Goal: Task Accomplishment & Management: Manage account settings

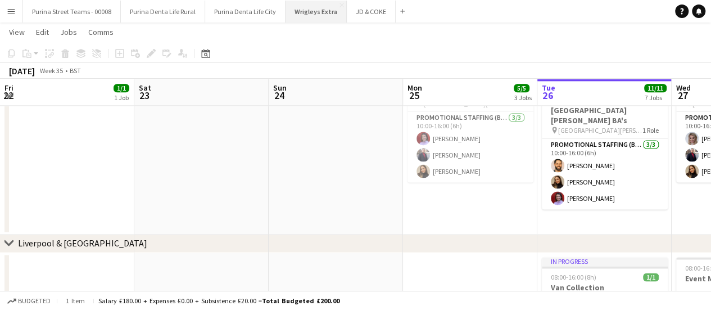
scroll to position [0, 430]
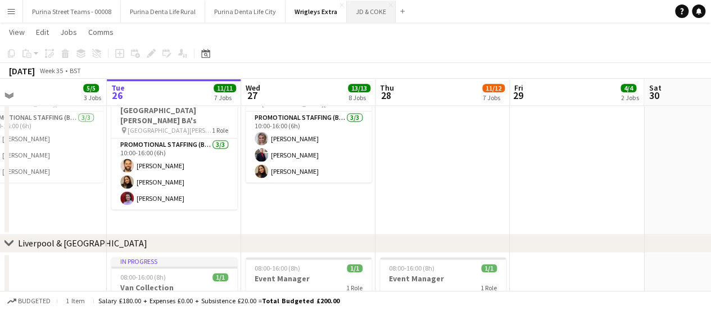
click at [357, 12] on button "JD & COKE Close" at bounding box center [371, 12] width 49 height 22
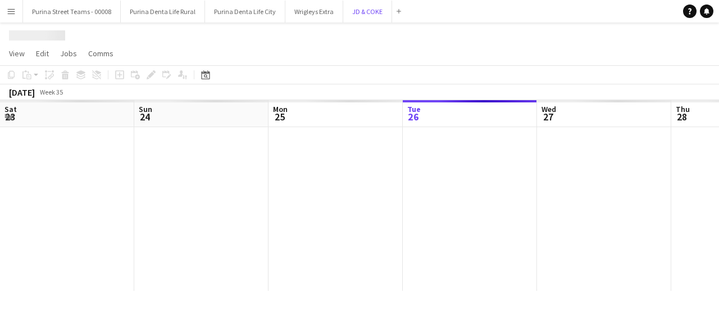
scroll to position [0, 269]
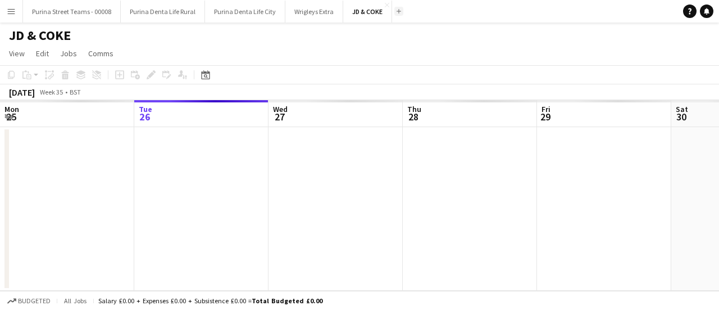
click at [397, 12] on app-icon "Add" at bounding box center [399, 11] width 4 height 4
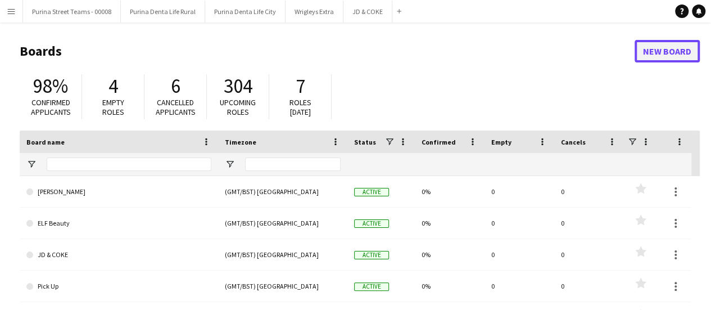
click at [676, 47] on link "New Board" at bounding box center [666, 51] width 65 height 22
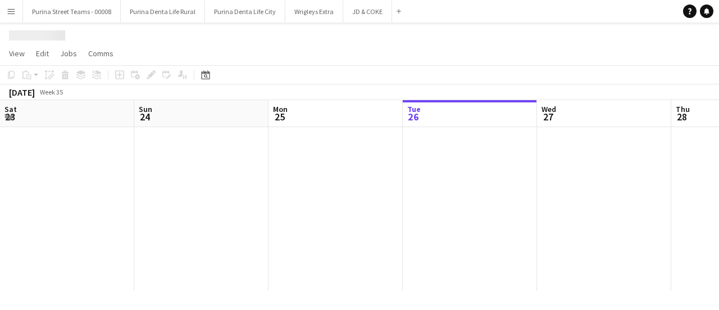
scroll to position [0, 269]
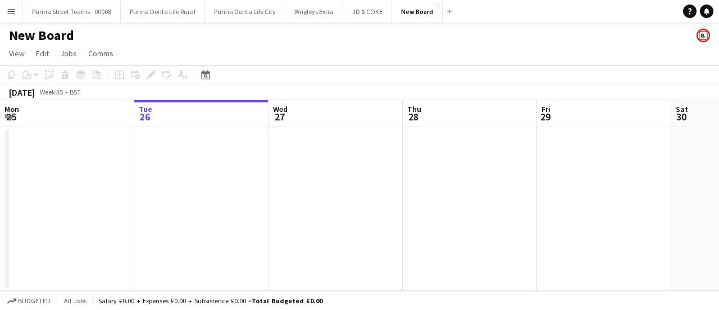
click at [43, 38] on h1 "New Board" at bounding box center [41, 35] width 65 height 17
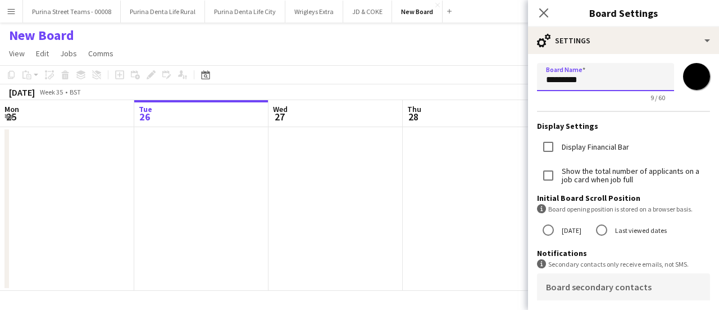
drag, startPoint x: 610, startPoint y: 72, endPoint x: 462, endPoint y: 80, distance: 148.0
click at [462, 80] on body "Menu Boards Boards Boards All jobs Status Workforce Workforce My Workforce Recr…" at bounding box center [359, 155] width 719 height 310
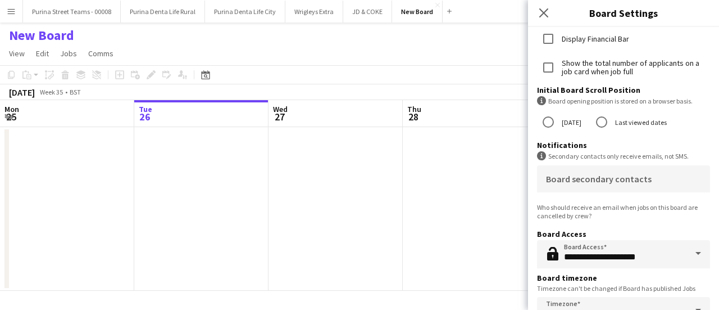
scroll to position [137, 0]
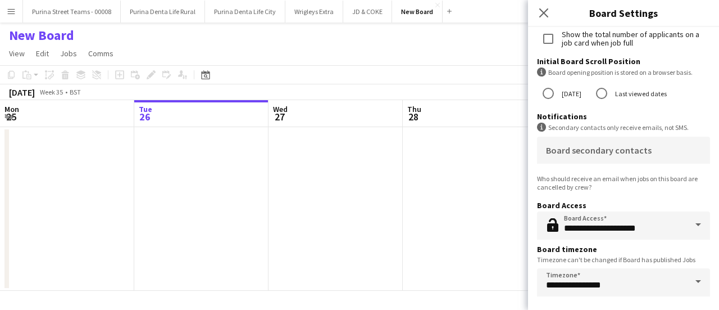
type input "********"
click at [464, 263] on app-date-cell at bounding box center [470, 208] width 134 height 163
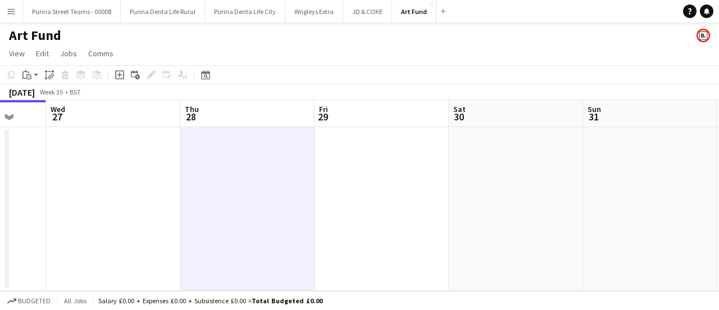
drag, startPoint x: 137, startPoint y: 188, endPoint x: 99, endPoint y: 180, distance: 37.9
click at [0, 176] on html "Menu Boards Boards Boards All jobs Status Workforce Workforce My Workforce Recr…" at bounding box center [359, 155] width 719 height 310
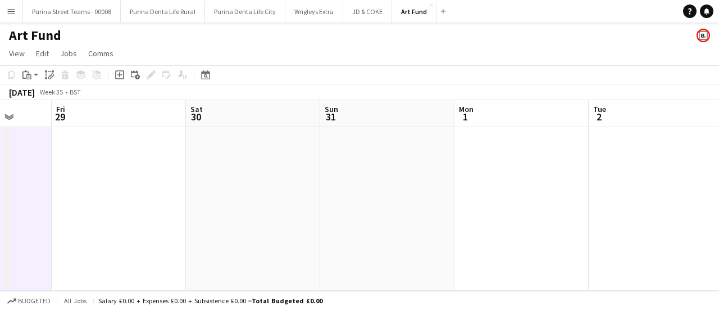
drag, startPoint x: 376, startPoint y: 180, endPoint x: 495, endPoint y: 190, distance: 119.5
click at [97, 178] on app-calendar-viewport "Mon 25 Tue 26 Wed 27 Thu 28 Fri 29 Sat 30 Sun 31 Mon 1 Tue 2 Wed 3 Thu 4" at bounding box center [359, 195] width 719 height 190
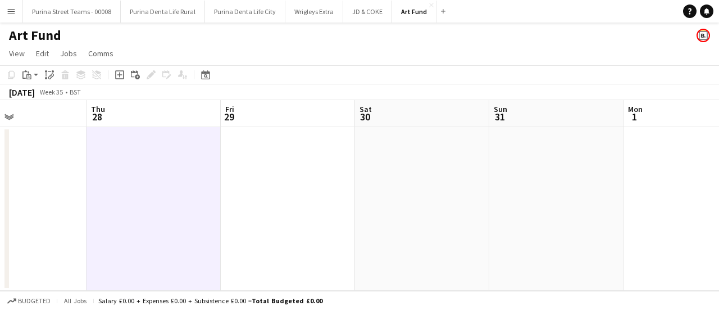
drag, startPoint x: 493, startPoint y: 190, endPoint x: 340, endPoint y: 192, distance: 152.8
click at [173, 188] on app-calendar-viewport "Mon 25 Tue 26 Wed 27 Thu 28 Fri 29 Sat 30 Sun 31 Mon 1 Tue 2 Wed 3 Thu 4" at bounding box center [359, 195] width 719 height 190
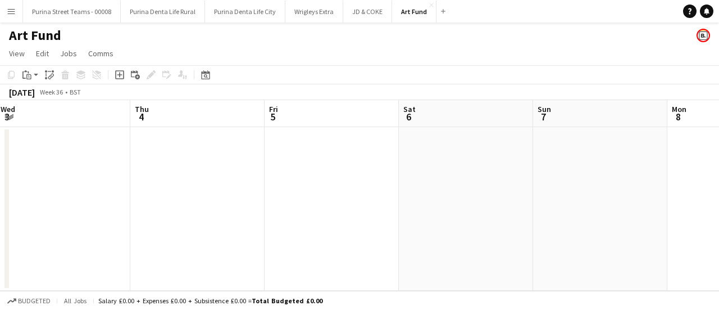
drag, startPoint x: 394, startPoint y: 196, endPoint x: 151, endPoint y: 194, distance: 243.3
click at [140, 194] on app-calendar-viewport "Mon 1 Tue 2 Wed 3 Thu 4 Fri 5 Sat 6 Sun 7 Mon 8 Tue 9 Wed 10 Thu 11" at bounding box center [359, 195] width 719 height 190
drag, startPoint x: 549, startPoint y: 200, endPoint x: 192, endPoint y: 194, distance: 357.9
click at [192, 194] on app-calendar-viewport "Mon 1 Tue 2 Wed 3 Thu 4 Fri 5 Sat 6 Sun 7 Mon 8 Tue 9 Wed 10 Thu 11" at bounding box center [359, 195] width 719 height 190
click at [231, 188] on app-calendar-viewport "Fri 5 Sat 6 Sun 7 Mon 8 Tue 9 Wed 10 Thu 11 Fri 12 Sat 13 Sun 14 Mon 15" at bounding box center [359, 195] width 719 height 190
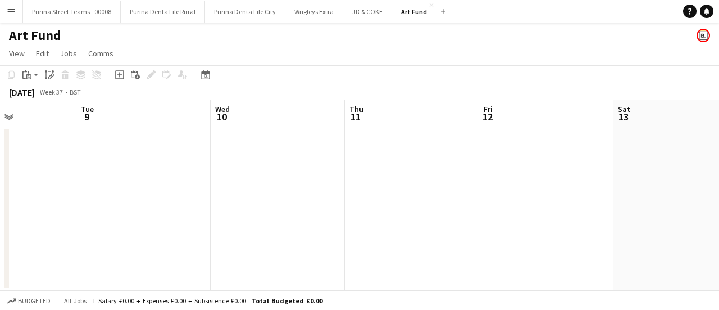
drag, startPoint x: 569, startPoint y: 186, endPoint x: 310, endPoint y: 188, distance: 259.0
click at [310, 188] on app-calendar-viewport "Fri 5 Sat 6 Sun 7 Mon 8 Tue 9 Wed 10 Thu 11 Fri 12 Sat 13 Sun 14 Mon 15" at bounding box center [359, 195] width 719 height 190
drag, startPoint x: 322, startPoint y: 187, endPoint x: 310, endPoint y: 184, distance: 12.6
click at [280, 187] on app-calendar-viewport "Tue 9 Wed 10 Thu 11 Fri 12 Sat 13 Sun 14 Mon 15 Tue 16 Wed 17 Thu 18 Fri 19" at bounding box center [359, 195] width 719 height 190
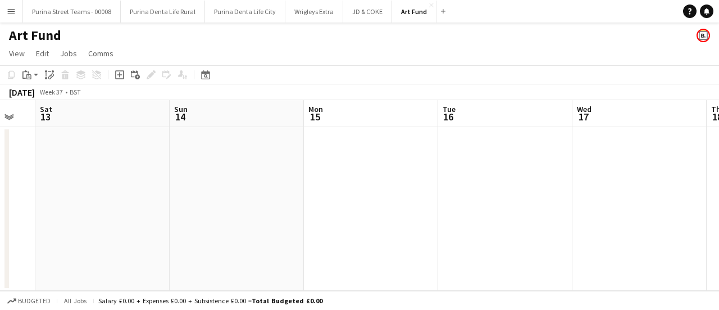
drag, startPoint x: 621, startPoint y: 183, endPoint x: 324, endPoint y: 192, distance: 297.9
click at [324, 192] on app-calendar-viewport "Tue 9 Wed 10 Thu 11 Fri 12 Sat 13 Sun 14 Mon 15 Tue 16 Wed 17 Thu 18 Fri 19" at bounding box center [359, 195] width 719 height 190
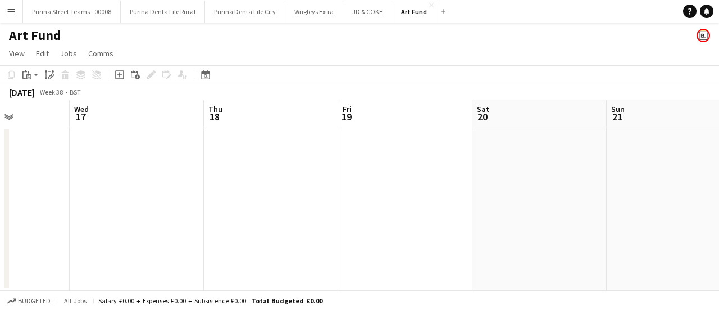
scroll to position [0, 480]
drag, startPoint x: 580, startPoint y: 175, endPoint x: 347, endPoint y: 193, distance: 233.3
click at [347, 193] on app-calendar-viewport "Sat 13 Sun 14 Mon 15 Tue 16 Wed 17 Thu 18 Fri 19 Sat 20 Sun 21 Mon 22 Tue 23" at bounding box center [359, 195] width 719 height 190
click at [384, 180] on app-date-cell at bounding box center [392, 208] width 134 height 163
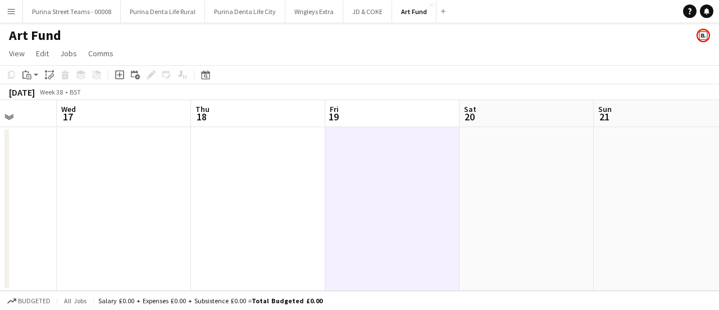
click at [117, 74] on icon "Add job" at bounding box center [119, 74] width 9 height 9
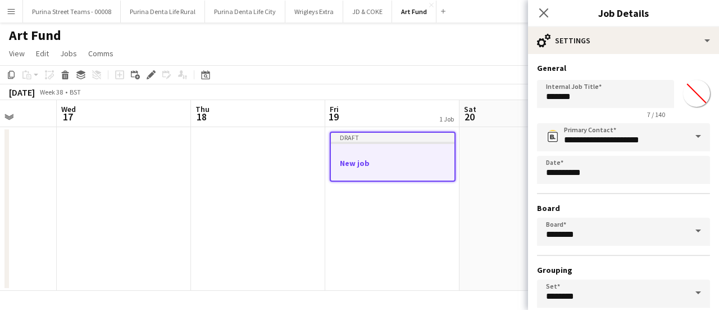
click at [353, 226] on app-date-cell "Draft New job" at bounding box center [392, 208] width 134 height 163
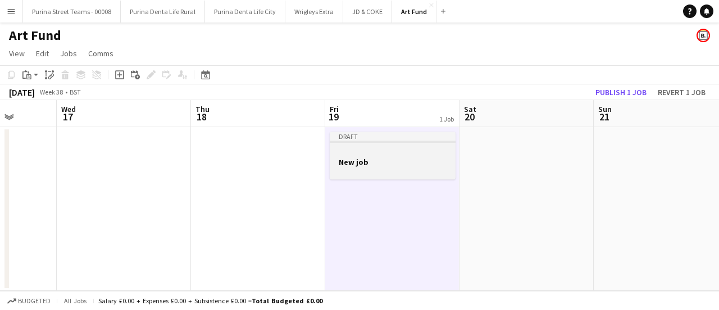
click at [370, 161] on h3 "New job" at bounding box center [393, 162] width 126 height 10
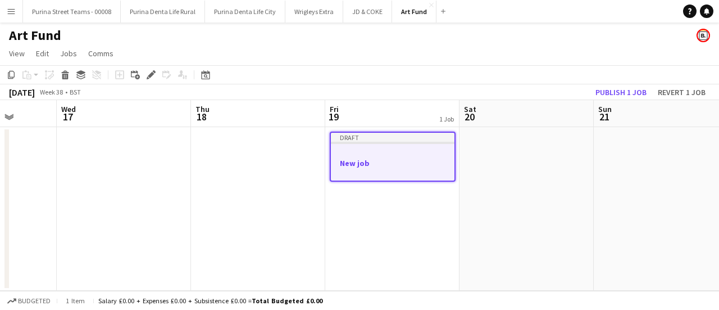
scroll to position [0, 315]
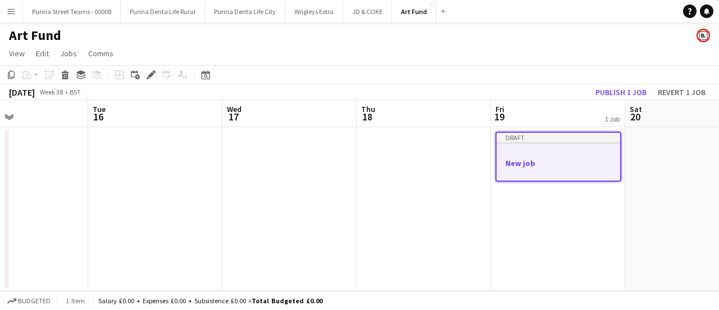
click at [519, 213] on app-calendar-viewport "Sat 13 Sun 14 Mon 15 Tue 16 Wed 17 Thu 18 Fri 19 1 Job Sat 20 Sun 21 Mon 22 Tue…" at bounding box center [359, 195] width 719 height 190
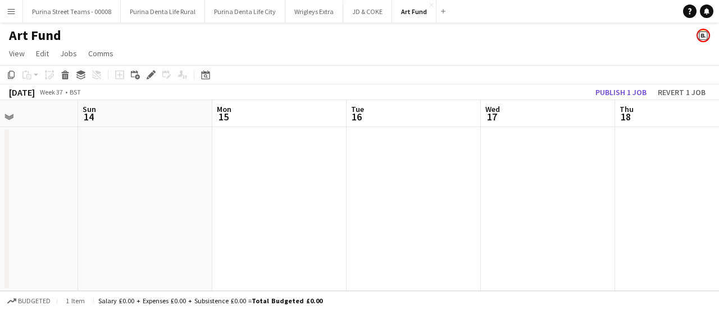
drag, startPoint x: 161, startPoint y: 174, endPoint x: 420, endPoint y: 178, distance: 259.0
click at [420, 178] on app-calendar-viewport "Thu 11 Fri 12 Sat 13 Sun 14 Mon 15 Tue 16 Wed 17 Thu 18 Fri 19 1 Job Sat 20 Sun…" at bounding box center [359, 195] width 719 height 190
drag, startPoint x: 270, startPoint y: 180, endPoint x: 193, endPoint y: 174, distance: 77.8
click at [388, 182] on app-calendar-viewport "Wed 10 Thu 11 Fri 12 Sat 13 Sun 14 Mon 15 Tue 16 Wed 17 Thu 18 Fri 19 1 Job Sat…" at bounding box center [359, 195] width 719 height 190
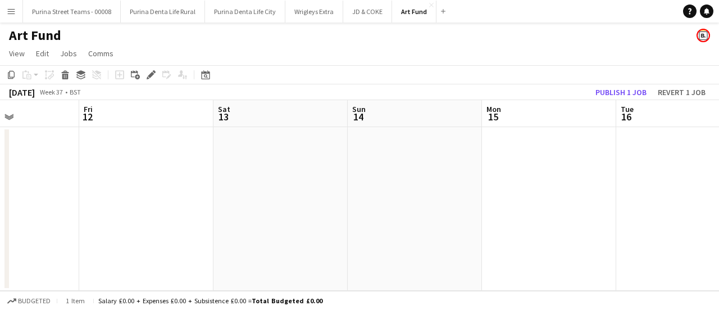
drag, startPoint x: 171, startPoint y: 174, endPoint x: 294, endPoint y: 176, distance: 123.1
click at [294, 176] on app-calendar-viewport "Tue 9 Wed 10 Thu 11 Fri 12 Sat 13 Sun 14 Mon 15 Tue 16 Wed 17 Thu 18 Fri 19 1 J…" at bounding box center [359, 195] width 719 height 190
click at [155, 166] on app-date-cell at bounding box center [146, 208] width 134 height 163
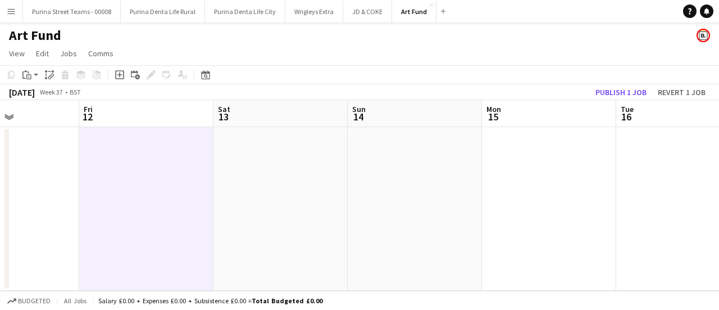
drag, startPoint x: 208, startPoint y: 194, endPoint x: 187, endPoint y: 185, distance: 23.2
click at [206, 192] on app-calendar-viewport "Tue 9 Wed 10 Thu 11 Fri 12 Sat 13 Sun 14 Mon 15 Tue 16 Wed 17 Thu 18 Fri 19 1 J…" at bounding box center [359, 195] width 719 height 190
click at [138, 175] on app-date-cell at bounding box center [143, 208] width 134 height 163
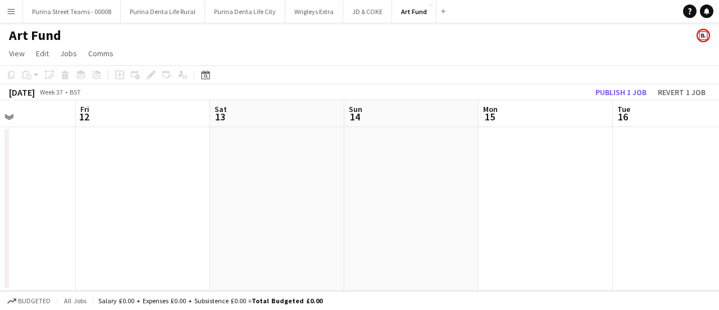
click at [124, 165] on app-date-cell at bounding box center [143, 208] width 134 height 163
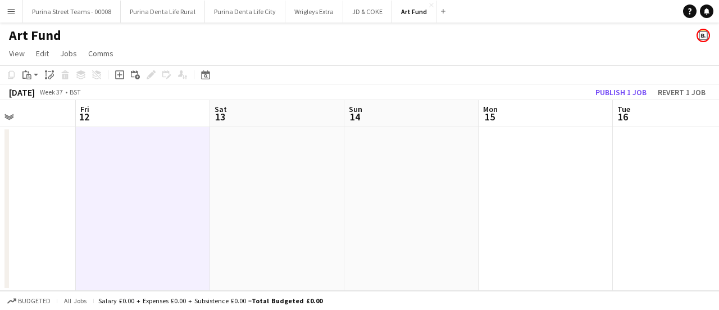
click at [120, 75] on icon at bounding box center [119, 74] width 5 height 5
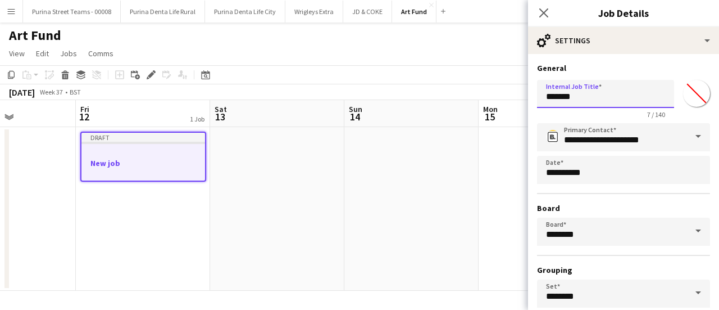
click at [601, 96] on input "*******" at bounding box center [605, 94] width 137 height 28
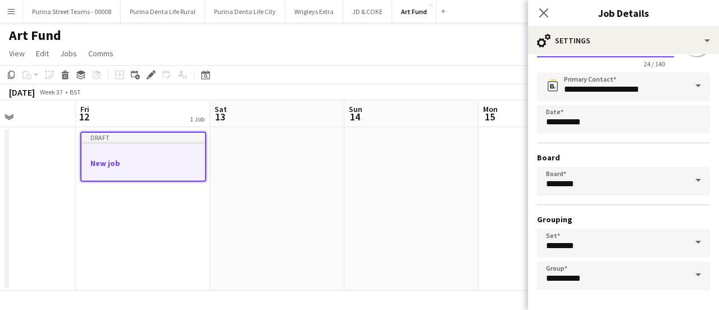
scroll to position [93, 0]
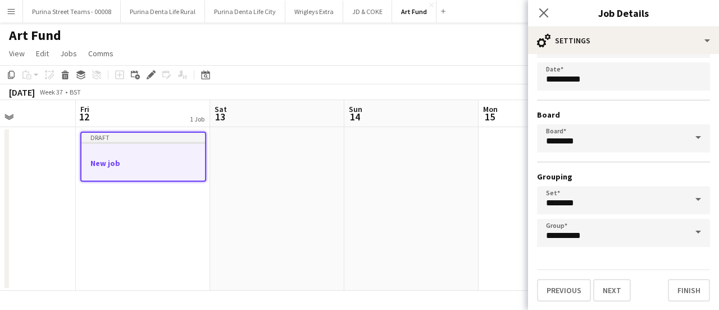
type input "**********"
click at [624, 286] on button "Next" at bounding box center [612, 290] width 38 height 22
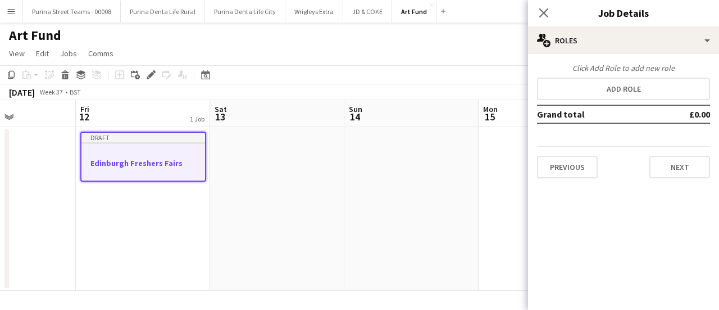
scroll to position [0, 0]
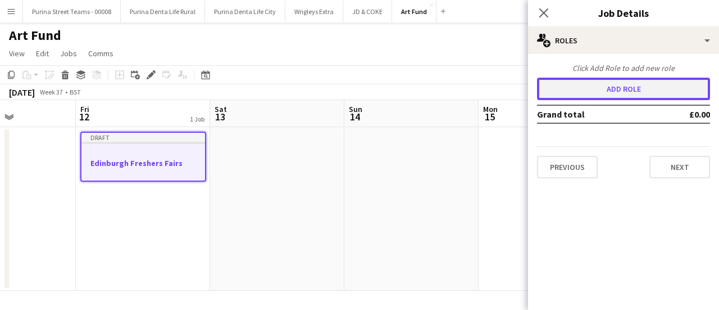
click at [605, 92] on button "Add role" at bounding box center [623, 89] width 173 height 22
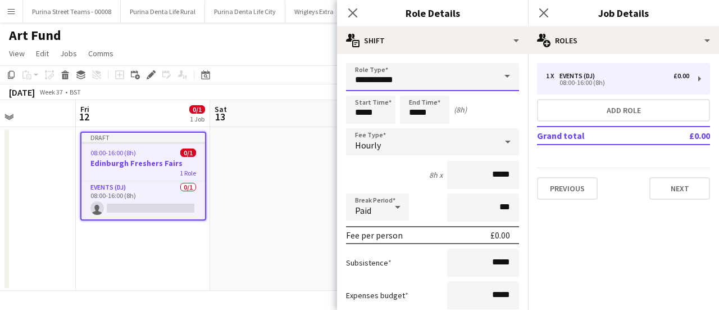
click at [461, 75] on input "**********" at bounding box center [432, 77] width 173 height 28
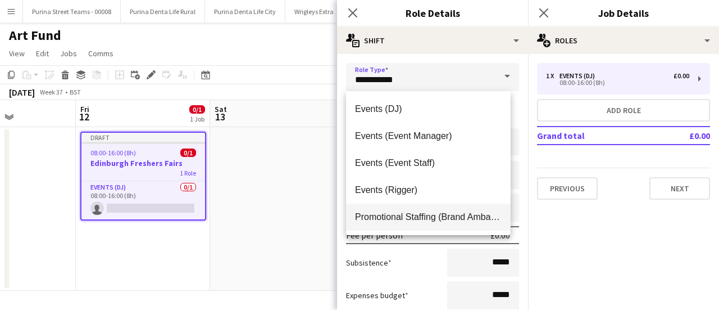
click at [444, 213] on span "Promotional Staffing (Brand Ambassadors)" at bounding box center [428, 216] width 147 height 11
type input "**********"
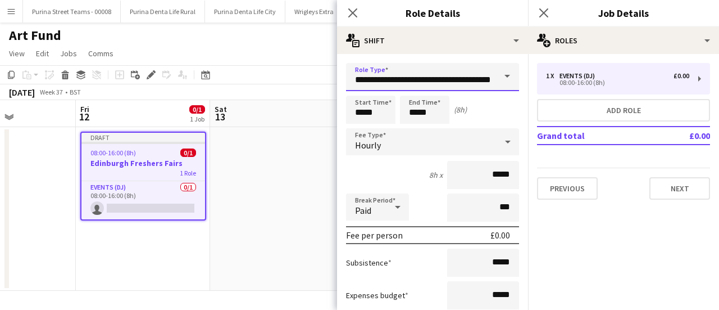
scroll to position [0, 28]
click at [378, 112] on input "*****" at bounding box center [370, 110] width 49 height 28
click at [361, 89] on div at bounding box center [359, 89] width 22 height 11
type input "*****"
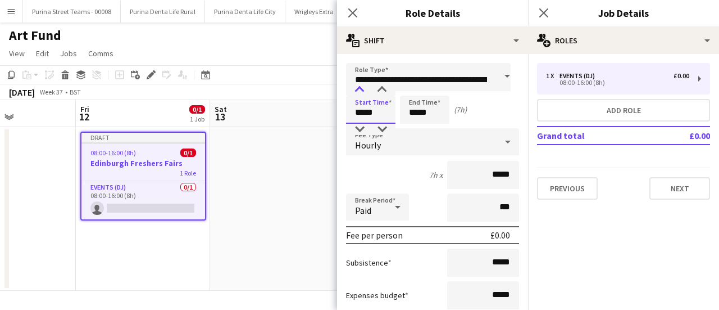
click at [357, 90] on div at bounding box center [359, 89] width 22 height 11
click at [399, 169] on div "6h x *****" at bounding box center [432, 175] width 173 height 28
click at [397, 148] on div "Hourly" at bounding box center [421, 141] width 151 height 27
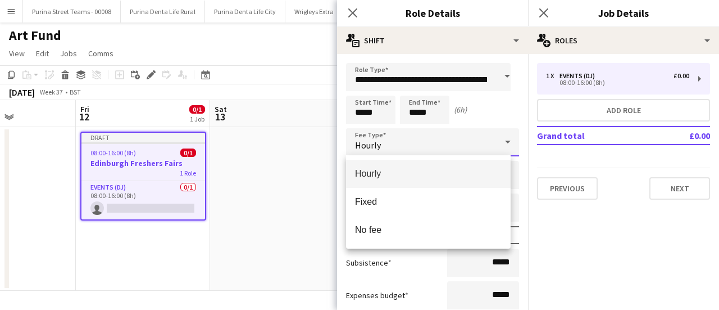
click at [397, 148] on div at bounding box center [359, 155] width 719 height 310
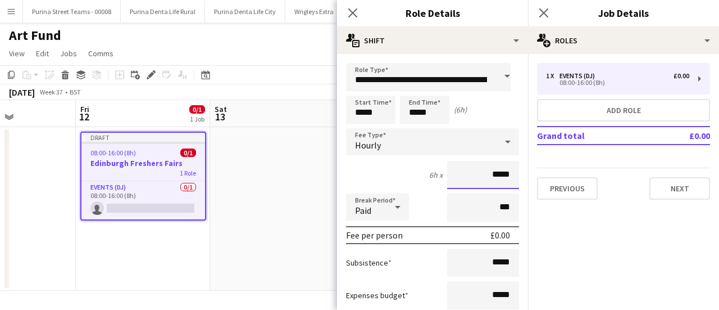
drag, startPoint x: 475, startPoint y: 173, endPoint x: 529, endPoint y: 178, distance: 54.1
click at [529, 178] on body "Menu Boards Boards Boards All jobs Status Workforce Workforce My Workforce Recr…" at bounding box center [359, 155] width 719 height 310
click at [506, 172] on input "*****" at bounding box center [483, 175] width 72 height 28
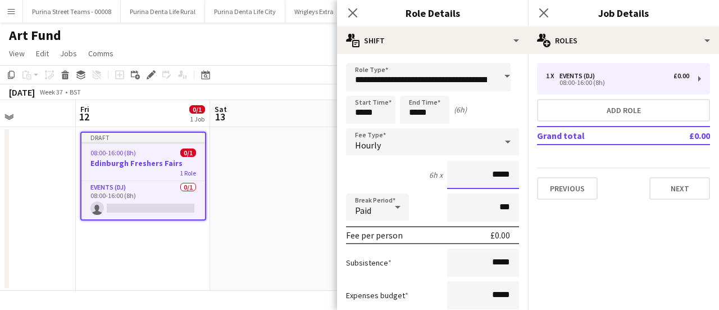
click at [506, 172] on input "*****" at bounding box center [483, 175] width 72 height 28
type input "******"
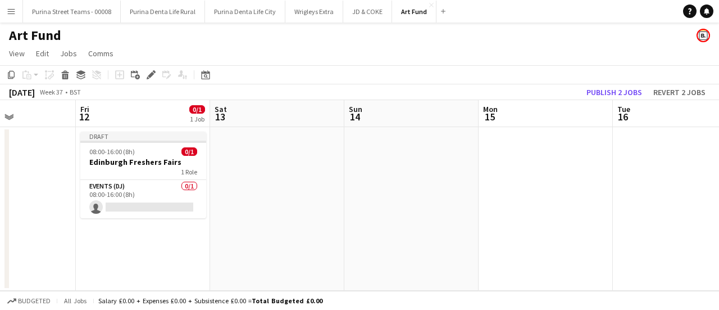
scroll to position [0, 269]
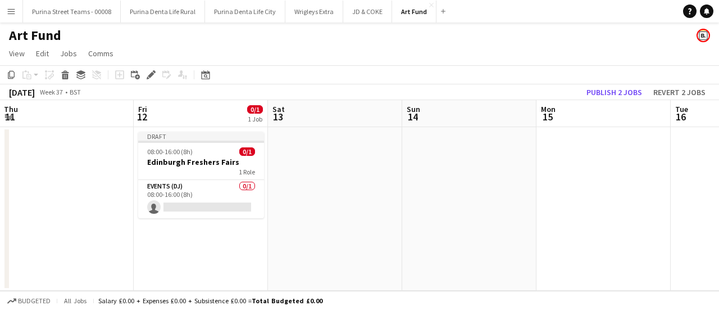
click at [276, 261] on app-calendar-viewport "Tue 9 Wed 10 Thu 11 Fri 12 0/1 1 Job Sat 13 Sun 14 Mon 15 Tue 16 Wed 17 Thu 18 …" at bounding box center [359, 195] width 719 height 190
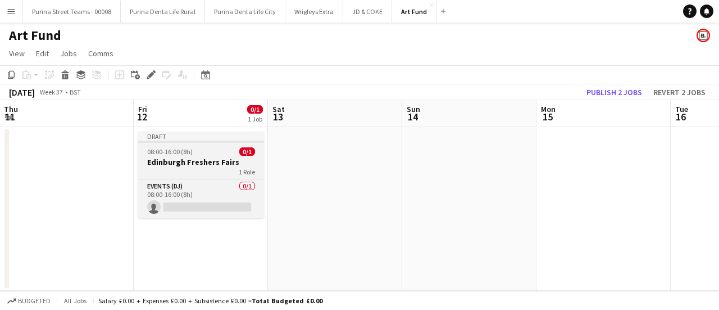
click at [189, 140] on div at bounding box center [201, 141] width 126 height 2
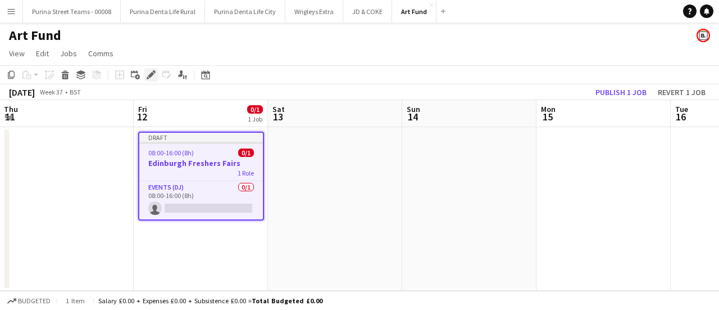
click at [150, 72] on icon "Edit" at bounding box center [151, 74] width 9 height 9
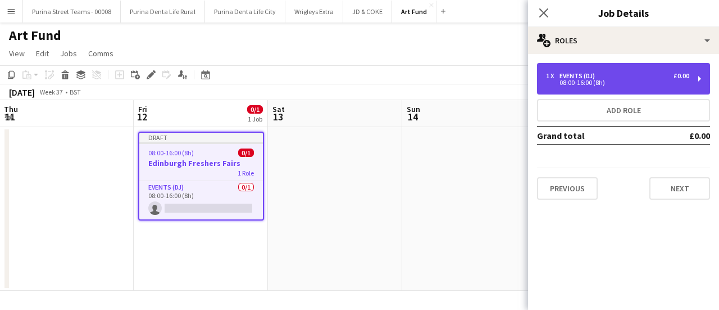
click at [584, 80] on div "08:00-16:00 (8h)" at bounding box center [617, 83] width 143 height 6
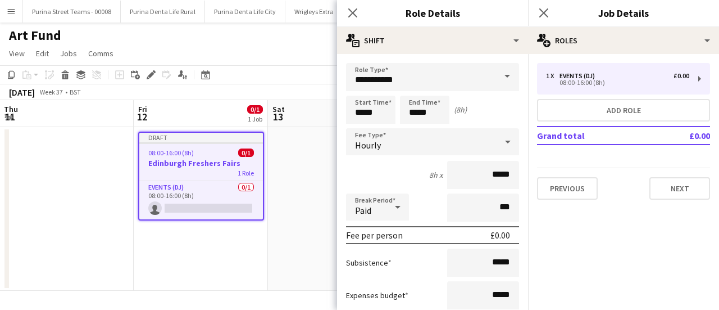
click at [495, 76] on span at bounding box center [507, 76] width 24 height 27
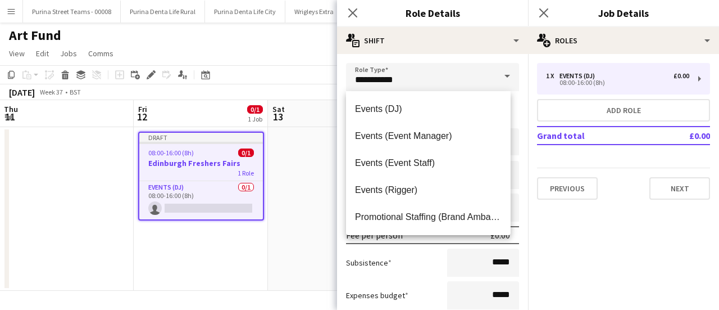
click at [448, 213] on span "Promotional Staffing (Brand Ambassadors)" at bounding box center [428, 216] width 147 height 11
type input "**********"
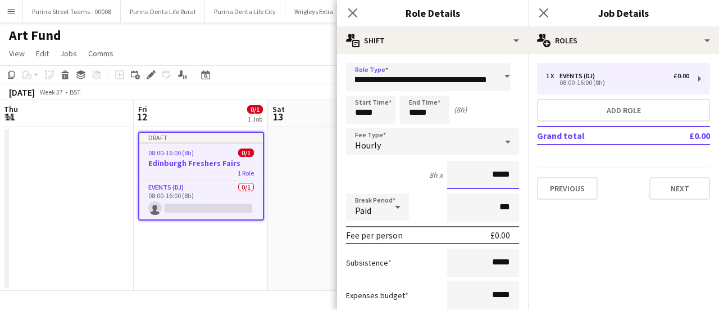
scroll to position [0, 0]
drag, startPoint x: 485, startPoint y: 174, endPoint x: 506, endPoint y: 176, distance: 20.3
click at [506, 176] on input "*****" at bounding box center [483, 175] width 72 height 28
type input "******"
click at [372, 104] on input "*****" at bounding box center [370, 110] width 49 height 28
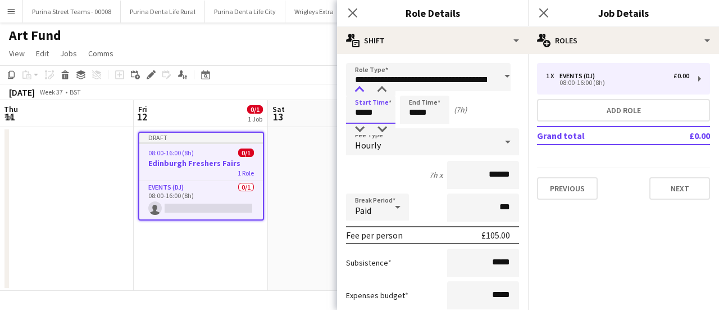
click at [357, 93] on div at bounding box center [359, 89] width 22 height 11
type input "*****"
click at [357, 93] on div at bounding box center [359, 89] width 22 height 11
click at [403, 176] on div "6h x ******" at bounding box center [432, 175] width 173 height 28
drag, startPoint x: 487, startPoint y: 259, endPoint x: 508, endPoint y: 260, distance: 20.8
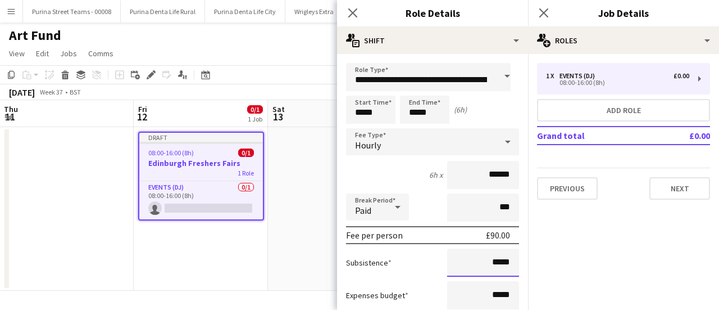
click at [508, 260] on input "*****" at bounding box center [483, 262] width 72 height 28
type input "******"
click at [407, 261] on div "Subsistence ******" at bounding box center [432, 262] width 173 height 28
click at [409, 261] on div "Subsistence ******" at bounding box center [432, 262] width 173 height 28
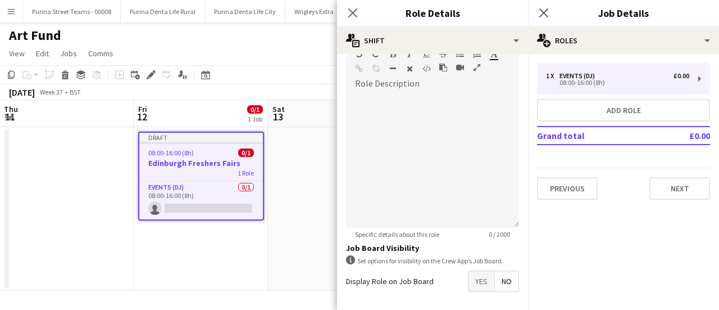
scroll to position [393, 0]
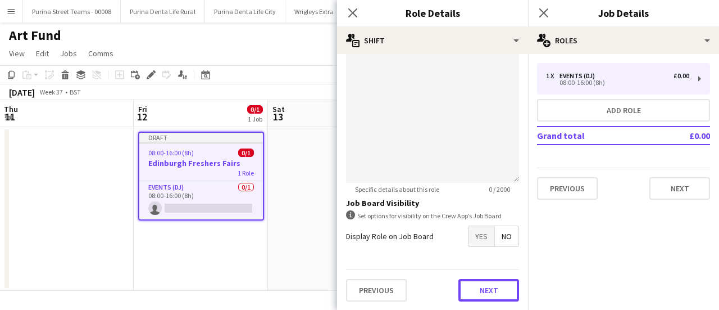
click at [495, 293] on button "Next" at bounding box center [488, 290] width 61 height 22
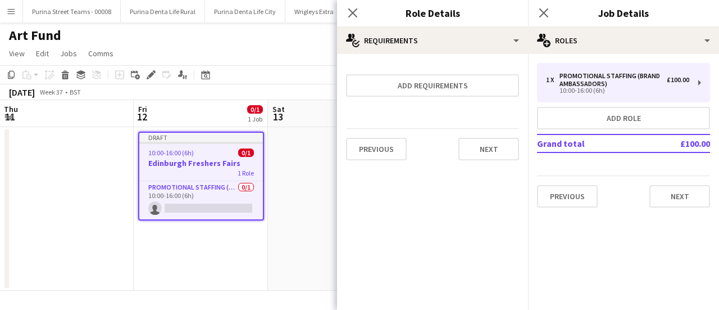
scroll to position [0, 0]
click at [491, 151] on button "Next" at bounding box center [488, 149] width 61 height 22
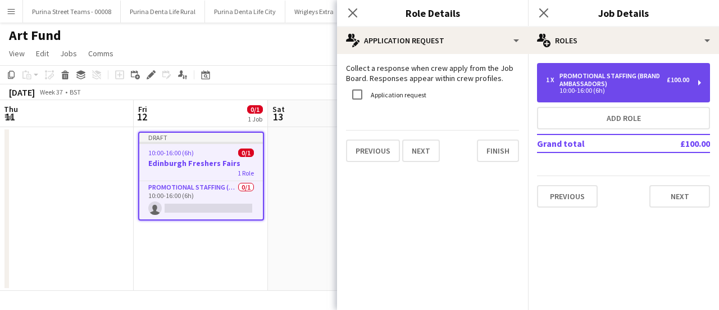
click at [614, 80] on div "Promotional Staffing (Brand Ambassadors)" at bounding box center [613, 80] width 107 height 16
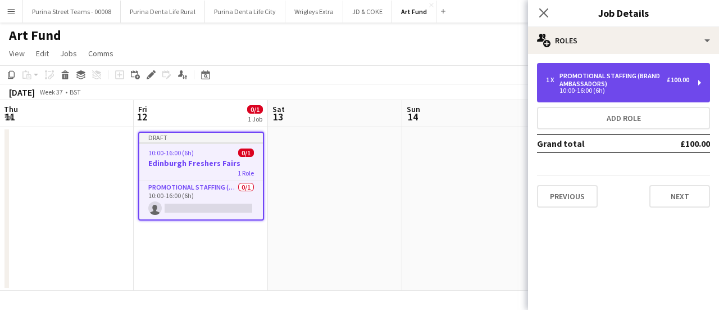
click at [586, 88] on div "10:00-16:00 (6h)" at bounding box center [617, 91] width 143 height 6
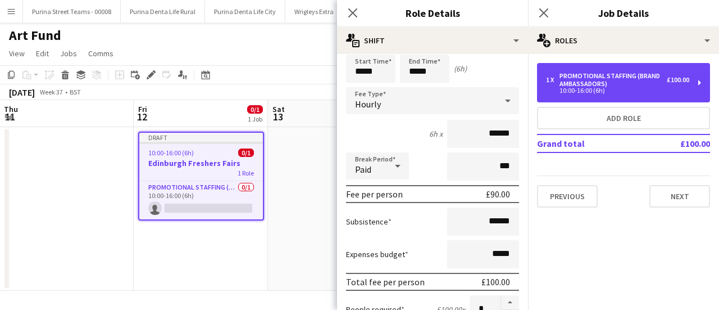
scroll to position [56, 0]
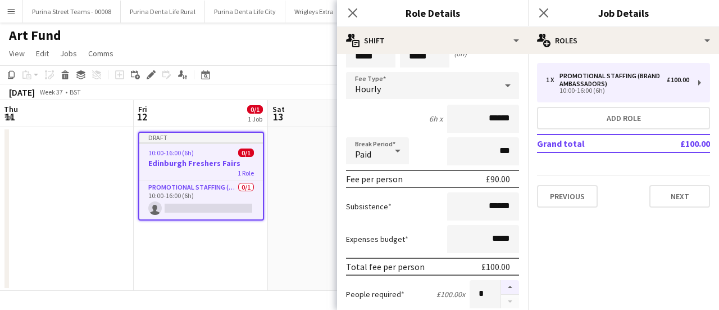
click at [502, 288] on button "button" at bounding box center [510, 287] width 18 height 15
type input "*"
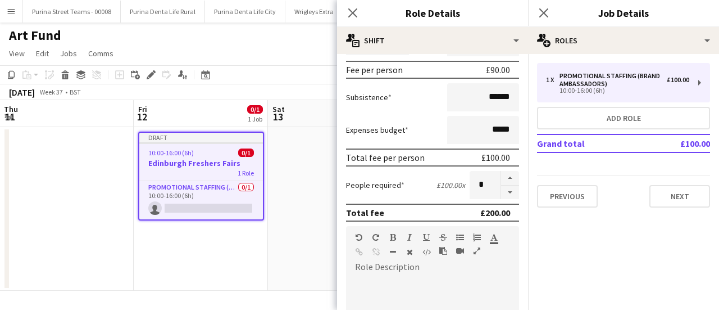
scroll to position [169, 0]
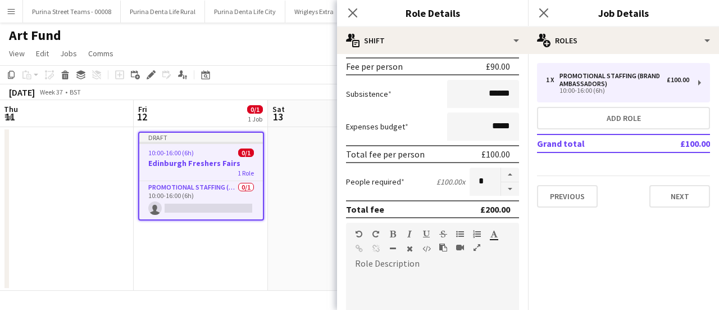
click at [261, 261] on app-date-cell "Draft 10:00-16:00 (6h) 0/1 Edinburgh Freshers Fairs 1 Role Promotional Staffing…" at bounding box center [201, 208] width 134 height 163
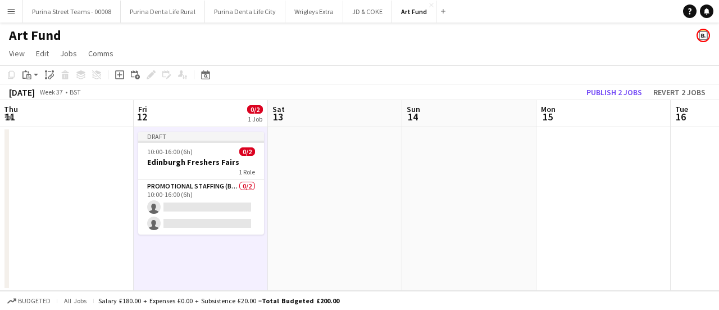
click at [363, 181] on app-date-cell at bounding box center [335, 208] width 134 height 163
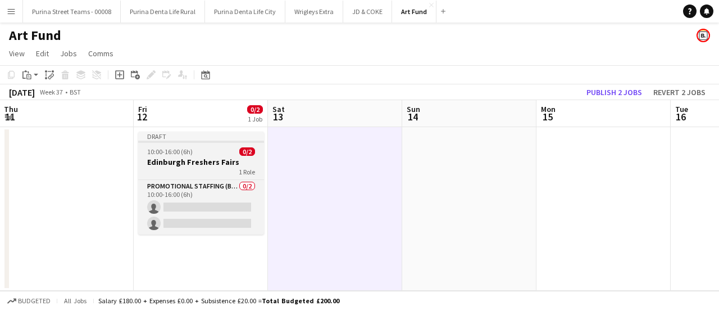
click at [208, 157] on h3 "Edinburgh Freshers Fairs" at bounding box center [201, 162] width 126 height 10
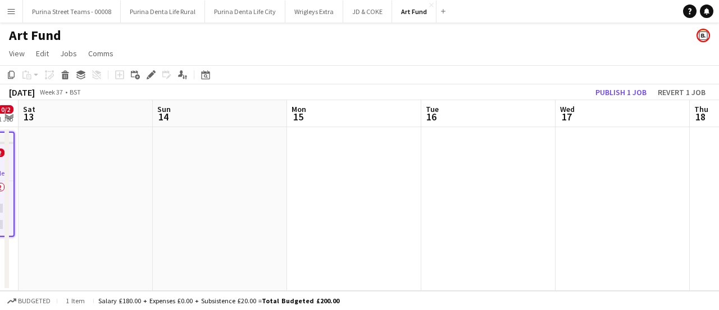
scroll to position [0, 524]
drag, startPoint x: 609, startPoint y: 198, endPoint x: 354, endPoint y: 197, distance: 254.5
click at [354, 197] on app-calendar-viewport "Tue 9 Wed 10 Thu 11 Fri 12 0/2 1 Job Sat 13 Sun 14 Mon 15 Tue 16 Wed 17 Thu 18 …" at bounding box center [359, 195] width 719 height 190
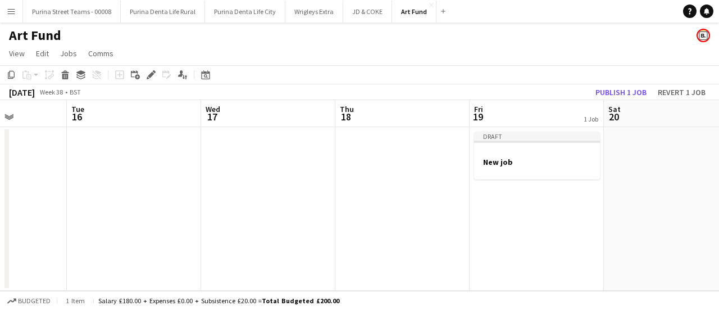
drag, startPoint x: 180, startPoint y: 166, endPoint x: 171, endPoint y: 171, distance: 10.0
click at [170, 171] on app-calendar-viewport "Sat 13 Sun 14 Mon 15 Tue 16 Wed 17 Thu 18 Fri 19 1 Job Sat 20 Sun 21 Mon 22 Tue…" at bounding box center [359, 195] width 719 height 190
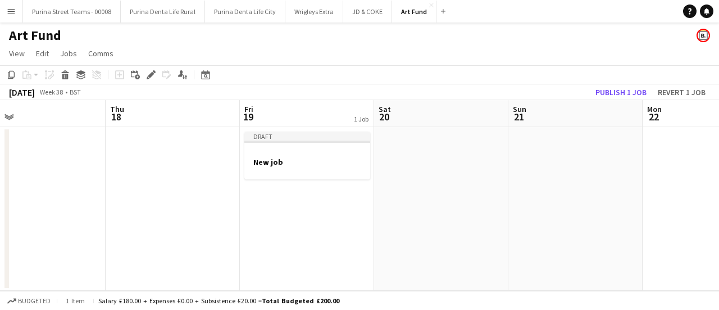
drag, startPoint x: 497, startPoint y: 206, endPoint x: 254, endPoint y: 197, distance: 242.9
click at [254, 197] on app-calendar-viewport "Mon 15 Tue 16 Wed 17 Thu 18 Fri 19 1 Job Sat 20 Sun 21 Mon 22 Tue 23 Wed 24 Thu…" at bounding box center [359, 195] width 719 height 190
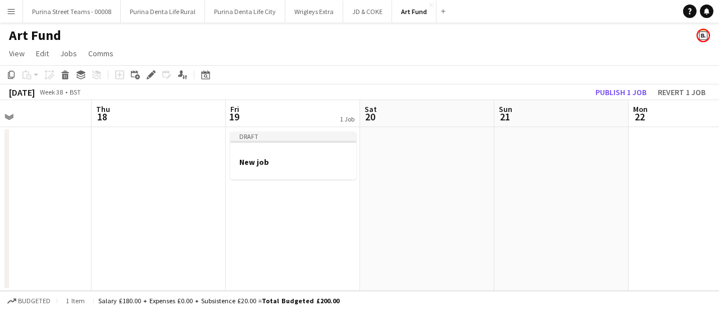
click at [407, 159] on app-date-cell at bounding box center [427, 208] width 134 height 163
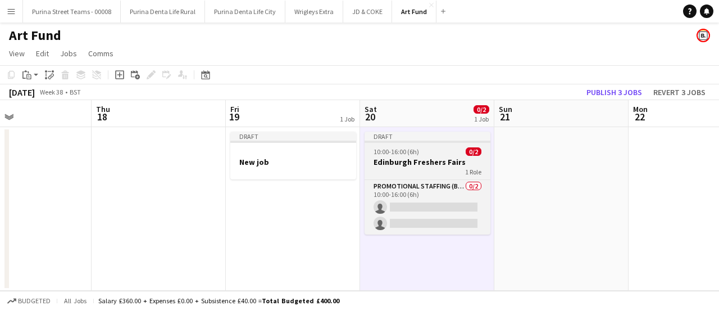
click at [411, 161] on h3 "Edinburgh Freshers Fairs" at bounding box center [428, 162] width 126 height 10
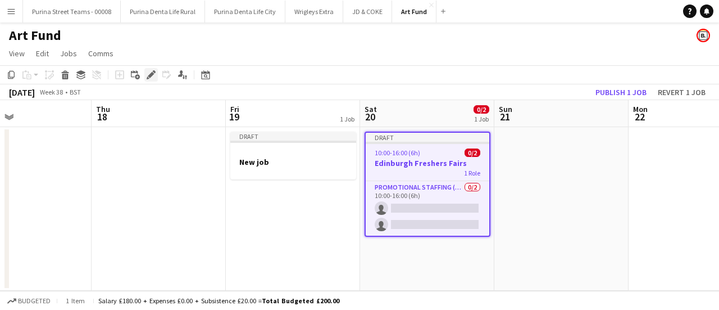
click at [154, 75] on icon "Edit" at bounding box center [151, 74] width 9 height 9
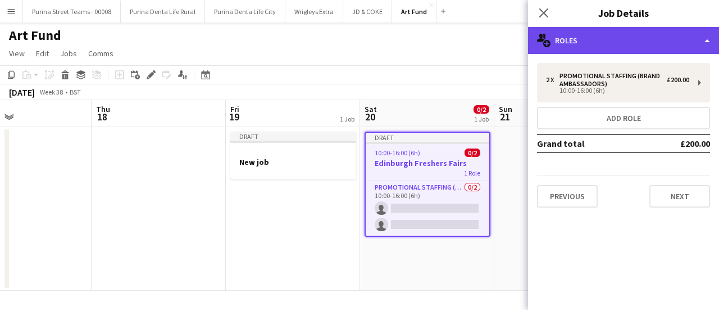
click at [620, 38] on div "multiple-users-add Roles" at bounding box center [623, 40] width 191 height 27
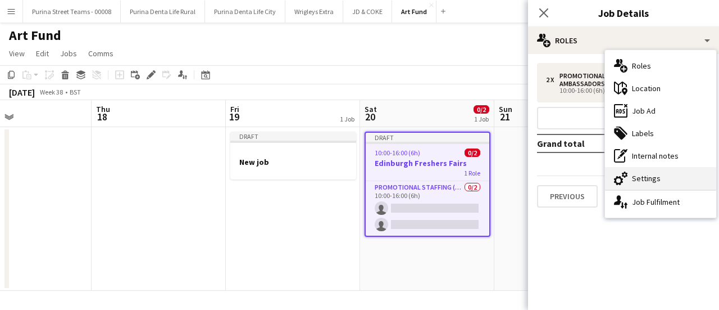
click at [635, 178] on div "cog-double-3 Settings" at bounding box center [660, 178] width 111 height 22
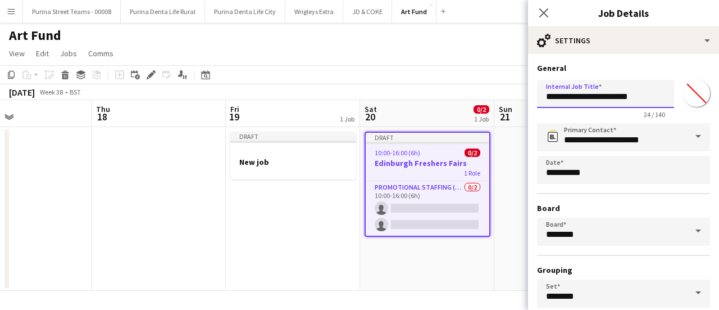
drag, startPoint x: 585, startPoint y: 99, endPoint x: 578, endPoint y: 101, distance: 7.4
click at [578, 101] on input "**********" at bounding box center [605, 94] width 137 height 28
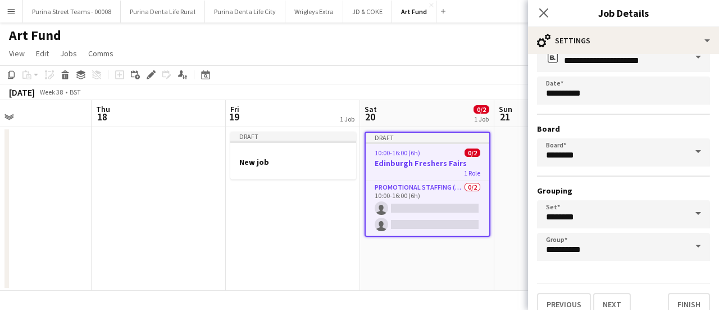
scroll to position [93, 0]
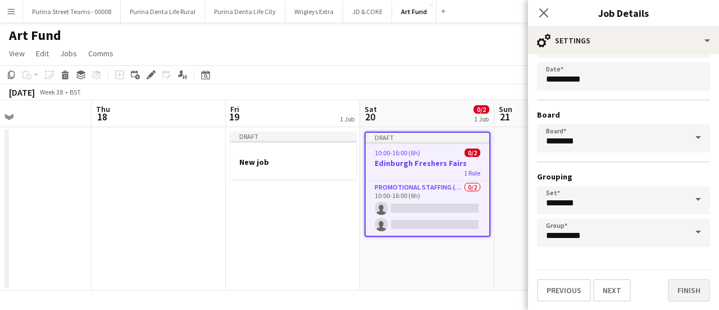
type input "**********"
click at [685, 287] on button "Finish" at bounding box center [689, 290] width 42 height 22
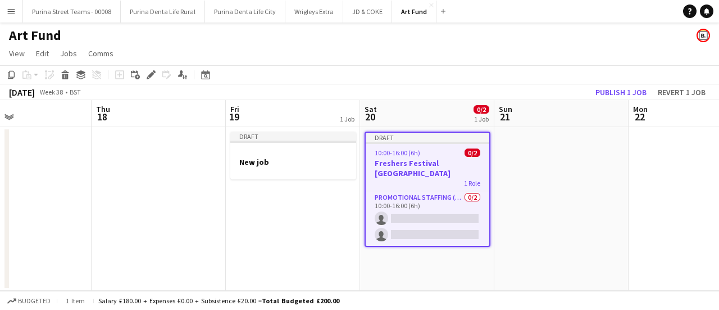
click at [421, 272] on app-date-cell "Draft 10:00-16:00 (6h) 0/2 Freshers Festival London 1 Role Promotional Staffing…" at bounding box center [427, 208] width 134 height 163
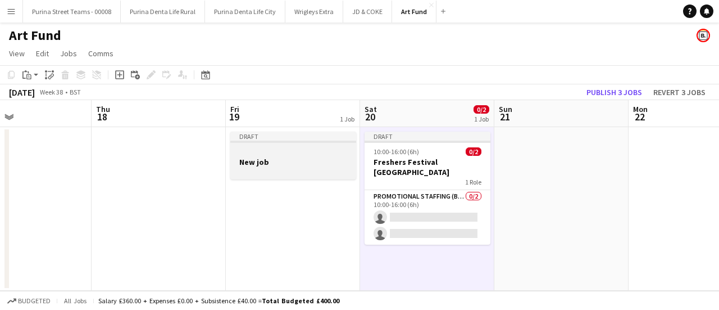
click at [253, 153] on div at bounding box center [293, 151] width 126 height 8
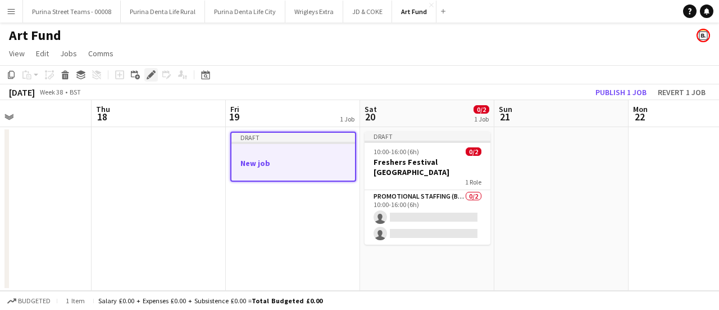
click at [147, 72] on icon "Edit" at bounding box center [151, 74] width 9 height 9
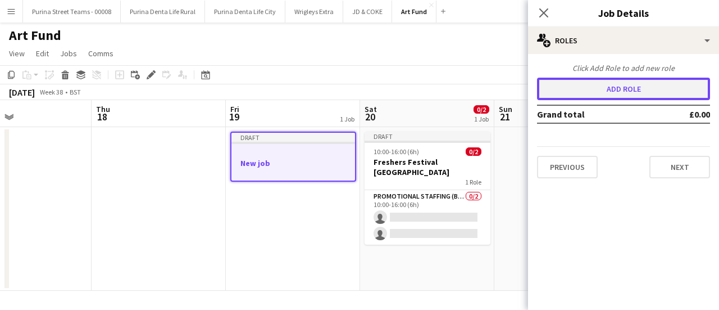
click at [647, 90] on button "Add role" at bounding box center [623, 89] width 173 height 22
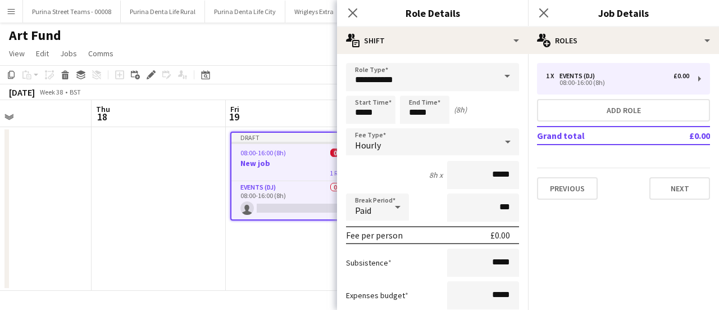
click at [500, 77] on span at bounding box center [507, 76] width 24 height 27
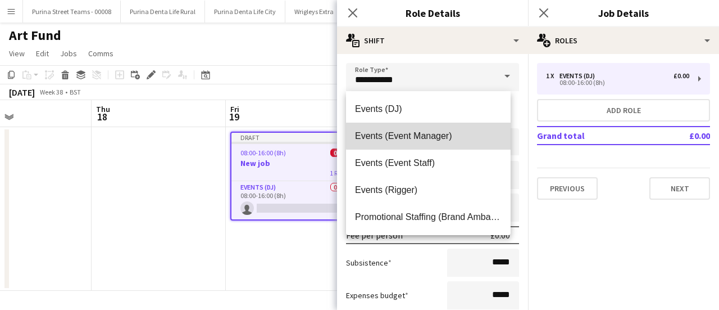
click at [435, 131] on span "Events (Event Manager)" at bounding box center [428, 135] width 147 height 11
type input "**********"
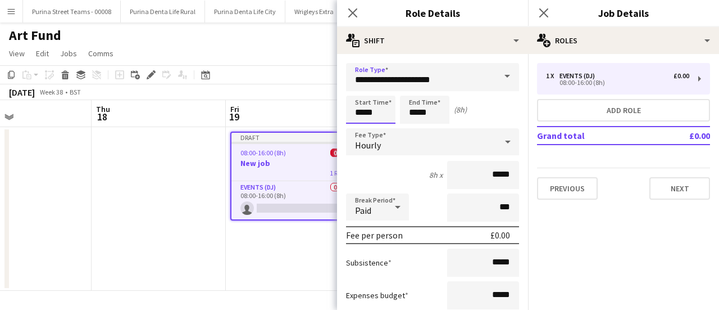
click at [393, 110] on input "*****" at bounding box center [370, 110] width 49 height 28
click at [362, 93] on div at bounding box center [359, 89] width 22 height 11
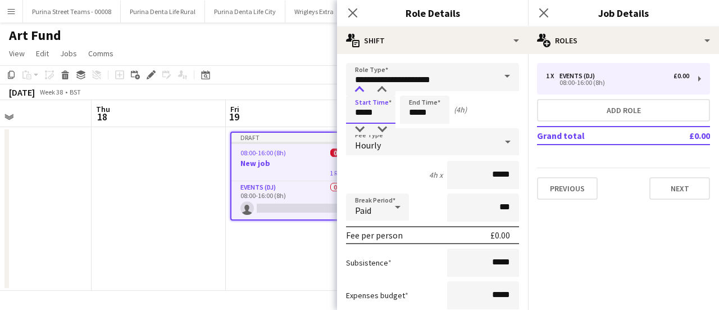
type input "*****"
click at [362, 93] on div at bounding box center [359, 89] width 22 height 11
click at [398, 147] on div "Hourly" at bounding box center [421, 141] width 151 height 27
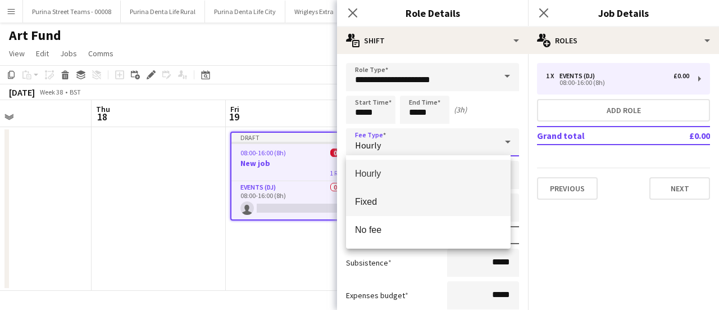
click at [399, 199] on span "Fixed" at bounding box center [428, 201] width 147 height 11
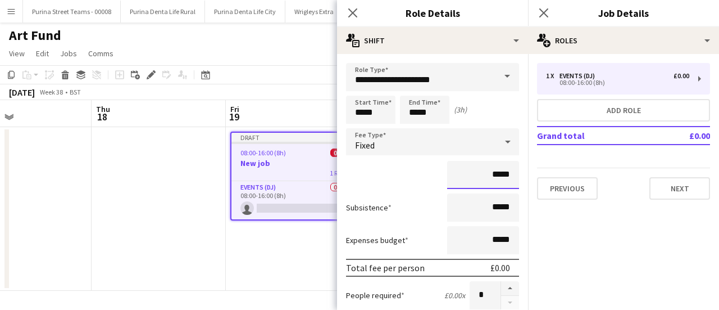
drag, startPoint x: 484, startPoint y: 175, endPoint x: 511, endPoint y: 174, distance: 27.0
type input "******"
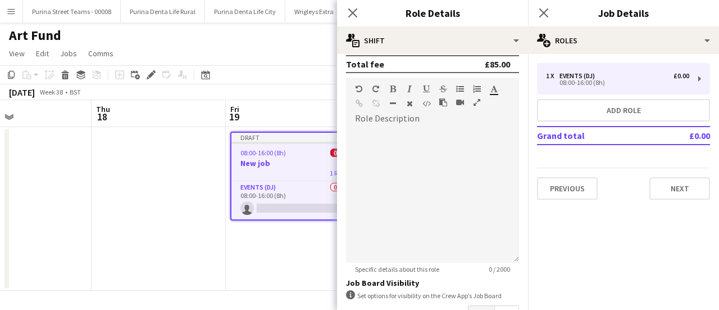
scroll to position [338, 0]
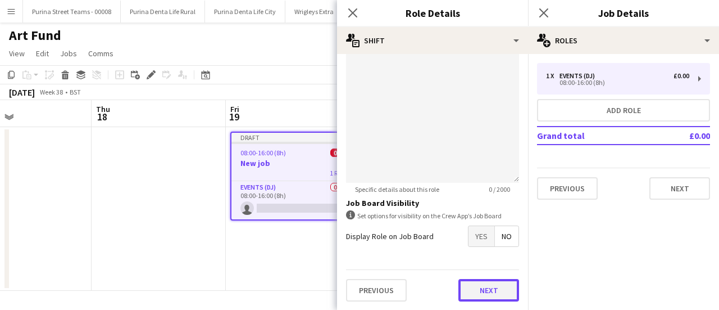
click at [487, 286] on button "Next" at bounding box center [488, 290] width 61 height 22
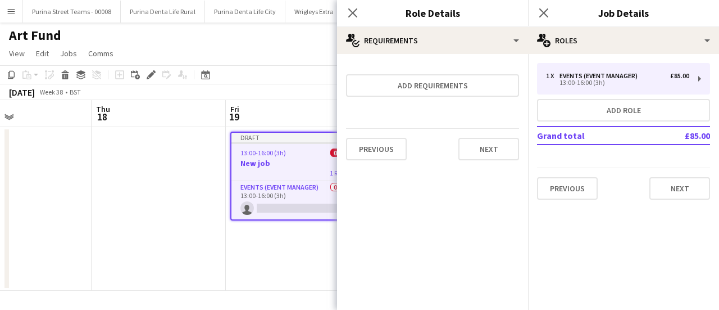
scroll to position [0, 0]
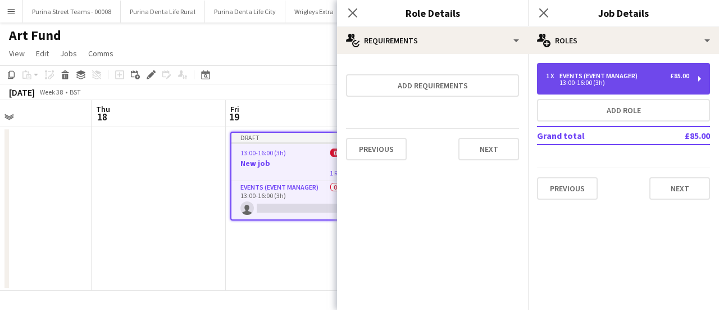
click at [685, 78] on div "£85.00" at bounding box center [679, 76] width 19 height 8
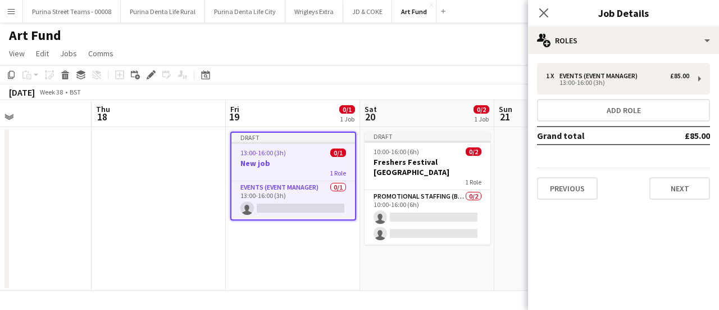
click at [289, 152] on div "13:00-16:00 (3h) 0/1" at bounding box center [293, 152] width 124 height 8
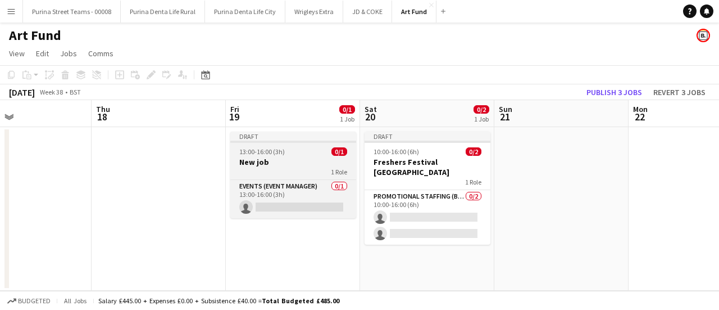
click at [289, 152] on div "13:00-16:00 (3h) 0/1" at bounding box center [293, 151] width 126 height 8
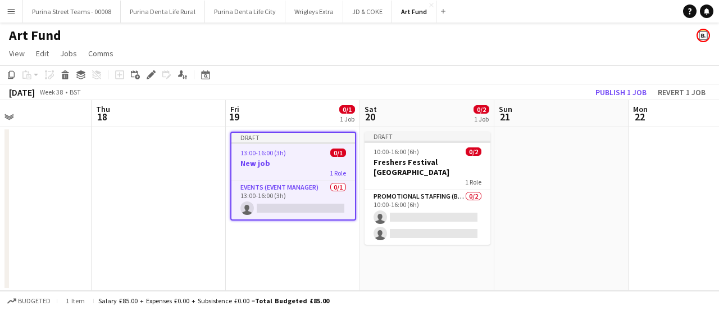
click at [289, 167] on h3 "New job" at bounding box center [293, 163] width 124 height 10
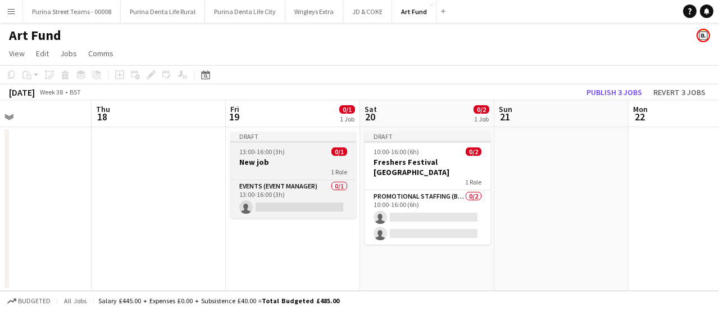
scroll to position [0, 310]
click at [278, 158] on h3 "New job" at bounding box center [295, 162] width 126 height 10
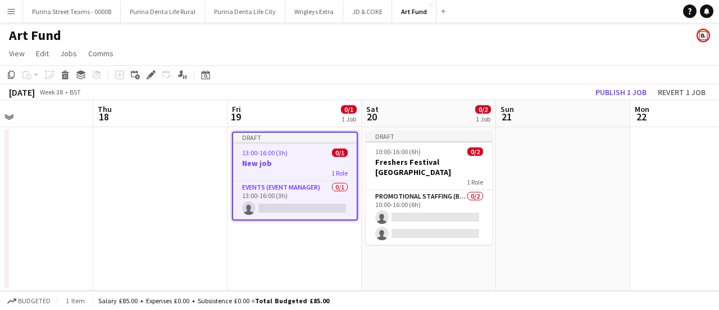
click at [131, 168] on app-date-cell at bounding box center [160, 208] width 134 height 163
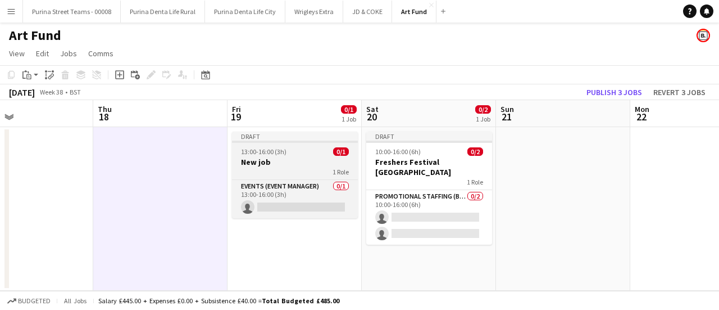
click at [284, 157] on h3 "New job" at bounding box center [295, 162] width 126 height 10
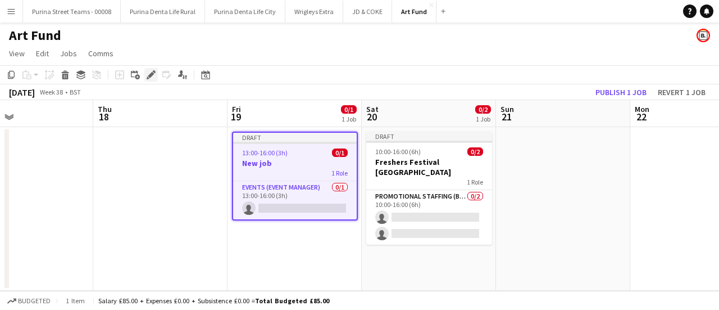
click at [154, 72] on icon at bounding box center [154, 71] width 3 height 3
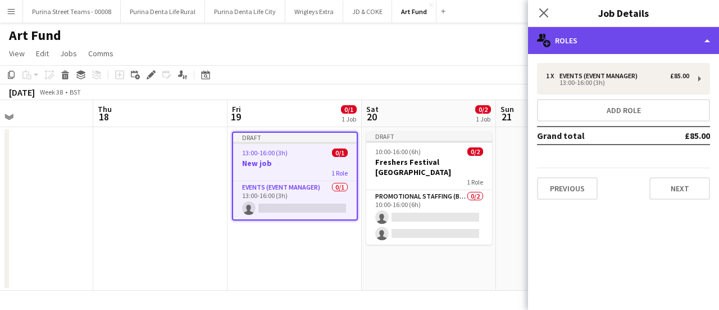
click at [699, 37] on div "multiple-users-add Roles" at bounding box center [623, 40] width 191 height 27
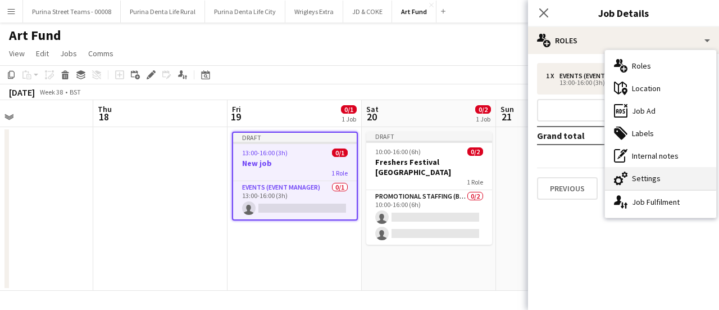
click at [644, 174] on div "cog-double-3 Settings" at bounding box center [660, 178] width 111 height 22
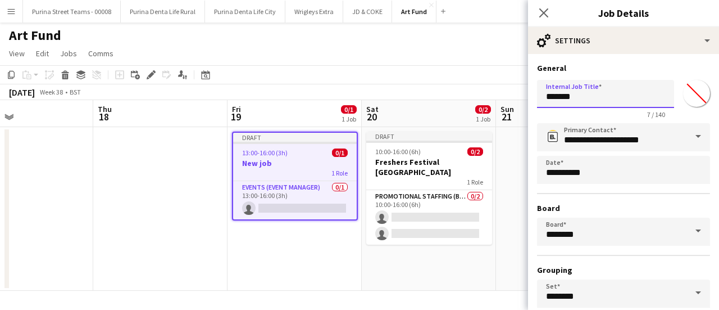
drag, startPoint x: 588, startPoint y: 98, endPoint x: 661, endPoint y: 4, distance: 119.3
click at [474, 95] on body "Menu Boards Boards Boards All jobs Status Workforce Workforce My Workforce Recr…" at bounding box center [359, 155] width 719 height 310
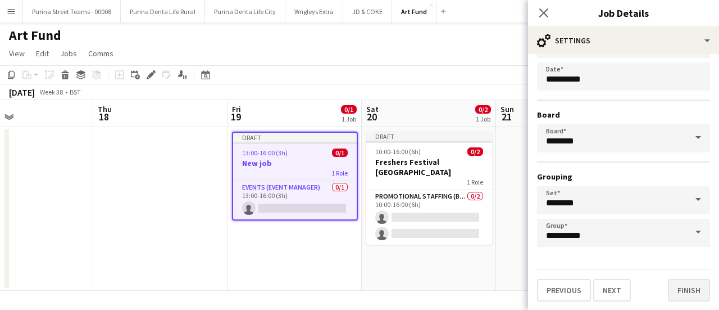
type input "**********"
click at [693, 288] on button "Finish" at bounding box center [689, 290] width 42 height 22
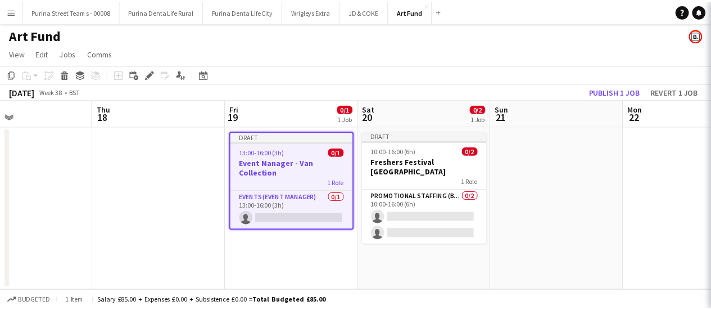
scroll to position [0, 0]
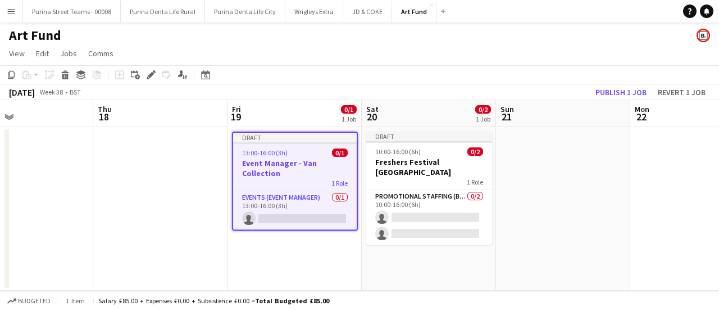
click at [280, 160] on h3 "Event Manager - Van Collection" at bounding box center [295, 168] width 124 height 20
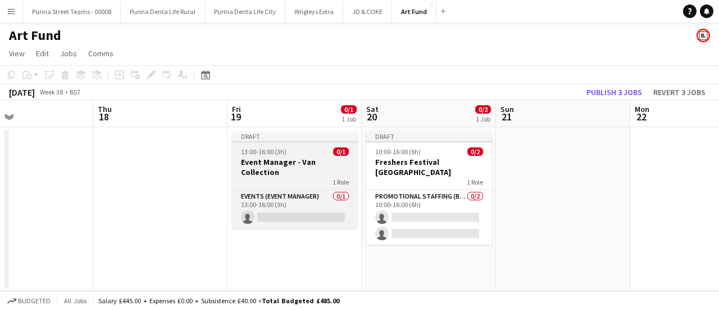
click at [282, 161] on h3 "Event Manager - Van Collection" at bounding box center [295, 167] width 126 height 20
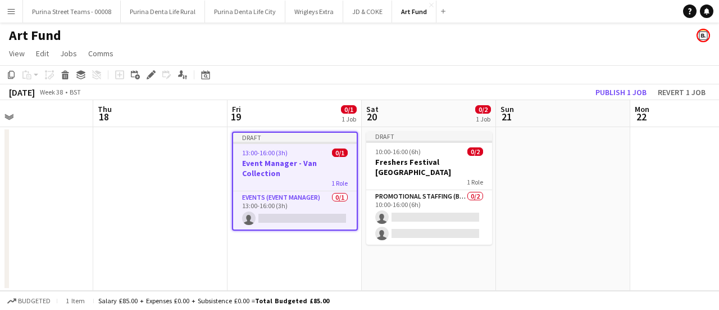
click at [404, 253] on app-date-cell "Draft 10:00-16:00 (6h) 0/2 Freshers Festival London 1 Role Promotional Staffing…" at bounding box center [429, 208] width 134 height 163
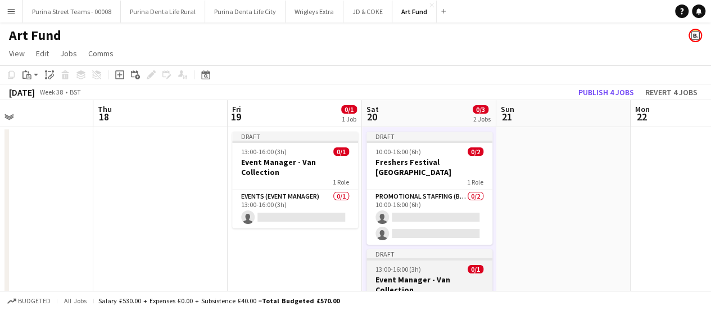
click at [427, 274] on h3 "Event Manager - Van Collection" at bounding box center [429, 284] width 126 height 20
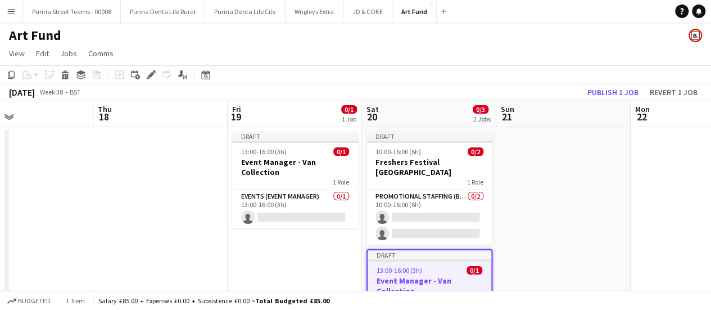
click at [425, 275] on h3 "Event Manager - Van Collection" at bounding box center [429, 285] width 124 height 20
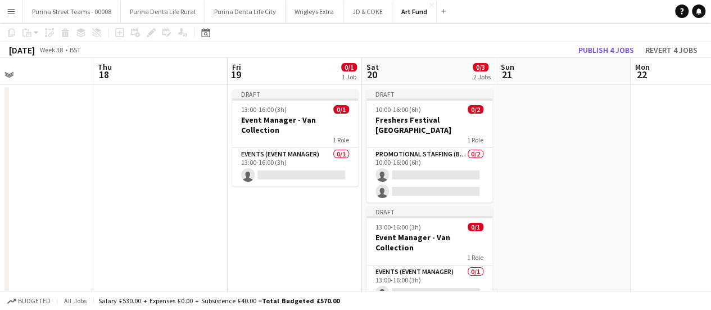
scroll to position [78, 0]
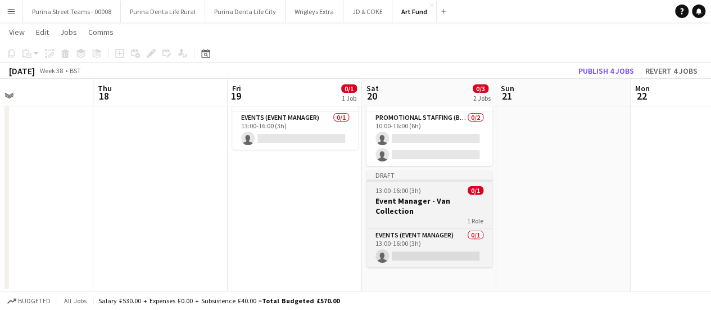
click at [419, 196] on h3 "Event Manager - Van Collection" at bounding box center [429, 206] width 126 height 20
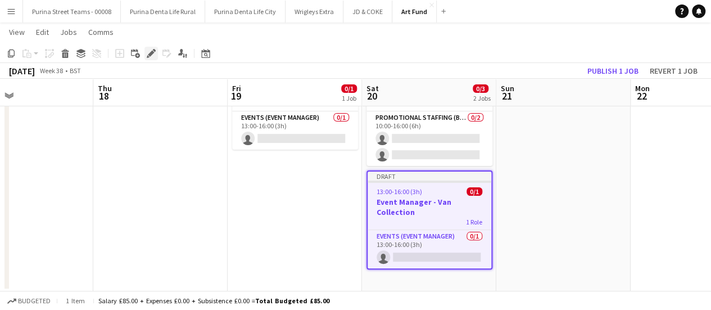
click at [155, 52] on icon "Edit" at bounding box center [151, 53] width 9 height 9
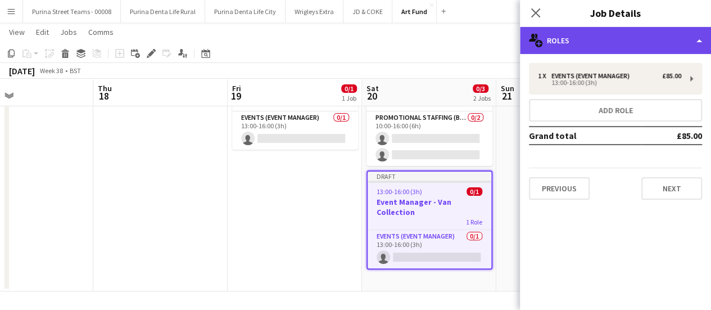
click at [687, 35] on div "multiple-users-add Roles" at bounding box center [615, 40] width 191 height 27
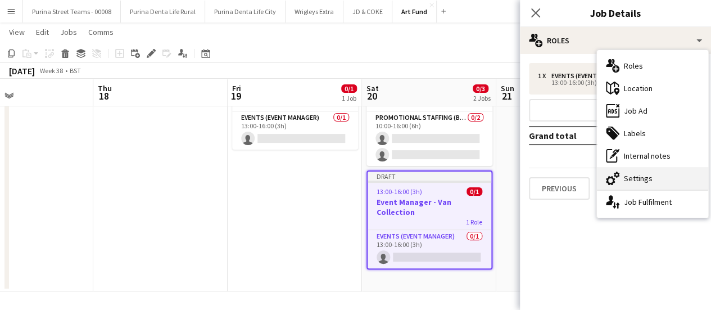
click at [652, 172] on div "cog-double-3 Settings" at bounding box center [652, 178] width 111 height 22
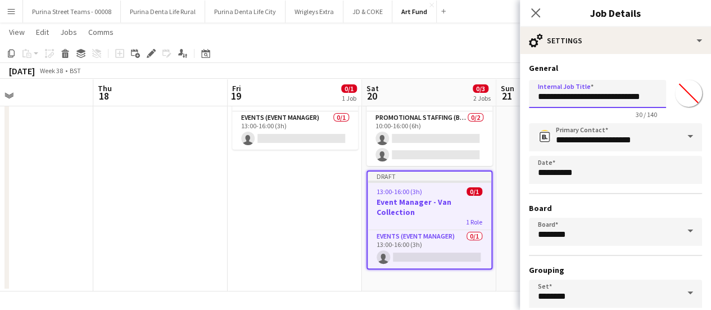
scroll to position [0, 5]
drag, startPoint x: 598, startPoint y: 96, endPoint x: 655, endPoint y: 96, distance: 56.7
click at [655, 96] on input "**********" at bounding box center [593, 94] width 129 height 28
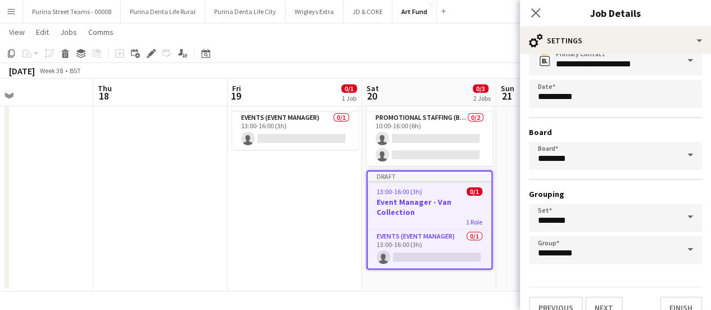
scroll to position [93, 0]
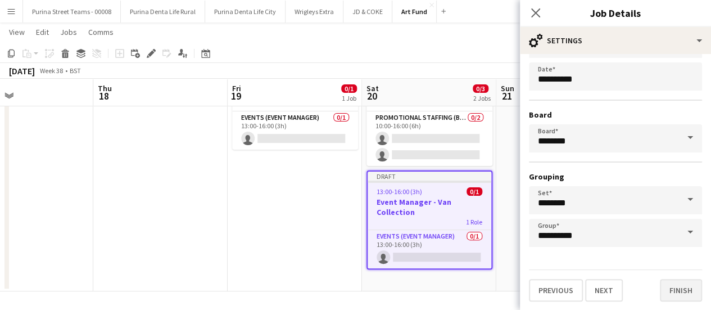
type input "**********"
click at [670, 292] on button "Finish" at bounding box center [681, 290] width 42 height 22
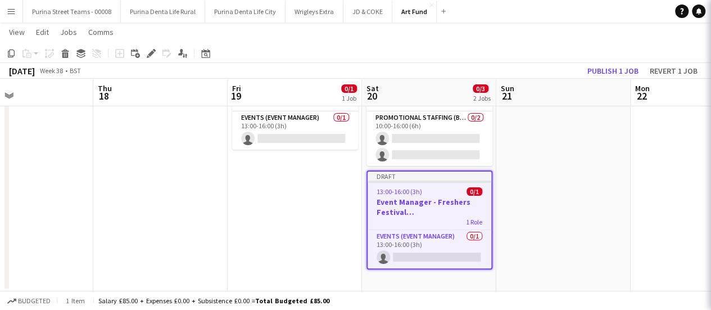
scroll to position [0, 0]
click at [610, 248] on app-date-cell at bounding box center [563, 169] width 134 height 243
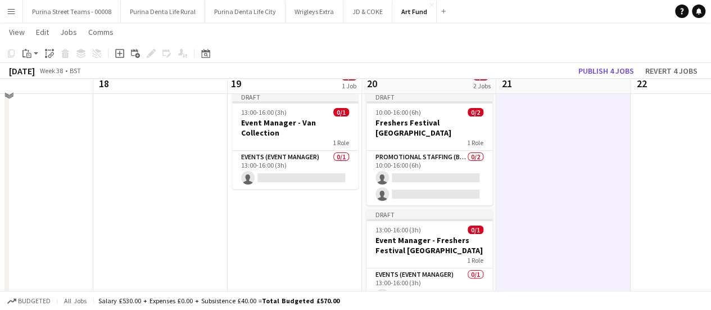
scroll to position [21, 0]
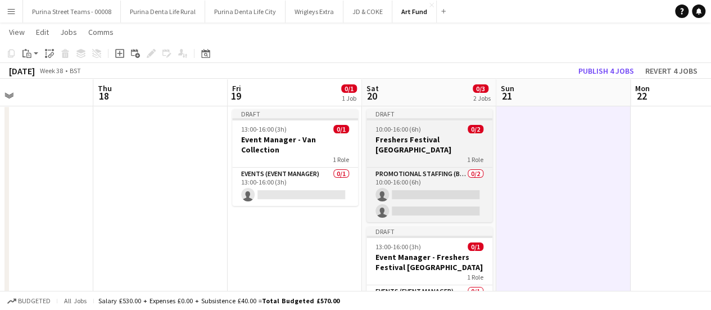
click at [435, 132] on div "10:00-16:00 (6h) 0/2" at bounding box center [429, 129] width 126 height 8
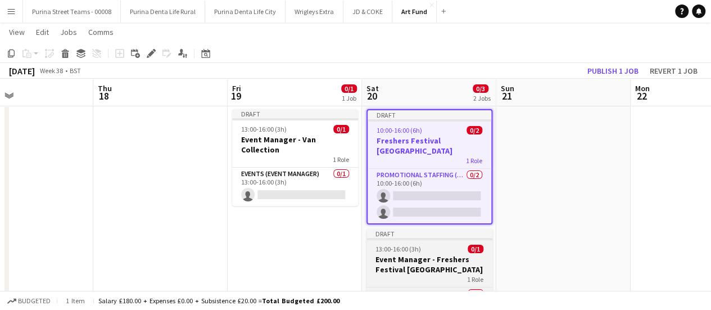
click at [420, 254] on h3 "Event Manager - Freshers Festival [GEOGRAPHIC_DATA]" at bounding box center [429, 264] width 126 height 20
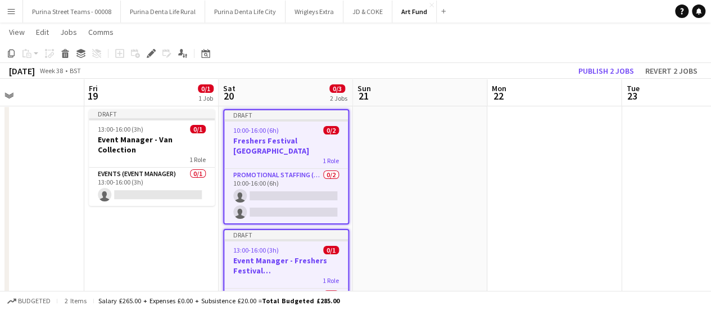
scroll to position [0, 484]
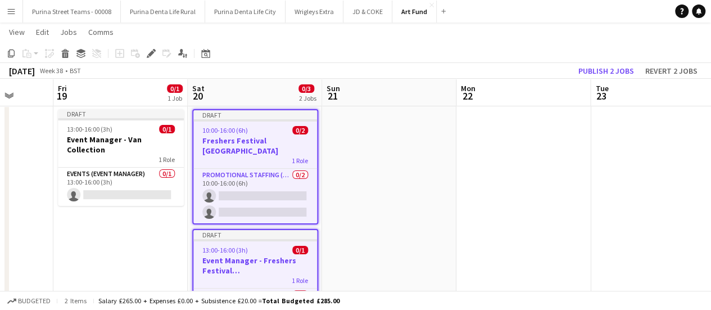
drag, startPoint x: 609, startPoint y: 214, endPoint x: 435, endPoint y: 228, distance: 174.7
click at [435, 228] on app-calendar-viewport "Mon 15 Tue 16 Wed 17 Thu 18 Fri 19 0/1 1 Job Sat 20 0/3 2 Jobs Sun 21 Mon 22 Tu…" at bounding box center [355, 184] width 711 height 325
click at [520, 151] on app-date-cell at bounding box center [523, 225] width 134 height 243
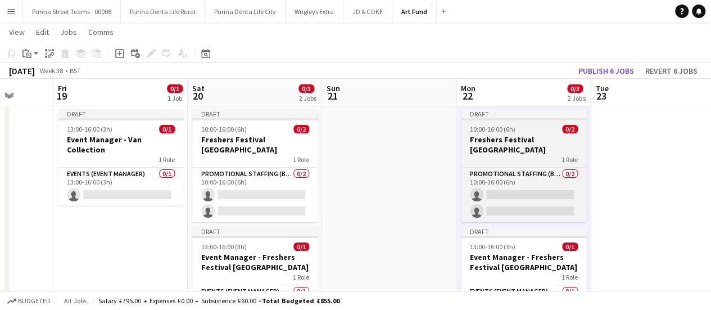
click at [519, 140] on h3 "Freshers Festival [GEOGRAPHIC_DATA]" at bounding box center [524, 144] width 126 height 20
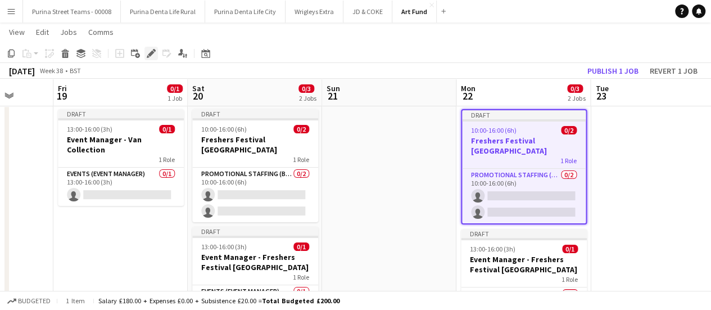
click at [154, 50] on icon at bounding box center [154, 50] width 3 height 3
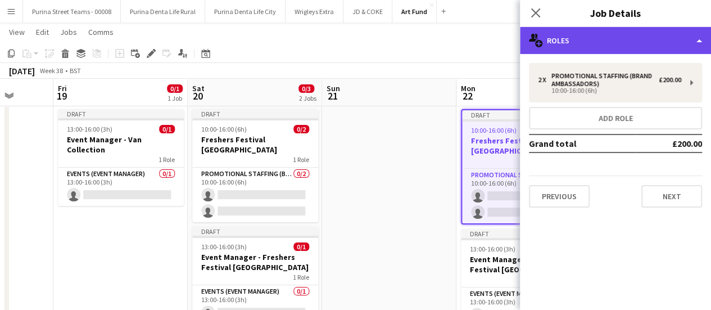
click at [691, 40] on div "multiple-users-add Roles" at bounding box center [615, 40] width 191 height 27
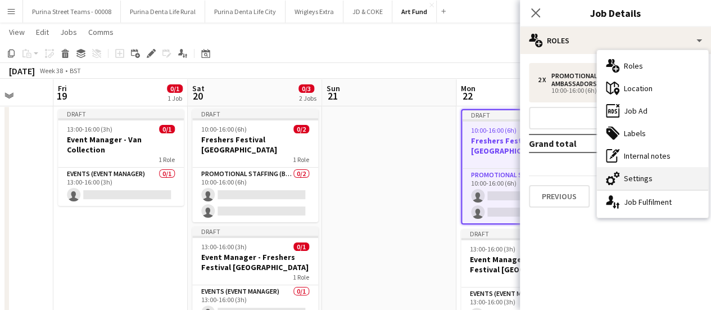
click at [648, 176] on div "cog-double-3 Settings" at bounding box center [652, 178] width 111 height 22
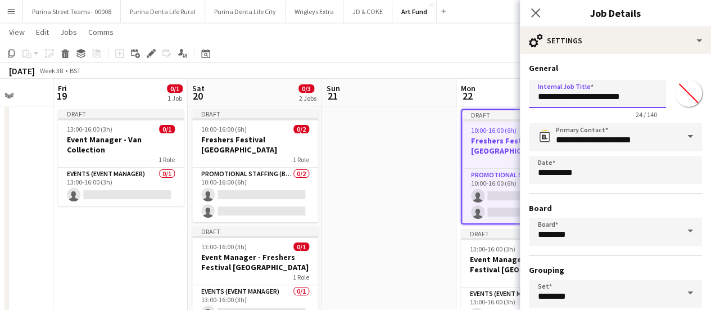
drag, startPoint x: 635, startPoint y: 97, endPoint x: 524, endPoint y: 96, distance: 111.2
click at [524, 96] on form "**********" at bounding box center [615, 228] width 191 height 331
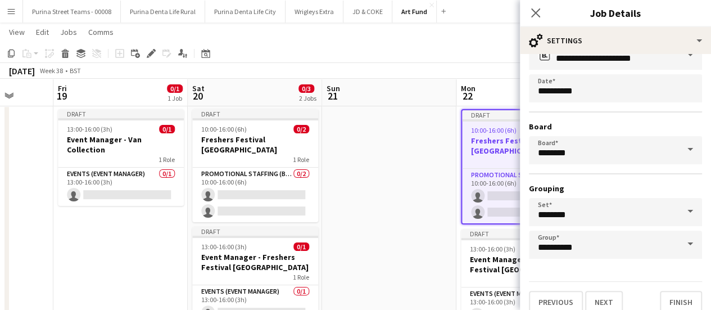
scroll to position [93, 0]
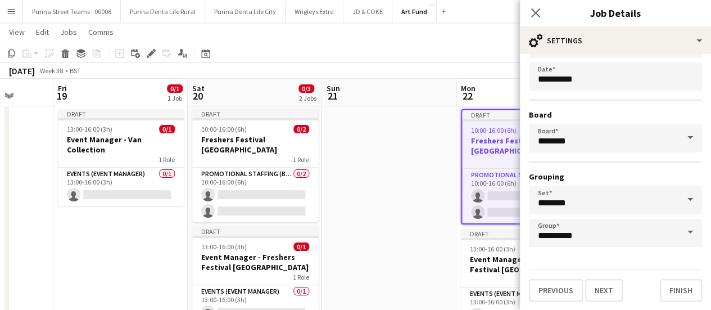
type input "**********"
click at [603, 288] on button "Next" at bounding box center [604, 290] width 38 height 22
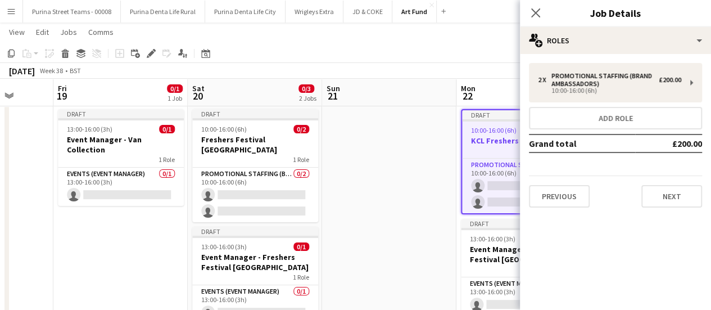
scroll to position [0, 0]
click at [683, 221] on mat-expansion-panel "pencil3 General details 2 x Promotional Staffing (Brand Ambassadors) £200.00 10…" at bounding box center [615, 182] width 191 height 256
click at [681, 199] on button "Next" at bounding box center [671, 196] width 61 height 22
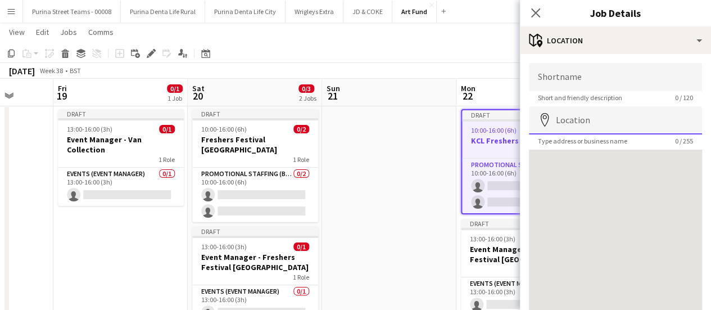
click at [584, 114] on input "Location" at bounding box center [615, 120] width 173 height 28
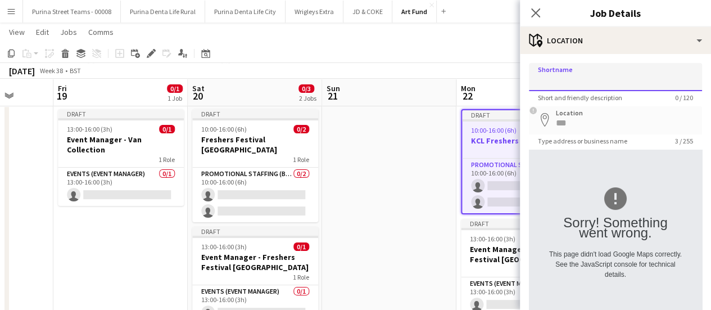
click at [570, 79] on input "Shortname" at bounding box center [615, 77] width 173 height 28
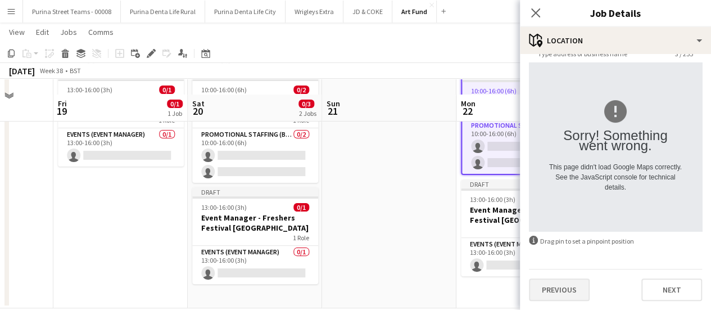
scroll to position [78, 0]
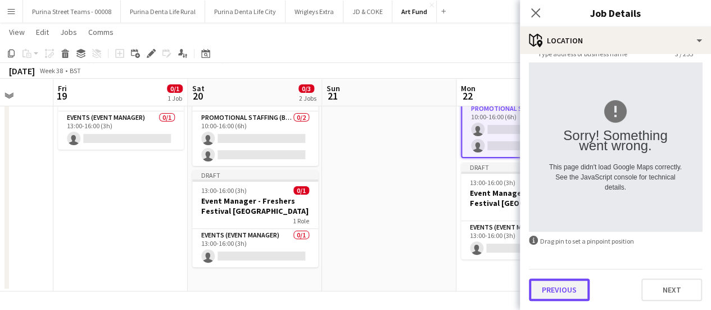
click at [571, 291] on button "Previous" at bounding box center [559, 289] width 61 height 22
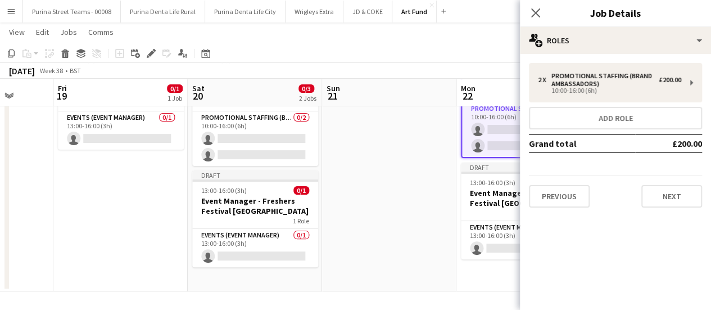
scroll to position [0, 0]
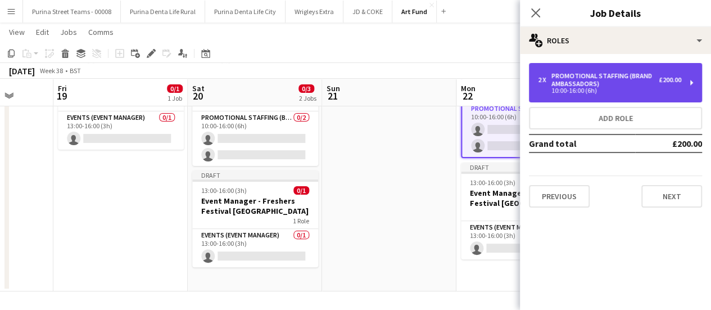
drag, startPoint x: 601, startPoint y: 72, endPoint x: 606, endPoint y: 81, distance: 10.6
click at [606, 81] on div "Promotional Staffing (Brand Ambassadors)" at bounding box center [604, 80] width 107 height 16
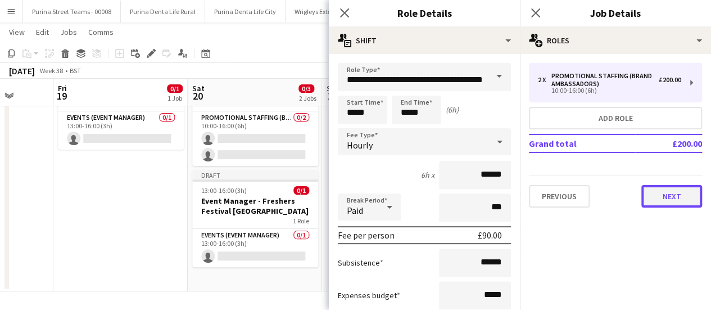
click at [665, 195] on button "Next" at bounding box center [671, 196] width 61 height 22
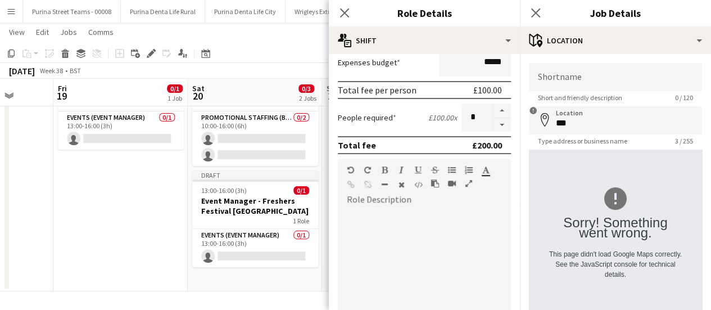
scroll to position [337, 0]
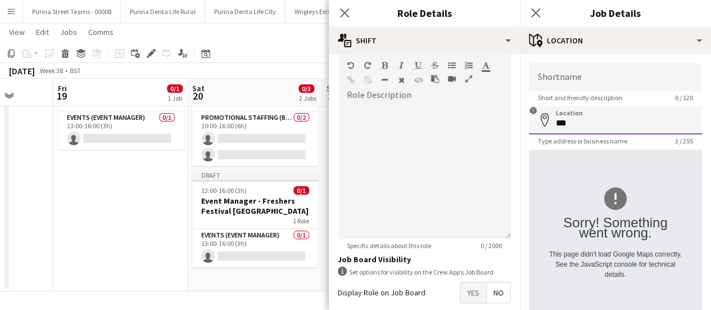
click at [578, 124] on input "***" at bounding box center [615, 120] width 173 height 28
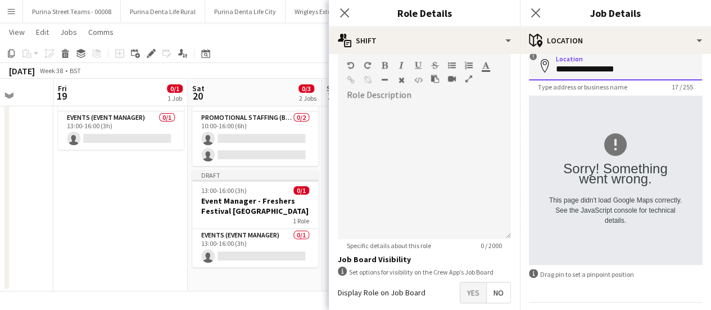
scroll to position [87, 0]
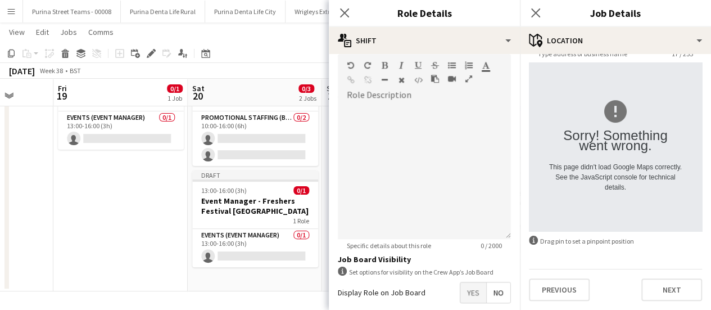
type input "**********"
click at [656, 304] on div "**********" at bounding box center [615, 138] width 191 height 343
click at [657, 294] on button "Next" at bounding box center [671, 289] width 61 height 22
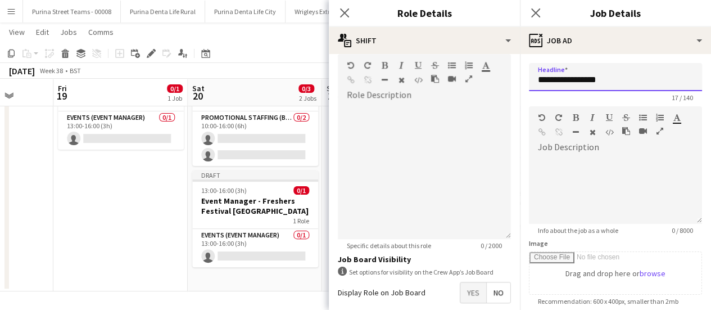
drag, startPoint x: 550, startPoint y: 80, endPoint x: 544, endPoint y: 79, distance: 6.3
click at [544, 79] on input "**********" at bounding box center [615, 77] width 173 height 28
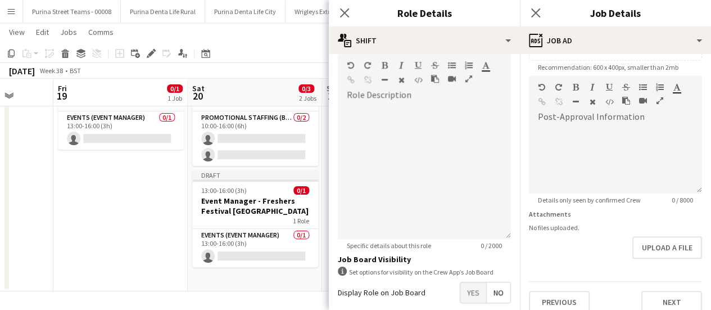
scroll to position [246, 0]
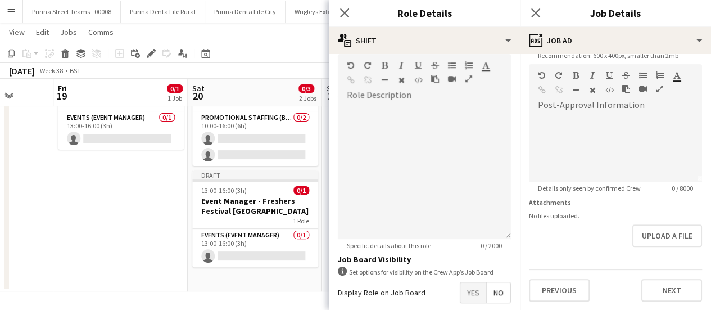
type input "**********"
click at [653, 290] on button "Next" at bounding box center [671, 290] width 61 height 22
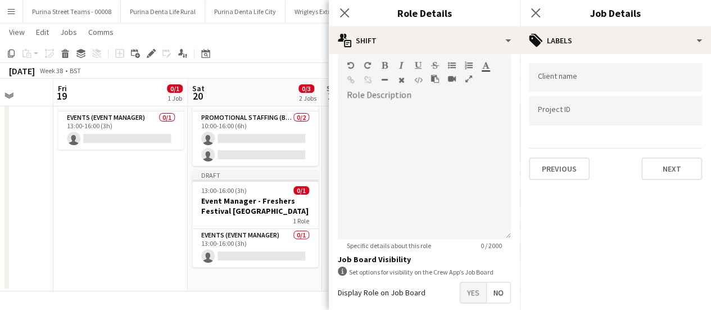
scroll to position [0, 0]
click at [152, 261] on app-date-cell "Draft 13:00-16:00 (3h) 0/1 Event Manager - Van Collection 1 Role Events (Event …" at bounding box center [120, 169] width 134 height 243
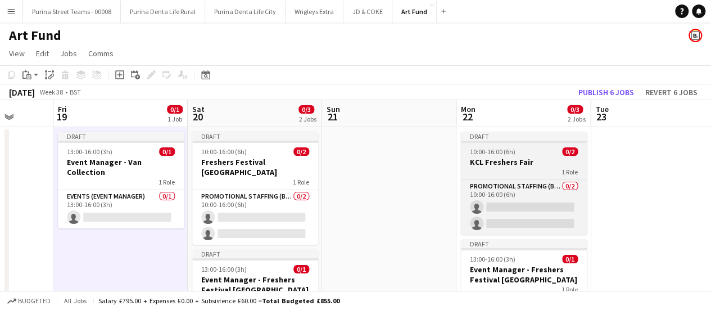
click at [506, 163] on h3 "KCL Freshers Fair" at bounding box center [524, 162] width 126 height 10
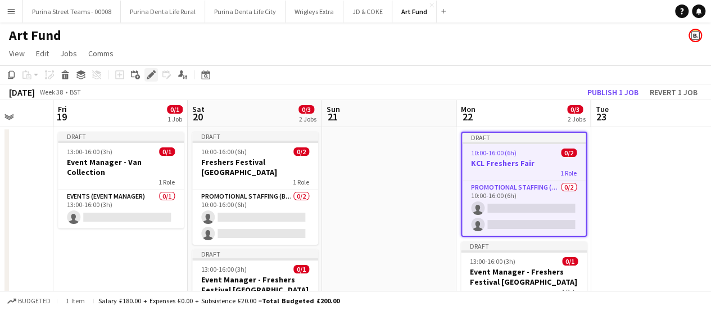
click at [155, 74] on icon "Edit" at bounding box center [151, 74] width 9 height 9
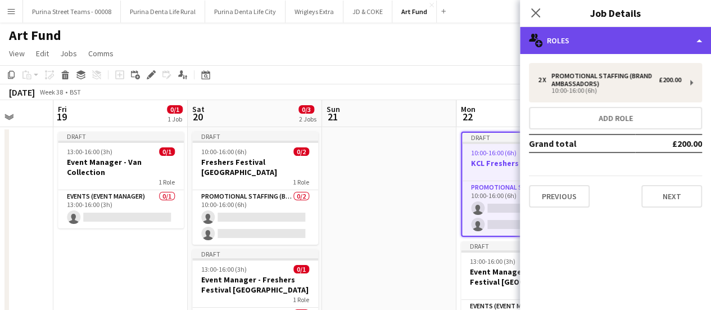
click at [684, 40] on div "multiple-users-add Roles" at bounding box center [615, 40] width 191 height 27
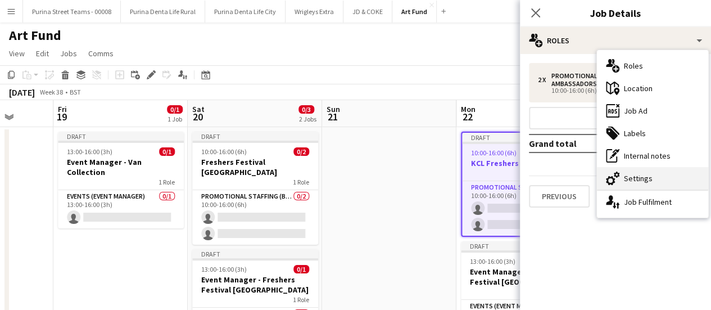
click at [631, 178] on div "cog-double-3 Settings" at bounding box center [652, 178] width 111 height 22
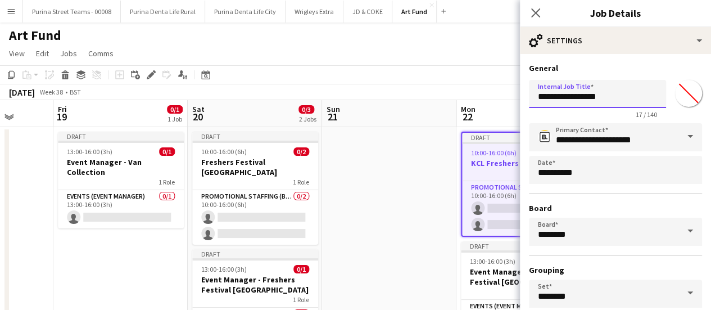
drag, startPoint x: 551, startPoint y: 96, endPoint x: 544, endPoint y: 96, distance: 6.7
click at [544, 96] on input "**********" at bounding box center [597, 94] width 137 height 28
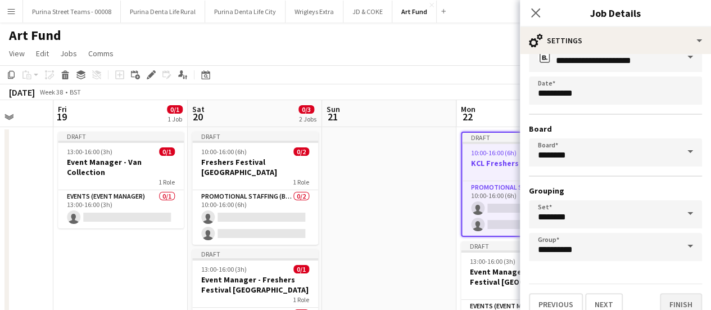
scroll to position [93, 0]
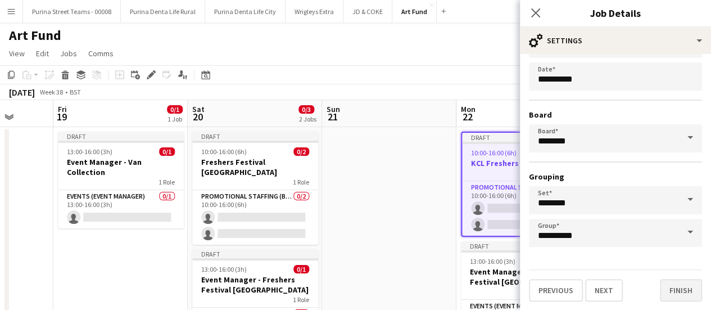
type input "**********"
drag, startPoint x: 674, startPoint y: 287, endPoint x: 597, endPoint y: 288, distance: 77.0
click at [594, 288] on div "Previous Next Finish" at bounding box center [615, 285] width 173 height 32
click at [673, 285] on button "Finish" at bounding box center [681, 290] width 42 height 22
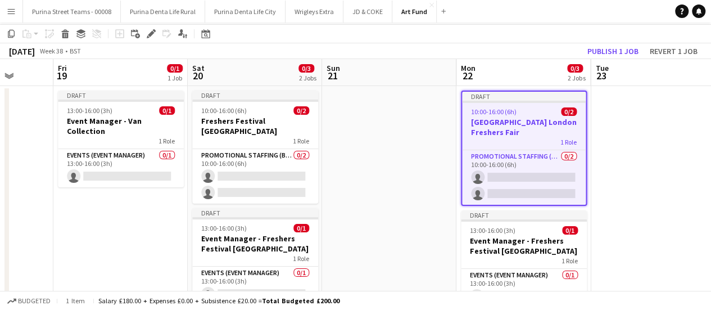
scroll to position [56, 0]
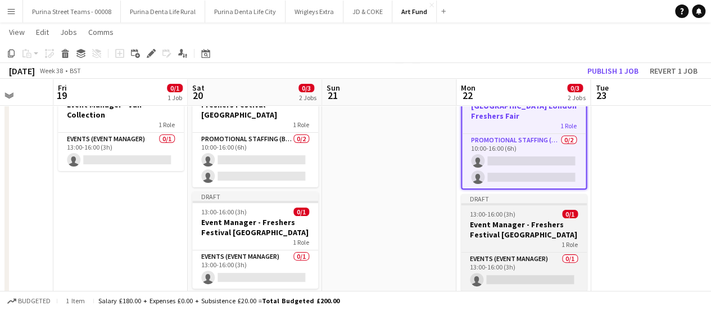
click at [510, 231] on h3 "Event Manager - Freshers Festival [GEOGRAPHIC_DATA]" at bounding box center [524, 229] width 126 height 20
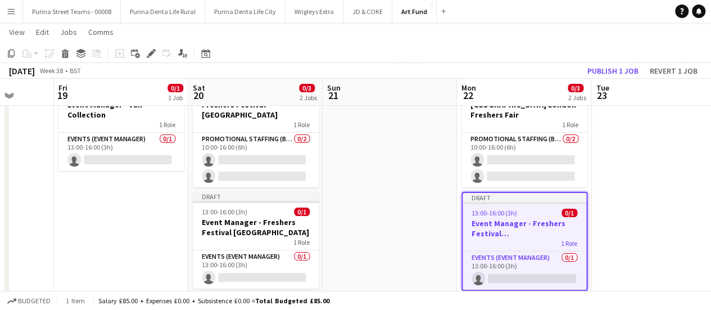
click at [143, 56] on div "Add job Add linked Job Edit Edit linked Job Applicants" at bounding box center [146, 53] width 86 height 13
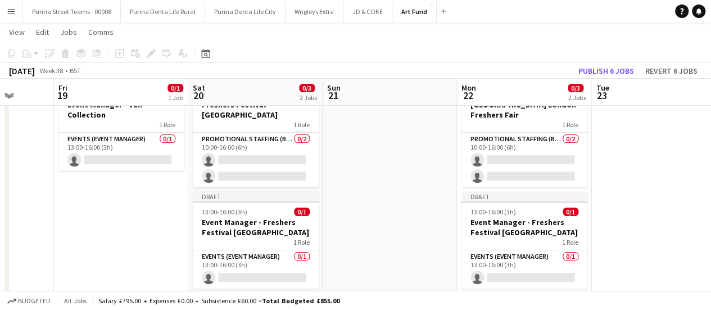
click at [147, 57] on div "Add job Add linked Job Edit Edit linked Job Applicants" at bounding box center [146, 53] width 86 height 13
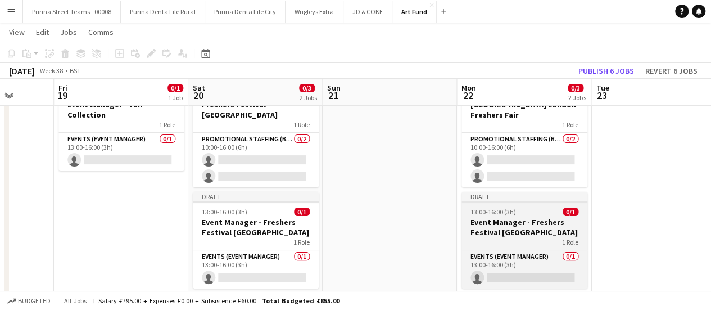
click at [500, 216] on app-job-card "Draft 13:00-16:00 (3h) 0/1 Event Manager - Freshers Festival [GEOGRAPHIC_DATA] …" at bounding box center [524, 240] width 126 height 97
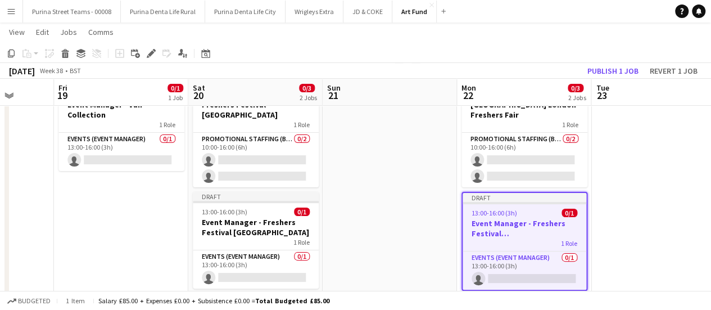
scroll to position [0, 484]
click at [151, 53] on icon at bounding box center [151, 54] width 6 height 6
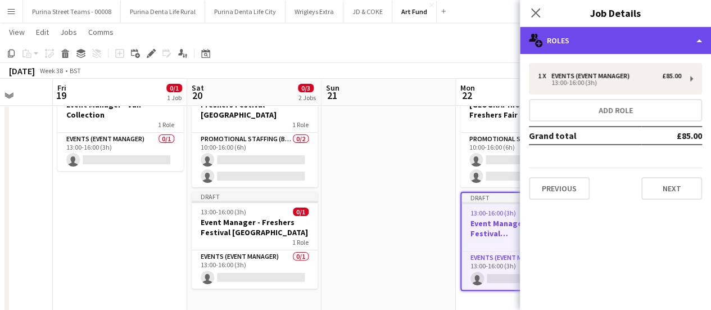
click at [679, 49] on div "multiple-users-add Roles" at bounding box center [615, 40] width 191 height 27
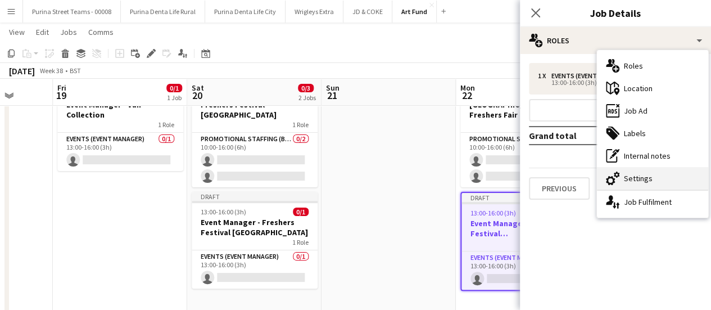
click at [670, 175] on div "cog-double-3 Settings" at bounding box center [652, 178] width 111 height 22
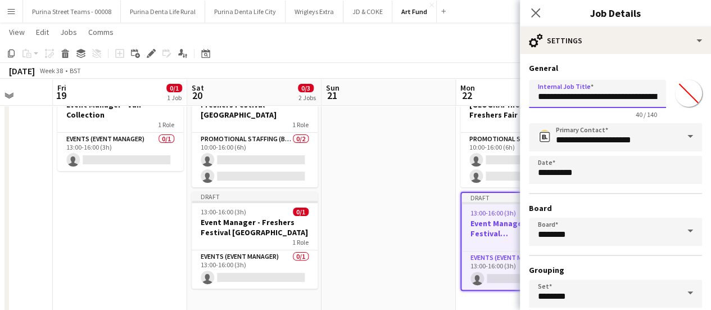
scroll to position [0, 44]
drag, startPoint x: 601, startPoint y: 97, endPoint x: 656, endPoint y: 101, distance: 55.8
click at [656, 101] on input "**********" at bounding box center [593, 94] width 129 height 28
click at [603, 99] on input "**********" at bounding box center [593, 94] width 129 height 28
click at [609, 98] on input "**********" at bounding box center [593, 94] width 129 height 28
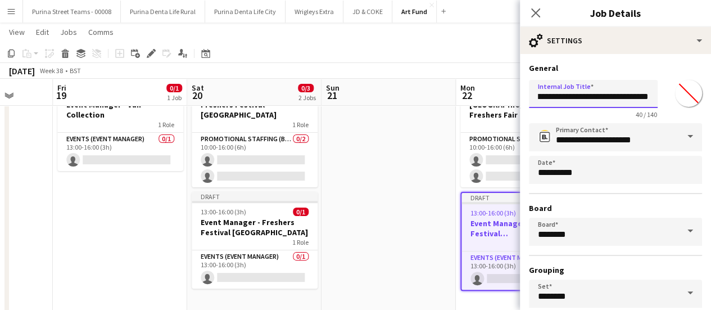
click at [609, 98] on input "**********" at bounding box center [593, 94] width 129 height 28
drag, startPoint x: 629, startPoint y: 99, endPoint x: 663, endPoint y: 99, distance: 33.7
click at [663, 99] on div "**********" at bounding box center [615, 96] width 173 height 43
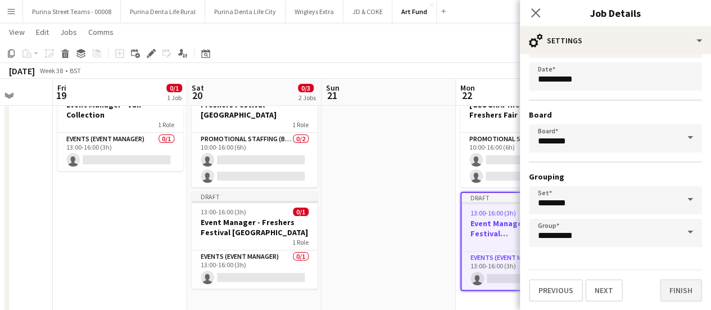
type input "**********"
click at [690, 293] on button "Finish" at bounding box center [681, 290] width 42 height 22
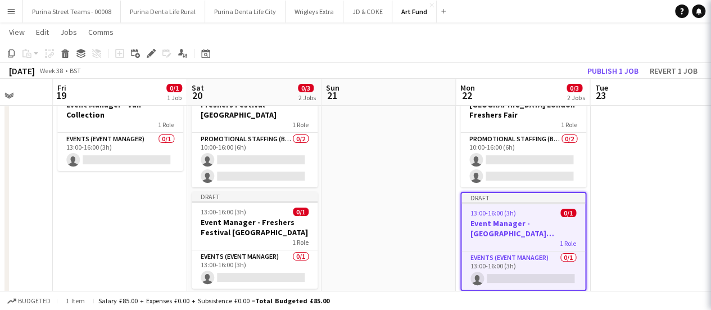
scroll to position [0, 0]
click at [621, 196] on app-date-cell at bounding box center [657, 191] width 134 height 243
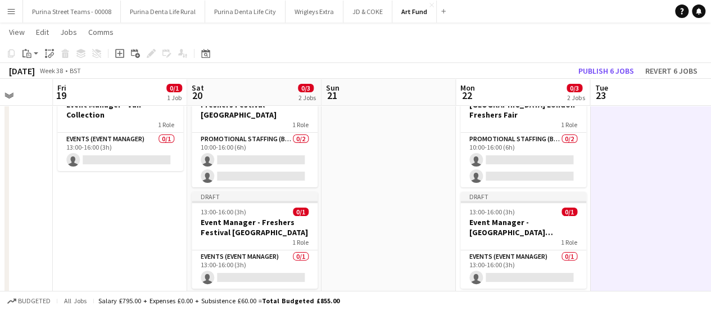
scroll to position [0, 522]
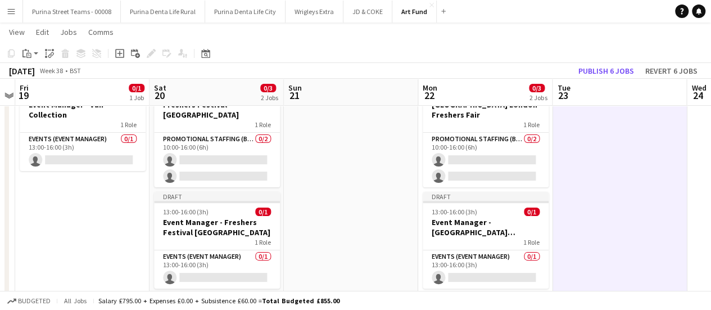
drag, startPoint x: 644, startPoint y: 193, endPoint x: 607, endPoint y: 201, distance: 38.5
click at [607, 201] on app-calendar-viewport "Mon 15 Tue 16 Wed 17 Thu 18 Fri 19 0/1 1 Job Sat 20 0/3 2 Jobs Sun 21 Mon 22 0/…" at bounding box center [355, 150] width 711 height 325
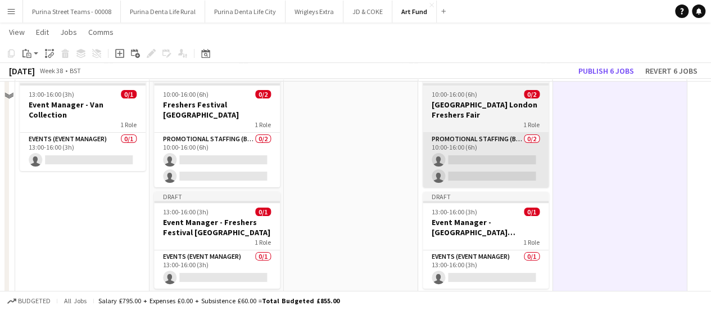
scroll to position [0, 0]
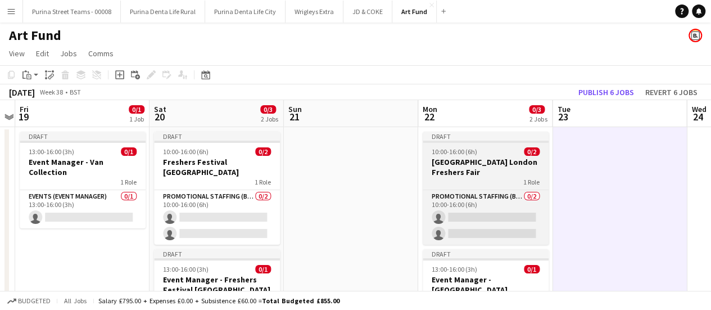
click at [488, 148] on div "10:00-16:00 (6h) 0/2" at bounding box center [485, 151] width 126 height 8
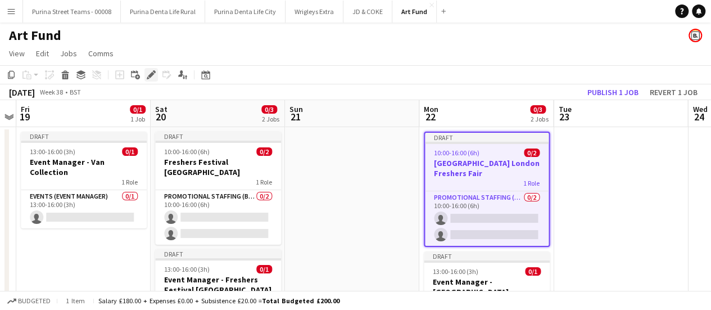
click at [147, 69] on div "Edit" at bounding box center [150, 74] width 13 height 13
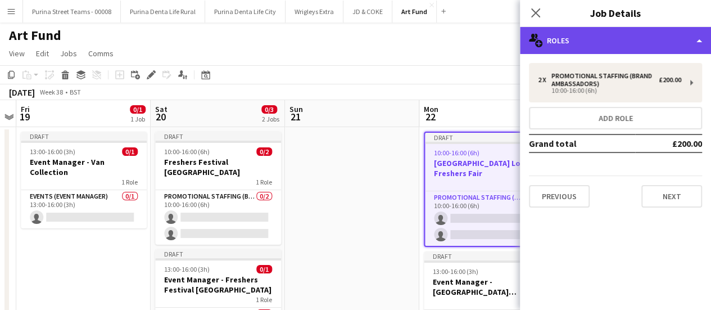
click at [692, 39] on div "multiple-users-add Roles" at bounding box center [615, 40] width 191 height 27
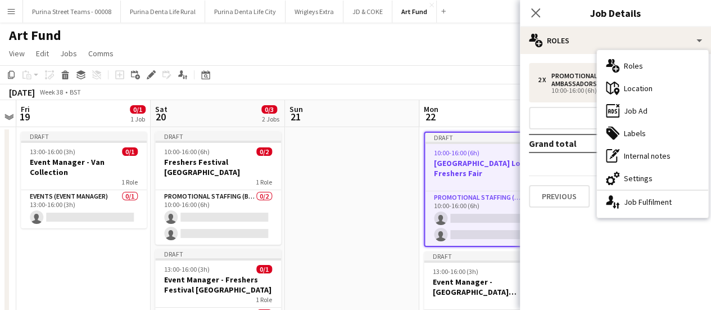
click at [526, 65] on div "2 x Promotional Staffing (Brand Ambassadors) £200.00 10:00-16:00 (6h) Add role …" at bounding box center [615, 135] width 191 height 144
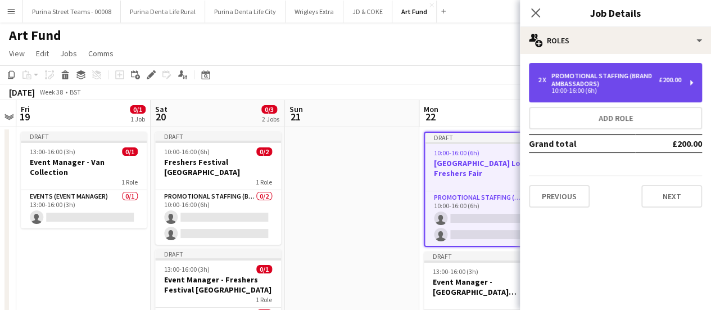
click at [569, 77] on div "Promotional Staffing (Brand Ambassadors)" at bounding box center [604, 80] width 107 height 16
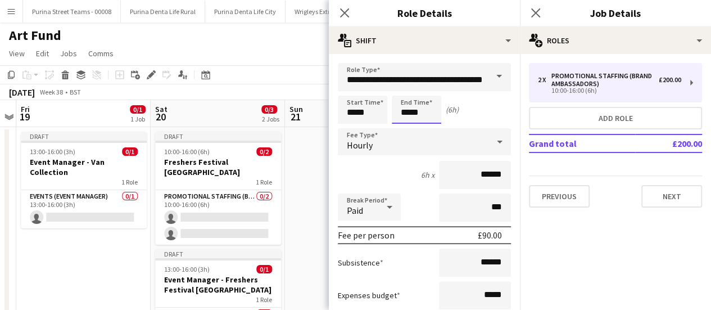
click at [406, 114] on input "*****" at bounding box center [416, 110] width 49 height 28
click at [406, 90] on div at bounding box center [405, 89] width 22 height 11
type input "*****"
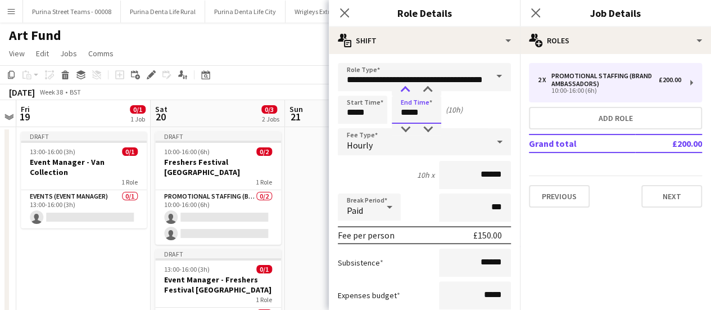
click at [406, 90] on div at bounding box center [405, 89] width 22 height 11
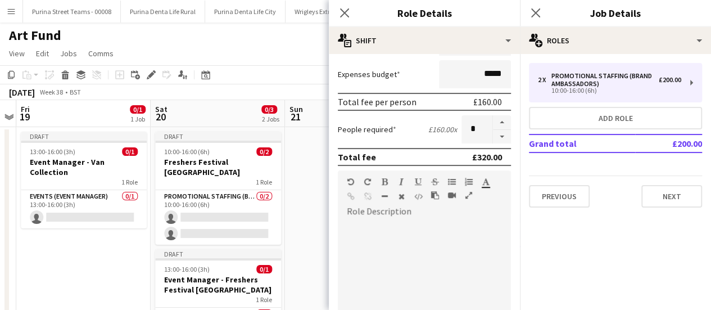
scroll to position [225, 0]
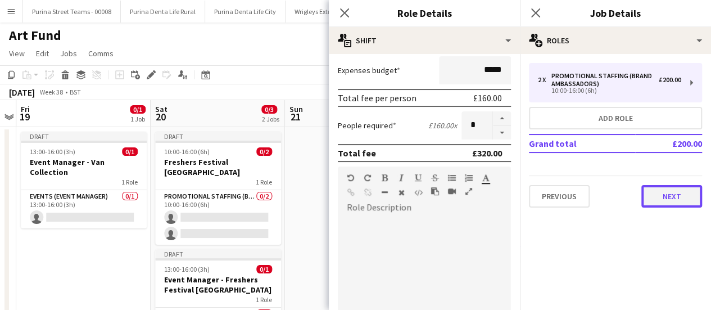
click at [673, 197] on button "Next" at bounding box center [671, 196] width 61 height 22
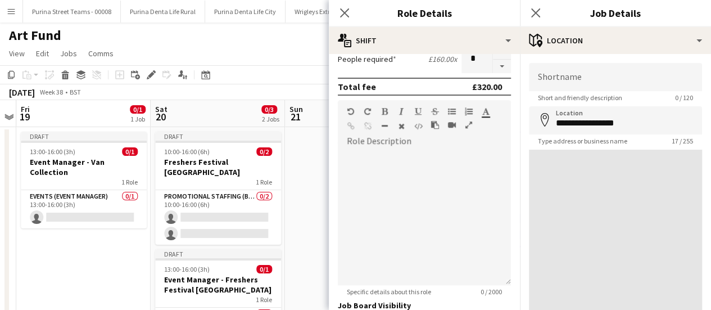
scroll to position [393, 0]
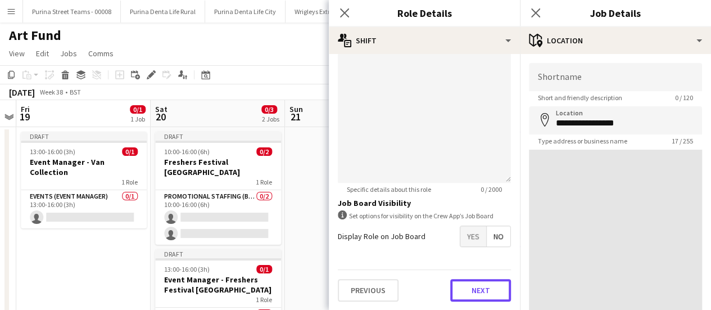
click at [488, 292] on button "Next" at bounding box center [480, 290] width 61 height 22
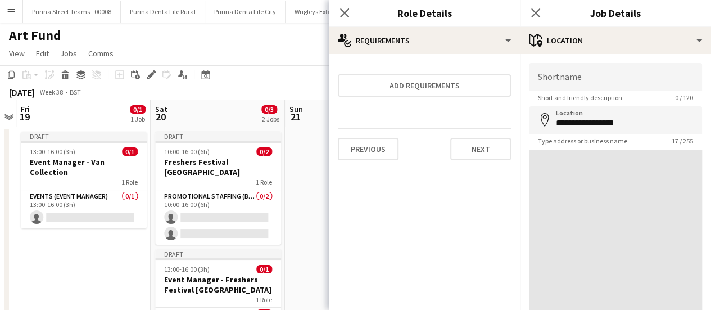
scroll to position [0, 0]
click at [477, 126] on form "Add requirements Previous Next" at bounding box center [424, 116] width 191 height 106
click at [479, 139] on button "Next" at bounding box center [480, 149] width 61 height 22
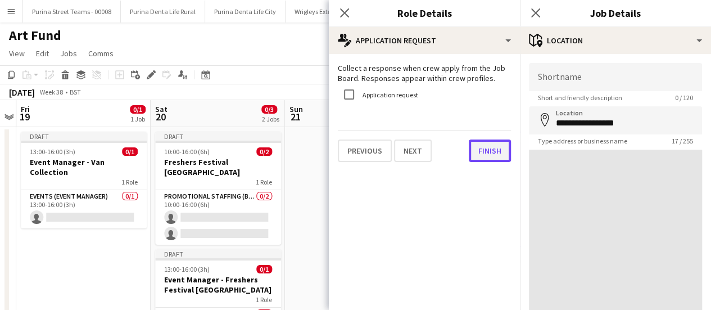
click at [481, 149] on button "Finish" at bounding box center [490, 150] width 42 height 22
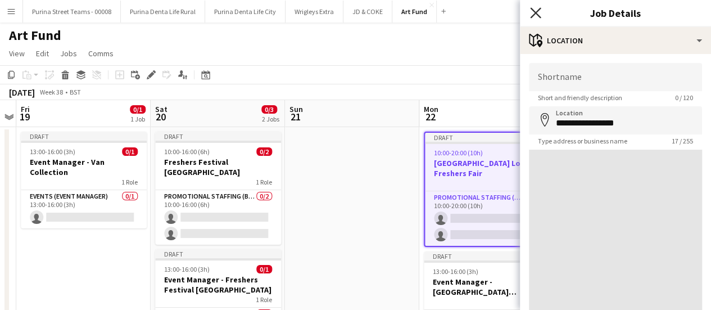
click at [529, 12] on app-icon "Close pop-in" at bounding box center [536, 13] width 16 height 16
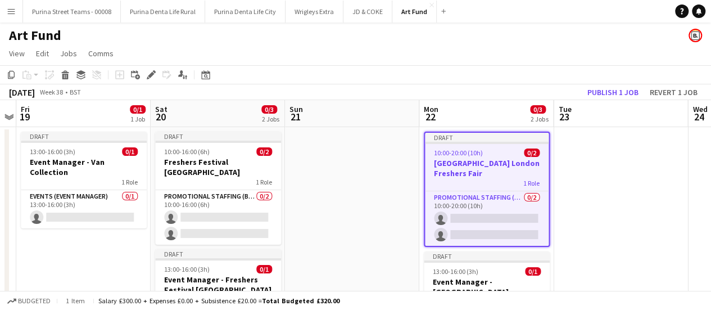
click at [344, 189] on app-date-cell at bounding box center [352, 248] width 134 height 243
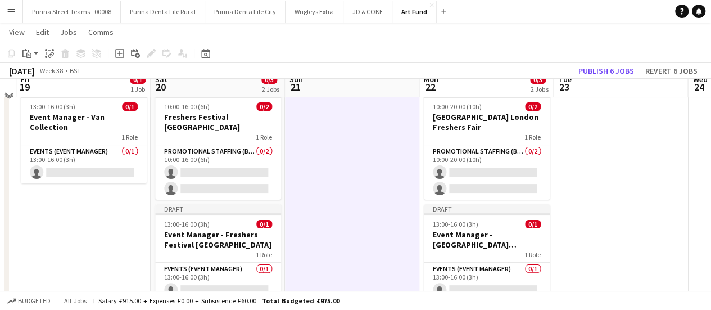
scroll to position [56, 0]
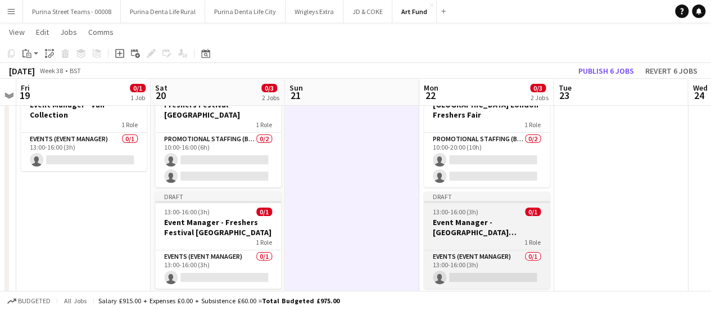
click at [474, 222] on h3 "Event Manager - [GEOGRAPHIC_DATA] [GEOGRAPHIC_DATA]" at bounding box center [487, 227] width 126 height 20
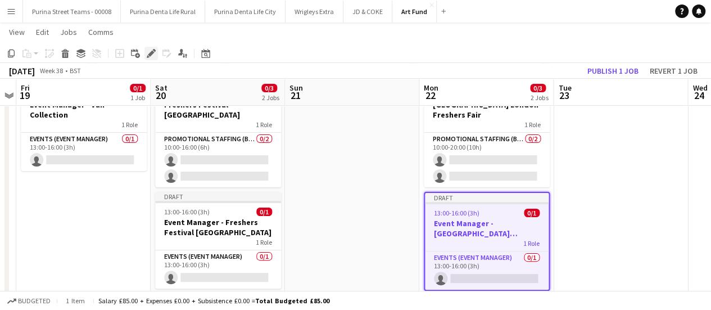
click at [148, 52] on icon "Edit" at bounding box center [151, 53] width 9 height 9
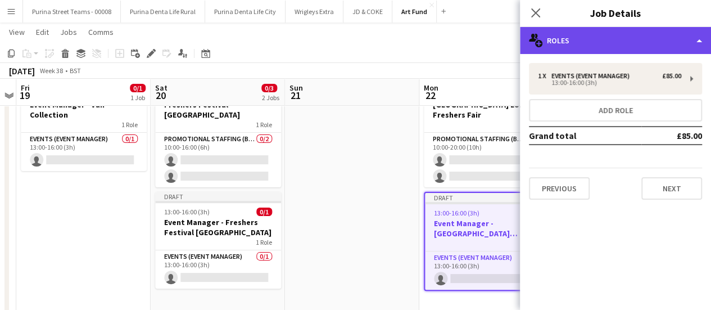
click at [630, 44] on div "multiple-users-add Roles" at bounding box center [615, 40] width 191 height 27
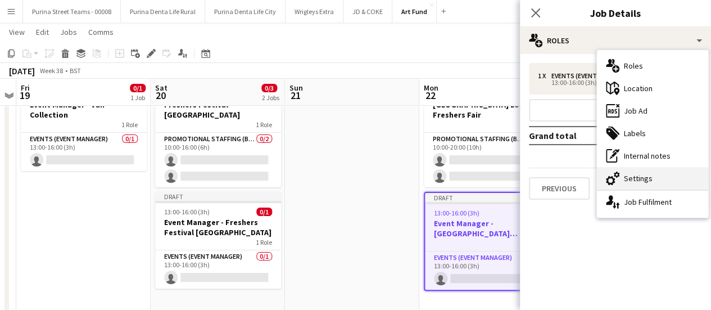
click at [640, 180] on div "cog-double-3 Settings" at bounding box center [652, 178] width 111 height 22
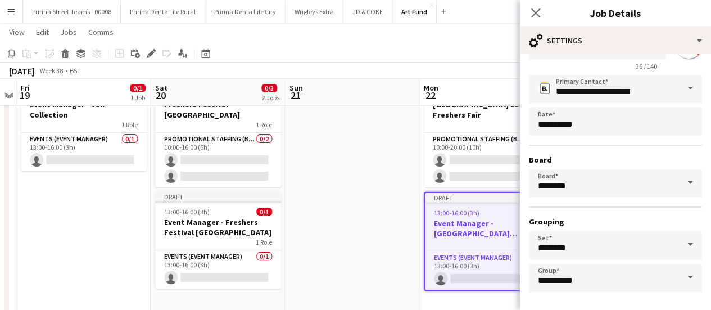
scroll to position [93, 0]
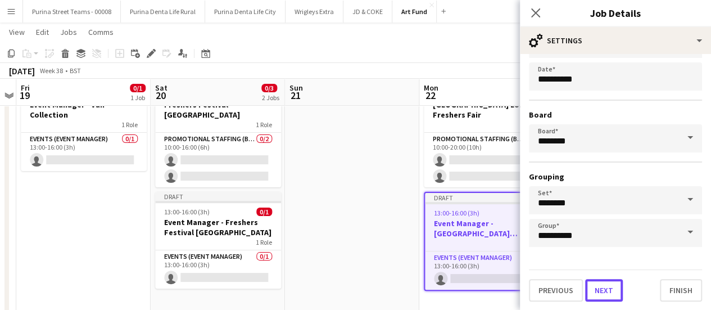
click at [603, 283] on button "Next" at bounding box center [604, 290] width 38 height 22
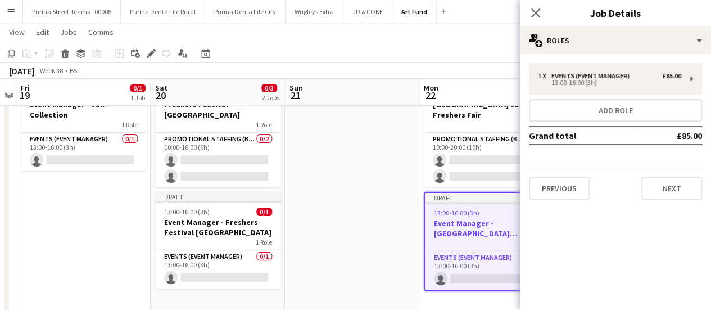
scroll to position [0, 0]
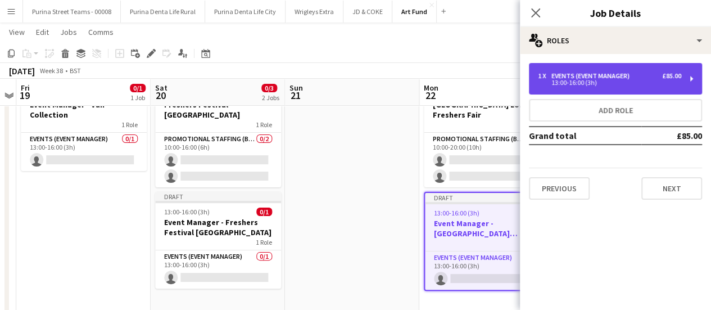
click at [588, 66] on div "1 x Events (Event Manager) £85.00 13:00-16:00 (3h)" at bounding box center [615, 78] width 173 height 31
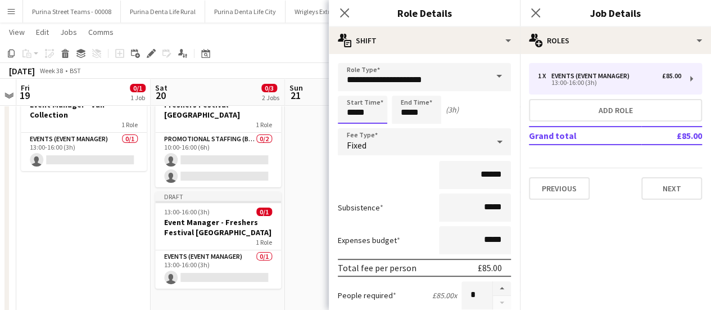
click at [366, 107] on input "*****" at bounding box center [362, 110] width 49 height 28
click at [356, 126] on div at bounding box center [351, 129] width 22 height 11
type input "*****"
click at [356, 126] on div at bounding box center [351, 129] width 22 height 11
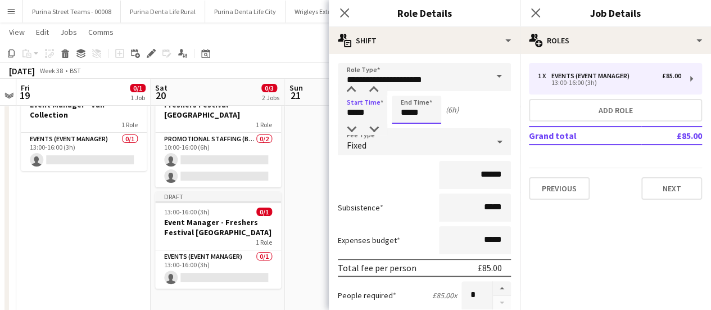
click at [412, 109] on input "*****" at bounding box center [416, 110] width 49 height 28
click at [407, 91] on div at bounding box center [405, 89] width 22 height 11
click at [406, 91] on div at bounding box center [405, 89] width 22 height 11
type input "*****"
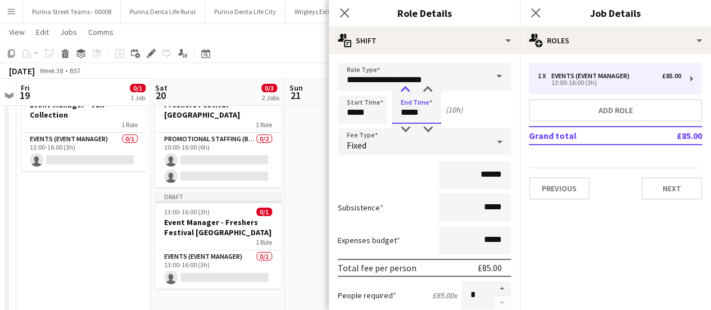
click at [406, 91] on div at bounding box center [405, 89] width 22 height 11
drag, startPoint x: 472, startPoint y: 173, endPoint x: 497, endPoint y: 174, distance: 24.2
click at [497, 174] on input "******" at bounding box center [475, 175] width 72 height 28
type input "****"
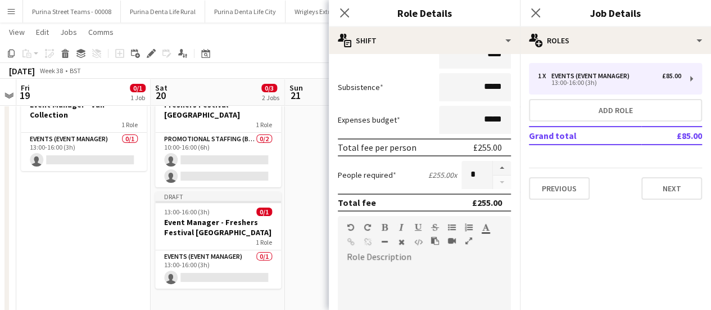
scroll to position [281, 0]
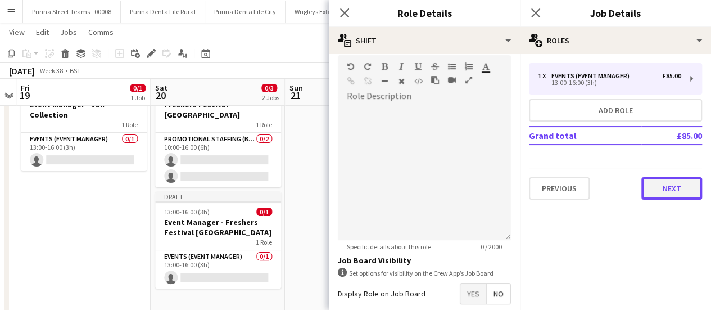
click at [666, 191] on button "Next" at bounding box center [671, 188] width 61 height 22
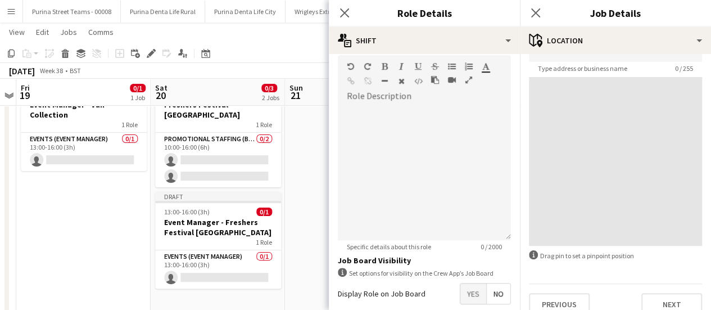
scroll to position [87, 0]
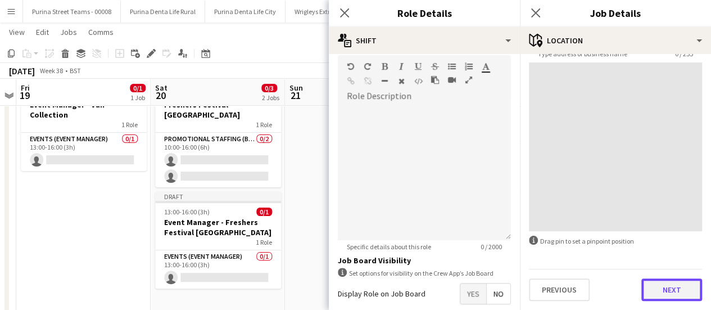
click at [644, 288] on button "Next" at bounding box center [671, 289] width 61 height 22
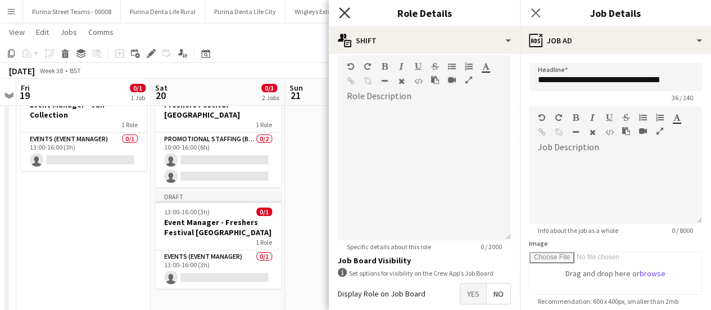
click at [345, 14] on icon at bounding box center [344, 12] width 11 height 11
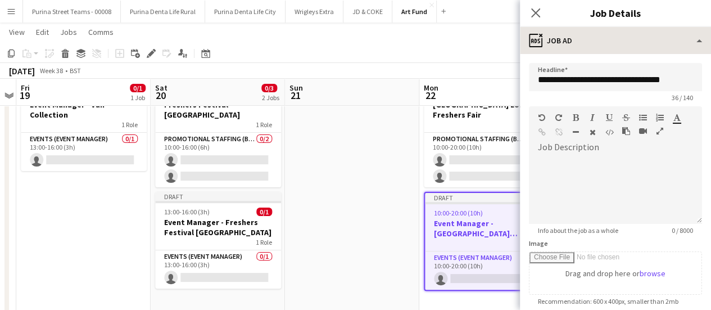
click at [532, 12] on icon "Close pop-in" at bounding box center [535, 12] width 9 height 9
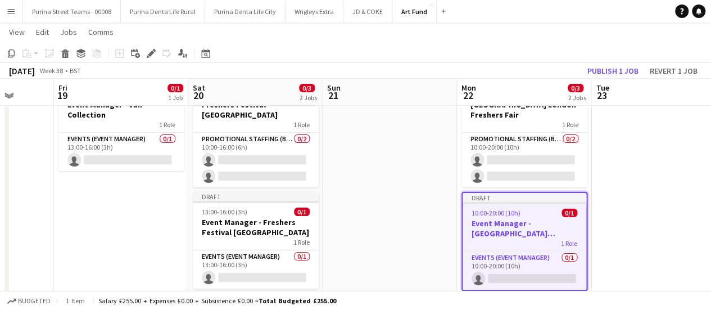
scroll to position [0, 481]
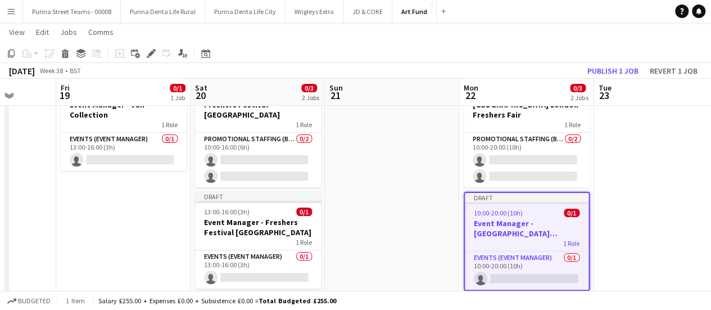
drag, startPoint x: 395, startPoint y: 176, endPoint x: 415, endPoint y: 177, distance: 19.7
click at [415, 177] on app-calendar-viewport "Mon 15 Tue 16 Wed 17 Thu 18 Fri 19 0/1 1 Job Sat 20 0/3 2 Jobs Sun 21 Mon 22 0/…" at bounding box center [355, 150] width 711 height 325
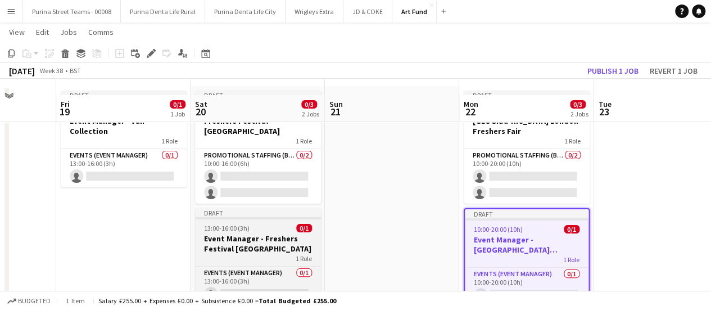
scroll to position [56, 0]
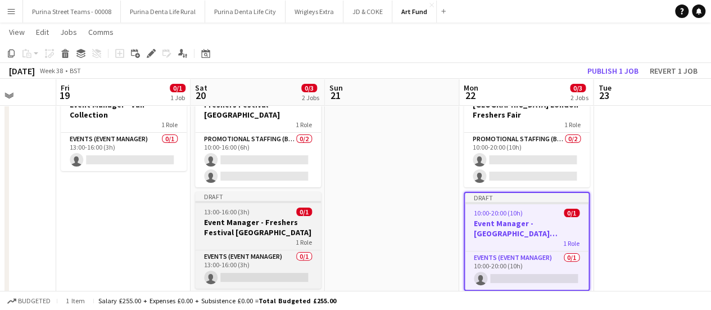
click at [244, 237] on div "1 Role" at bounding box center [258, 241] width 126 height 9
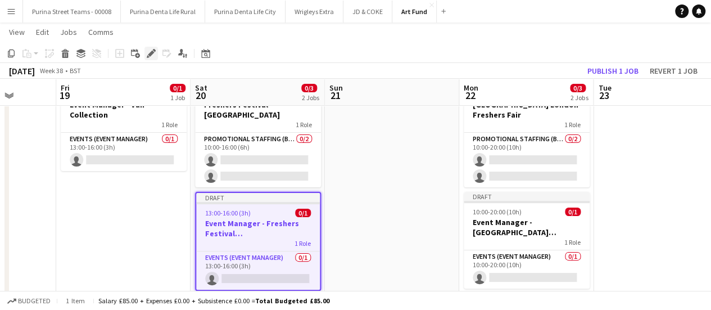
click at [148, 52] on icon "Edit" at bounding box center [151, 53] width 9 height 9
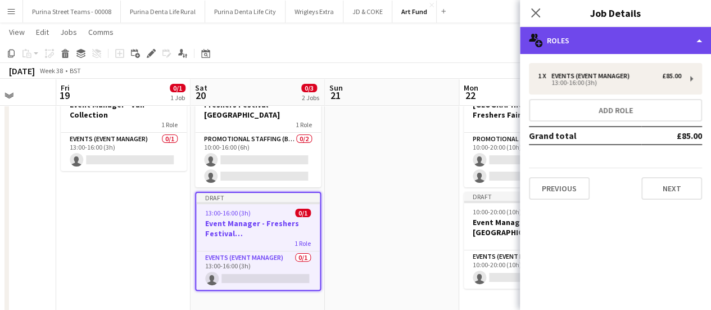
click at [692, 43] on div "multiple-users-add Roles" at bounding box center [615, 40] width 191 height 27
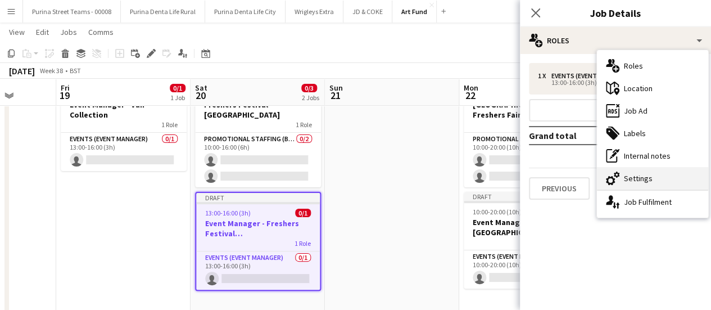
click at [633, 179] on div "cog-double-3 Settings" at bounding box center [652, 178] width 111 height 22
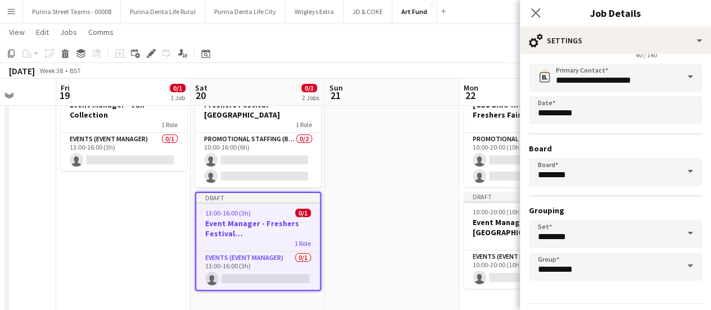
scroll to position [93, 0]
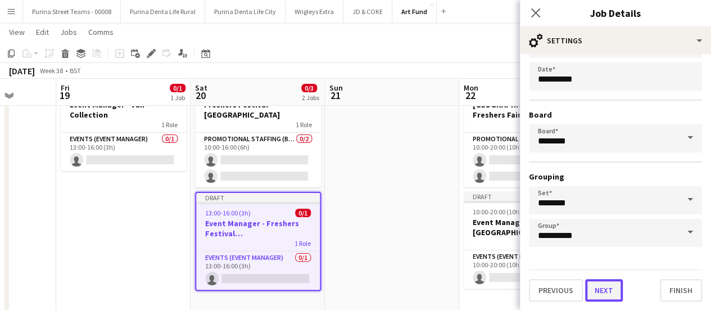
click at [611, 284] on button "Next" at bounding box center [604, 290] width 38 height 22
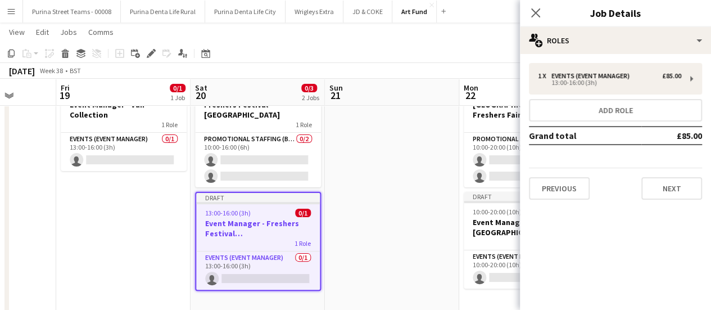
scroll to position [0, 0]
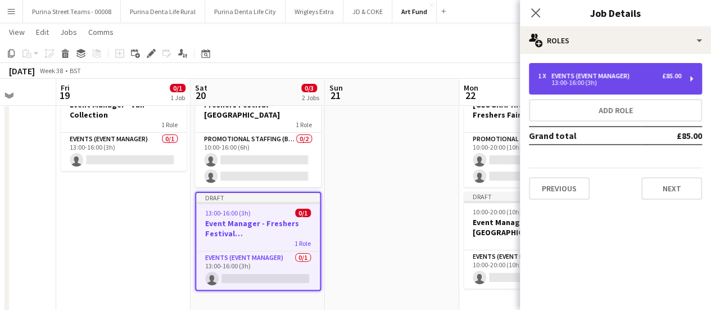
click at [606, 81] on div "13:00-16:00 (3h)" at bounding box center [609, 83] width 143 height 6
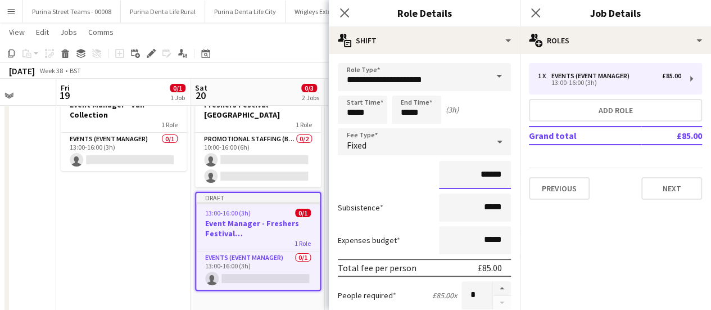
drag, startPoint x: 472, startPoint y: 174, endPoint x: 498, endPoint y: 174, distance: 25.8
click at [498, 174] on input "******" at bounding box center [475, 175] width 72 height 28
type input "*******"
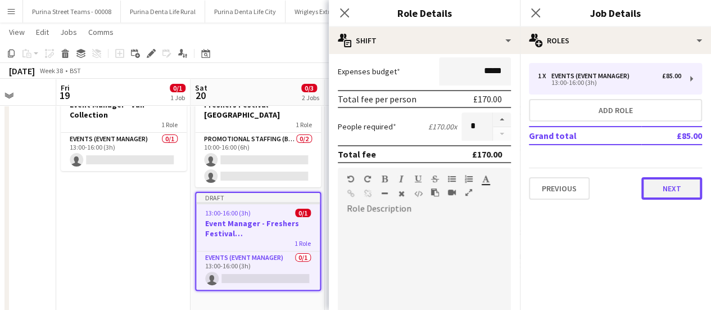
click at [681, 187] on button "Next" at bounding box center [671, 188] width 61 height 22
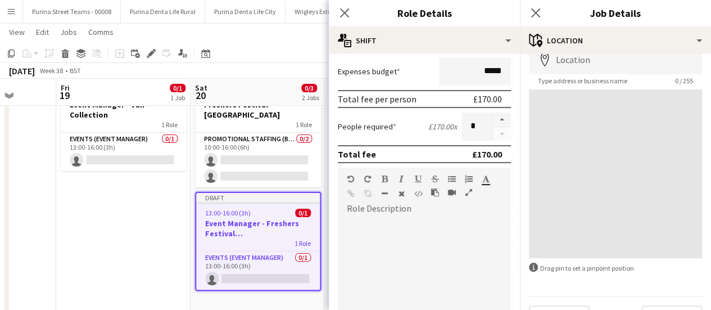
scroll to position [87, 0]
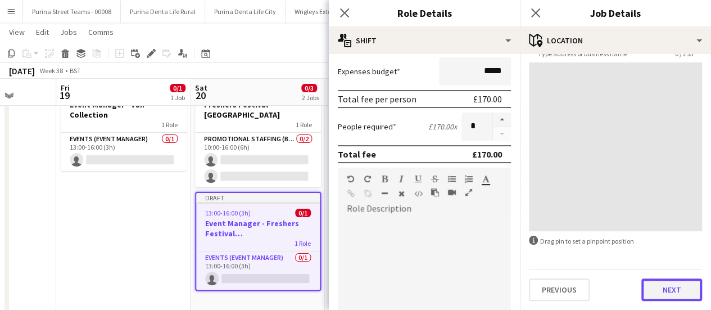
click at [657, 285] on button "Next" at bounding box center [671, 289] width 61 height 22
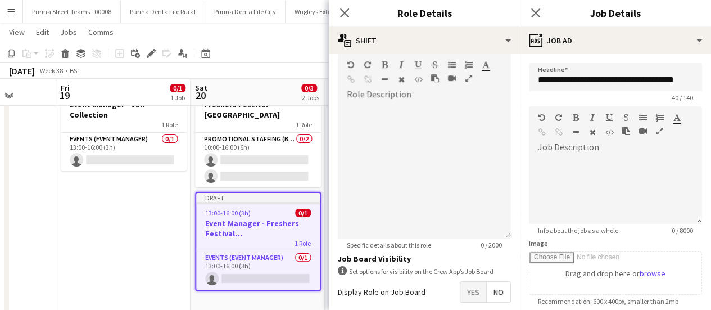
scroll to position [338, 0]
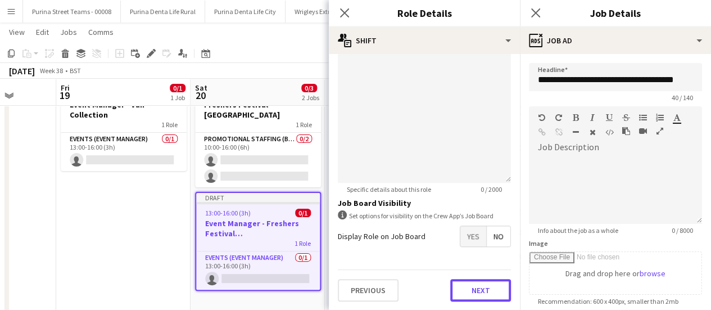
click at [487, 293] on button "Next" at bounding box center [480, 290] width 61 height 22
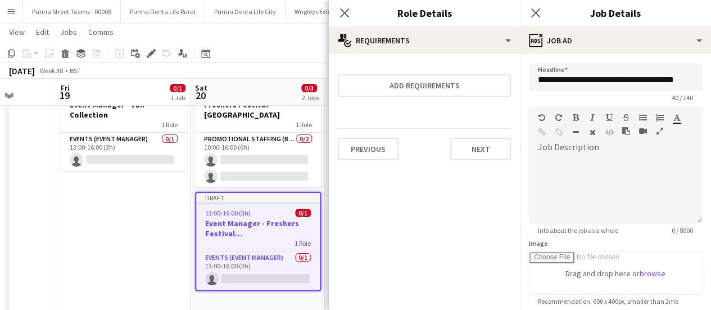
scroll to position [0, 0]
click at [348, 11] on icon "Close pop-in" at bounding box center [344, 12] width 11 height 11
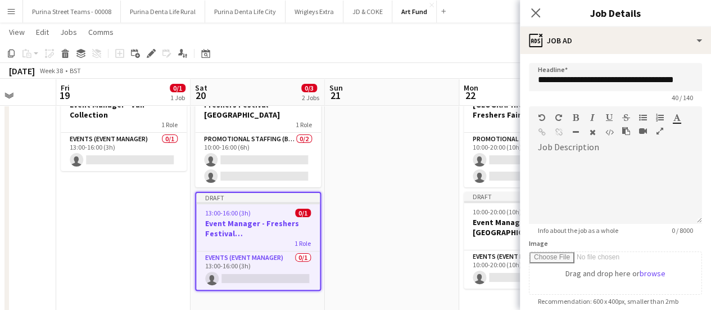
click at [527, 14] on div "Close pop-in" at bounding box center [535, 13] width 31 height 26
click at [424, 217] on app-date-cell at bounding box center [392, 191] width 134 height 243
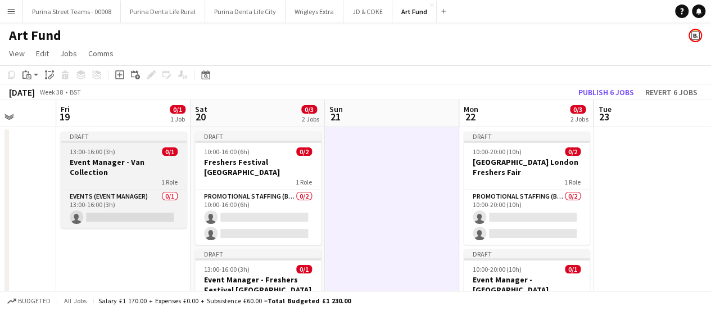
click at [106, 158] on h3 "Event Manager - Van Collection" at bounding box center [124, 167] width 126 height 20
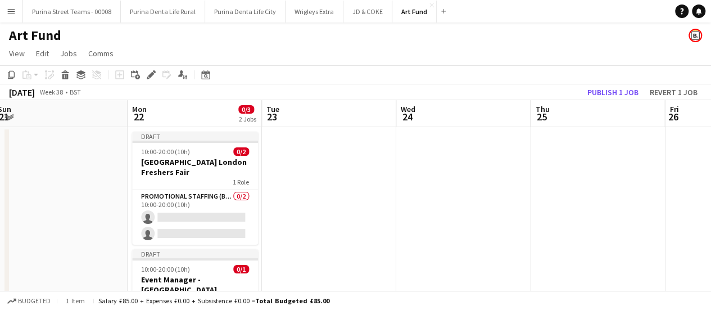
scroll to position [0, 284]
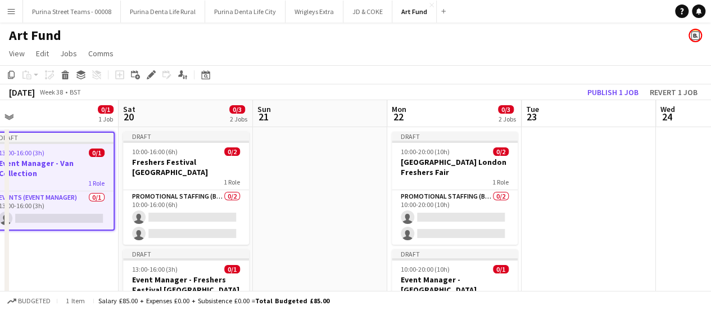
drag, startPoint x: 402, startPoint y: 220, endPoint x: 330, endPoint y: 220, distance: 71.3
click at [330, 220] on app-calendar-viewport "Wed 17 Thu 18 Fri 19 0/1 1 Job Sat 20 0/3 2 Jobs Sun 21 Mon 22 0/3 2 Jobs Tue 2…" at bounding box center [355, 235] width 711 height 270
drag, startPoint x: 335, startPoint y: 238, endPoint x: 334, endPoint y: 230, distance: 7.9
click at [334, 230] on app-date-cell at bounding box center [319, 248] width 134 height 243
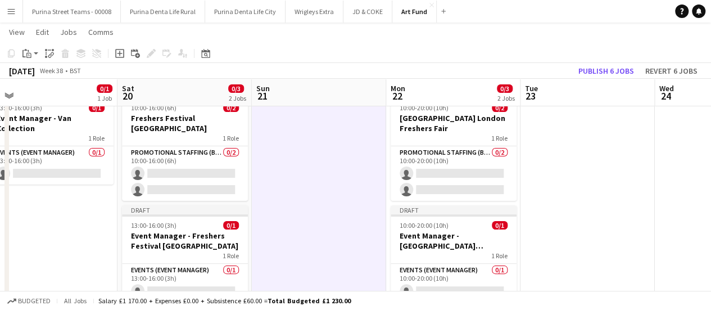
scroll to position [56, 0]
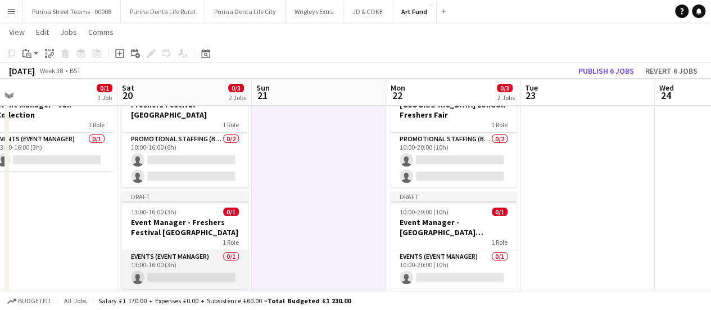
click at [163, 250] on app-card-role "Events (Event Manager) 0/1 13:00-16:00 (3h) single-neutral-actions" at bounding box center [185, 269] width 126 height 38
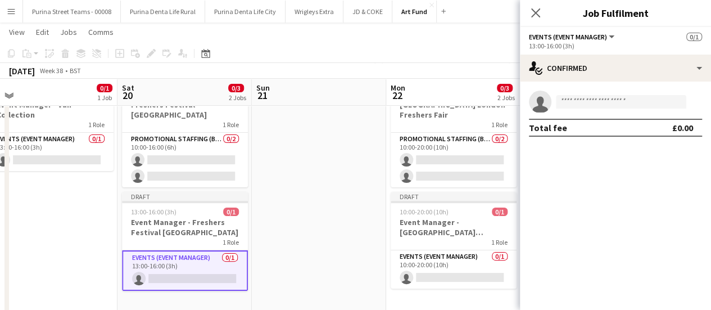
click at [607, 35] on button "Events (Event Manager)" at bounding box center [572, 37] width 87 height 8
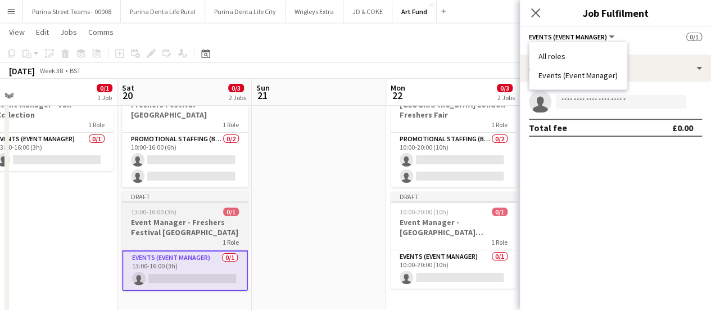
click at [199, 219] on h3 "Event Manager - Freshers Festival [GEOGRAPHIC_DATA]" at bounding box center [185, 227] width 126 height 20
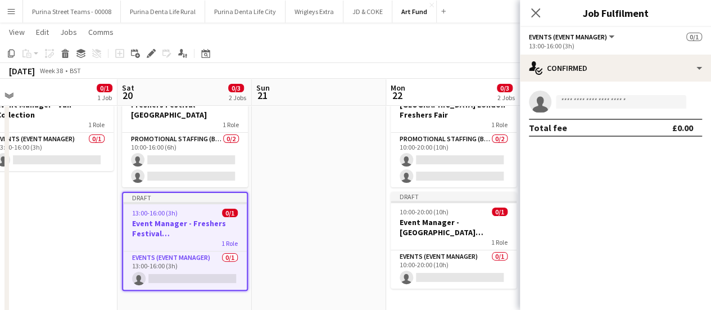
click at [611, 32] on div "Events (Event Manager) All roles Events (Event Manager)" at bounding box center [572, 36] width 87 height 10
click at [612, 38] on button "Events (Event Manager)" at bounding box center [572, 37] width 87 height 8
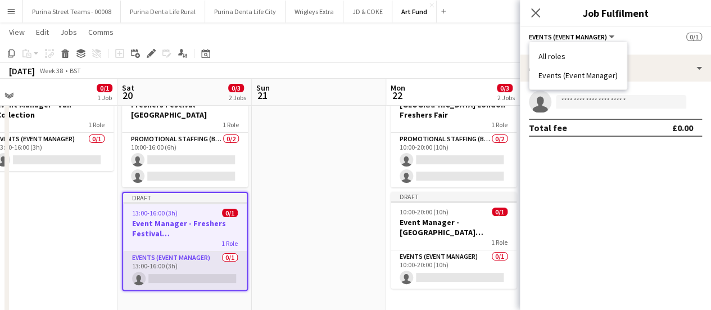
click at [187, 253] on app-card-role "Events (Event Manager) 0/1 13:00-16:00 (3h) single-neutral-actions" at bounding box center [185, 270] width 124 height 38
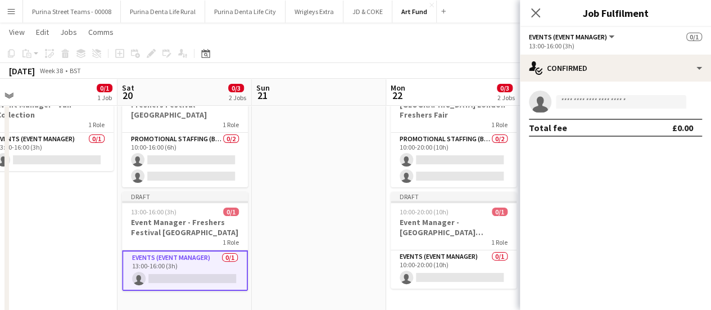
click at [611, 37] on button "Events (Event Manager)" at bounding box center [572, 37] width 87 height 8
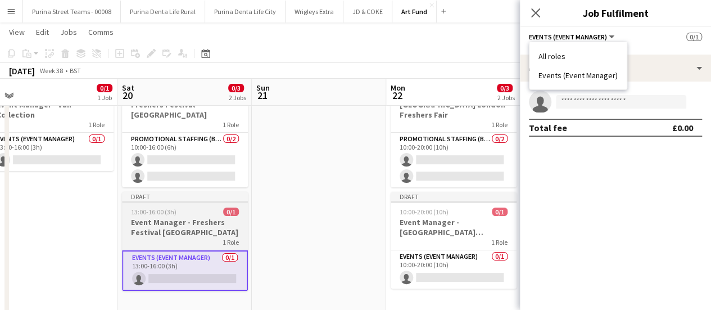
click at [147, 237] on div "1 Role" at bounding box center [185, 241] width 126 height 9
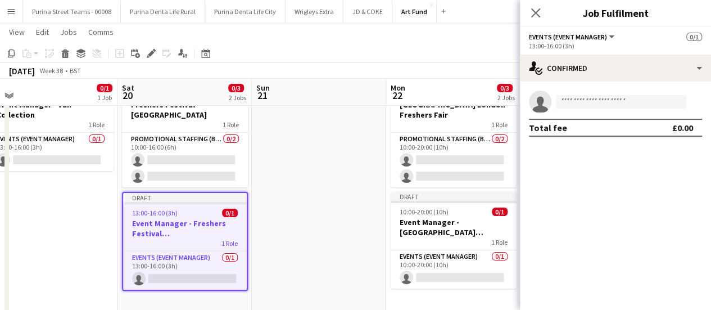
click at [286, 203] on app-date-cell at bounding box center [319, 191] width 134 height 243
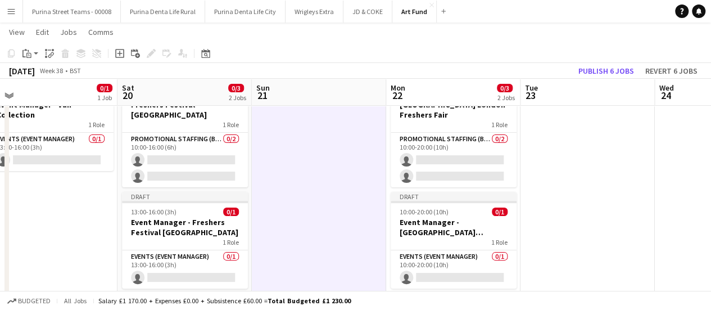
scroll to position [0, 284]
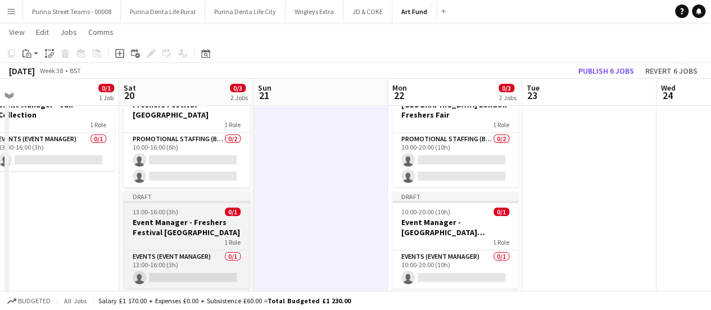
click at [152, 207] on span "13:00-16:00 (3h)" at bounding box center [156, 211] width 46 height 8
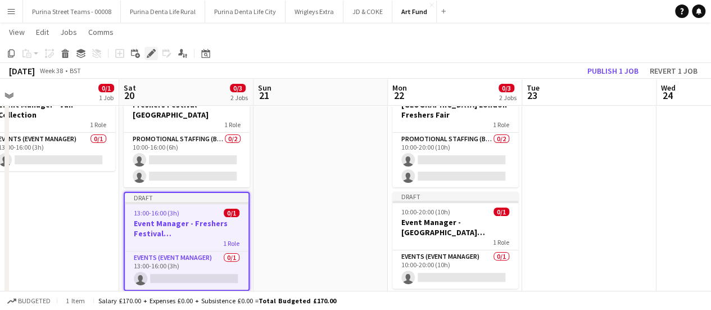
click at [153, 50] on icon at bounding box center [154, 50] width 3 height 3
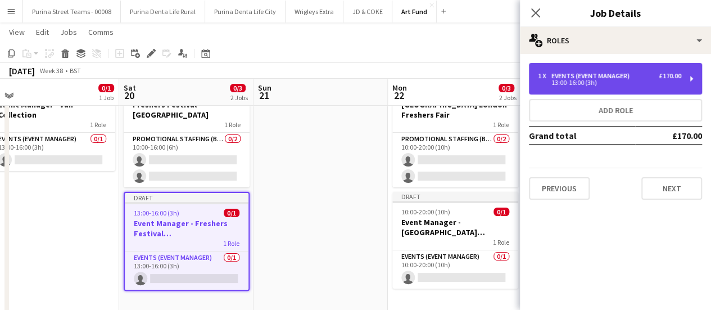
click at [679, 77] on div "£170.00" at bounding box center [669, 76] width 22 height 8
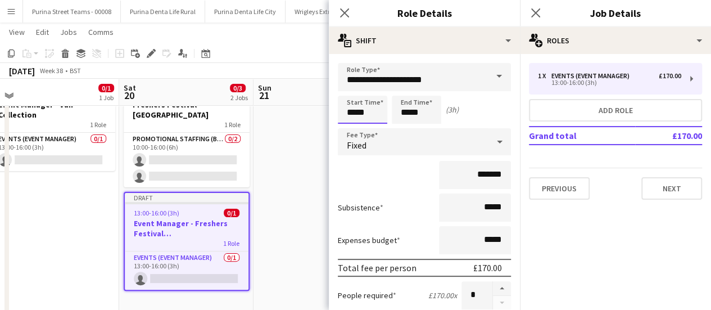
click at [371, 116] on input "*****" at bounding box center [362, 110] width 49 height 28
click at [351, 128] on div at bounding box center [351, 129] width 22 height 11
type input "*****"
click at [351, 128] on div at bounding box center [351, 129] width 22 height 11
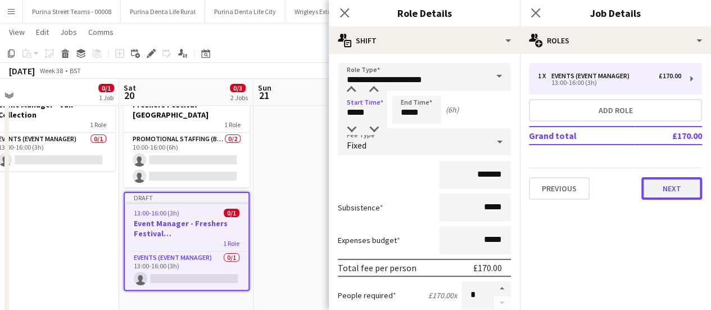
click at [660, 187] on button "Next" at bounding box center [671, 188] width 61 height 22
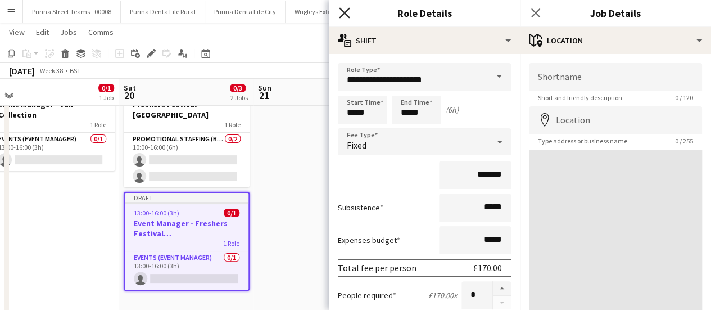
click at [344, 16] on icon "Close pop-in" at bounding box center [344, 12] width 11 height 11
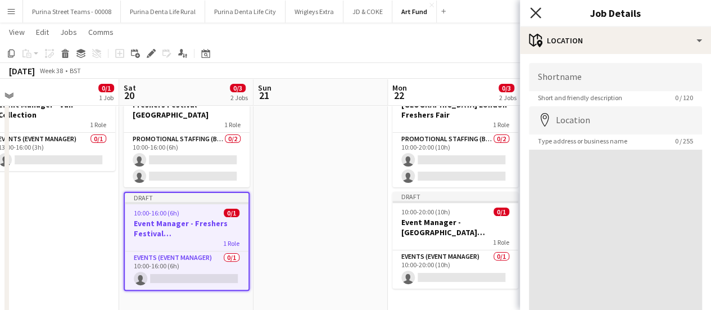
click at [535, 17] on icon "Close pop-in" at bounding box center [535, 12] width 11 height 11
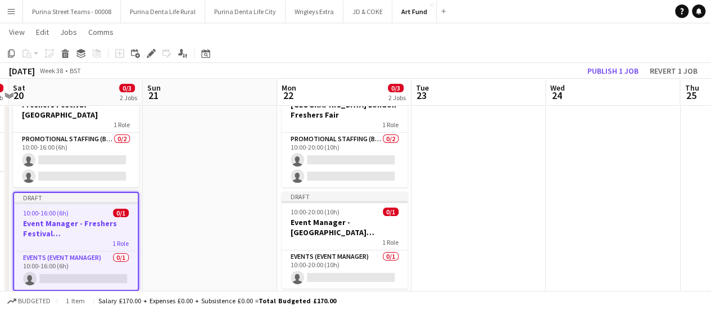
drag, startPoint x: 524, startPoint y: 165, endPoint x: 454, endPoint y: 170, distance: 69.2
click at [454, 170] on app-calendar-viewport "Wed 17 Thu 18 Fri 19 0/1 1 Job Sat 20 0/3 2 Jobs Sun 21 Mon 22 0/3 2 Jobs Tue 2…" at bounding box center [355, 150] width 711 height 325
click at [453, 148] on app-date-cell at bounding box center [477, 191] width 134 height 243
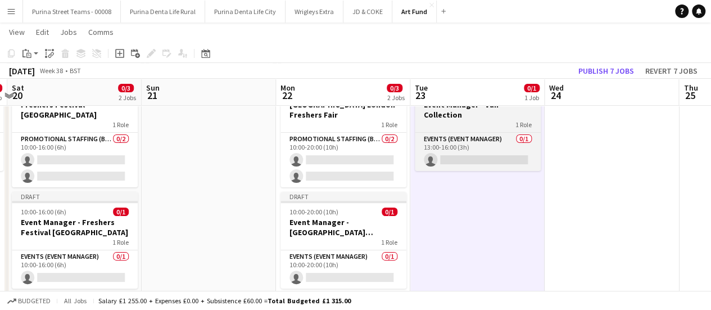
click at [457, 120] on div "1 Role" at bounding box center [478, 124] width 126 height 9
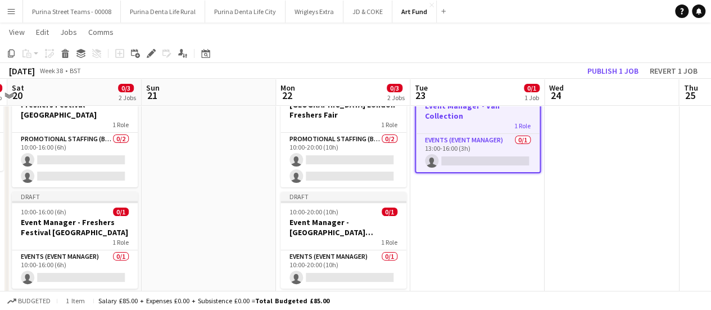
click at [143, 51] on div "Add job Add linked Job Edit Edit linked Job Applicants" at bounding box center [146, 53] width 86 height 13
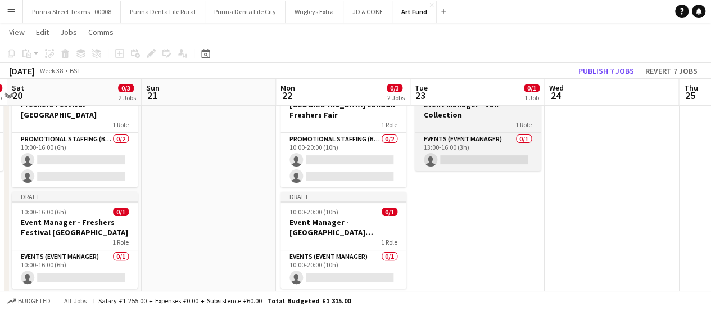
click at [465, 120] on div "1 Role" at bounding box center [478, 124] width 126 height 9
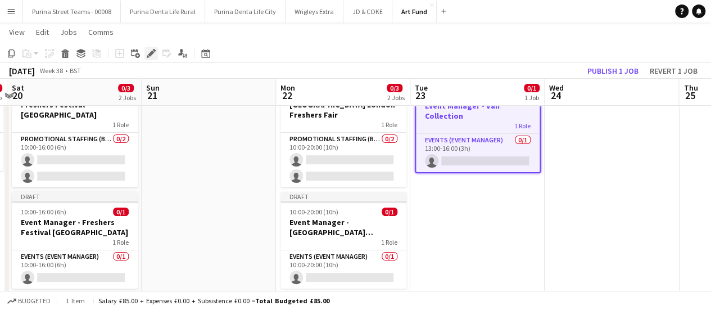
click at [154, 55] on icon "Edit" at bounding box center [151, 53] width 9 height 9
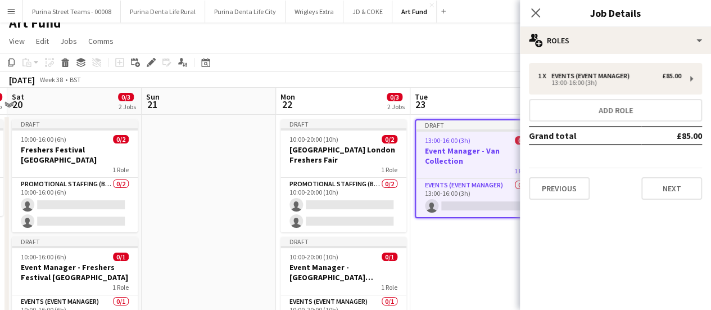
scroll to position [0, 0]
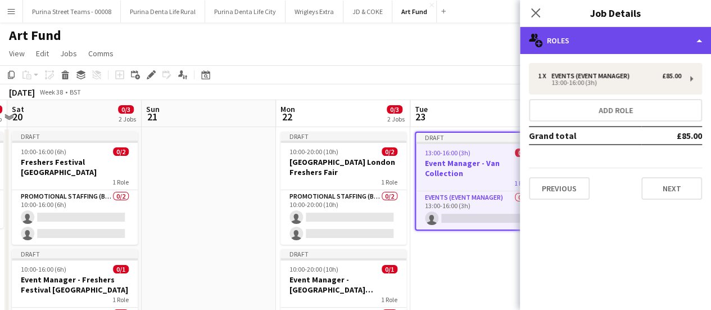
click at [676, 38] on div "multiple-users-add Roles" at bounding box center [615, 40] width 191 height 27
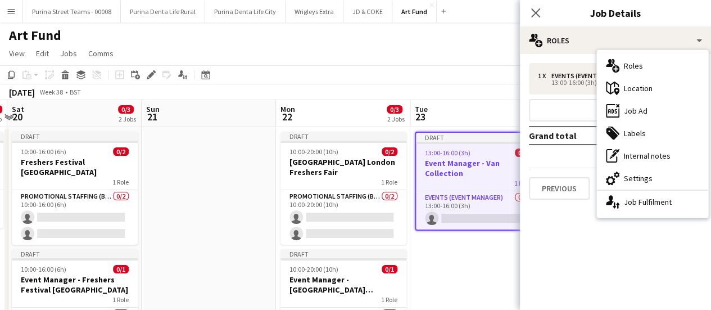
click at [652, 177] on div "cog-double-3 Settings" at bounding box center [652, 178] width 111 height 22
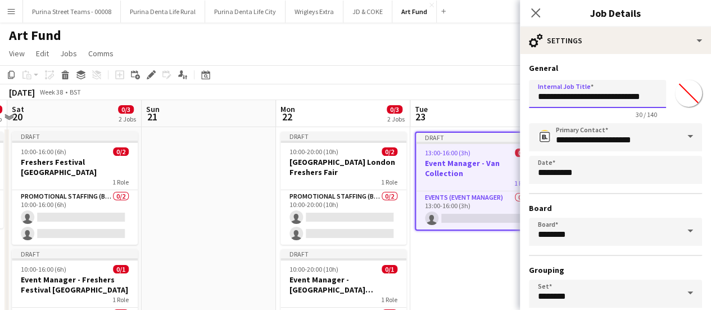
click at [626, 95] on input "**********" at bounding box center [597, 94] width 137 height 28
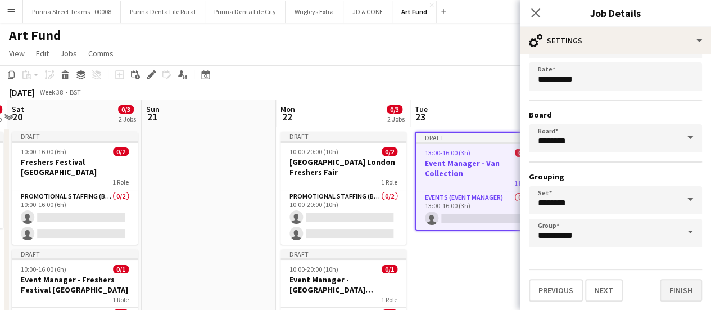
type input "**********"
click at [671, 293] on button "Finish" at bounding box center [681, 290] width 42 height 22
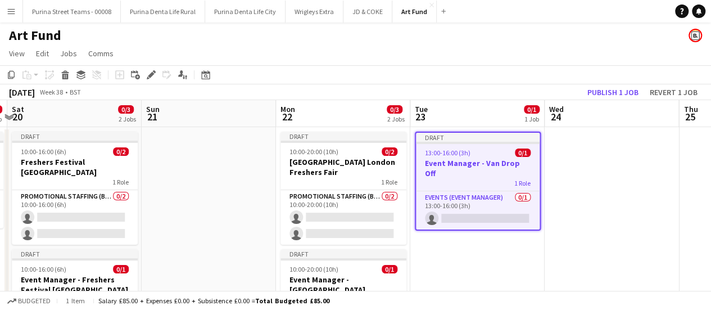
drag, startPoint x: 615, startPoint y: 210, endPoint x: 615, endPoint y: 117, distance: 92.1
click at [615, 204] on app-date-cell at bounding box center [611, 248] width 134 height 243
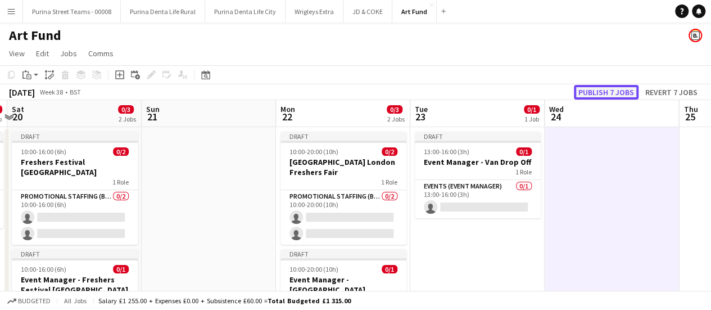
click at [593, 89] on button "Publish 7 jobs" at bounding box center [606, 92] width 65 height 15
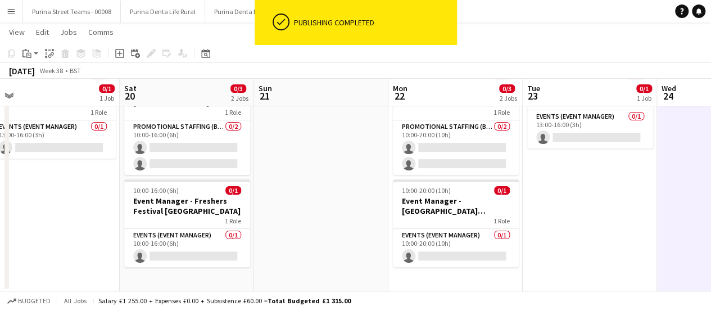
scroll to position [0, 238]
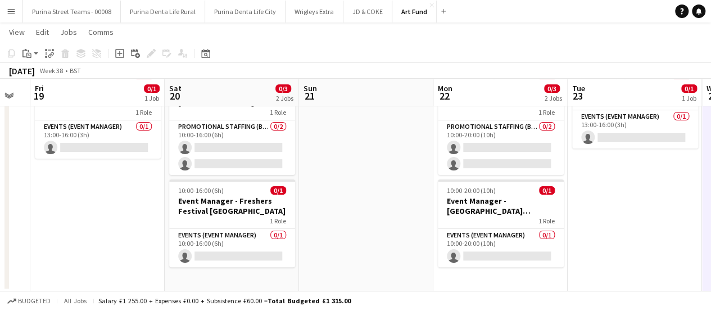
drag, startPoint x: 213, startPoint y: 221, endPoint x: 371, endPoint y: 217, distance: 157.9
click at [371, 217] on app-calendar-viewport "Wed 17 Thu 18 Fri 19 0/1 1 Job Sat 20 0/3 2 Jobs Sun 21 Mon 22 0/3 2 Jobs Tue 2…" at bounding box center [355, 137] width 711 height 307
click at [296, 13] on button "Wrigleys Extra Close" at bounding box center [314, 12] width 58 height 22
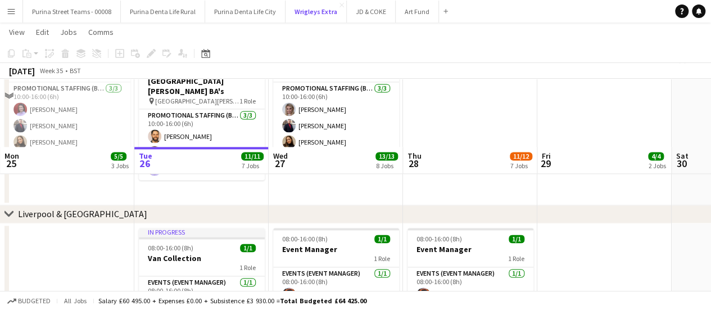
scroll to position [843, 0]
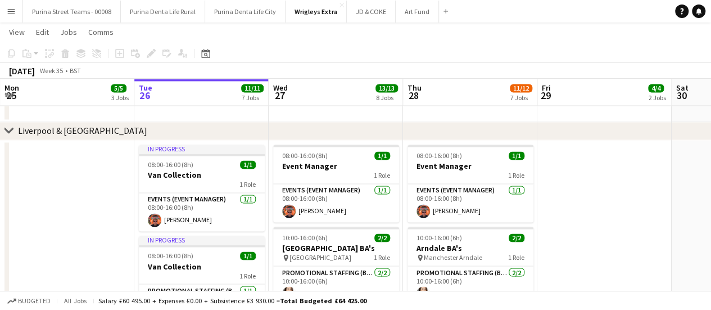
drag, startPoint x: 537, startPoint y: 221, endPoint x: 219, endPoint y: 241, distance: 318.1
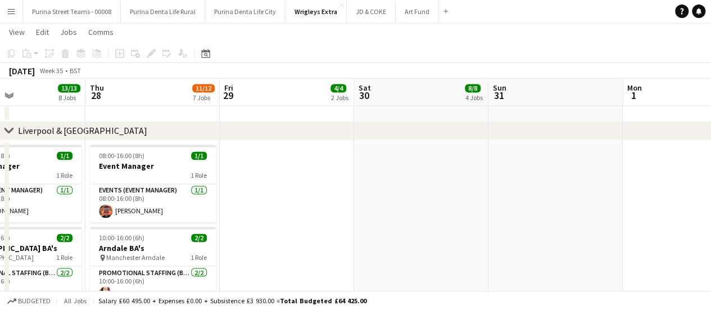
drag, startPoint x: 539, startPoint y: 237, endPoint x: 210, endPoint y: 248, distance: 329.4
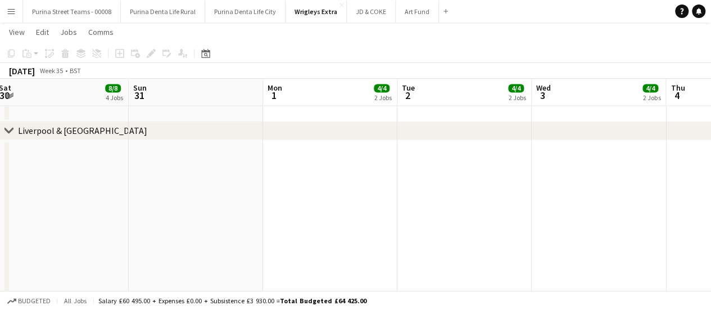
drag, startPoint x: 545, startPoint y: 238, endPoint x: 247, endPoint y: 243, distance: 298.9
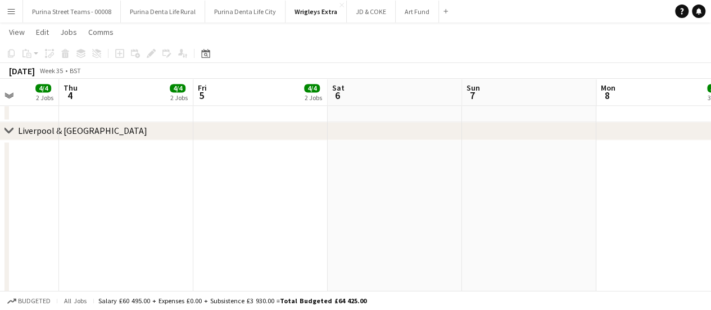
drag, startPoint x: 229, startPoint y: 259, endPoint x: 425, endPoint y: 240, distance: 196.4
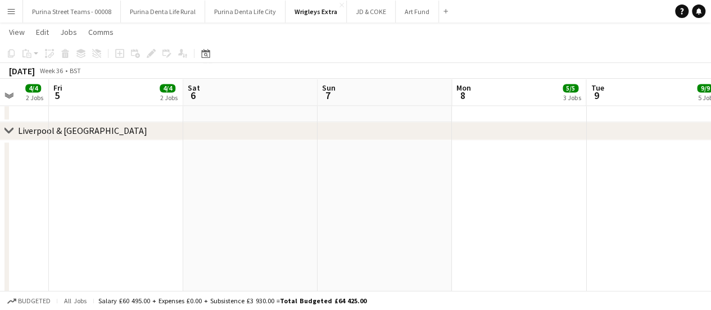
drag, startPoint x: 533, startPoint y: 222, endPoint x: 431, endPoint y: 213, distance: 101.5
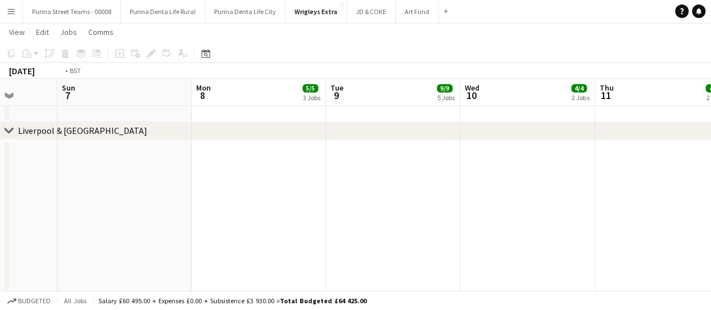
drag, startPoint x: 406, startPoint y: 214, endPoint x: 313, endPoint y: 226, distance: 93.0
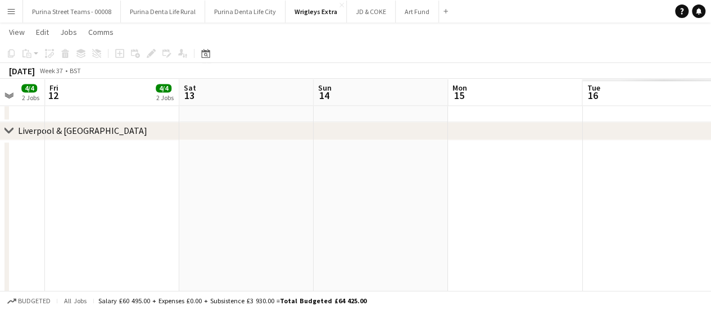
drag, startPoint x: 539, startPoint y: 212, endPoint x: 483, endPoint y: 194, distance: 59.4
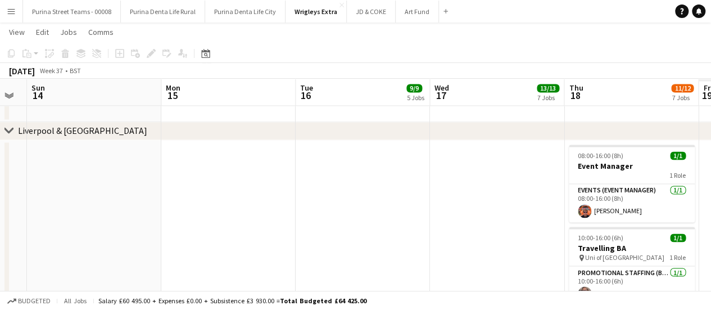
drag, startPoint x: 220, startPoint y: 201, endPoint x: 179, endPoint y: 207, distance: 42.1
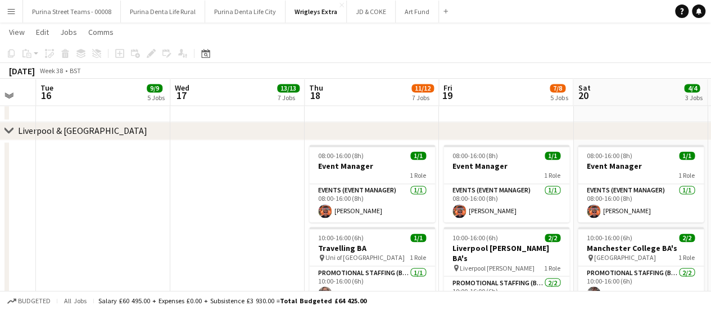
scroll to position [0, 540]
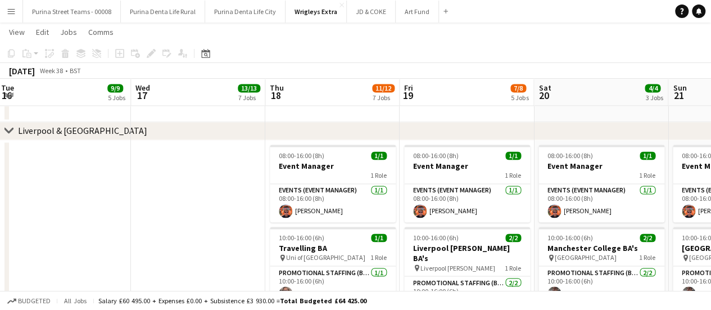
drag, startPoint x: 461, startPoint y: 192, endPoint x: 284, endPoint y: 198, distance: 177.1
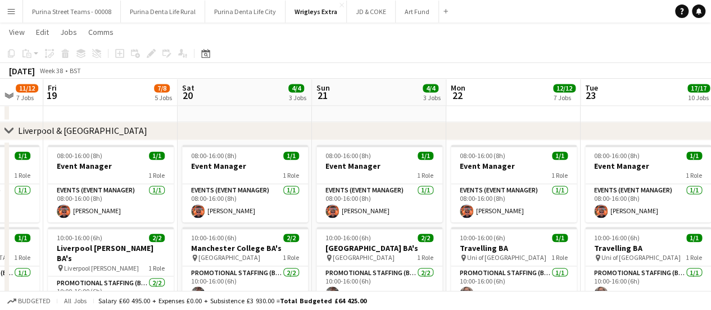
drag, startPoint x: 636, startPoint y: 190, endPoint x: 276, endPoint y: 192, distance: 360.1
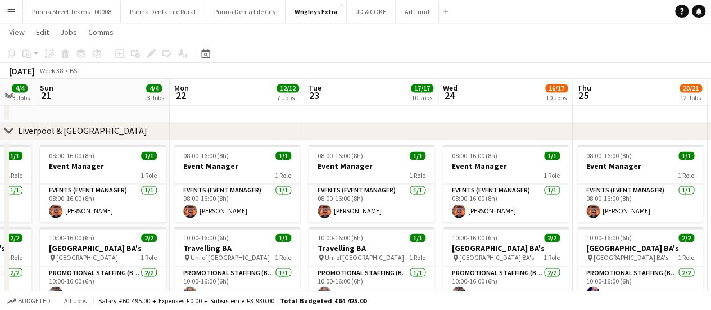
scroll to position [0, 465]
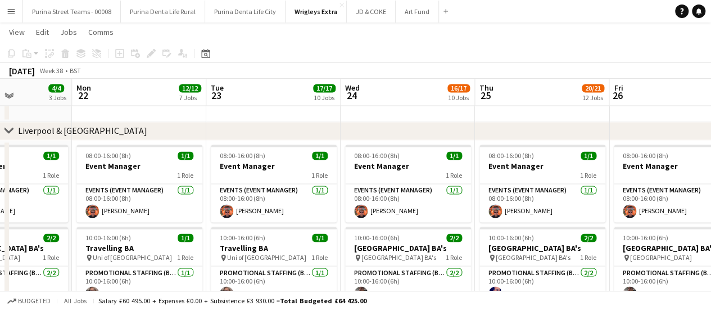
drag, startPoint x: 612, startPoint y: 187, endPoint x: 241, endPoint y: 224, distance: 373.1
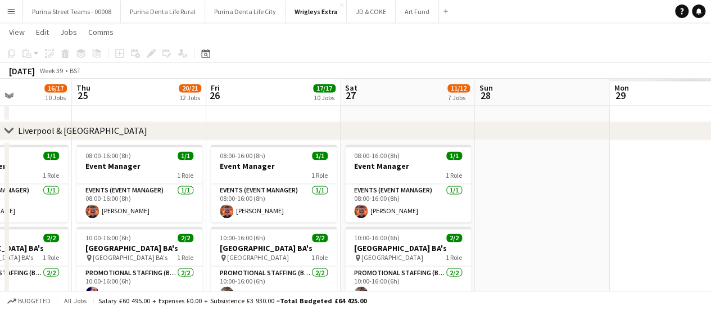
drag, startPoint x: 575, startPoint y: 240, endPoint x: 453, endPoint y: 231, distance: 122.8
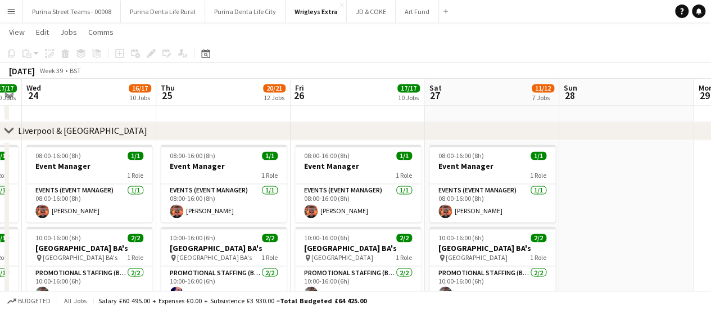
drag, startPoint x: 453, startPoint y: 231, endPoint x: 371, endPoint y: 232, distance: 82.0
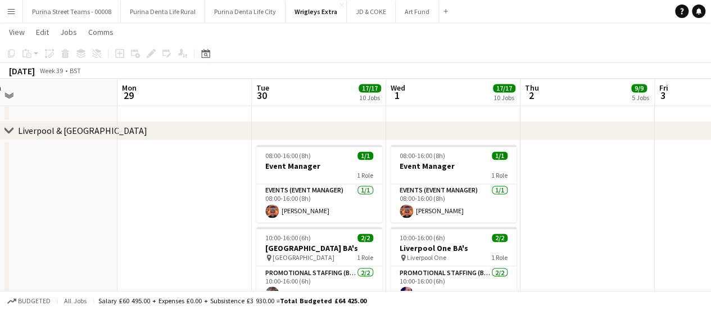
drag, startPoint x: 628, startPoint y: 193, endPoint x: 452, endPoint y: 181, distance: 176.2
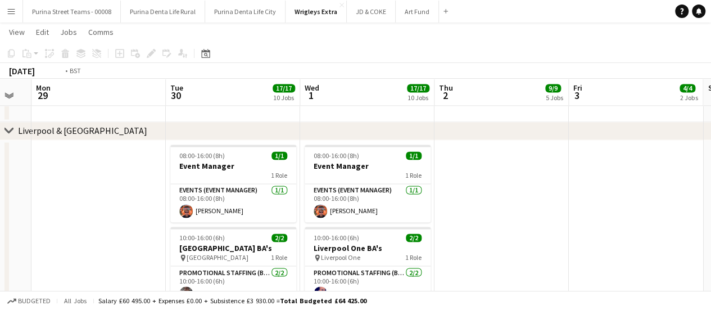
drag, startPoint x: 419, startPoint y: 168, endPoint x: 492, endPoint y: 144, distance: 77.3
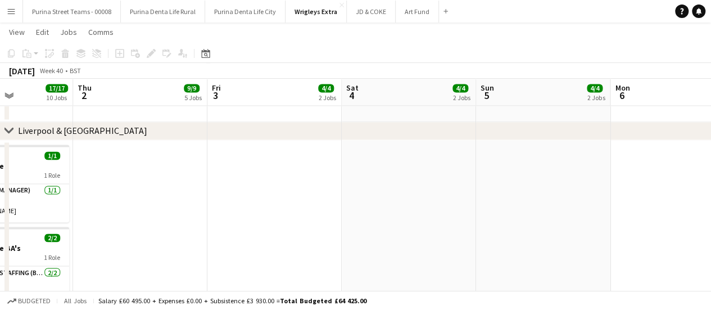
drag, startPoint x: 388, startPoint y: 152, endPoint x: 299, endPoint y: 156, distance: 88.8
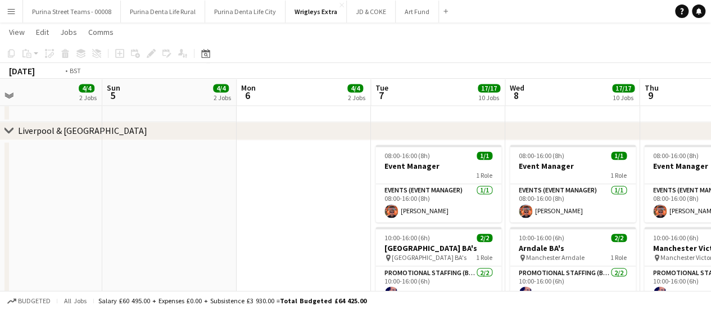
drag, startPoint x: 197, startPoint y: 164, endPoint x: 266, endPoint y: 161, distance: 69.7
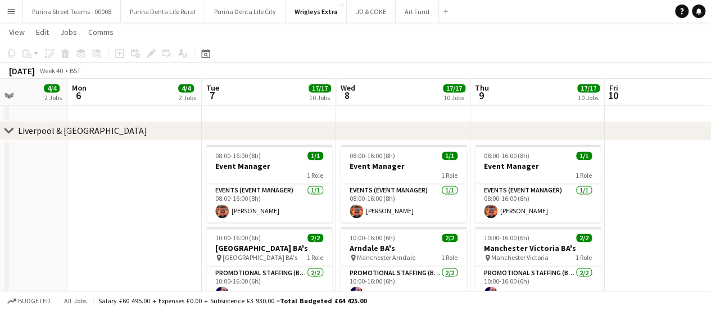
drag, startPoint x: 334, startPoint y: 165, endPoint x: 346, endPoint y: 162, distance: 12.7
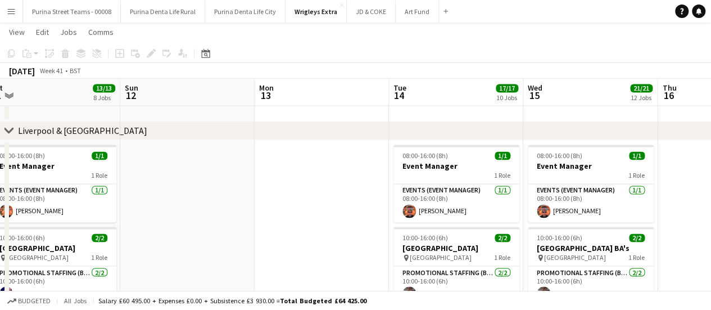
drag, startPoint x: 252, startPoint y: 174, endPoint x: 343, endPoint y: 185, distance: 91.7
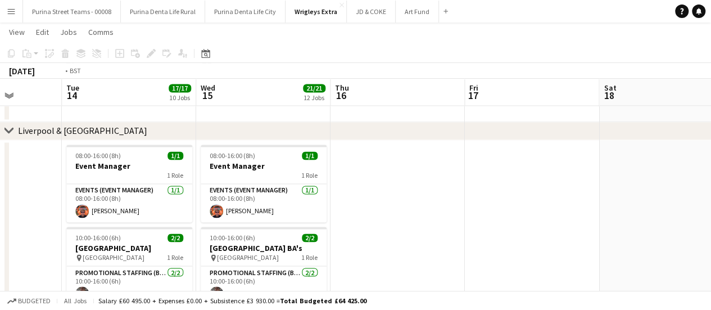
drag, startPoint x: 485, startPoint y: 204, endPoint x: 469, endPoint y: 185, distance: 25.9
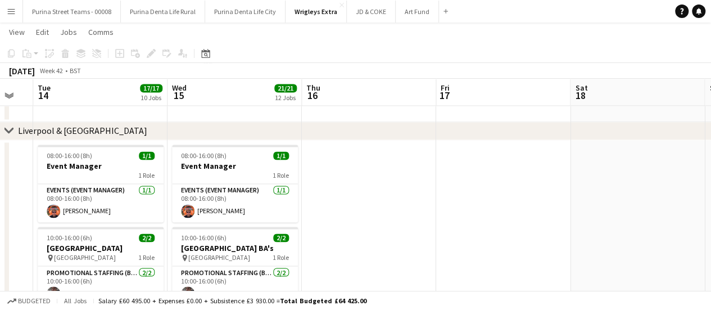
drag, startPoint x: 634, startPoint y: 149, endPoint x: 389, endPoint y: 177, distance: 246.5
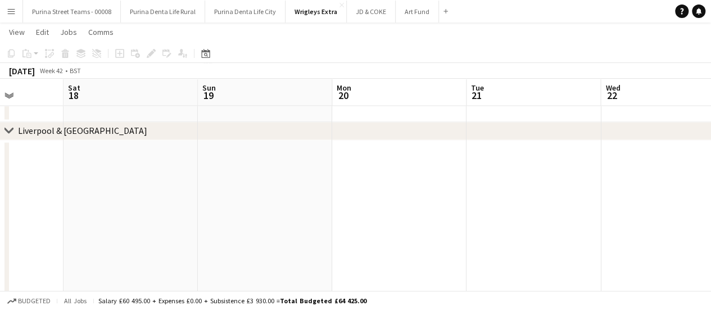
drag, startPoint x: 476, startPoint y: 190, endPoint x: 285, endPoint y: 205, distance: 192.1
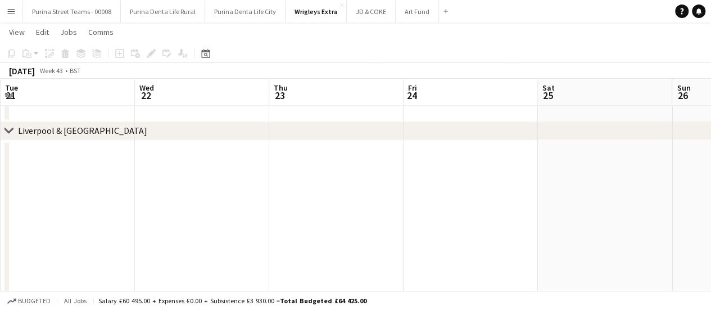
drag, startPoint x: 401, startPoint y: 210, endPoint x: 65, endPoint y: 221, distance: 335.6
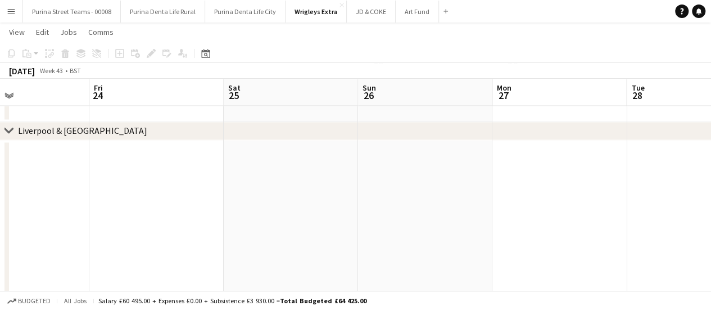
drag, startPoint x: 526, startPoint y: 194, endPoint x: 212, endPoint y: 199, distance: 314.1
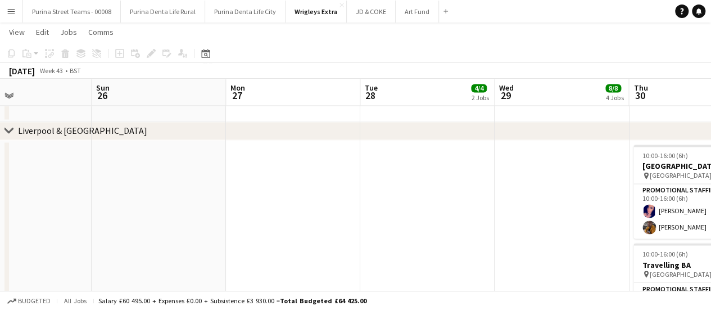
scroll to position [0, 510]
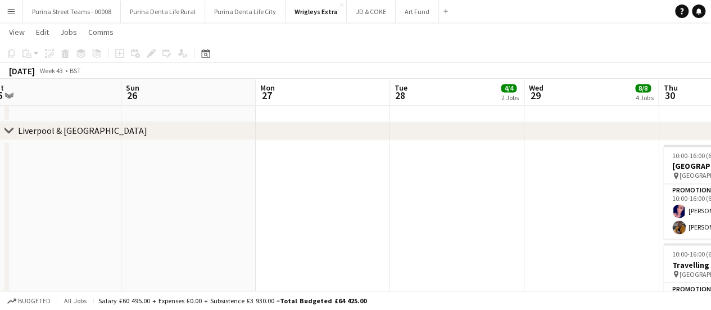
drag, startPoint x: 547, startPoint y: 169, endPoint x: 333, endPoint y: 193, distance: 215.3
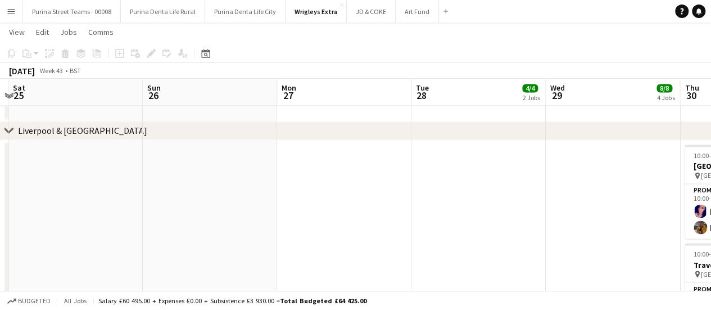
click at [14, 6] on button "Menu" at bounding box center [11, 11] width 22 height 22
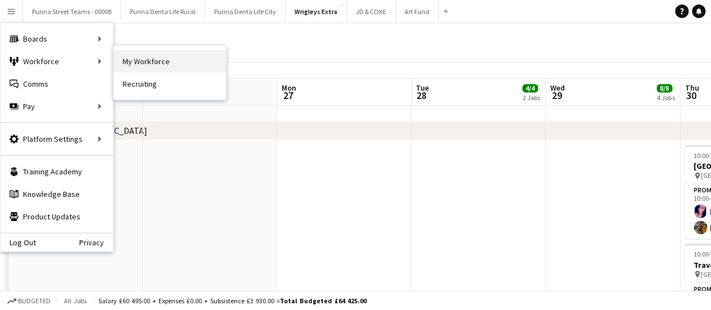
click at [143, 57] on link "My Workforce" at bounding box center [169, 61] width 112 height 22
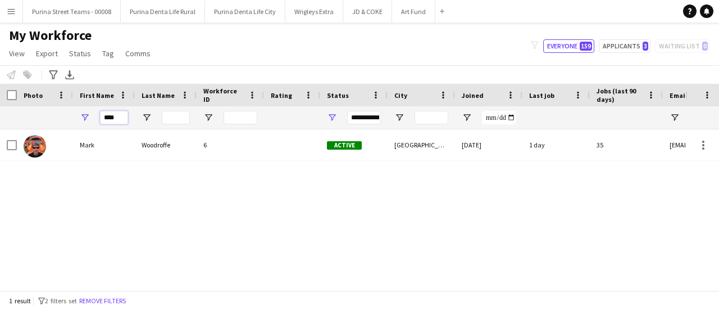
click at [110, 119] on input "****" at bounding box center [114, 117] width 28 height 13
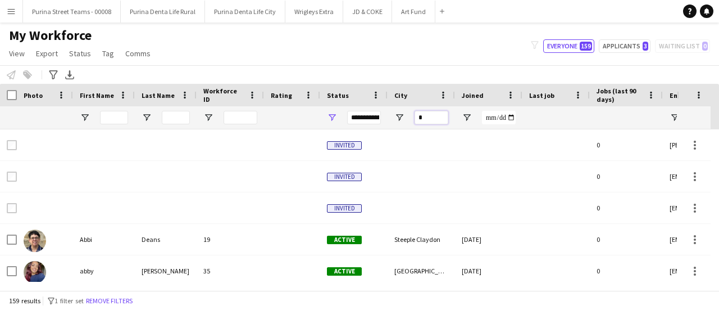
type input "*"
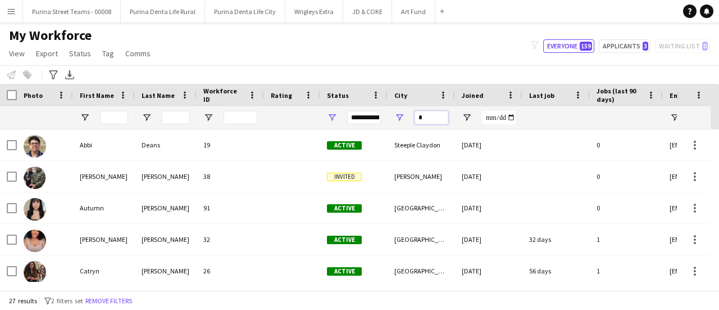
click at [424, 119] on input "*" at bounding box center [432, 117] width 34 height 13
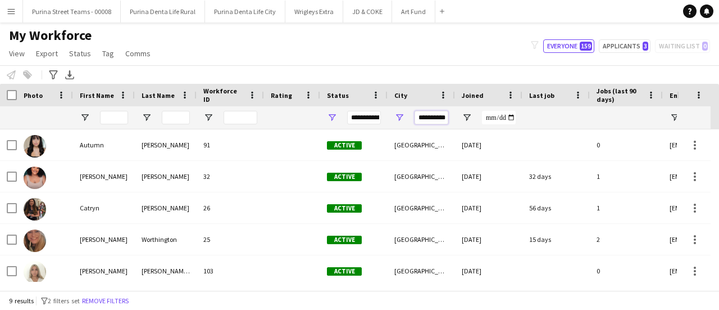
type input "**********"
click at [611, 49] on button "Applicants 3" at bounding box center [625, 45] width 52 height 13
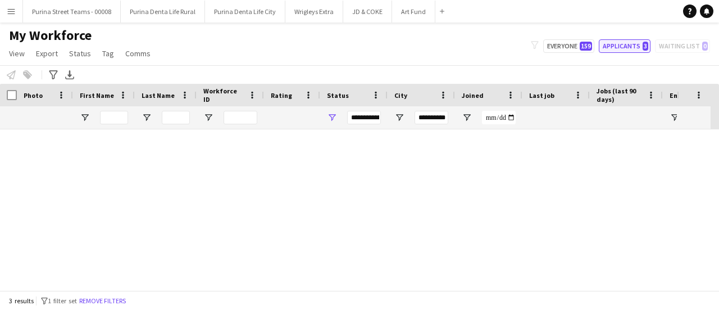
type input "**********"
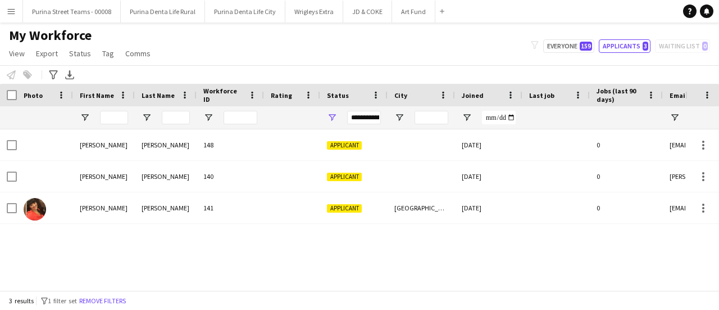
drag, startPoint x: 335, startPoint y: 258, endPoint x: 151, endPoint y: 254, distance: 184.3
click at [151, 254] on div "[PERSON_NAME] 148 Applicant [DATE] 0 [EMAIL_ADDRESS][DOMAIN_NAME] [PERSON_NAME]…" at bounding box center [342, 205] width 685 height 152
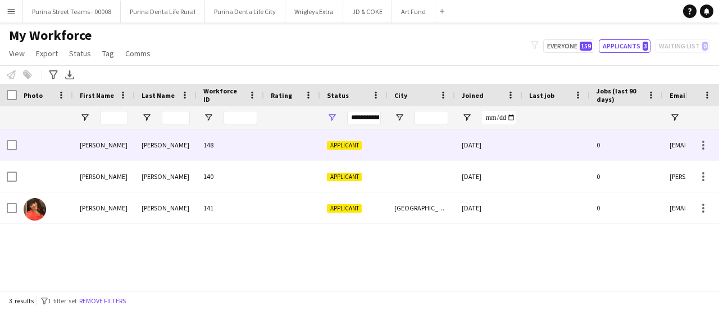
click at [343, 138] on div "Applicant" at bounding box center [353, 144] width 67 height 31
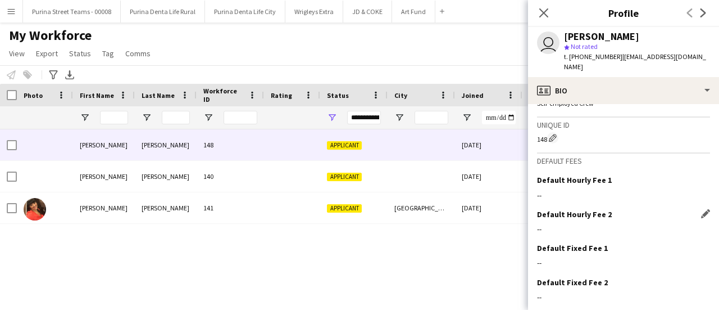
scroll to position [431, 0]
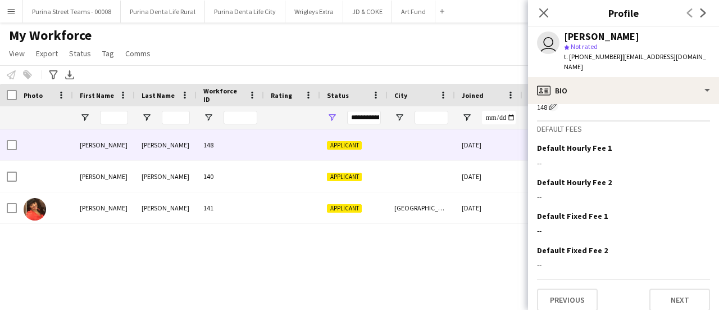
click at [427, 262] on div "[PERSON_NAME] 148 Applicant [DATE] 0 [EMAIL_ADDRESS][DOMAIN_NAME] [PERSON_NAME]…" at bounding box center [342, 205] width 685 height 152
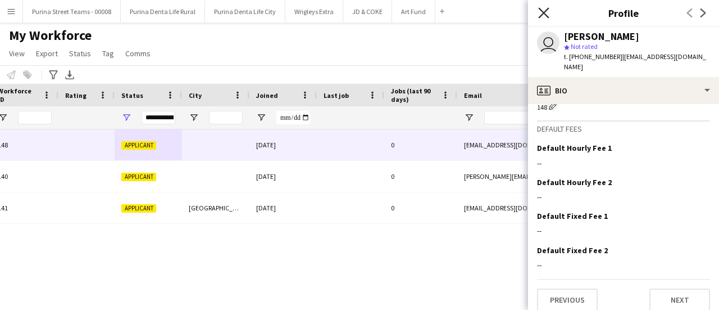
click at [541, 12] on icon "Close pop-in" at bounding box center [543, 12] width 11 height 11
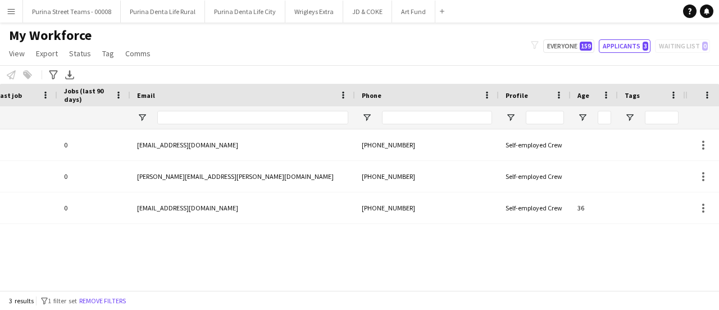
scroll to position [0, 531]
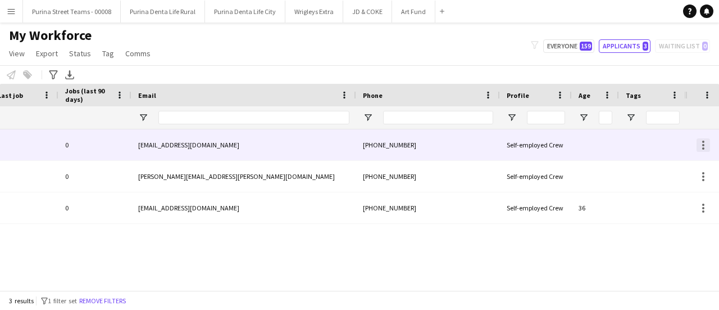
click at [707, 143] on div at bounding box center [703, 144] width 13 height 13
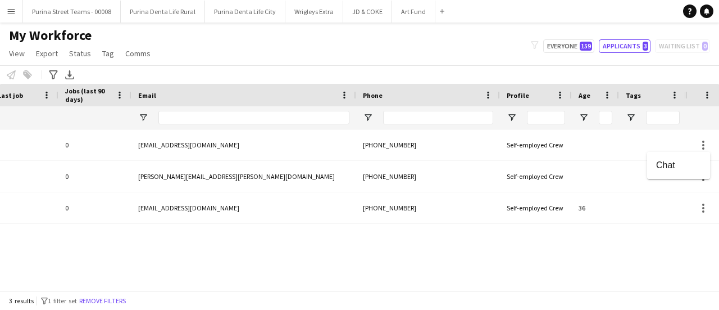
drag, startPoint x: 598, startPoint y: 266, endPoint x: 308, endPoint y: 183, distance: 301.6
click at [597, 265] on div at bounding box center [359, 155] width 719 height 310
click at [38, 10] on button "Purina Street Teams - 00008 Close" at bounding box center [72, 12] width 98 height 22
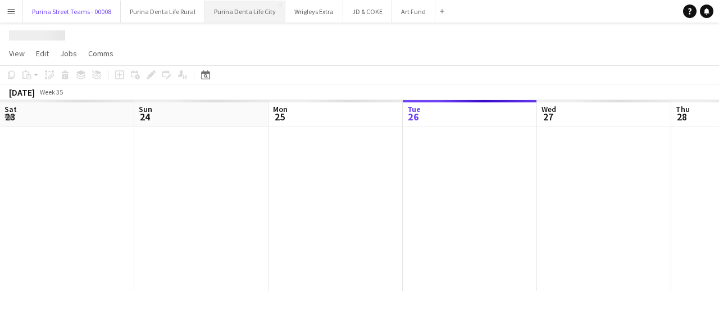
scroll to position [0, 269]
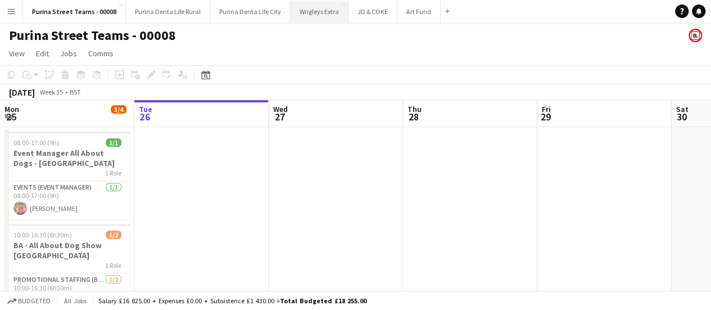
click at [315, 16] on button "Wrigleys Extra Close" at bounding box center [319, 12] width 58 height 22
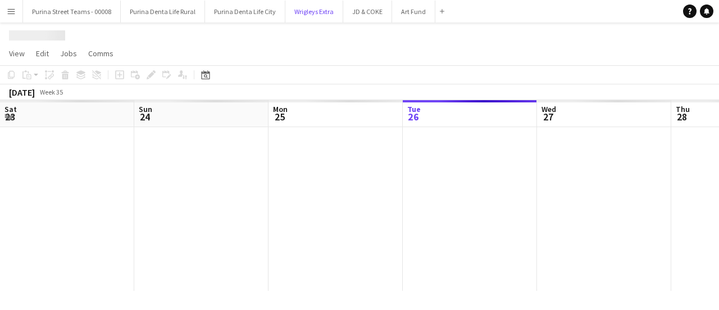
scroll to position [0, 269]
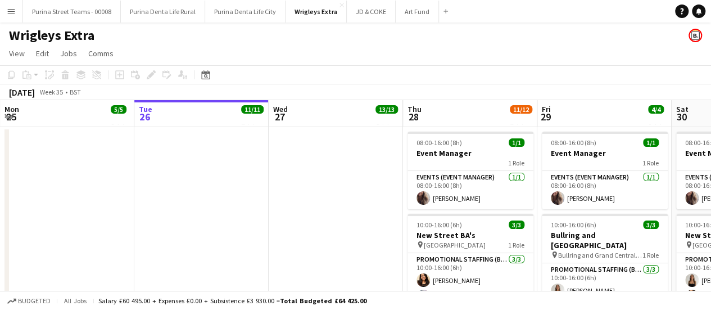
click at [97, 33] on div "Wrigleys Extra" at bounding box center [355, 32] width 711 height 21
click at [161, 39] on div "Wrigleys Extra" at bounding box center [355, 32] width 711 height 21
click at [441, 10] on button "Add" at bounding box center [445, 11] width 9 height 9
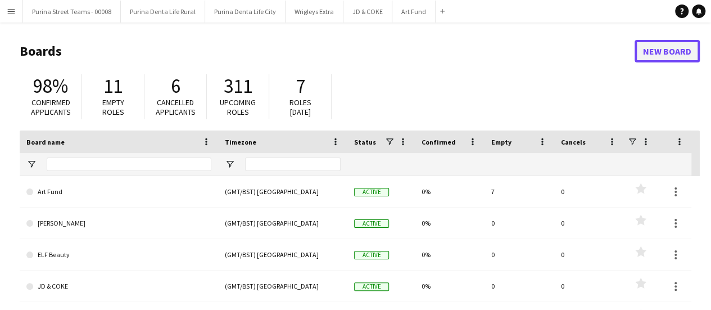
click at [638, 50] on link "New Board" at bounding box center [666, 51] width 65 height 22
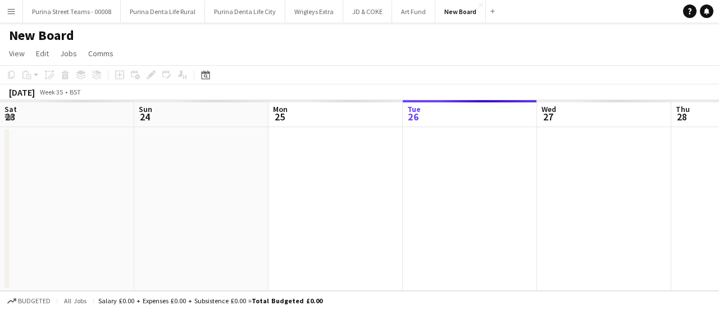
scroll to position [0, 269]
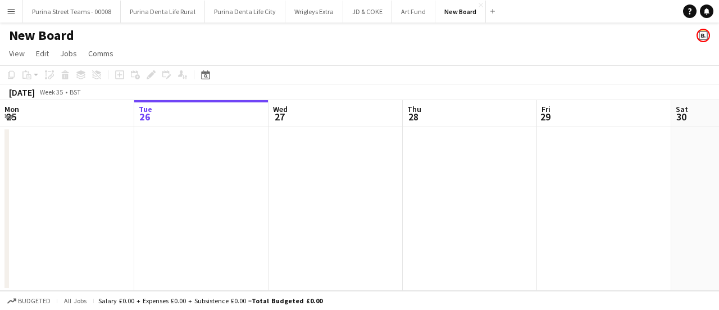
click at [68, 35] on h1 "New Board" at bounding box center [41, 35] width 65 height 17
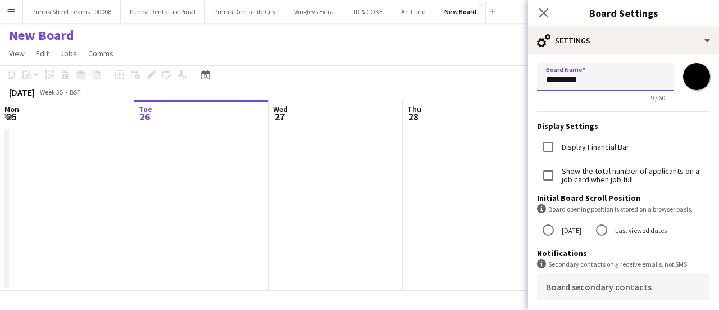
drag, startPoint x: 597, startPoint y: 80, endPoint x: 513, endPoint y: 80, distance: 83.7
click at [513, 80] on body "Menu Boards Boards Boards All jobs Status Workforce Workforce My Workforce Recr…" at bounding box center [359, 155] width 719 height 310
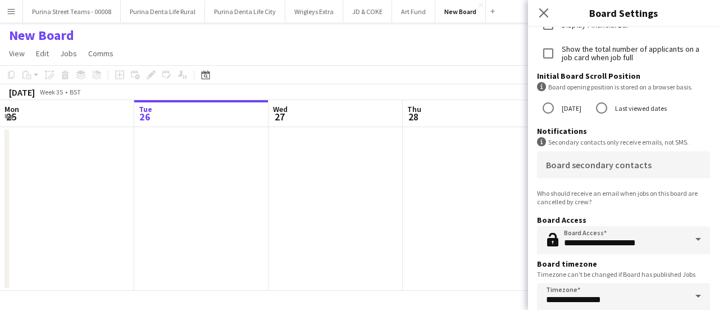
scroll to position [137, 0]
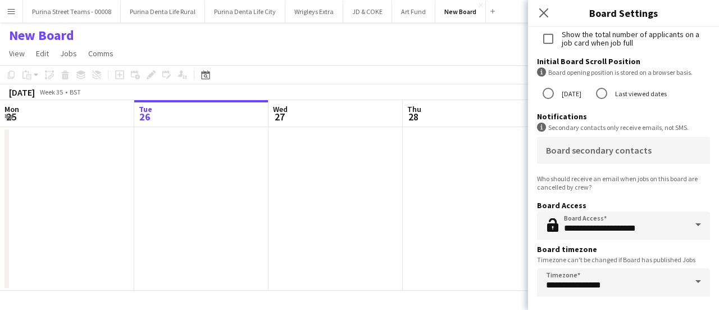
type input "******"
click at [491, 207] on app-date-cell at bounding box center [470, 208] width 134 height 163
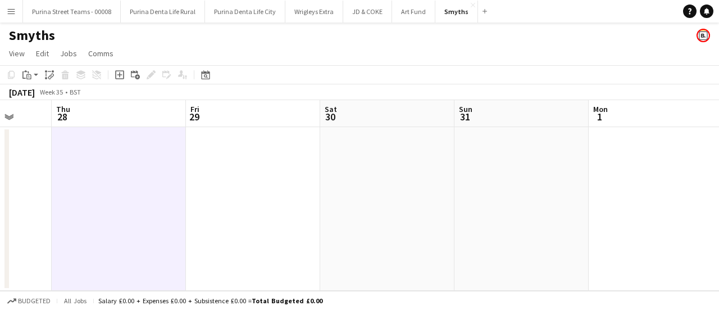
drag, startPoint x: 501, startPoint y: 208, endPoint x: 181, endPoint y: 219, distance: 319.8
click at [181, 219] on app-calendar-viewport "Mon 25 Tue 26 Wed 27 Thu 28 Fri 29 Sat 30 Sun 31 Mon 1 Tue 2 Wed 3 Thu 4" at bounding box center [359, 195] width 719 height 190
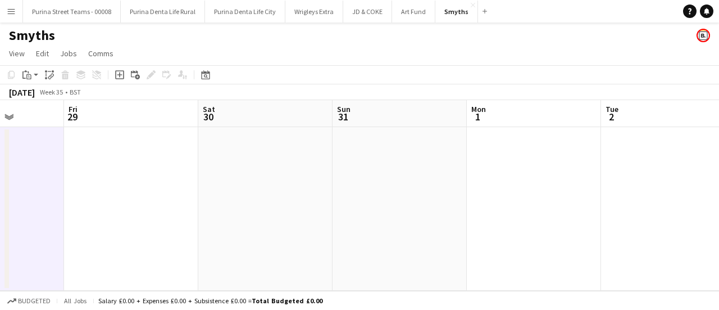
drag, startPoint x: 411, startPoint y: 198, endPoint x: 194, endPoint y: 198, distance: 216.9
click at [194, 198] on app-calendar-viewport "Mon 25 Tue 26 Wed 27 Thu 28 Fri 29 Sat 30 Sun 31 Mon 1 Tue 2 Wed 3 Thu 4" at bounding box center [359, 195] width 719 height 190
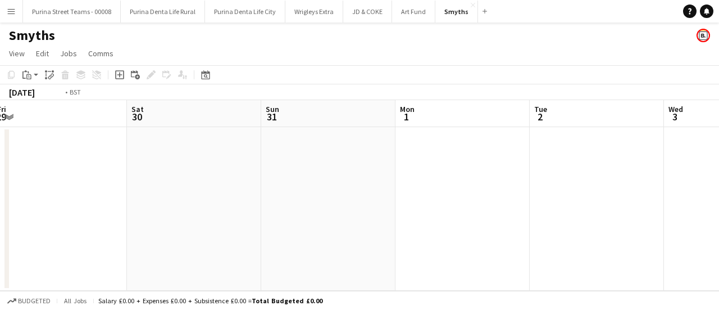
click at [199, 183] on app-calendar-viewport "Wed 27 Thu 28 Fri 29 Sat 30 Sun 31 Mon 1 Tue 2 Wed 3 Thu 4 Fri 5 Sat 6" at bounding box center [359, 195] width 719 height 190
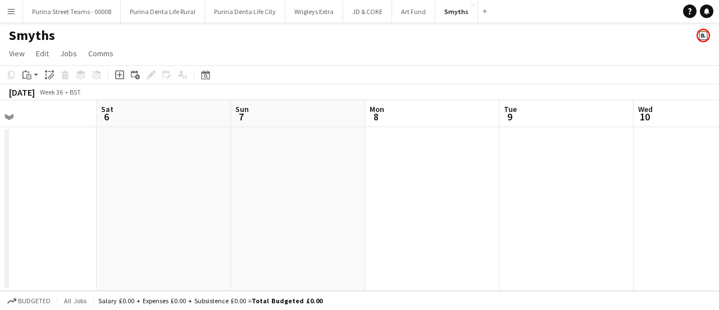
drag, startPoint x: 156, startPoint y: 179, endPoint x: 106, endPoint y: 177, distance: 50.6
click at [106, 177] on app-calendar-viewport "Tue 2 Wed 3 Thu 4 Fri 5 Sat 6 Sun 7 Mon 8 Tue 9 Wed 10 Thu 11 Fri 12" at bounding box center [359, 195] width 719 height 190
drag, startPoint x: 589, startPoint y: 176, endPoint x: 530, endPoint y: 178, distance: 59.0
click at [113, 188] on app-calendar-viewport "Sat 6 Sun 7 Mon 8 Tue 9 Wed 10 Thu 11 Fri 12 Sat 13 Sun 14 Mon 15 Tue 16" at bounding box center [359, 195] width 719 height 190
drag, startPoint x: 530, startPoint y: 178, endPoint x: 58, endPoint y: 190, distance: 471.5
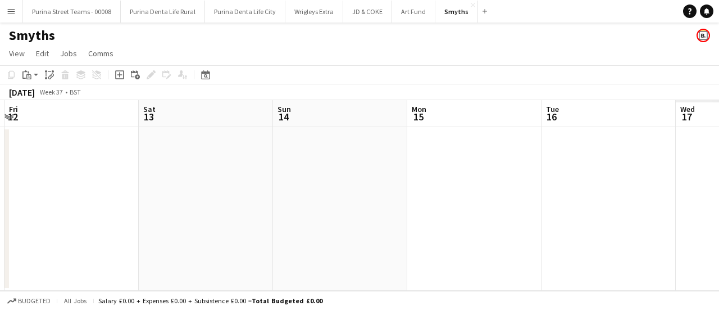
click at [58, 190] on app-calendar-viewport "Mon 8 Tue 9 Wed 10 Thu 11 Fri 12 Sat 13 Sun 14 Mon 15 Tue 16 Wed 17 Thu 18" at bounding box center [359, 195] width 719 height 190
click at [272, 203] on app-calendar-viewport "Wed 10 Thu 11 Fri 12 Sat 13 Sun 14 Mon 15 Tue 16 Wed 17 Thu 18 Fri 19 Sat 20" at bounding box center [359, 195] width 719 height 190
drag, startPoint x: 417, startPoint y: 212, endPoint x: 380, endPoint y: 219, distance: 37.6
click at [390, 215] on app-calendar-viewport "Fri 12 Sat 13 Sun 14 Mon 15 Tue 16 Wed 17 Thu 18 Fri 19 Sat 20 Sun 21 Mon 22" at bounding box center [359, 195] width 719 height 190
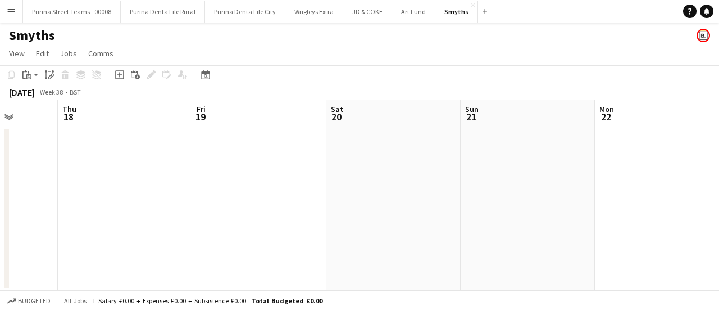
drag, startPoint x: 264, startPoint y: 192, endPoint x: 188, endPoint y: 198, distance: 76.1
click at [188, 198] on app-calendar-viewport "Mon 15 Tue 16 Wed 17 Thu 18 Fri 19 Sat 20 Sun 21 Mon 22 Tue 23 Wed 24 Thu 25" at bounding box center [359, 195] width 719 height 190
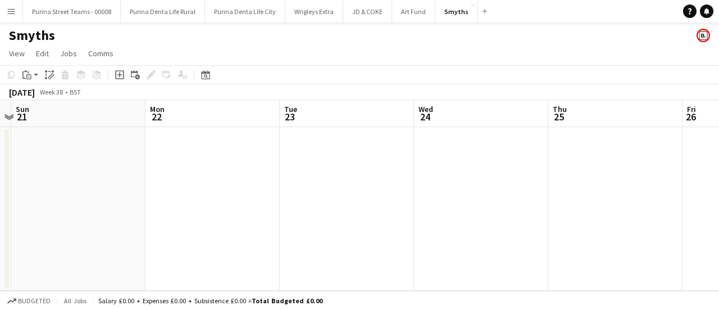
scroll to position [0, 290]
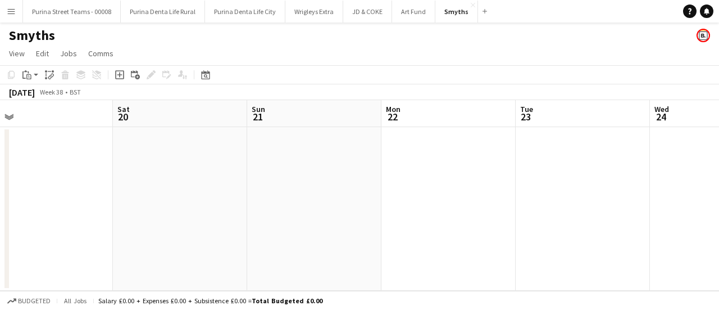
drag, startPoint x: 507, startPoint y: 197, endPoint x: 308, endPoint y: 202, distance: 198.9
click at [308, 202] on app-calendar-viewport "Wed 17 Thu 18 Fri 19 Sat 20 Sun 21 Mon 22 Tue 23 Wed 24 Thu 25 Fri 26 Sat 27" at bounding box center [359, 195] width 719 height 190
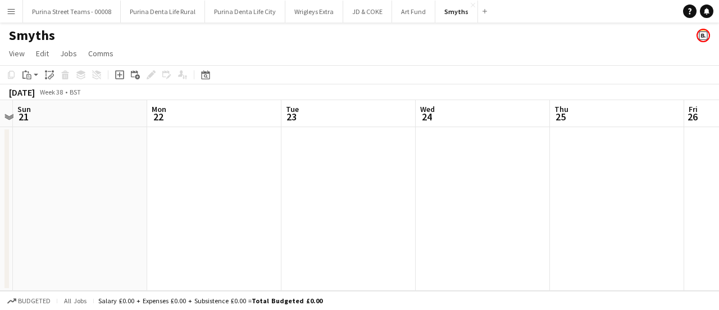
drag, startPoint x: 408, startPoint y: 204, endPoint x: 247, endPoint y: 205, distance: 161.8
click at [247, 205] on app-calendar-viewport "Wed 17 Thu 18 Fri 19 Sat 20 Sun 21 Mon 22 Tue 23 Wed 24 Thu 25 Fri 26 Sat 27" at bounding box center [359, 195] width 719 height 190
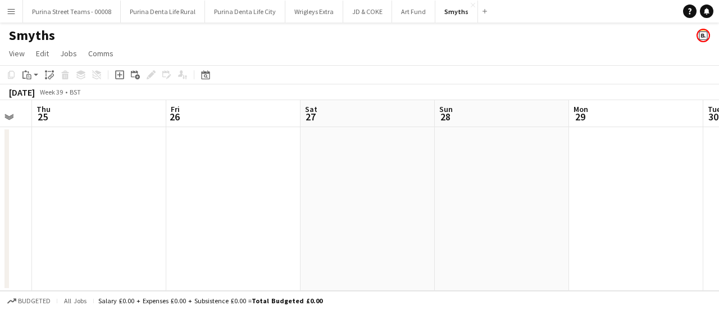
drag, startPoint x: 631, startPoint y: 207, endPoint x: 320, endPoint y: 206, distance: 311.2
click at [320, 206] on app-calendar-viewport "Sun 21 Mon 22 Tue 23 Wed 24 Thu 25 Fri 26 Sat 27 Sun 28 Mon 29 Tue 30 Wed 1" at bounding box center [359, 195] width 719 height 190
drag, startPoint x: 625, startPoint y: 195, endPoint x: 240, endPoint y: 212, distance: 385.2
click at [200, 217] on app-calendar-viewport "Sun 21 Mon 22 Tue 23 Wed 24 Thu 25 Fri 26 Sat 27 Sun 28 Mon 29 Tue 30 Wed 1" at bounding box center [359, 195] width 719 height 190
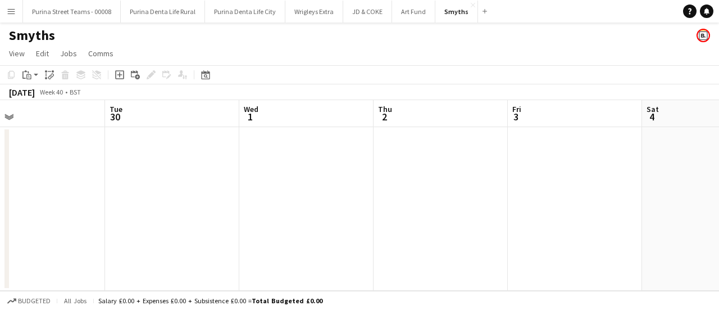
drag, startPoint x: 344, startPoint y: 215, endPoint x: 256, endPoint y: 213, distance: 88.2
click at [243, 217] on app-calendar-viewport "Sat 27 Sun 28 Mon 29 Tue 30 Wed 1 Thu 2 Fri 3 Sat 4 Sun 5 Mon 6 Tue 7" at bounding box center [359, 195] width 719 height 190
click at [393, 11] on button "Art Fund Close" at bounding box center [413, 12] width 43 height 22
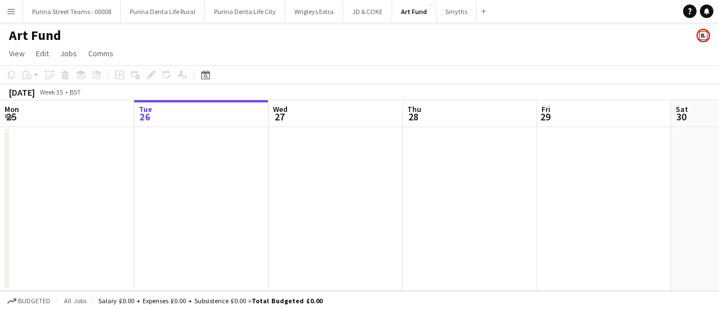
drag, startPoint x: 538, startPoint y: 194, endPoint x: 543, endPoint y: 200, distance: 7.9
click at [185, 197] on app-calendar-viewport "Sat 23 Sun 24 Mon 25 Tue 26 Wed 27 Thu 28 Fri 29 Sat 30 Sun 31 Mon 1 Tue 2" at bounding box center [359, 195] width 719 height 190
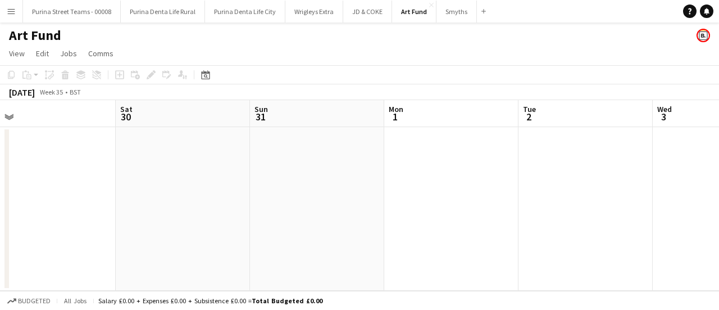
drag, startPoint x: 543, startPoint y: 200, endPoint x: 516, endPoint y: 193, distance: 28.5
click at [93, 195] on app-calendar-viewport "Mon 25 Tue 26 Wed 27 Thu 28 Fri 29 Sat 30 Sun 31 Mon 1 Tue 2 Wed 3 Thu 4" at bounding box center [359, 195] width 719 height 190
click at [143, 194] on app-calendar-viewport "Mon 25 Tue 26 Wed 27 Thu 28 Fri 29 Sat 30 Sun 31 Mon 1 Tue 2 Wed 3 Thu 4" at bounding box center [359, 195] width 719 height 190
drag, startPoint x: 516, startPoint y: 193, endPoint x: 320, endPoint y: 203, distance: 195.8
click at [320, 203] on app-calendar-viewport "Sun 31 Mon 1 Tue 2 Wed 3 Thu 4 Fri 5 Sat 6 Sun 7 Mon 8 Tue 9 Wed 10" at bounding box center [359, 195] width 719 height 190
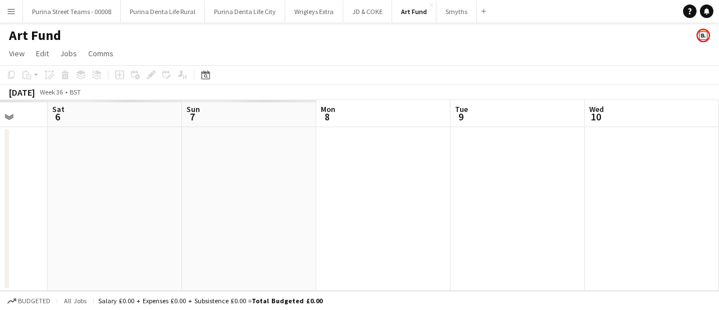
click at [284, 189] on app-calendar-viewport "Sun 31 Mon 1 Tue 2 Wed 3 Thu 4 Fri 5 Sat 6 Sun 7 Mon 8 Tue 9 Wed 10" at bounding box center [359, 195] width 719 height 190
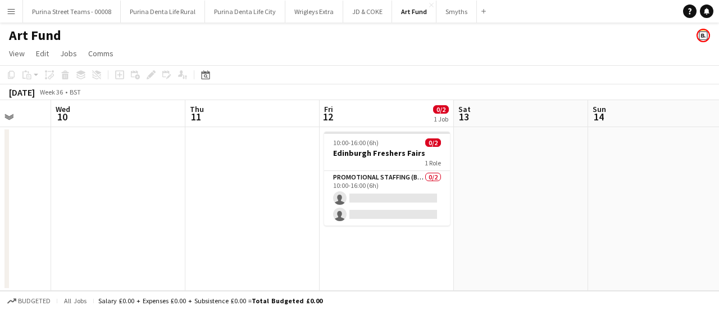
scroll to position [0, 353]
drag, startPoint x: 539, startPoint y: 178, endPoint x: 10, endPoint y: 169, distance: 529.3
click at [10, 169] on app-calendar-viewport "Sun 7 Mon 8 Tue 9 Wed 10 Thu 11 Fri 12 0/2 1 Job Sat 13 Sun 14 Mon 15 Tue 16 We…" at bounding box center [359, 195] width 719 height 190
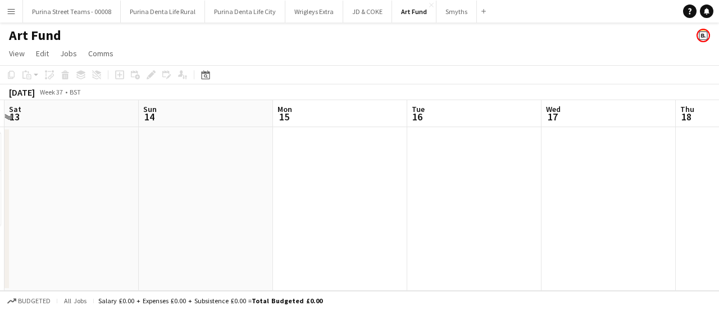
drag, startPoint x: 508, startPoint y: 200, endPoint x: 115, endPoint y: 194, distance: 393.3
click at [83, 194] on app-calendar-viewport "Tue 9 Wed 10 Thu 11 Fri 12 0/2 1 Job Sat 13 Sun 14 Mon 15 Tue 16 Wed 17 Thu 18 …" at bounding box center [359, 195] width 719 height 190
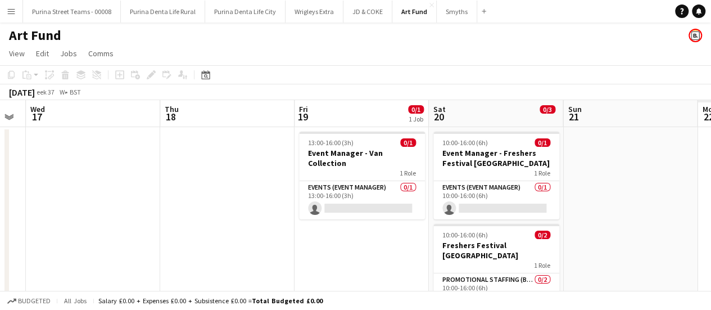
drag, startPoint x: 160, startPoint y: 190, endPoint x: 67, endPoint y: 187, distance: 92.2
click at [67, 187] on app-calendar-viewport "Sat 13 Sun 14 Mon 15 Tue 16 Wed 17 Thu 18 Fri 19 0/1 1 Job Sat 20 0/3 2 Jobs Su…" at bounding box center [355, 226] width 711 height 252
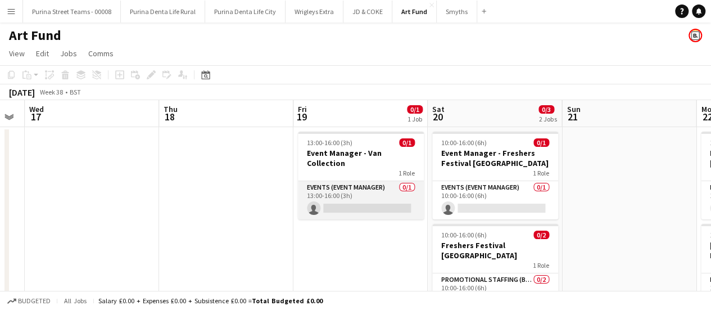
click at [362, 197] on app-card-role "Events (Event Manager) 0/1 13:00-16:00 (3h) single-neutral-actions" at bounding box center [361, 200] width 126 height 38
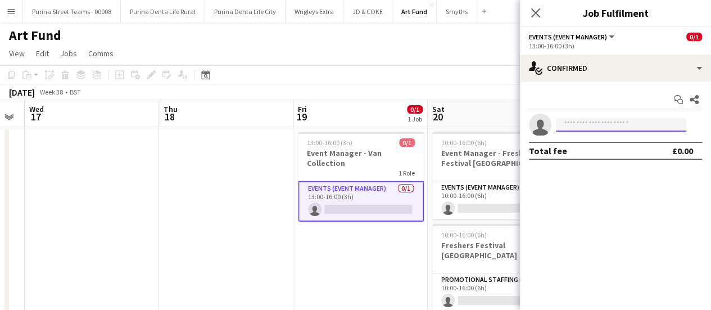
click at [608, 131] on input at bounding box center [621, 124] width 130 height 13
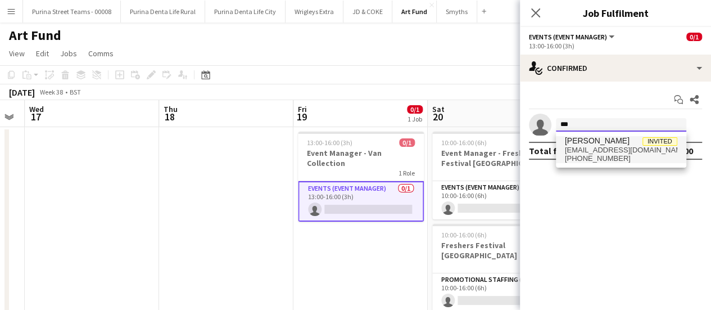
type input "***"
click at [592, 147] on span "[EMAIL_ADDRESS][DOMAIN_NAME]" at bounding box center [621, 150] width 112 height 9
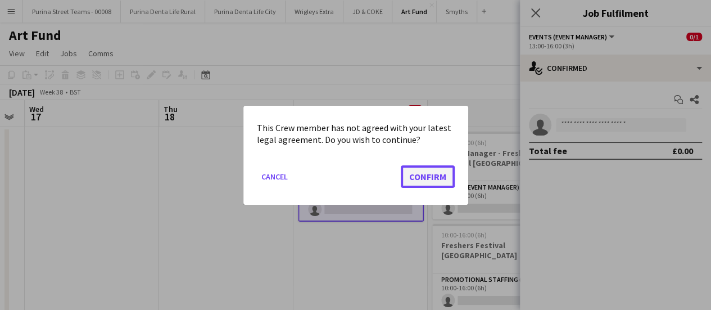
click at [437, 178] on button "Confirm" at bounding box center [428, 176] width 54 height 22
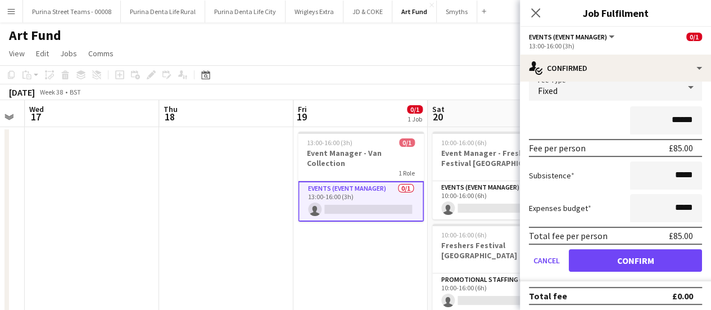
scroll to position [81, 0]
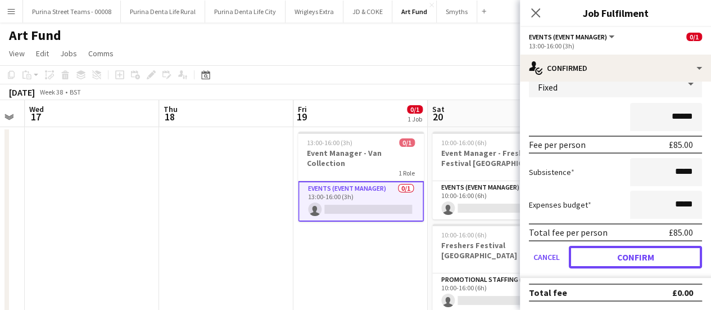
drag, startPoint x: 635, startPoint y: 252, endPoint x: 624, endPoint y: 253, distance: 11.3
click at [635, 252] on button "Confirm" at bounding box center [635, 257] width 133 height 22
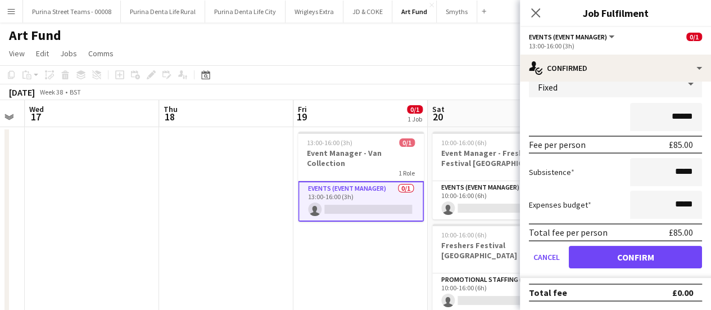
scroll to position [0, 0]
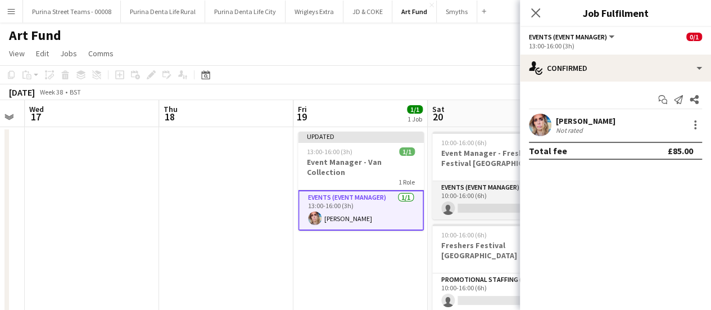
click at [482, 211] on app-card-role "Events (Event Manager) 0/1 10:00-16:00 (6h) single-neutral-actions" at bounding box center [495, 200] width 126 height 38
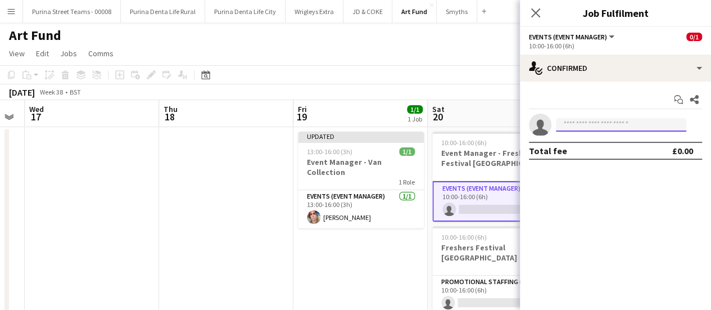
click at [582, 125] on input at bounding box center [621, 124] width 130 height 13
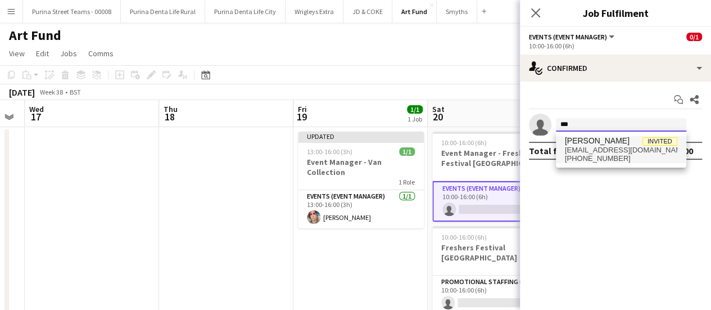
type input "***"
click at [581, 150] on span "[EMAIL_ADDRESS][DOMAIN_NAME]" at bounding box center [621, 150] width 112 height 9
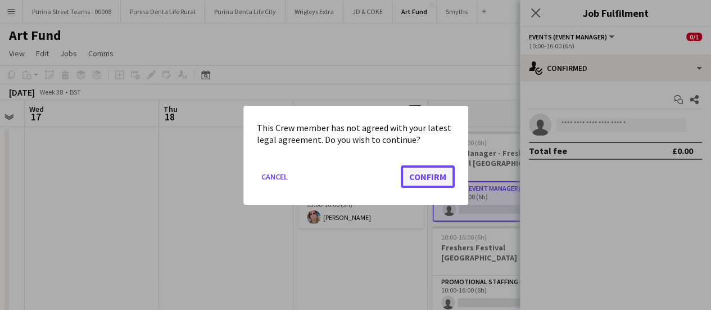
click at [439, 179] on button "Confirm" at bounding box center [428, 176] width 54 height 22
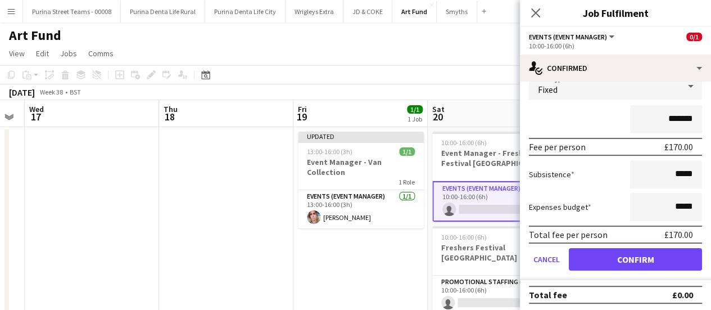
scroll to position [81, 0]
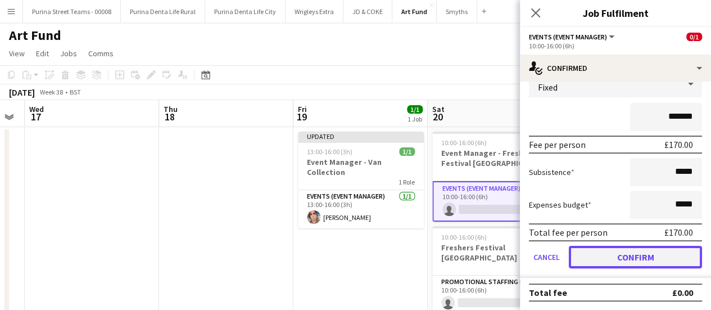
click at [654, 259] on button "Confirm" at bounding box center [635, 257] width 133 height 22
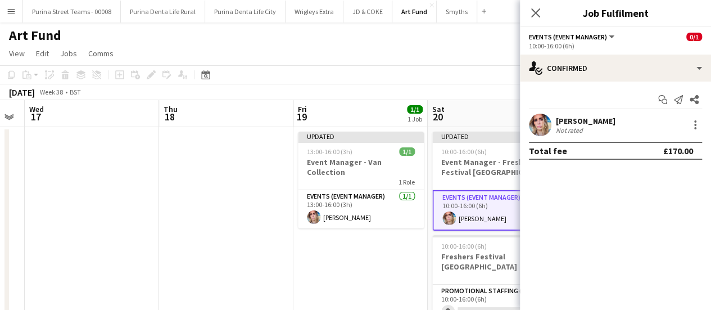
scroll to position [0, 0]
click at [322, 253] on app-date-cell "Updated 13:00-16:00 (3h) 1/1 Event Manager - Van Collection 1 Role Events (Even…" at bounding box center [360, 239] width 134 height 225
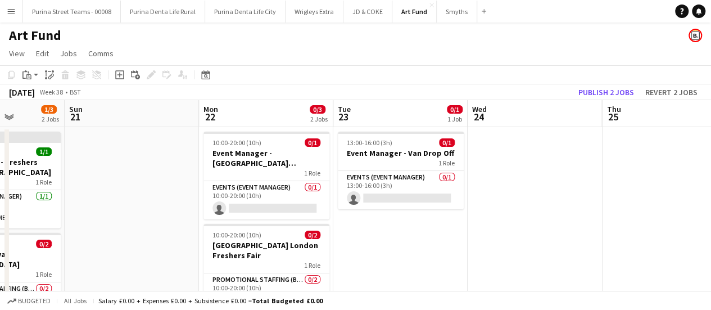
scroll to position [0, 484]
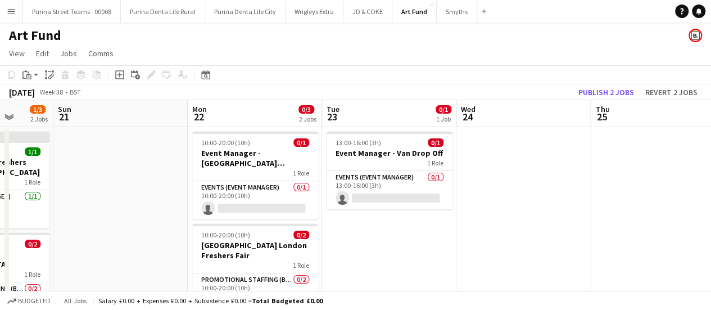
drag, startPoint x: 603, startPoint y: 237, endPoint x: 94, endPoint y: 206, distance: 509.4
click at [94, 206] on app-calendar-viewport "Wed 17 Thu 18 Fri 19 1/1 1 Job Sat 20 1/3 2 Jobs Sun 21 Mon 22 0/3 2 Jobs Tue 2…" at bounding box center [355, 226] width 711 height 252
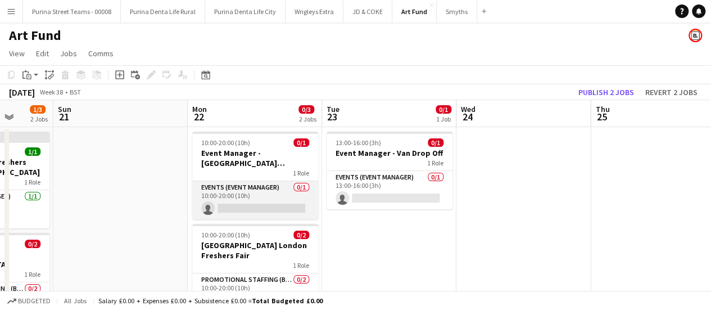
click at [229, 203] on app-card-role "Events (Event Manager) 0/1 10:00-20:00 (10h) single-neutral-actions" at bounding box center [255, 200] width 126 height 38
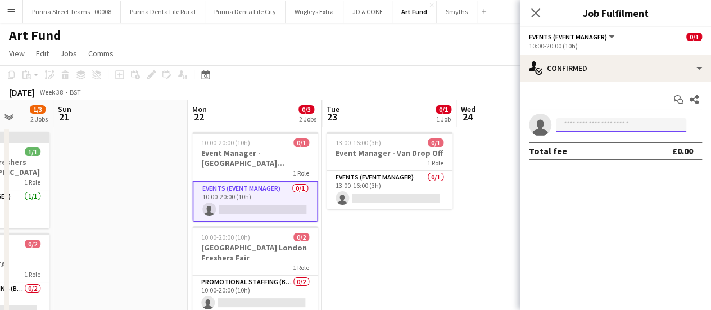
click at [616, 131] on input at bounding box center [621, 124] width 130 height 13
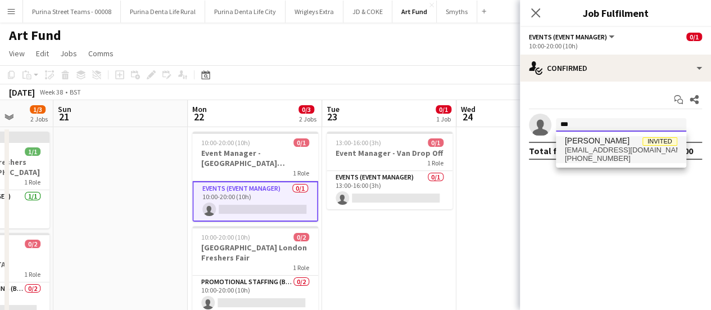
type input "***"
click at [618, 153] on span "[EMAIL_ADDRESS][DOMAIN_NAME]" at bounding box center [621, 150] width 112 height 9
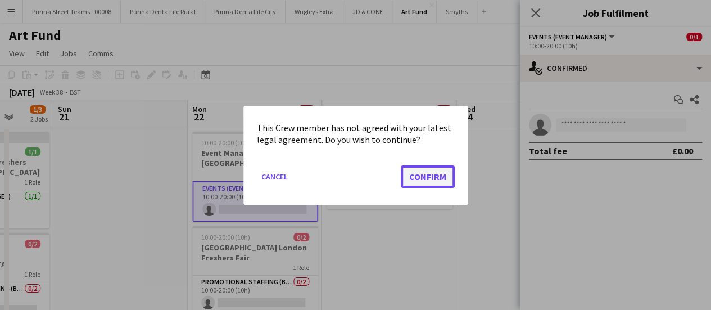
click at [427, 172] on button "Confirm" at bounding box center [428, 176] width 54 height 22
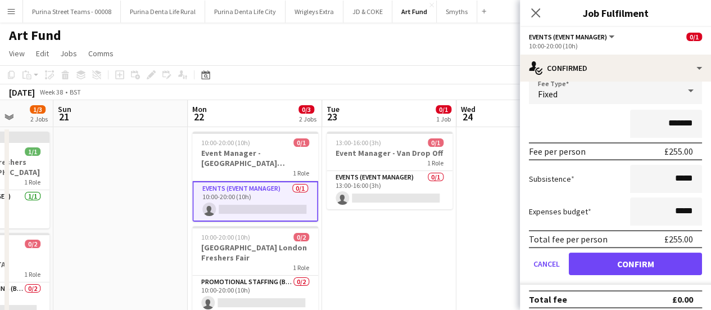
scroll to position [81, 0]
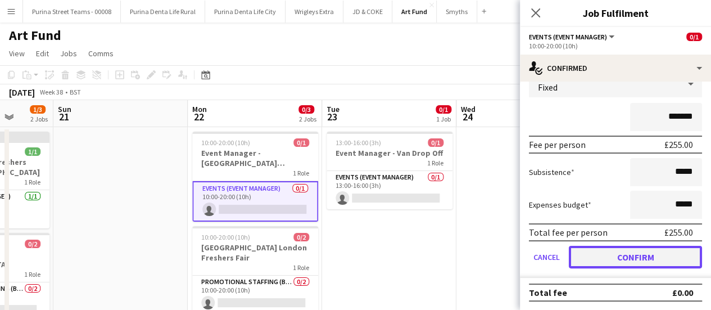
click at [629, 258] on button "Confirm" at bounding box center [635, 257] width 133 height 22
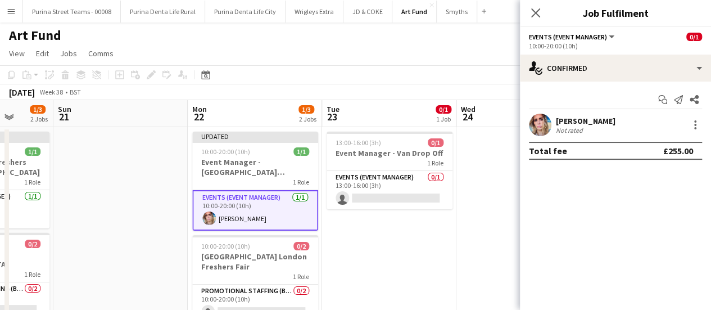
scroll to position [0, 0]
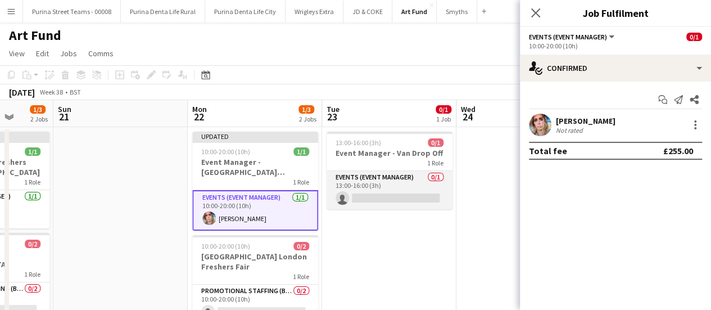
click at [375, 196] on app-card-role "Events (Event Manager) 0/1 13:00-16:00 (3h) single-neutral-actions" at bounding box center [389, 190] width 126 height 38
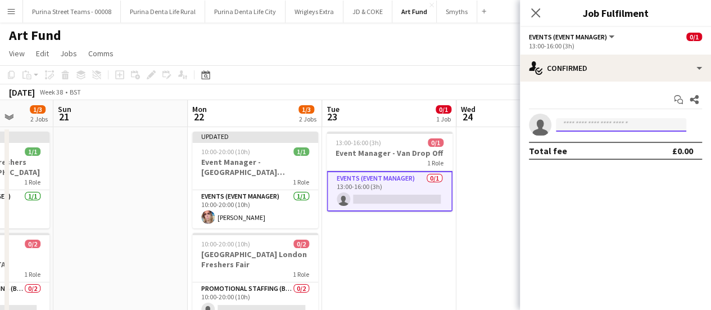
click at [589, 124] on input at bounding box center [621, 124] width 130 height 13
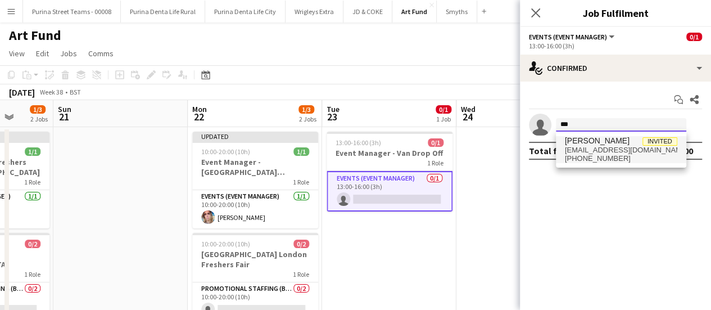
type input "***"
click at [585, 143] on span "[PERSON_NAME]" at bounding box center [597, 141] width 65 height 10
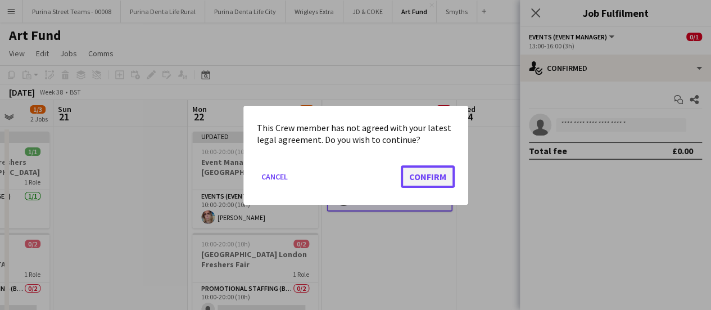
click at [422, 169] on button "Confirm" at bounding box center [428, 176] width 54 height 22
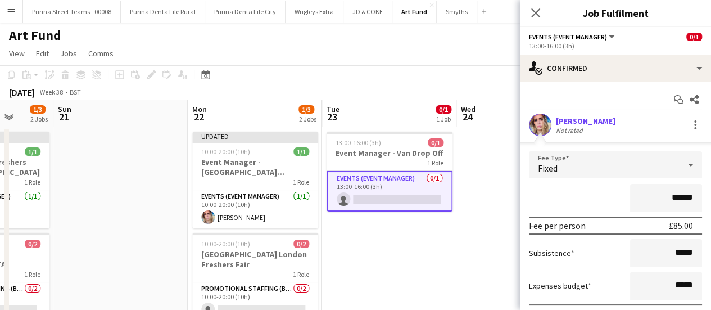
scroll to position [81, 0]
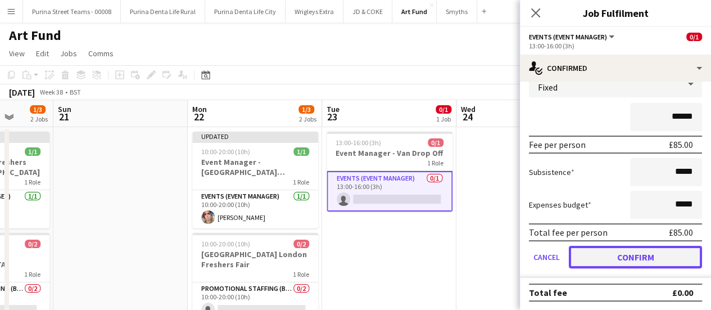
click at [655, 258] on button "Confirm" at bounding box center [635, 257] width 133 height 22
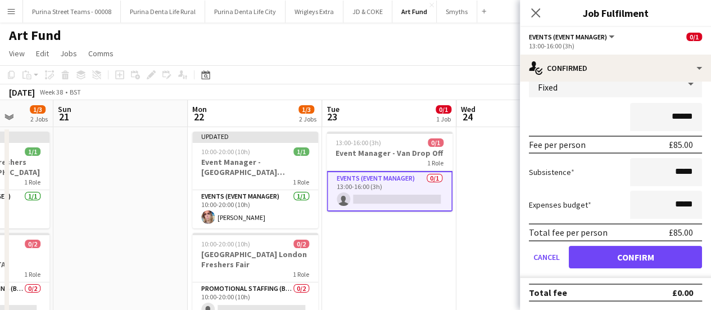
scroll to position [0, 0]
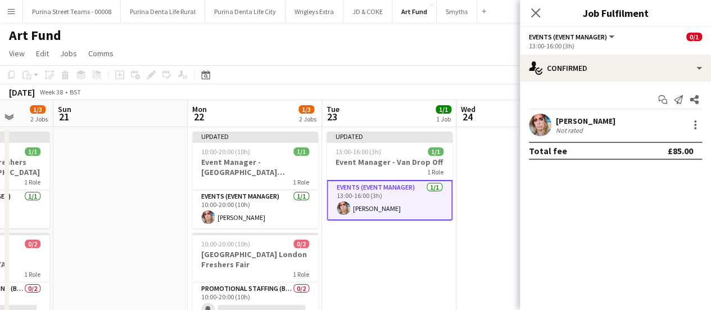
click at [492, 240] on app-date-cell at bounding box center [523, 239] width 134 height 225
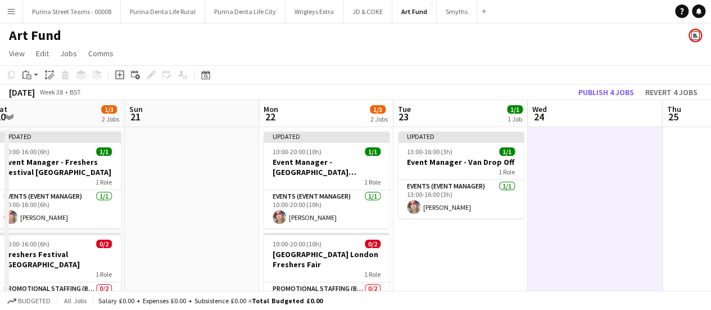
scroll to position [0, 412]
drag, startPoint x: 449, startPoint y: 224, endPoint x: 521, endPoint y: 214, distance: 72.6
click at [521, 214] on app-calendar-viewport "Wed 17 Thu 18 Fri 19 1/1 1 Job Sat 20 1/3 2 Jobs Sun 21 Mon 22 1/3 2 Jobs Tue 2…" at bounding box center [355, 226] width 711 height 252
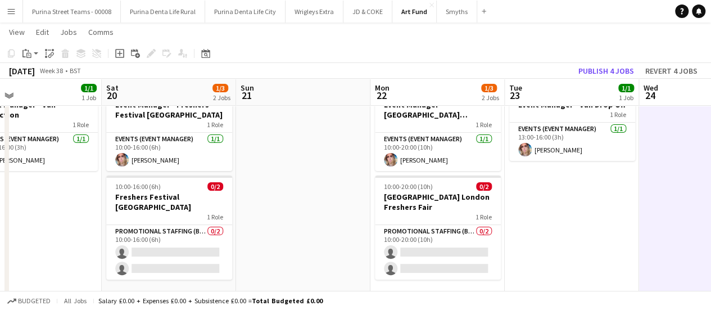
scroll to position [0, 272]
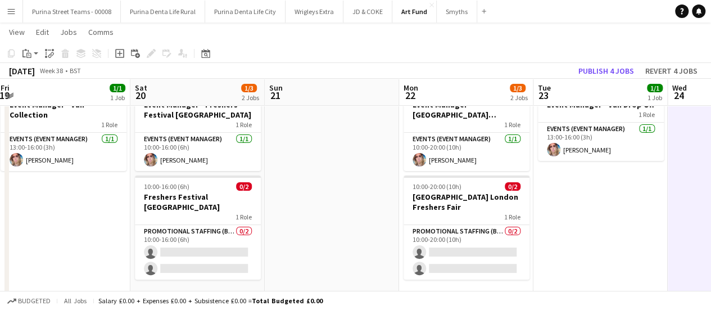
drag, startPoint x: 209, startPoint y: 229, endPoint x: 348, endPoint y: 224, distance: 139.4
click at [348, 224] on app-calendar-viewport "Wed 17 Thu 18 Fri 19 1/1 1 Job Sat 20 1/3 2 Jobs Sun 21 Mon 22 1/3 2 Jobs Tue 2…" at bounding box center [355, 141] width 711 height 307
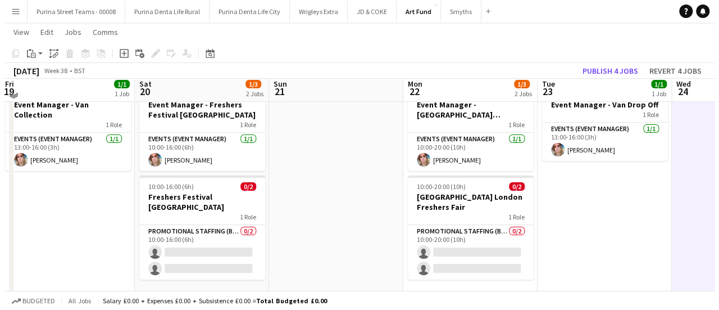
scroll to position [0, 0]
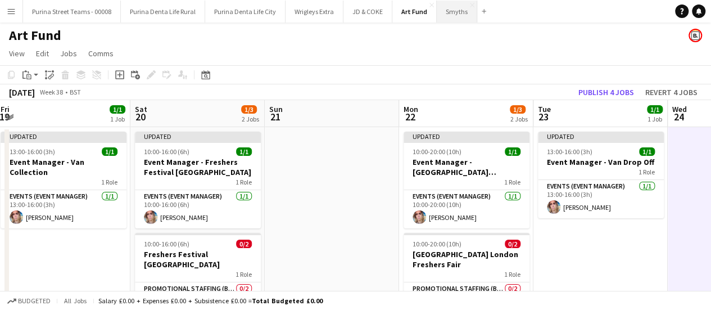
click at [439, 10] on button "Smyths Close" at bounding box center [457, 12] width 40 height 22
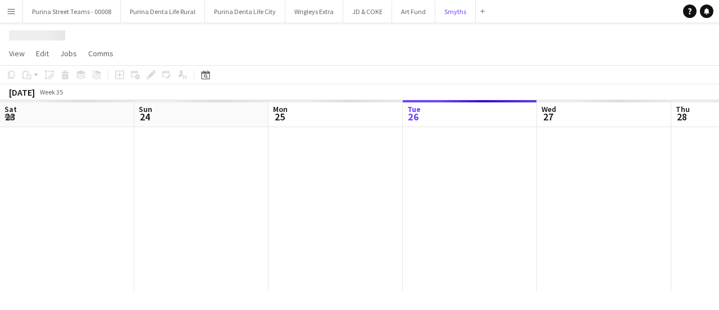
scroll to position [0, 269]
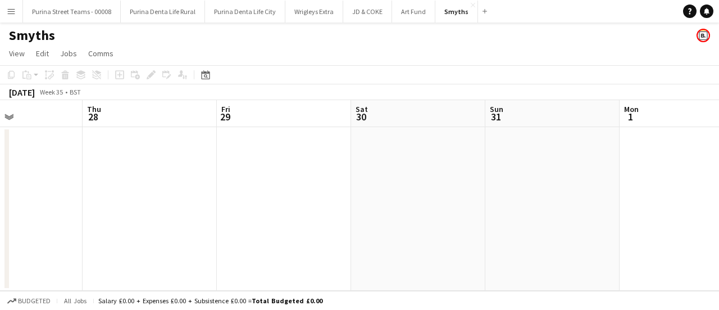
drag, startPoint x: 497, startPoint y: 203, endPoint x: 206, endPoint y: 202, distance: 291.0
click at [206, 202] on app-calendar-viewport "Mon 25 Tue 26 Wed 27 Thu 28 Fri 29 Sat 30 Sun 31 Mon 1 Tue 2 Wed 3 Thu 4" at bounding box center [359, 195] width 719 height 190
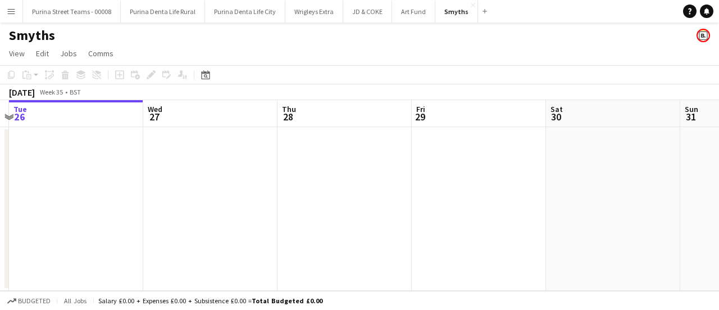
drag, startPoint x: 149, startPoint y: 201, endPoint x: 296, endPoint y: 197, distance: 146.1
click at [296, 197] on app-calendar-viewport "Sun 24 Mon 25 Tue 26 Wed 27 Thu 28 Fri 29 Sat 30 Sun 31 Mon 1 Tue 2 Wed 3" at bounding box center [359, 195] width 719 height 190
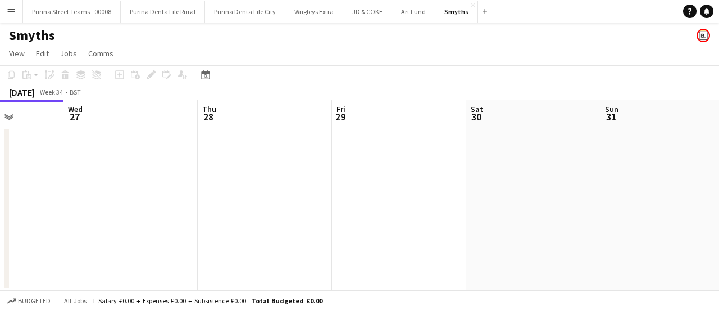
drag, startPoint x: 189, startPoint y: 203, endPoint x: 16, endPoint y: 203, distance: 173.0
click at [16, 203] on app-calendar-viewport "Sun 24 Mon 25 Tue 26 Wed 27 Thu 28 Fri 29 Sat 30 Sun 31 Mon 1 Tue 2 Wed 3" at bounding box center [359, 195] width 719 height 190
drag, startPoint x: 416, startPoint y: 205, endPoint x: 195, endPoint y: 202, distance: 220.8
click at [195, 202] on app-calendar-viewport "Sun 24 Mon 25 Tue 26 Wed 27 Thu 28 Fri 29 Sat 30 Sun 31 Mon 1 Tue 2 Wed 3" at bounding box center [359, 195] width 719 height 190
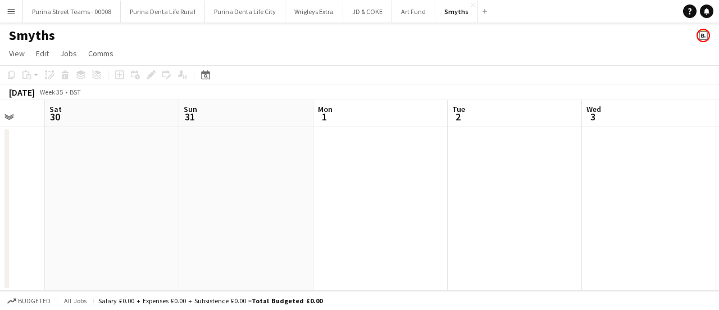
drag, startPoint x: 202, startPoint y: 202, endPoint x: 419, endPoint y: 202, distance: 216.3
click at [205, 202] on app-calendar-viewport "Tue 26 Wed 27 Thu 28 Fri 29 Sat 30 Sun 31 Mon 1 Tue 2 Wed 3 Thu 4 Fri 5" at bounding box center [359, 195] width 719 height 190
drag, startPoint x: 225, startPoint y: 199, endPoint x: 618, endPoint y: 191, distance: 393.3
click at [225, 199] on app-calendar-viewport "Mon 1 Tue 2 Wed 3 Thu 4 Fri 5 Sat 6 Sun 7 Mon 8 Tue 9 Wed 10 Thu 11" at bounding box center [359, 195] width 719 height 190
drag, startPoint x: 618, startPoint y: 191, endPoint x: 266, endPoint y: 195, distance: 351.7
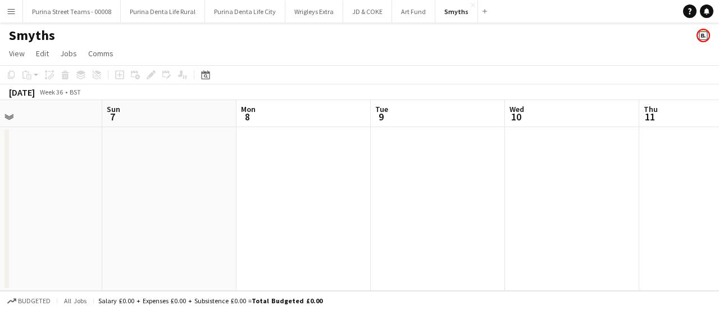
click at [265, 195] on app-calendar-viewport "Wed 3 Thu 4 Fri 5 Sat 6 Sun 7 Mon 8 Tue 9 Wed 10 Thu 11 Fri 12 Sat 13" at bounding box center [359, 195] width 719 height 190
drag, startPoint x: 575, startPoint y: 200, endPoint x: 189, endPoint y: 190, distance: 386.1
click at [189, 190] on app-calendar-viewport "Wed 3 Thu 4 Fri 5 Sat 6 Sun 7 Mon 8 Tue 9 Wed 10 Thu 11 Fri 12 Sat 13" at bounding box center [359, 195] width 719 height 190
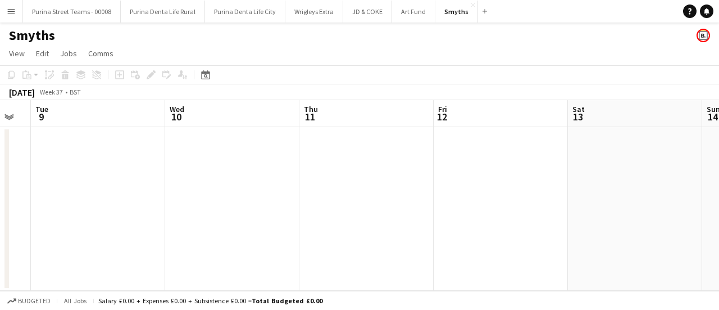
scroll to position [0, 378]
drag, startPoint x: 566, startPoint y: 203, endPoint x: 390, endPoint y: 206, distance: 176.4
click at [390, 206] on app-calendar-viewport "Sat 6 Sun 7 Mon 8 Tue 9 Wed 10 Thu 11 Fri 12 Sat 13 Sun 14 Mon 15 Tue 16" at bounding box center [359, 195] width 719 height 190
click at [395, 13] on button "Art Fund Close" at bounding box center [413, 12] width 43 height 22
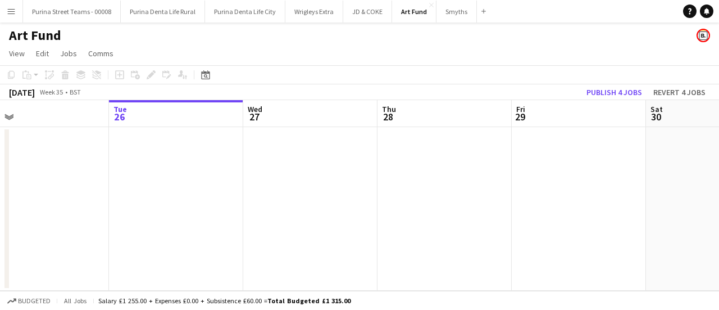
drag, startPoint x: 289, startPoint y: 217, endPoint x: 263, endPoint y: 217, distance: 26.4
click at [263, 217] on app-calendar-viewport "Sat 23 Sun 24 Mon 25 Tue 26 Wed 27 Thu 28 Fri 29 Sat 30 Sun 31 Mon 1 Tue 2" at bounding box center [359, 195] width 719 height 190
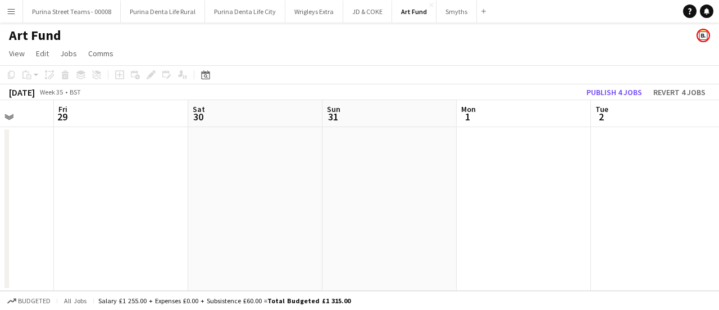
drag, startPoint x: 531, startPoint y: 204, endPoint x: 192, endPoint y: 203, distance: 339.9
click at [189, 205] on app-calendar-viewport "Mon 25 Tue 26 Wed 27 Thu 28 Fri 29 Sat 30 Sun 31 Mon 1 Tue 2 Wed 3 Thu 4" at bounding box center [359, 195] width 719 height 190
drag, startPoint x: 104, startPoint y: 213, endPoint x: 112, endPoint y: 201, distance: 14.6
click at [452, 206] on app-calendar-viewport "Mon 25 Tue 26 Wed 27 Thu 28 Fri 29 Sat 30 Sun 31 Mon 1 Tue 2 Wed 3 Thu 4" at bounding box center [359, 195] width 719 height 190
drag, startPoint x: 519, startPoint y: 206, endPoint x: 197, endPoint y: 204, distance: 322.5
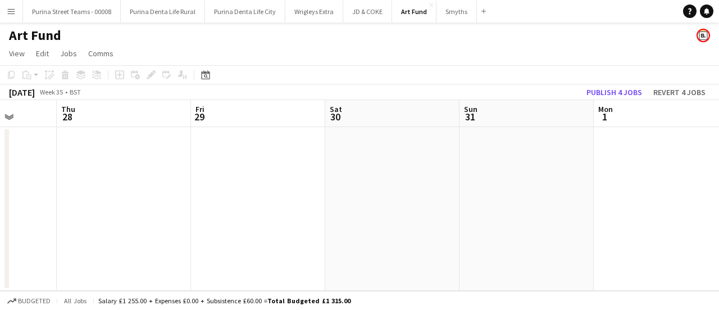
click at [197, 204] on app-calendar-viewport "Mon 25 Tue 26 Wed 27 Thu 28 Fri 29 Sat 30 Sun 31 Mon 1 Tue 2 Wed 3 Thu 4" at bounding box center [359, 195] width 719 height 190
drag, startPoint x: 201, startPoint y: 203, endPoint x: 683, endPoint y: 204, distance: 482.0
click at [198, 203] on app-calendar-viewport "Fri 29 Sat 30 Sun 31 Mon 1 Tue 2 Wed 3 Thu 4 Fri 5 Sat 6 Sun 7 Mon 8" at bounding box center [359, 195] width 719 height 190
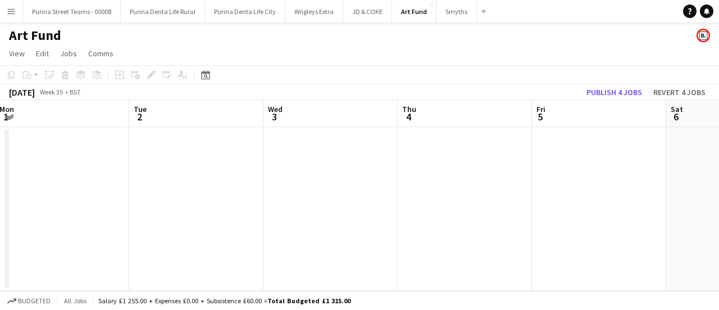
drag, startPoint x: 640, startPoint y: 206, endPoint x: 663, endPoint y: 198, distance: 23.8
click at [338, 203] on app-calendar-viewport "Fri 29 Sat 30 Sun 31 Mon 1 Tue 2 Wed 3 Thu 4 Fri 5 Sat 6 Sun 7 Mon 8" at bounding box center [359, 195] width 719 height 190
drag, startPoint x: 267, startPoint y: 202, endPoint x: 240, endPoint y: 199, distance: 27.1
click at [239, 202] on app-calendar-viewport "Sun 31 Mon 1 Tue 2 Wed 3 Thu 4 Fri 5 Sat 6 Sun 7 Mon 8 Tue 9 Wed 10" at bounding box center [359, 195] width 719 height 190
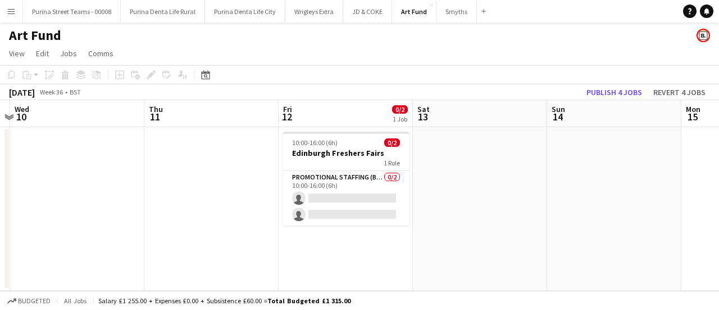
drag, startPoint x: 479, startPoint y: 196, endPoint x: 194, endPoint y: 201, distance: 284.3
click at [194, 201] on app-calendar-viewport "Sat 6 Sun 7 Mon 8 Tue 9 Wed 10 Thu 11 Fri 12 0/2 1 Job Sat 13 Sun 14 Mon 15 Tue…" at bounding box center [359, 195] width 719 height 190
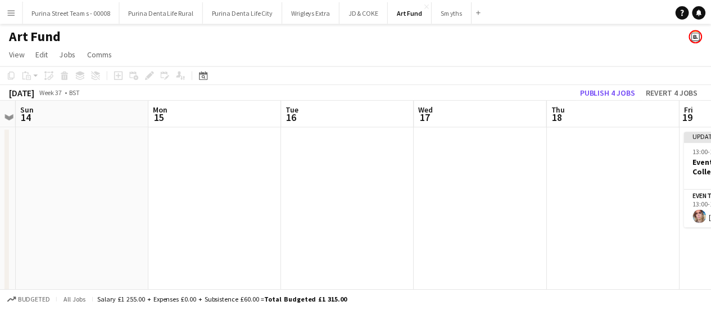
scroll to position [0, 317]
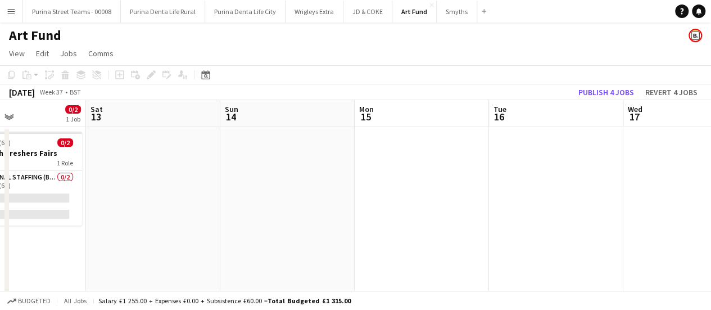
drag, startPoint x: 697, startPoint y: 181, endPoint x: 370, endPoint y: 181, distance: 327.0
click at [370, 181] on app-calendar-viewport "Wed 10 Thu 11 Fri 12 0/2 1 Job Sat 13 Sun 14 Mon 15 Tue 16 Wed 17 Thu 18 Fri 19…" at bounding box center [355, 230] width 711 height 261
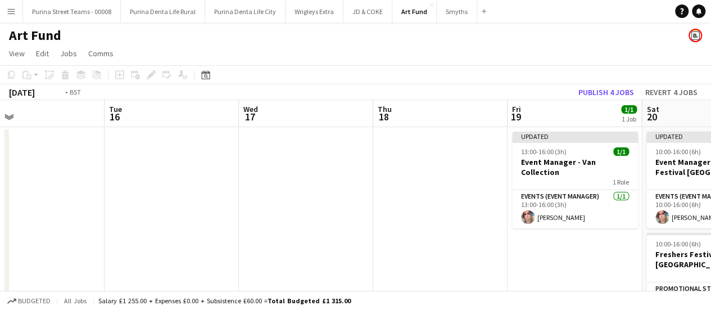
drag, startPoint x: 485, startPoint y: 195, endPoint x: 243, endPoint y: 170, distance: 243.4
click at [206, 180] on app-calendar-viewport "Fri 12 0/2 1 Job Sat 13 Sun 14 Mon 15 Tue 16 Wed 17 Thu 18 Fri 19 1/1 1 Job Sat…" at bounding box center [355, 230] width 711 height 261
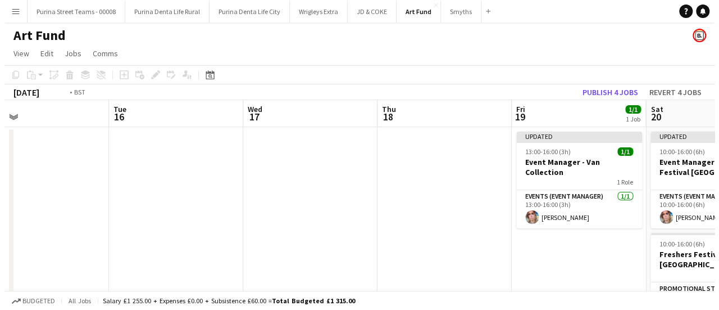
scroll to position [0, 449]
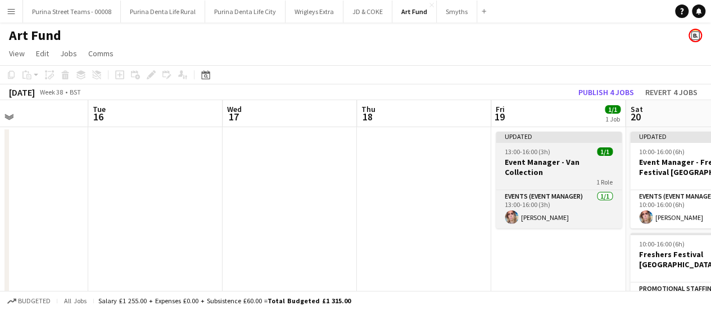
click at [538, 162] on h3 "Event Manager - Van Collection" at bounding box center [558, 167] width 126 height 20
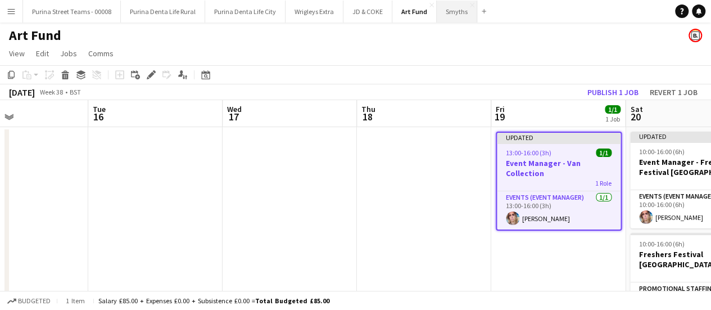
click at [443, 8] on button "Smyths Close" at bounding box center [457, 12] width 40 height 22
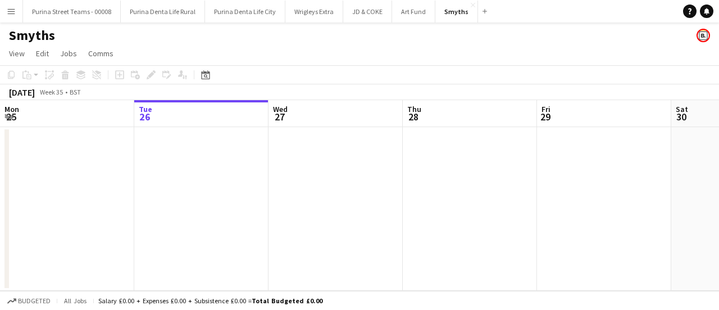
scroll to position [0, 322]
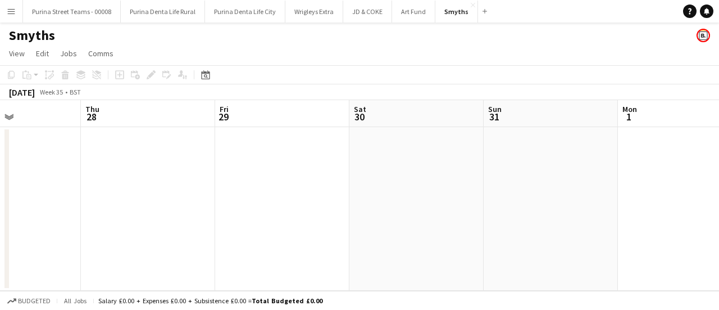
drag, startPoint x: 544, startPoint y: 193, endPoint x: 224, endPoint y: 193, distance: 320.2
click at [224, 193] on app-calendar-viewport "Mon 25 Tue 26 Wed 27 Thu 28 Fri 29 Sat 30 Sun 31 Mon 1 Tue 2 Wed 3 Thu 4" at bounding box center [359, 195] width 719 height 190
drag, startPoint x: 507, startPoint y: 196, endPoint x: 110, endPoint y: 203, distance: 397.8
click at [110, 203] on app-calendar-viewport "Mon 25 Tue 26 Wed 27 Thu 28 Fri 29 Sat 30 Sun 31 Mon 1 Tue 2 Wed 3 Thu 4" at bounding box center [359, 195] width 719 height 190
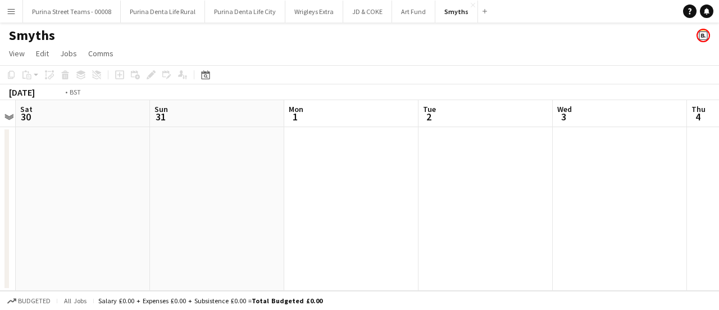
drag, startPoint x: 489, startPoint y: 193, endPoint x: 319, endPoint y: 185, distance: 169.8
click at [157, 203] on app-calendar-viewport "Wed 27 Thu 28 Fri 29 Sat 30 Sun 31 Mon 1 Tue 2 Wed 3 Thu 4 Fri 5 Sat 6" at bounding box center [359, 195] width 719 height 190
drag, startPoint x: 346, startPoint y: 199, endPoint x: 122, endPoint y: 203, distance: 223.6
click at [122, 203] on app-calendar-viewport "Tue 2 Wed 3 Thu 4 Fri 5 Sat 6 Sun 7 Mon 8 Tue 9 Wed 10 Thu 11 Fri 12" at bounding box center [359, 195] width 719 height 190
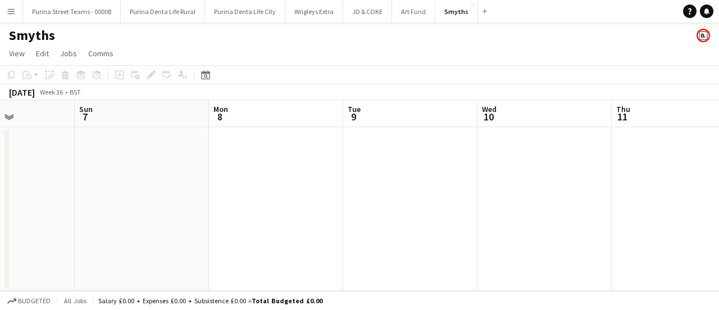
scroll to position [0, 352]
drag, startPoint x: 347, startPoint y: 207, endPoint x: 213, endPoint y: 207, distance: 133.1
click at [213, 207] on app-calendar-viewport "Thu 4 Fri 5 Sat 6 Sun 7 Mon 8 Tue 9 Wed 10 Thu 11 Fri 12 Sat 13 Sun 14" at bounding box center [359, 195] width 719 height 190
drag, startPoint x: 568, startPoint y: 205, endPoint x: 203, endPoint y: 197, distance: 364.7
click at [193, 202] on app-calendar-viewport "Sat 6 Sun 7 Mon 8 Tue 9 Wed 10 Thu 11 Fri 12 Sat 13 Sun 14 Mon 15 Tue 16" at bounding box center [359, 195] width 719 height 190
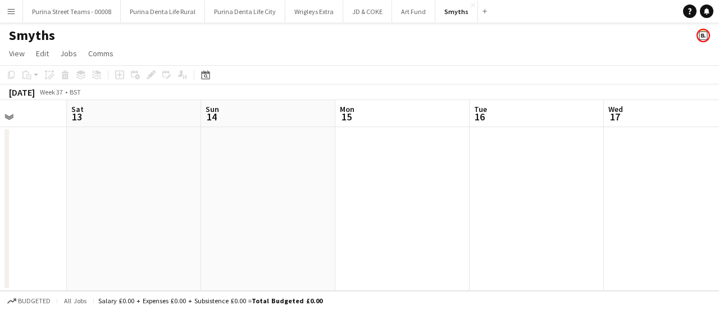
drag, startPoint x: 576, startPoint y: 166, endPoint x: 161, endPoint y: 178, distance: 414.8
click at [161, 178] on app-calendar-viewport "Wed 10 Thu 11 Fri 12 Sat 13 Sun 14 Mon 15 Tue 16 Wed 17 Thu 18 Fri 19 Sat 20" at bounding box center [359, 195] width 719 height 190
drag, startPoint x: 306, startPoint y: 174, endPoint x: 193, endPoint y: 170, distance: 113.0
click at [193, 170] on app-calendar-viewport "Fri 12 Sat 13 Sun 14 Mon 15 Tue 16 Wed 17 Thu 18 Fri 19 Sat 20 Sun 21 Mon 22" at bounding box center [359, 195] width 719 height 190
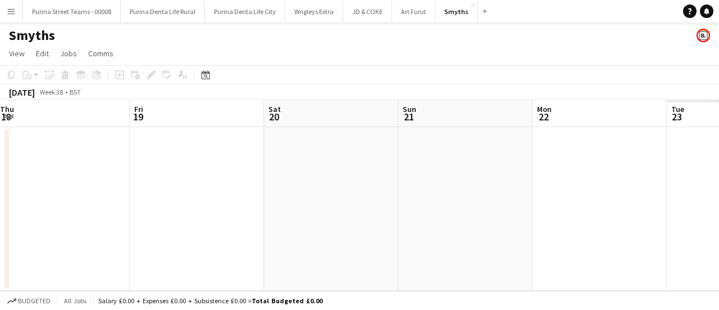
drag, startPoint x: 571, startPoint y: 172, endPoint x: 292, endPoint y: 180, distance: 279.3
click at [281, 182] on app-calendar-viewport "Sun 14 Mon 15 Tue 16 Wed 17 Thu 18 Fri 19 Sat 20 Sun 21 Mon 22 Tue 23 Wed 24" at bounding box center [359, 195] width 719 height 190
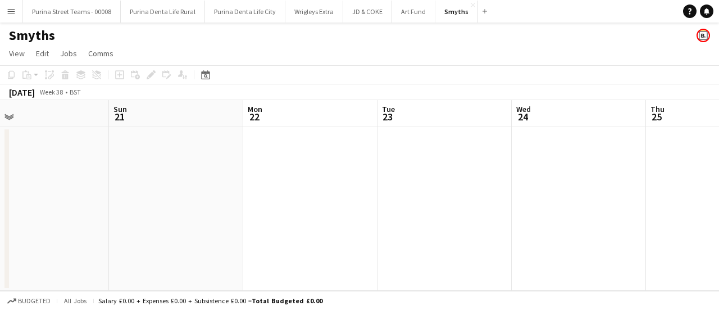
drag, startPoint x: 475, startPoint y: 175, endPoint x: 217, endPoint y: 190, distance: 258.9
click at [189, 190] on app-calendar-viewport "Thu 18 Fri 19 Sat 20 Sun 21 Mon 22 Tue 23 Wed 24 Thu 25 Fri 26 Sat 27 Sun 28" at bounding box center [359, 195] width 719 height 190
drag, startPoint x: 463, startPoint y: 194, endPoint x: 143, endPoint y: 201, distance: 319.7
click at [143, 201] on app-calendar-viewport "Sat 20 Sun 21 Mon 22 Tue 23 Wed 24 Thu 25 Fri 26 Sat 27 Sun 28 Mon 29 Tue 30" at bounding box center [359, 195] width 719 height 190
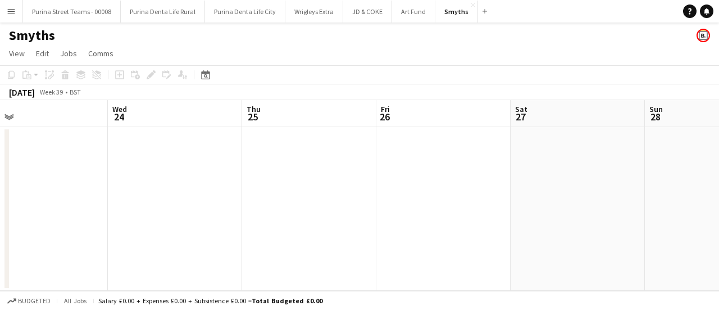
click at [276, 165] on app-date-cell at bounding box center [309, 208] width 134 height 163
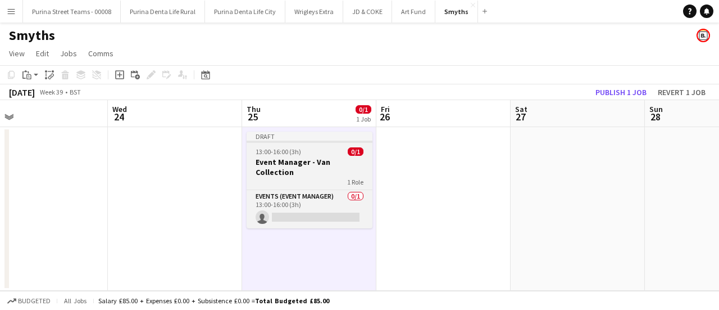
click at [307, 165] on h3 "Event Manager - Van Collection" at bounding box center [310, 167] width 126 height 20
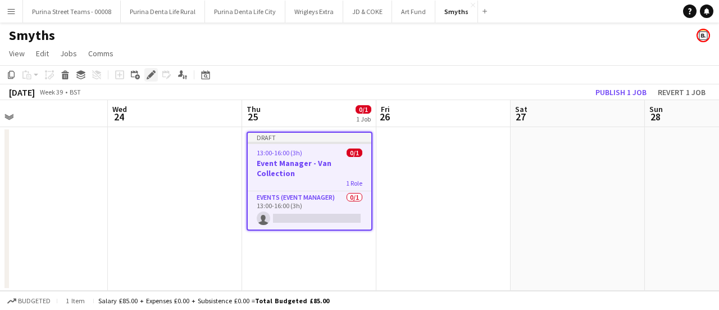
click at [153, 75] on icon at bounding box center [151, 75] width 6 height 6
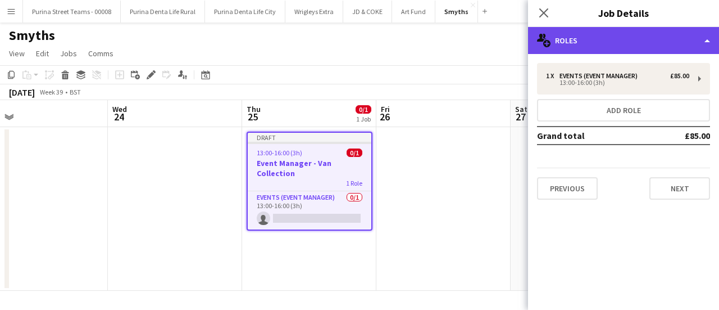
click at [707, 40] on div "multiple-users-add Roles" at bounding box center [623, 40] width 191 height 27
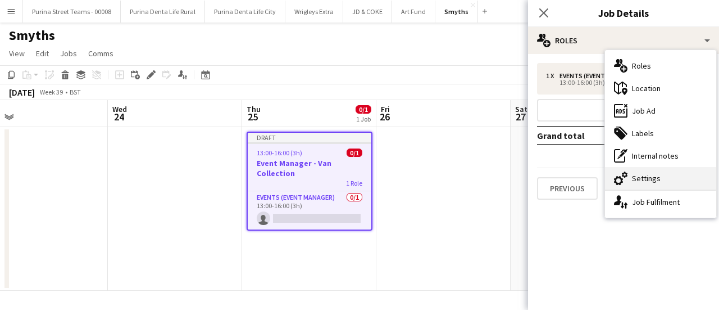
click at [654, 177] on div "cog-double-3 Settings" at bounding box center [660, 178] width 111 height 22
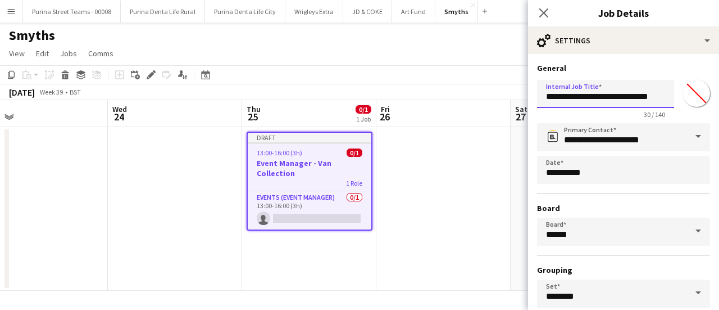
click at [620, 90] on input "**********" at bounding box center [605, 94] width 137 height 28
drag
click at [679, 90] on div "**********" at bounding box center [623, 96] width 173 height 43
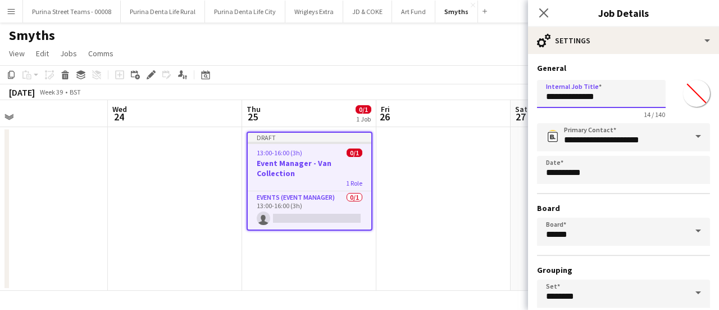
type input "**********"
click at [616, 197] on div "**********" at bounding box center [623, 231] width 173 height 217
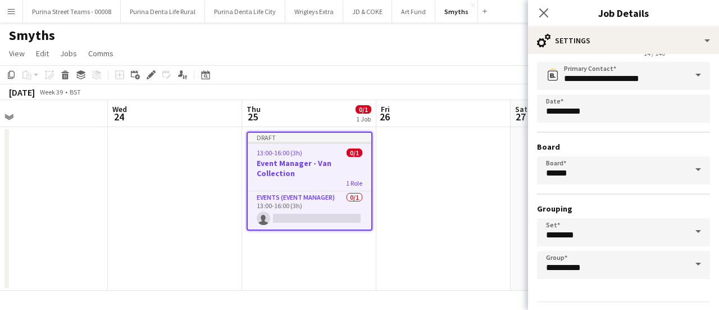
scroll to position [93, 0]
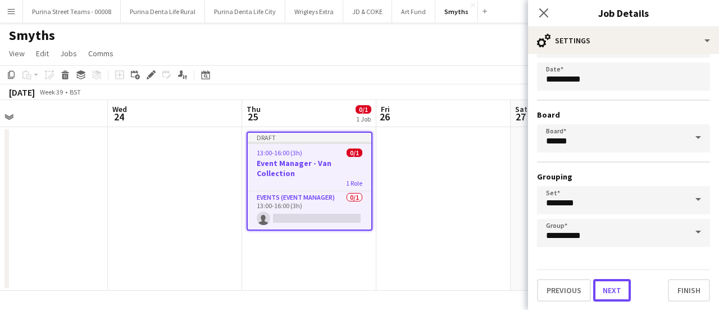
click at [613, 292] on button "Next" at bounding box center [612, 290] width 38 height 22
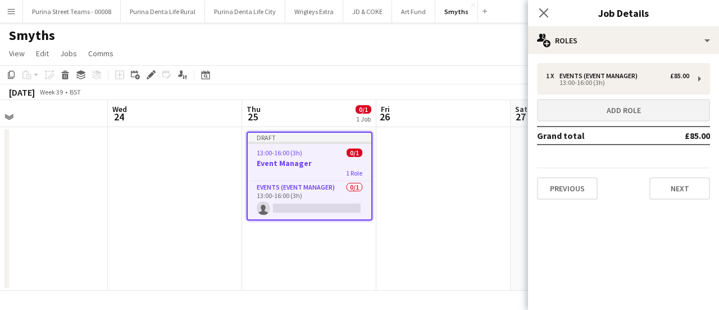
scroll to position [0, 0]
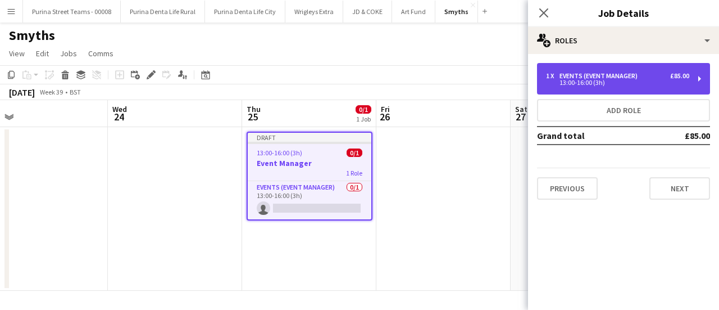
click at [607, 76] on div "Events (Event Manager)" at bounding box center [601, 76] width 83 height 8
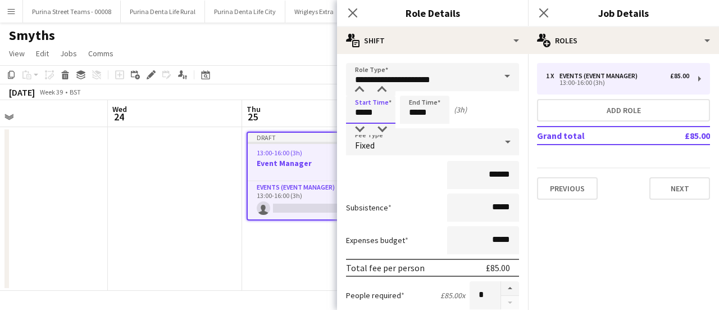
click at [376, 113] on input "*****" at bounding box center [370, 110] width 49 height 28
click at [358, 129] on div at bounding box center [359, 129] width 22 height 11
type input "*****"
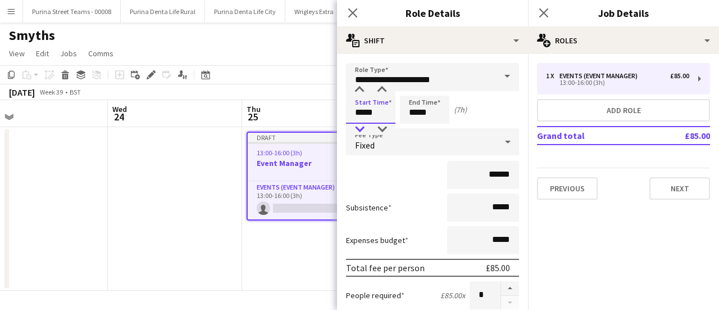
click at [358, 129] on div at bounding box center [359, 129] width 22 height 11
click at [413, 110] on input "*****" at bounding box center [424, 110] width 49 height 28
click at [413, 93] on div at bounding box center [413, 89] width 22 height 11
type input "*****"
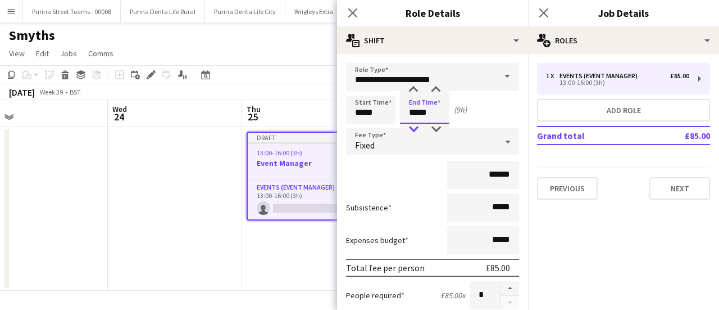
click at [416, 125] on div at bounding box center [413, 129] width 22 height 11
click at [412, 175] on div "******" at bounding box center [432, 175] width 173 height 28
drag, startPoint x: 481, startPoint y: 175, endPoint x: 508, endPoint y: 172, distance: 27.7
click at [510, 174] on input "******" at bounding box center [483, 175] width 72 height 28
type input "*******"
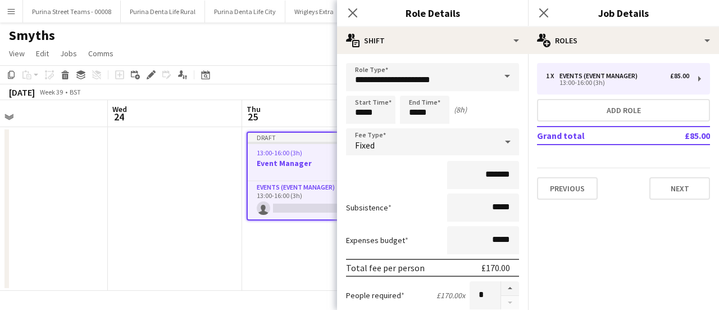
click at [404, 187] on div "*******" at bounding box center [432, 175] width 173 height 28
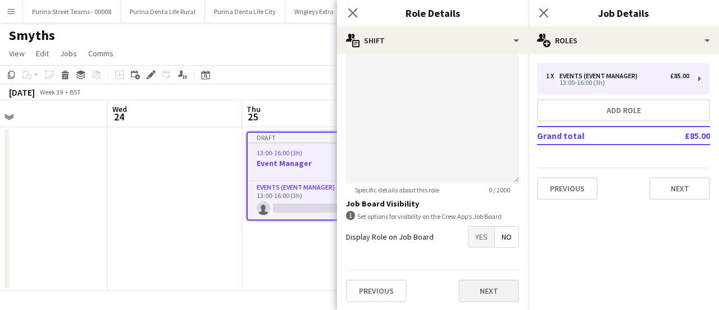
scroll to position [338, 0]
click at [492, 289] on button "Next" at bounding box center [488, 290] width 61 height 22
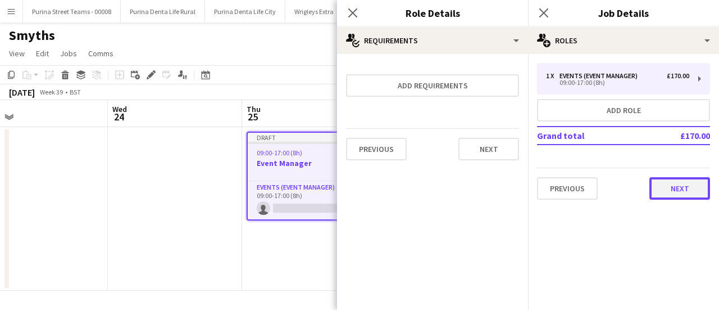
click at [683, 186] on button "Next" at bounding box center [679, 188] width 61 height 22
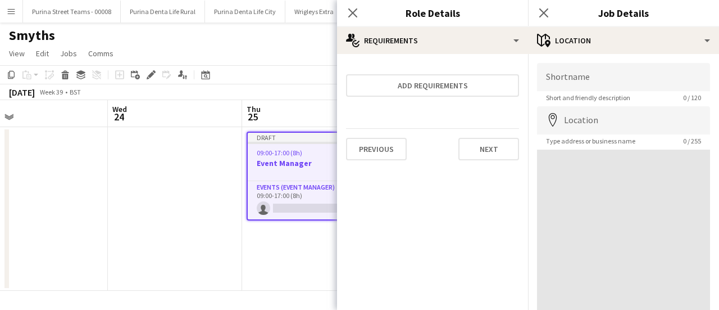
click at [165, 208] on app-date-cell at bounding box center [175, 208] width 134 height 163
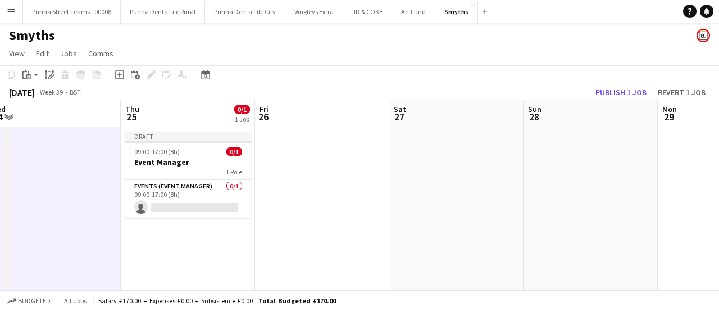
scroll to position [0, 316]
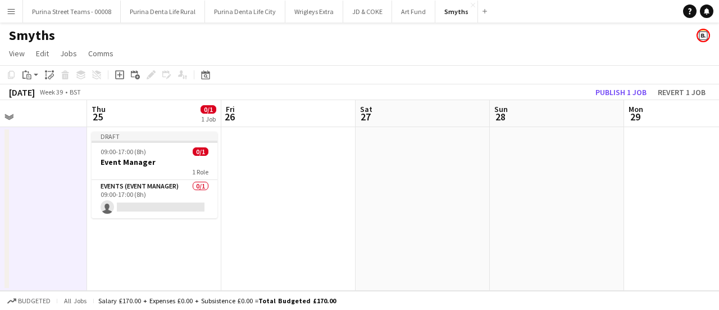
drag, startPoint x: 351, startPoint y: 250, endPoint x: 197, endPoint y: 246, distance: 154.6
click at [197, 246] on app-calendar-viewport "Mon 22 Tue 23 Wed 24 Thu 25 0/1 1 Job Fri 26 Sat 27 Sun 28 Mon 29 Tue 30 Wed 1 …" at bounding box center [359, 195] width 719 height 190
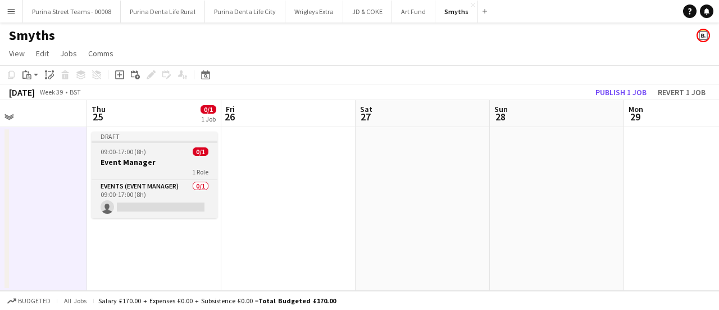
click at [144, 156] on app-job-card "Draft 09:00-17:00 (8h) 0/1 Event Manager 1 Role Events (Event Manager) 0/1 09:0…" at bounding box center [155, 174] width 126 height 87
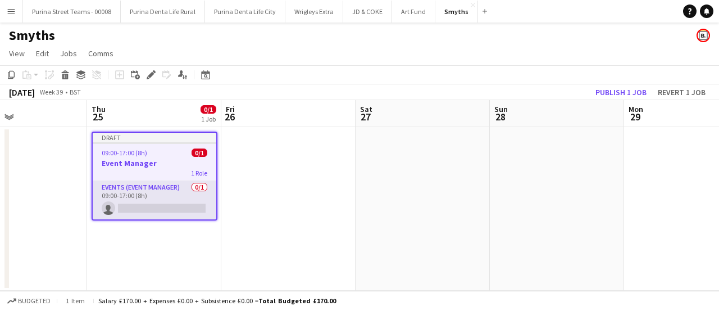
click at [146, 210] on app-card-role "Events (Event Manager) 0/1 09:00-17:00 (8h) single-neutral-actions" at bounding box center [155, 200] width 124 height 38
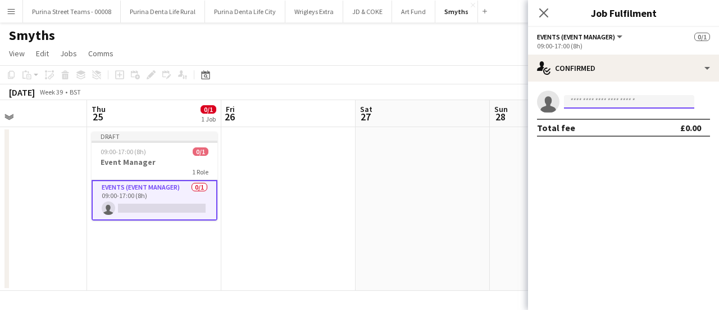
click at [579, 97] on input at bounding box center [629, 101] width 130 height 13
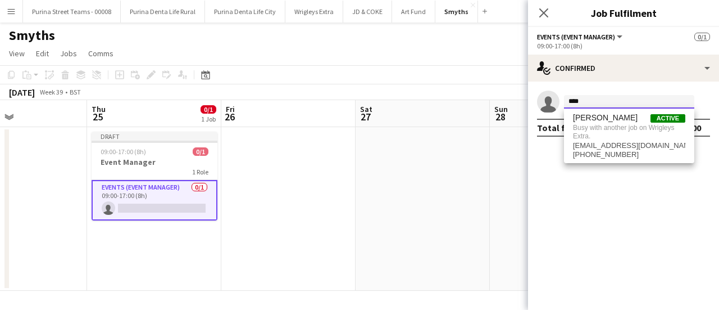
type input "****"
click at [276, 243] on app-date-cell at bounding box center [288, 208] width 134 height 163
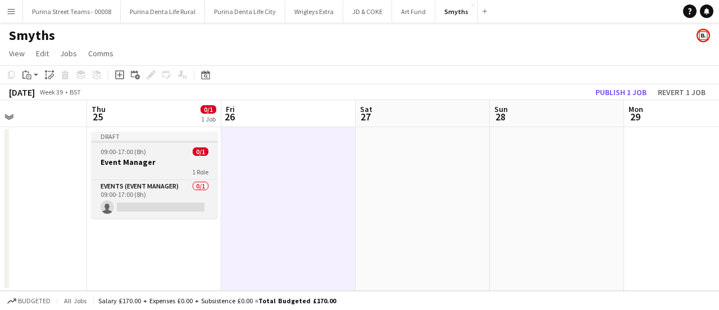
click at [162, 156] on app-job-card "Draft 09:00-17:00 (8h) 0/1 Event Manager 1 Role Events (Event Manager) 0/1 09:0…" at bounding box center [155, 174] width 126 height 87
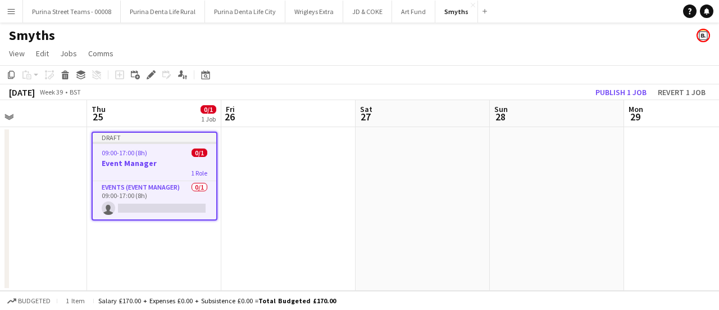
click at [320, 191] on app-date-cell at bounding box center [288, 208] width 134 height 163
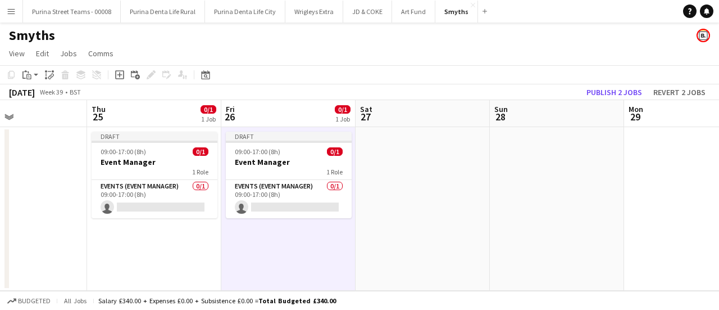
click at [435, 178] on app-date-cell at bounding box center [423, 208] width 134 height 163
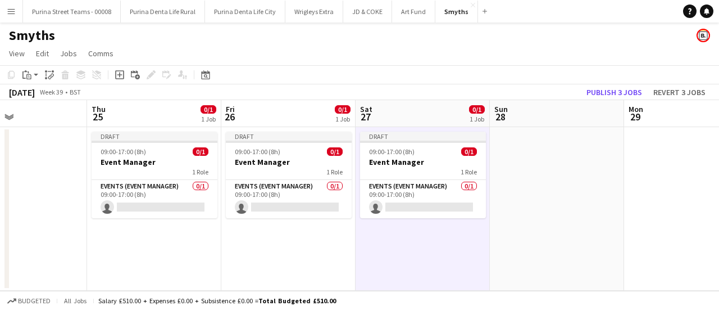
click at [518, 155] on app-date-cell at bounding box center [557, 208] width 134 height 163
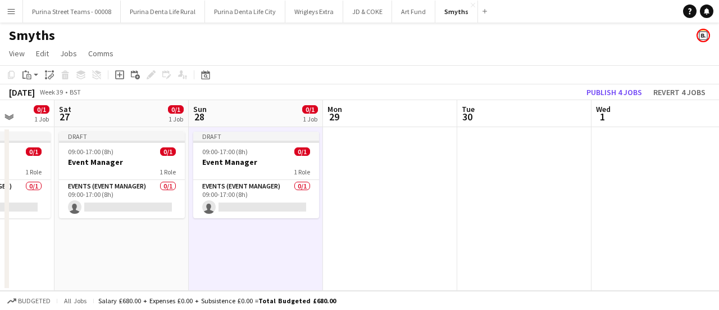
scroll to position [0, 363]
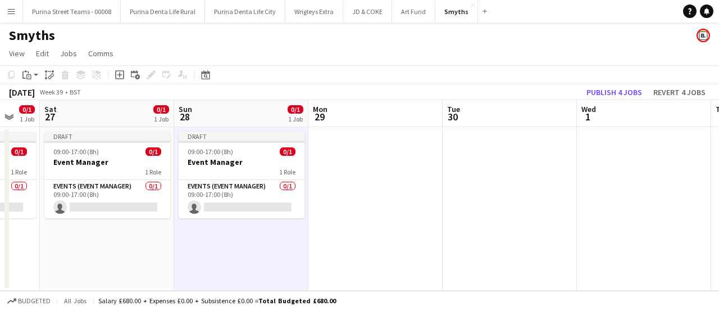
drag, startPoint x: 605, startPoint y: 181, endPoint x: 289, endPoint y: 187, distance: 315.8
click at [289, 187] on app-calendar-viewport "Wed 24 Thu 25 0/1 1 Job Fri 26 0/1 1 Job Sat 27 0/1 1 Job Sun 28 0/1 1 Job Mon …" at bounding box center [359, 195] width 719 height 190
click at [351, 170] on app-date-cell at bounding box center [375, 208] width 134 height 163
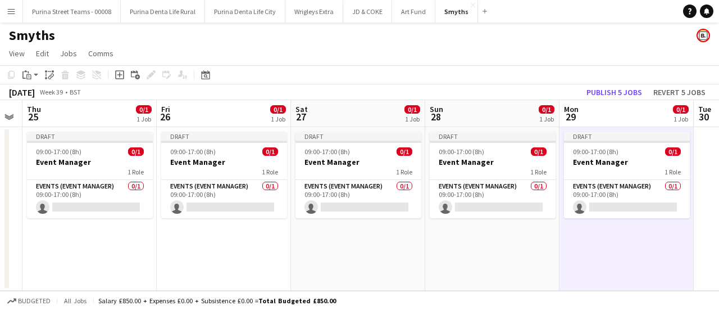
scroll to position [0, 381]
drag, startPoint x: 334, startPoint y: 256, endPoint x: 584, endPoint y: 241, distance: 250.4
click at [584, 241] on app-calendar-viewport "Mon 22 Tue 23 Wed 24 Thu 25 0/1 1 Job Fri 26 0/1 1 Job Sat 27 0/1 1 Job Sun 28 …" at bounding box center [359, 195] width 719 height 190
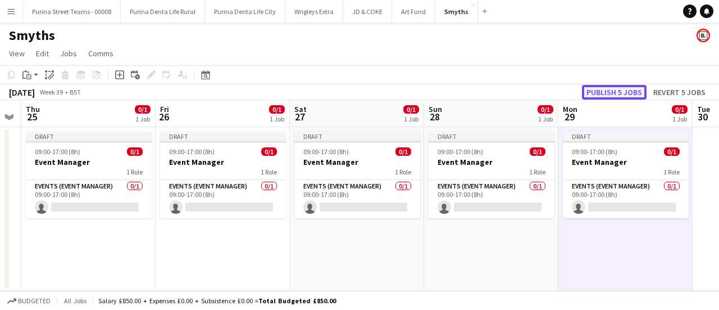
click at [631, 92] on button "Publish 5 jobs" at bounding box center [614, 92] width 65 height 15
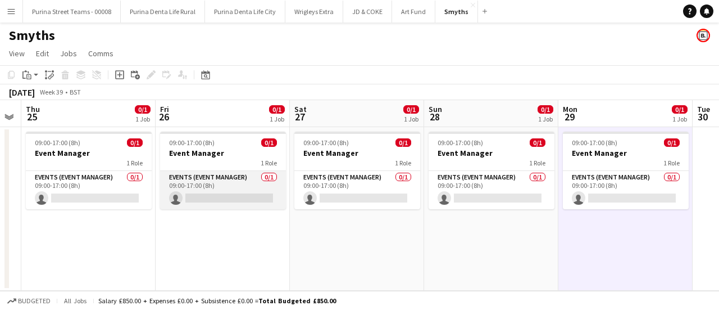
click at [234, 190] on app-card-role "Events (Event Manager) 0/1 09:00-17:00 (8h) single-neutral-actions" at bounding box center [223, 190] width 126 height 38
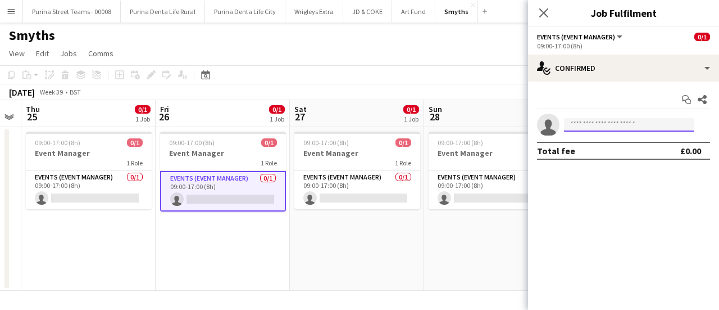
click at [572, 124] on input at bounding box center [629, 124] width 130 height 13
type input "***"
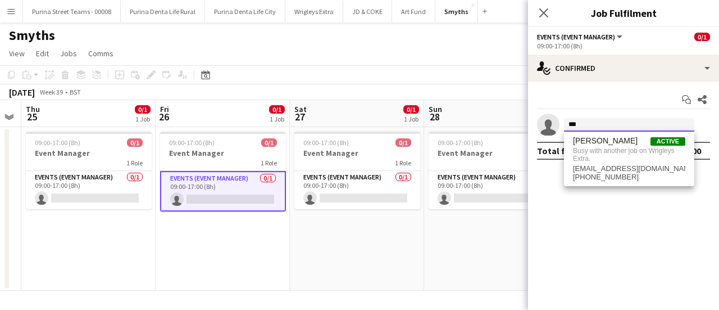
drag, startPoint x: 583, startPoint y: 123, endPoint x: 557, endPoint y: 128, distance: 25.8
click at [557, 128] on app-invite-slot "single-neutral-actions ***" at bounding box center [623, 124] width 191 height 22
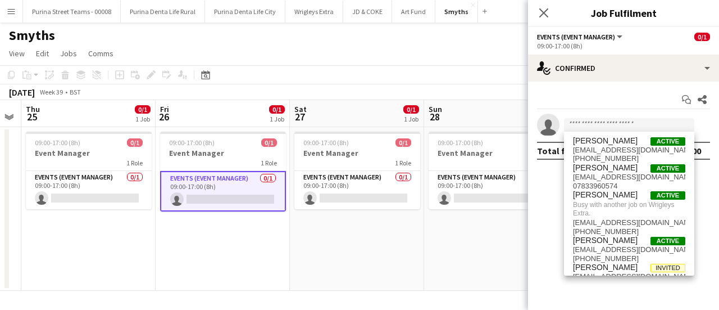
click at [437, 242] on app-date-cell "09:00-17:00 (8h) 0/1 Event Manager 1 Role Events (Event Manager) 0/1 09:00-17:0…" at bounding box center [491, 208] width 134 height 163
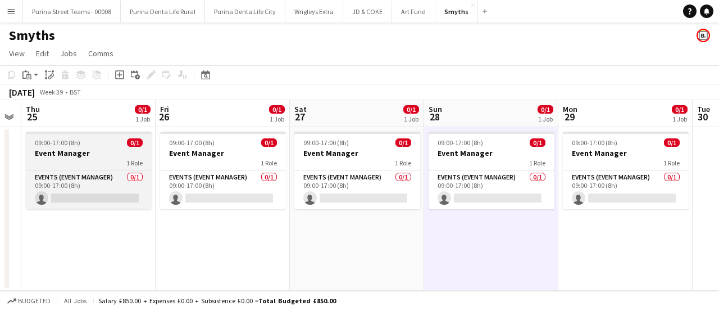
click at [76, 149] on h3 "Event Manager" at bounding box center [89, 153] width 126 height 10
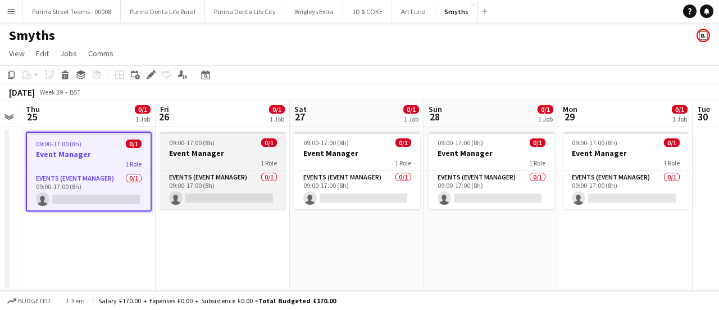
click at [183, 152] on h3 "Event Manager" at bounding box center [223, 153] width 126 height 10
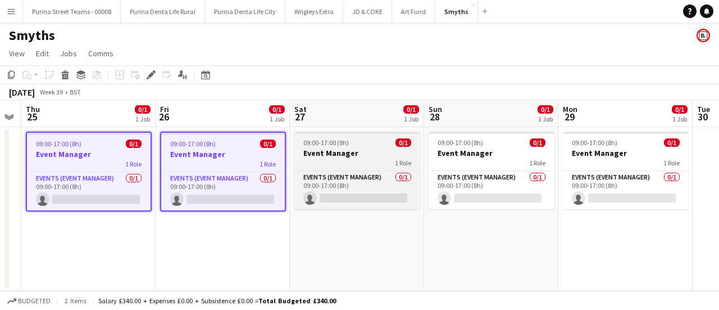
click at [321, 153] on h3 "Event Manager" at bounding box center [357, 153] width 126 height 10
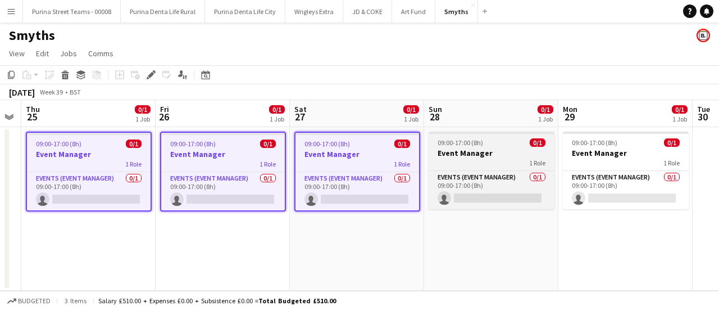
click at [458, 152] on h3 "Event Manager" at bounding box center [492, 153] width 126 height 10
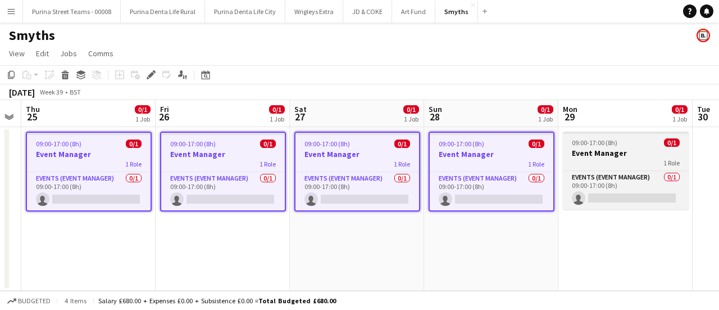
click at [596, 151] on h3 "Event Manager" at bounding box center [626, 153] width 126 height 10
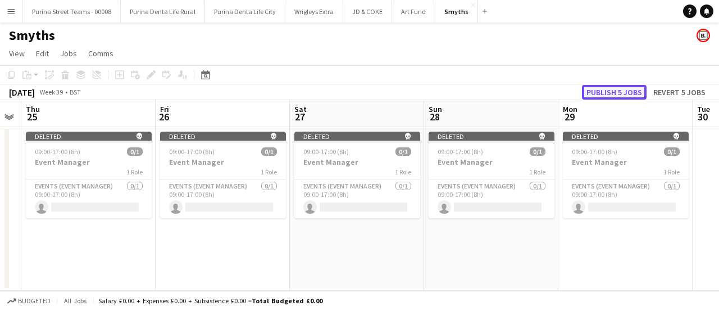
click at [599, 93] on button "Publish 5 jobs" at bounding box center [614, 92] width 65 height 15
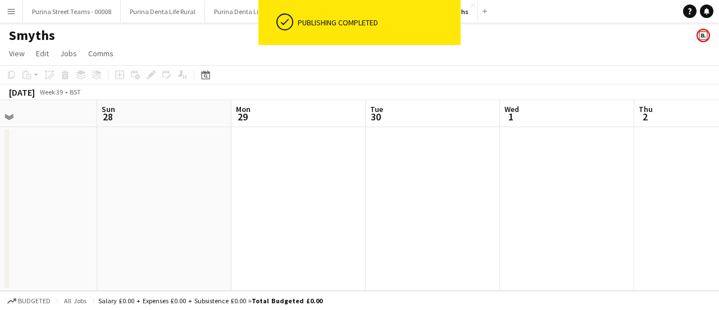
drag, startPoint x: 444, startPoint y: 215, endPoint x: 287, endPoint y: 215, distance: 156.7
click at [287, 215] on app-calendar-viewport "Wed 24 Thu 25 Fri 26 Sat 27 Sun 28 Mon 29 Tue 30 Wed 1 Thu 2 Fri 3 Sat 4" at bounding box center [359, 195] width 719 height 190
drag, startPoint x: 583, startPoint y: 204, endPoint x: 277, endPoint y: 216, distance: 306.4
click at [277, 216] on app-calendar-viewport "Fri 26 Sat 27 Sun 28 Mon 29 Tue 30 Wed 1 Thu 2 Fri 3 Sat 4 Sun 5 Mon 6" at bounding box center [359, 195] width 719 height 190
click at [213, 223] on app-calendar-viewport "Fri 26 Sat 27 Sun 28 Mon 29 Tue 30 Wed 1 Thu 2 Fri 3 Sat 4 Sun 5 Mon 6" at bounding box center [359, 195] width 719 height 190
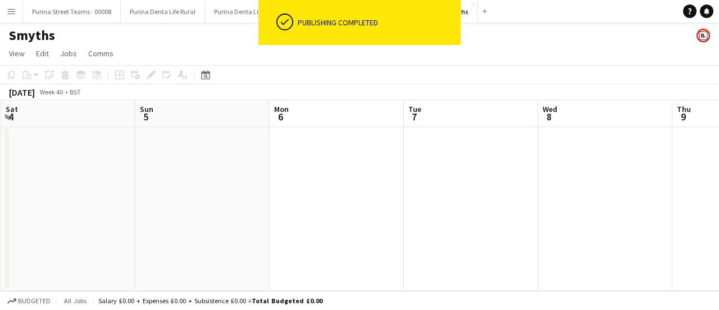
drag, startPoint x: 372, startPoint y: 208, endPoint x: 275, endPoint y: 212, distance: 96.7
click at [275, 212] on app-calendar-viewport "Tue 30 Wed 1 Thu 2 Fri 3 Sat 4 Sun 5 Mon 6 Tue 7 Wed 8 Thu 9 Fri 10" at bounding box center [359, 195] width 719 height 190
drag, startPoint x: 422, startPoint y: 206, endPoint x: 145, endPoint y: 214, distance: 277.7
click at [145, 214] on app-calendar-viewport "Sat 4 Sun 5 Mon 6 Tue 7 Wed 8 Thu 9 Fri 10 Sat 11 Sun 12 Mon 13 Tue 14" at bounding box center [359, 195] width 719 height 190
drag, startPoint x: 418, startPoint y: 185, endPoint x: 142, endPoint y: 210, distance: 277.5
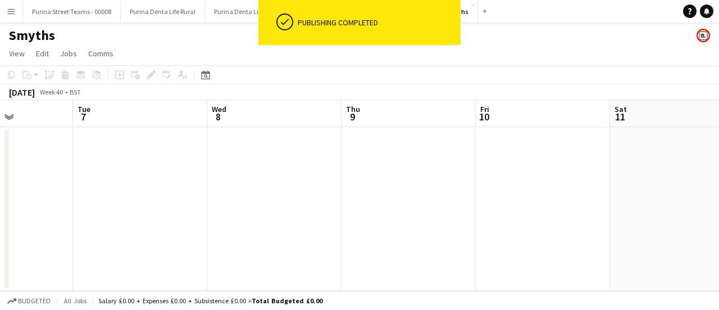
click at [142, 210] on app-calendar-viewport "Sat 4 Sun 5 Mon 6 Tue 7 Wed 8 Thu 9 Fri 10 Sat 11 Sun 12 Mon 13 Tue 14" at bounding box center [359, 195] width 719 height 190
drag, startPoint x: 398, startPoint y: 183, endPoint x: 51, endPoint y: 201, distance: 348.2
click at [51, 201] on app-calendar-viewport "Wed 8 Thu 9 Fri 10 Sat 11 Sun 12 Mon 13 Tue 14 Wed 15 Thu 16 Fri 17 Sat 18" at bounding box center [359, 195] width 719 height 190
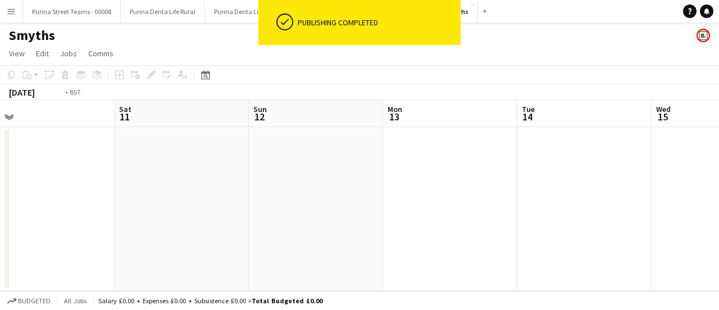
drag, startPoint x: 358, startPoint y: 171, endPoint x: 107, endPoint y: 195, distance: 252.8
click at [107, 195] on app-calendar-viewport "Wed 8 Thu 9 Fri 10 Sat 11 Sun 12 Mon 13 Tue 14 Wed 15 Thu 16 Fri 17 Sat 18" at bounding box center [359, 195] width 719 height 190
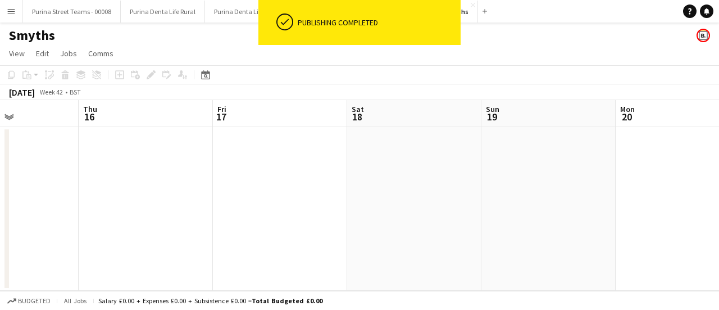
drag, startPoint x: 374, startPoint y: 156, endPoint x: 313, endPoint y: 189, distance: 69.6
click at [84, 192] on app-calendar-viewport "Sun 12 Mon 13 Tue 14 Wed 15 Thu 16 Fri 17 Sat 18 Sun 19 Mon 20 Tue 21 Wed 22" at bounding box center [359, 195] width 719 height 190
drag, startPoint x: 590, startPoint y: 161, endPoint x: 212, endPoint y: 187, distance: 378.4
click at [212, 187] on app-calendar-viewport "Thu 16 Fri 17 Sat 18 Sun 19 Mon 20 Tue 21 Wed 22 Thu 23 Fri 24 Sat 25 Sun 26" at bounding box center [359, 195] width 719 height 190
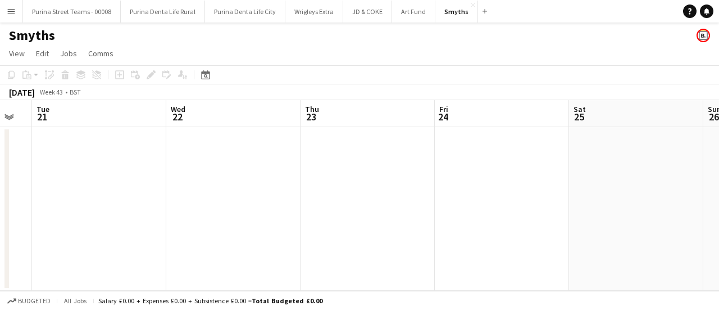
drag, startPoint x: 563, startPoint y: 185, endPoint x: 243, endPoint y: 213, distance: 321.4
click at [243, 213] on app-calendar-viewport "Sat 18 Sun 19 Mon 20 Tue 21 Wed 22 Thu 23 Fri 24 Sat 25 Sun 26 Mon 27 Tue 28" at bounding box center [359, 195] width 719 height 190
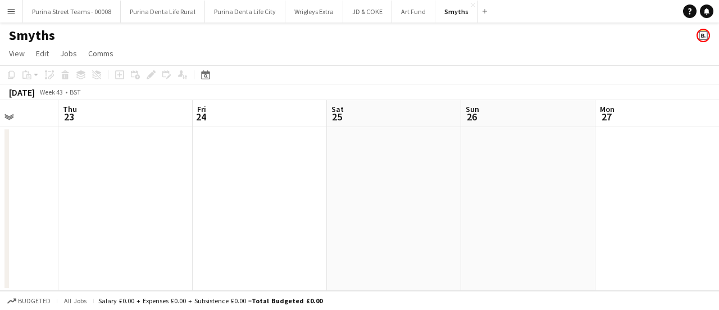
drag, startPoint x: 425, startPoint y: 172, endPoint x: 298, endPoint y: 202, distance: 129.7
click at [298, 202] on app-calendar-viewport "Mon 20 Tue 21 Wed 22 Thu 23 Fri 24 Sat 25 Sun 26 Mon 27 Tue 28 Wed 29 Thu 30" at bounding box center [359, 195] width 719 height 190
click at [369, 151] on app-date-cell at bounding box center [392, 208] width 134 height 163
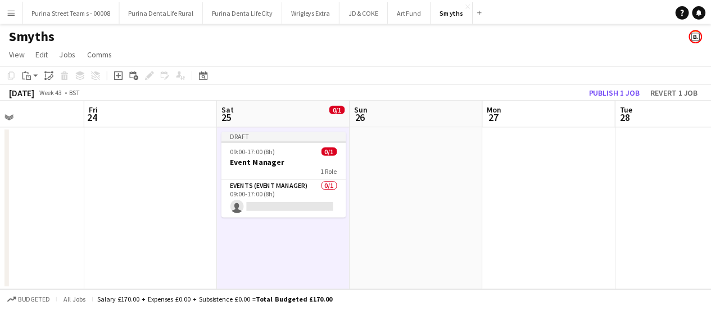
scroll to position [0, 454]
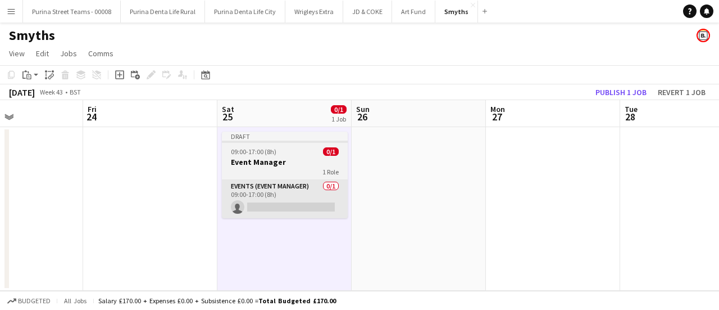
drag, startPoint x: 388, startPoint y: 238, endPoint x: 280, endPoint y: 186, distance: 119.6
click at [280, 231] on app-calendar-viewport "Mon 20 Tue 21 Wed 22 Thu 23 Fri 24 Sat 25 0/1 1 Job Sun 26 Mon 27 Tue 28 Wed 29…" at bounding box center [359, 195] width 719 height 190
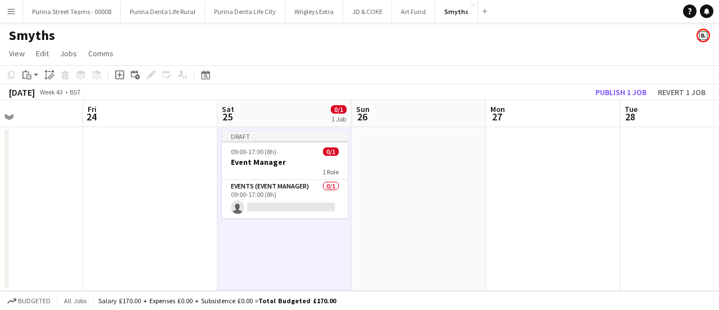
click at [278, 153] on div "09:00-17:00 (8h) 0/1" at bounding box center [285, 151] width 126 height 8
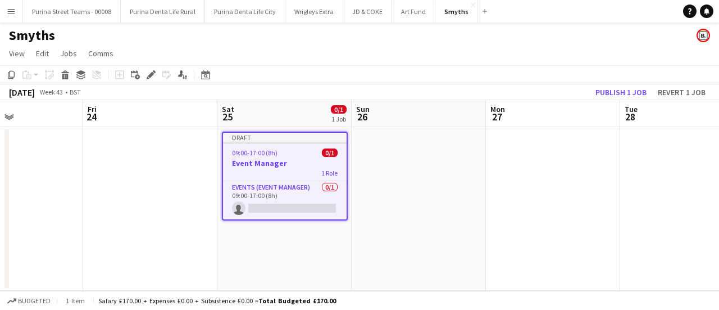
click at [399, 149] on app-date-cell at bounding box center [419, 208] width 134 height 163
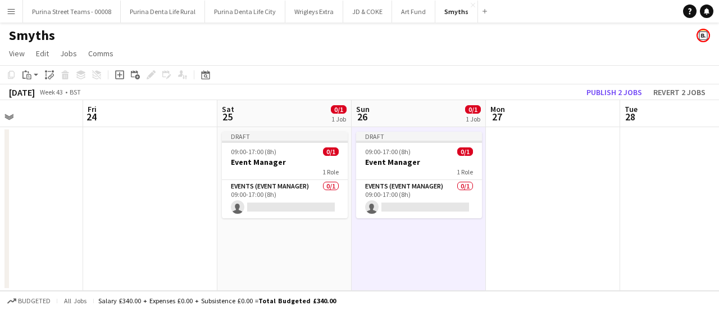
click at [554, 148] on app-date-cell at bounding box center [553, 208] width 134 height 163
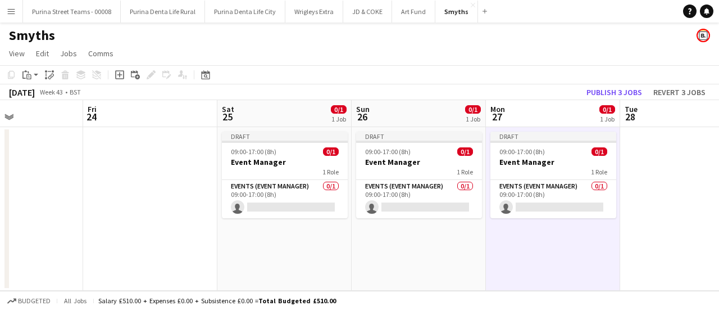
click at [665, 153] on app-date-cell at bounding box center [687, 208] width 134 height 163
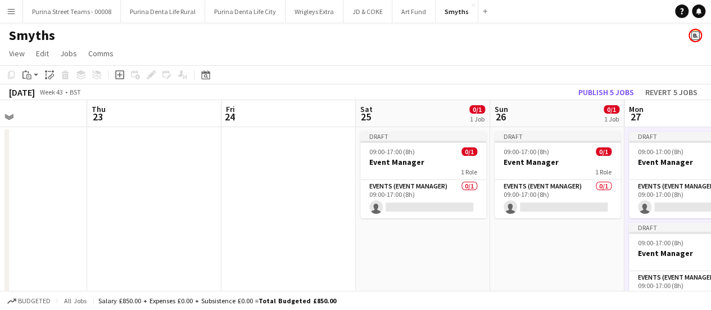
scroll to position [0, 329]
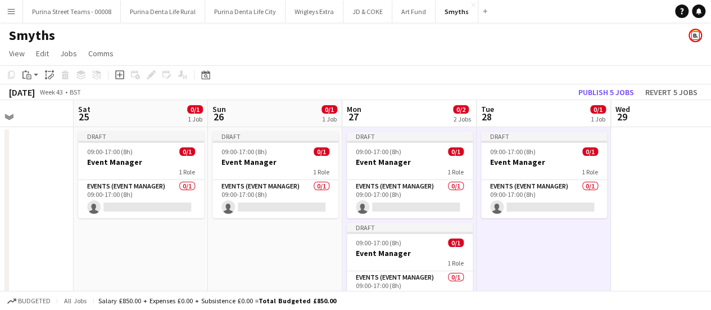
drag, startPoint x: 629, startPoint y: 212, endPoint x: 520, endPoint y: 214, distance: 108.4
click at [520, 214] on app-calendar-viewport "Wed 22 Thu 23 Fri 24 Sat 25 0/1 1 Job Sun 26 0/1 1 Job Mon 27 0/2 2 Jobs Tue 28…" at bounding box center [355, 216] width 711 height 233
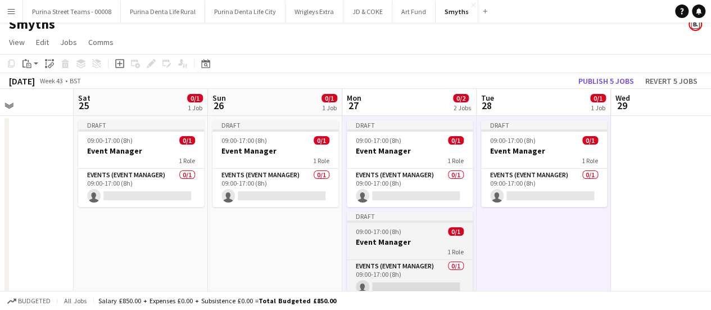
scroll to position [42, 0]
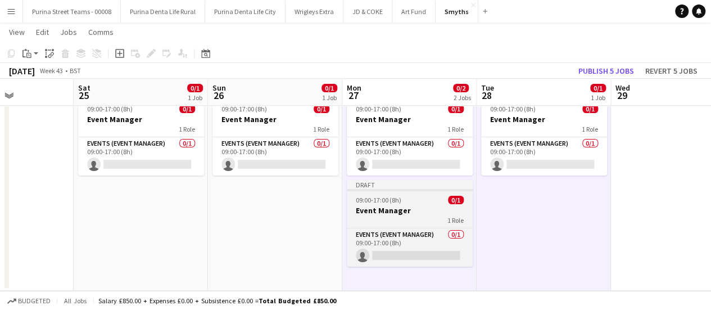
click at [421, 209] on h3 "Event Manager" at bounding box center [410, 210] width 126 height 10
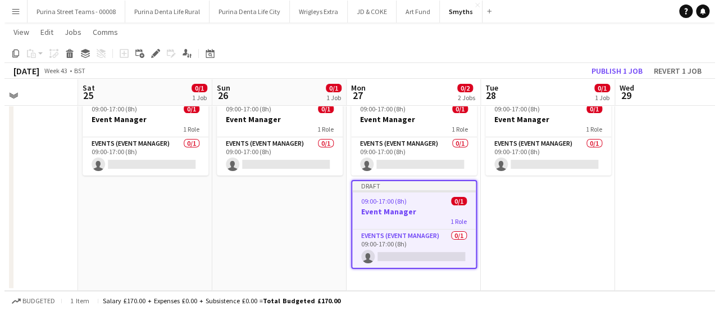
scroll to position [0, 0]
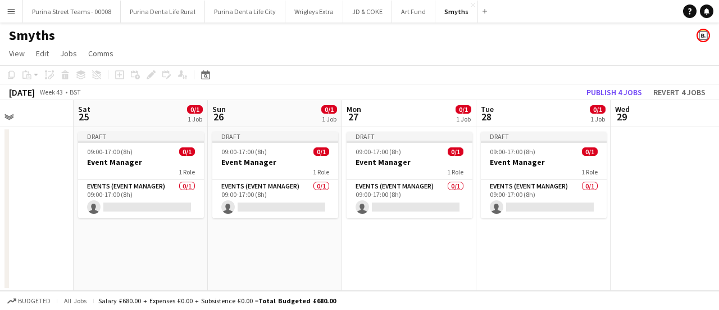
click at [638, 162] on app-date-cell at bounding box center [678, 208] width 134 height 163
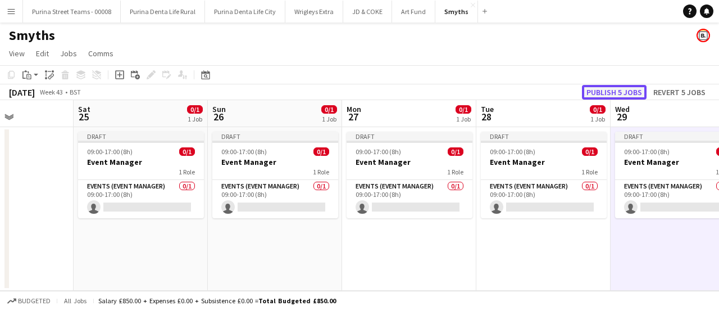
click at [608, 95] on button "Publish 5 jobs" at bounding box center [614, 92] width 65 height 15
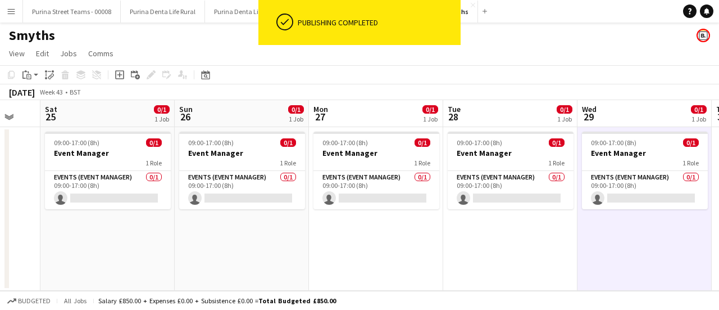
scroll to position [0, 363]
drag, startPoint x: 226, startPoint y: 255, endPoint x: 211, endPoint y: 252, distance: 14.9
click at [211, 252] on app-calendar-viewport "Wed 22 Thu 23 Fri 24 Sat 25 0/1 1 Job Sun 26 0/1 1 Job Mon 27 0/1 1 Job Tue 28 …" at bounding box center [359, 195] width 719 height 190
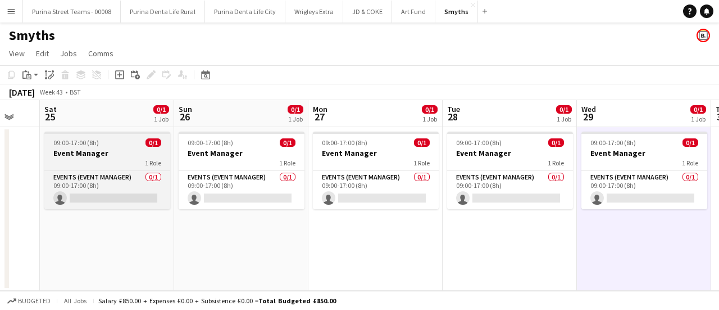
click at [135, 162] on div "1 Role" at bounding box center [107, 162] width 126 height 9
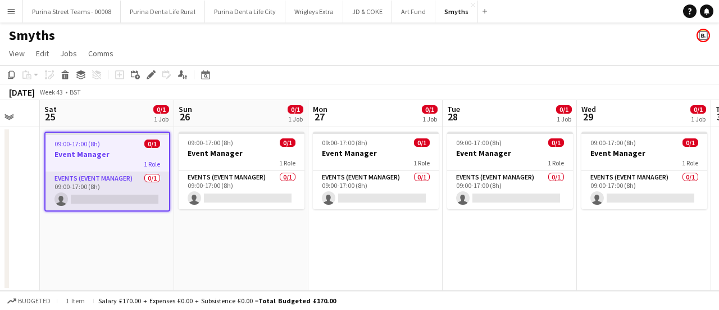
click at [75, 188] on app-card-role "Events (Event Manager) 0/1 09:00-17:00 (8h) single-neutral-actions" at bounding box center [108, 191] width 124 height 38
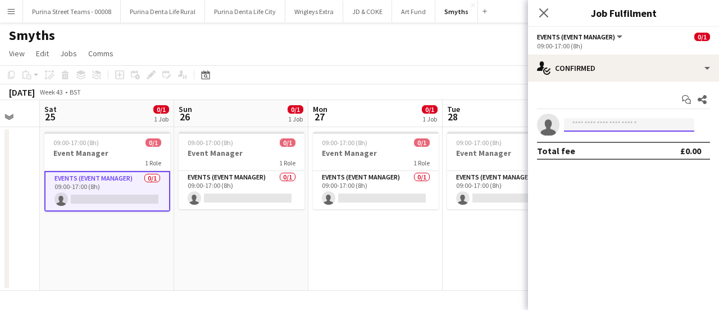
click at [589, 129] on input at bounding box center [629, 124] width 130 height 13
click at [399, 268] on app-date-cell "09:00-17:00 (8h) 0/1 Event Manager 1 Role Events (Event Manager) 0/1 09:00-17:0…" at bounding box center [375, 208] width 134 height 163
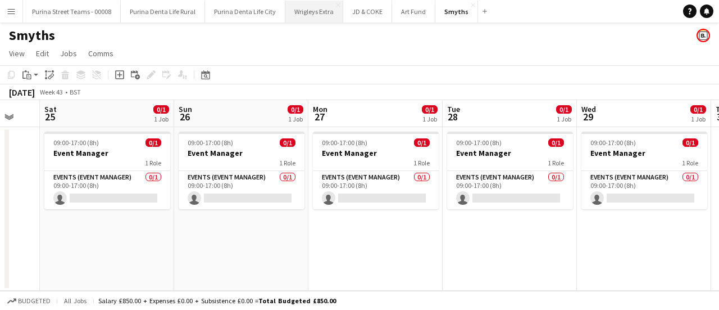
click at [299, 11] on button "Wrigleys Extra Close" at bounding box center [314, 12] width 58 height 22
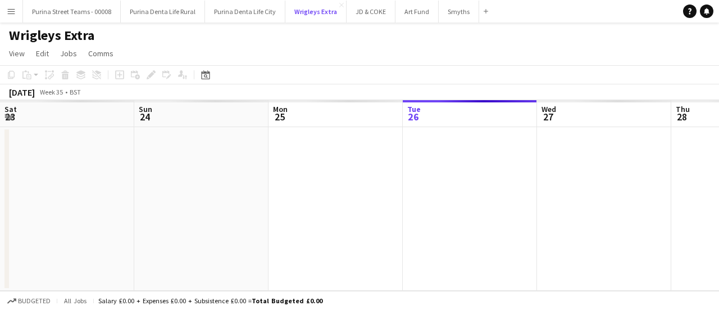
scroll to position [0, 269]
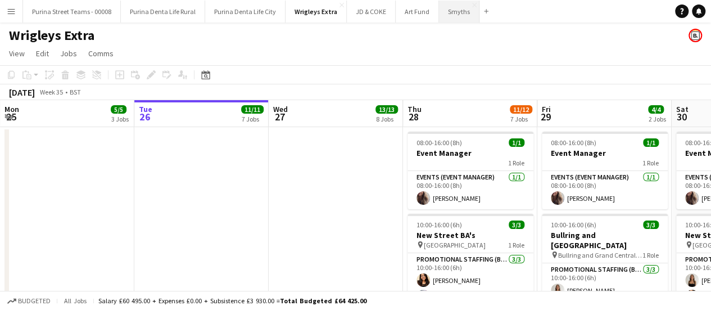
click at [440, 10] on button "Smyths Close" at bounding box center [459, 12] width 40 height 22
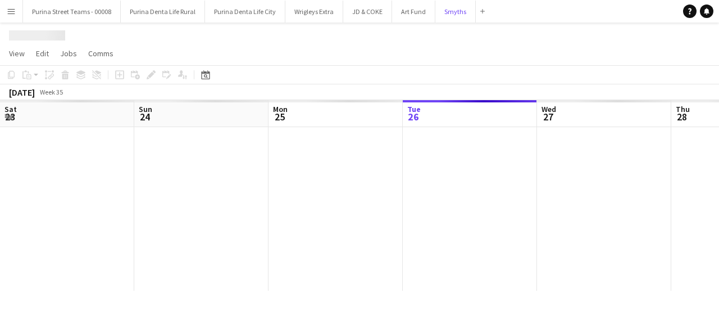
scroll to position [0, 269]
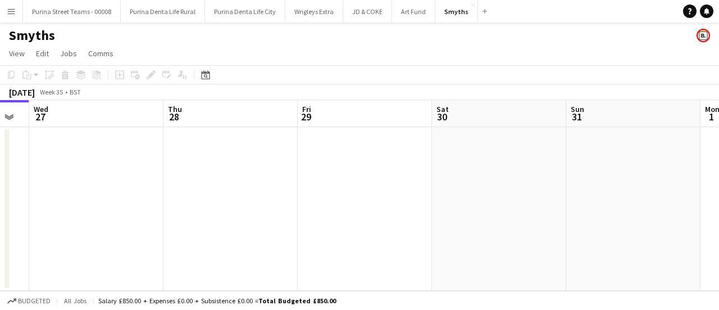
drag, startPoint x: 582, startPoint y: 224, endPoint x: 643, endPoint y: 240, distance: 62.7
click at [343, 222] on app-calendar-viewport "Sat 23 Sun 24 Mon 25 Tue 26 Wed 27 Thu 28 Fri 29 Sat 30 Sun 31 Mon 1 Tue 2" at bounding box center [359, 195] width 719 height 190
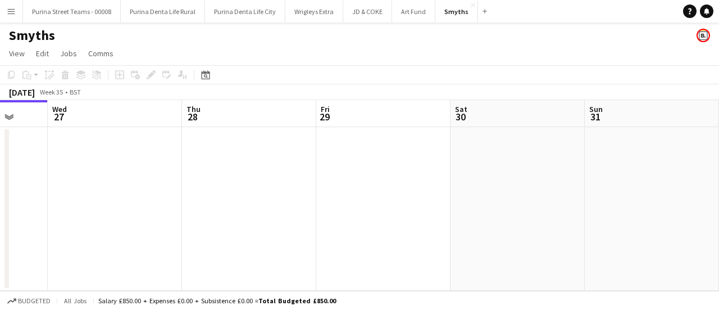
drag, startPoint x: 367, startPoint y: 232, endPoint x: 428, endPoint y: 226, distance: 60.9
click at [362, 231] on app-calendar-viewport "Sat 23 Sun 24 Mon 25 Tue 26 Wed 27 Thu 28 Fri 29 Sat 30 Sun 31 Mon 1 Tue 2" at bounding box center [359, 195] width 719 height 190
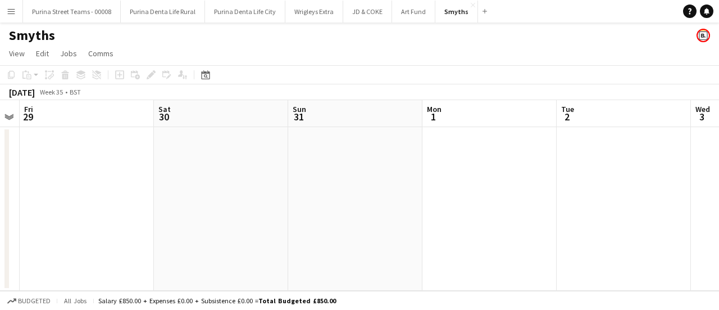
drag, startPoint x: 593, startPoint y: 234, endPoint x: 387, endPoint y: 208, distance: 207.8
click at [186, 199] on app-calendar-viewport "Mon 25 Tue 26 Wed 27 Thu 28 Fri 29 Sat 30 Sun 31 Mon 1 Tue 2 Wed 3 Thu 4" at bounding box center [359, 195] width 719 height 190
drag, startPoint x: 387, startPoint y: 208, endPoint x: 513, endPoint y: 221, distance: 126.5
click at [212, 198] on app-calendar-viewport "Fri 29 Sat 30 Sun 31 Mon 1 Tue 2 Wed 3 Thu 4 Fri 5 Sat 6 Sun 7 Mon 8" at bounding box center [359, 195] width 719 height 190
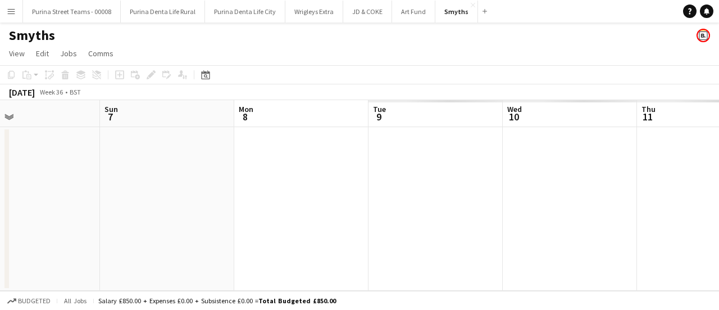
drag, startPoint x: 513, startPoint y: 221, endPoint x: 374, endPoint y: 219, distance: 138.8
click at [252, 202] on app-calendar-viewport "Mon 1 Tue 2 Wed 3 Thu 4 Fri 5 Sat 6 Sun 7 Mon 8 Tue 9 Wed 10 Thu 11" at bounding box center [359, 195] width 719 height 190
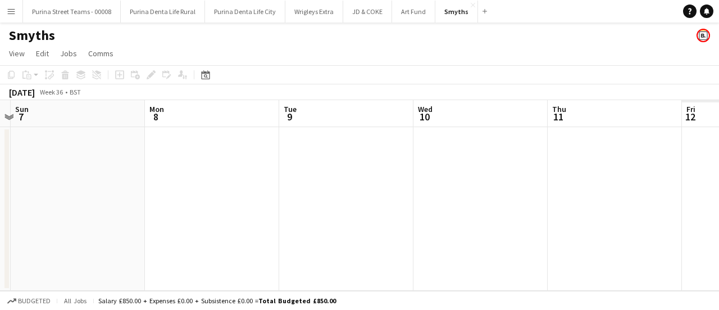
drag, startPoint x: 374, startPoint y: 219, endPoint x: 348, endPoint y: 217, distance: 26.5
click at [347, 217] on app-calendar-viewport "Wed 3 Thu 4 Fri 5 Sat 6 Sun 7 Mon 8 Tue 9 Wed 10 Thu 11 Fri 12 Sat 13" at bounding box center [359, 195] width 719 height 190
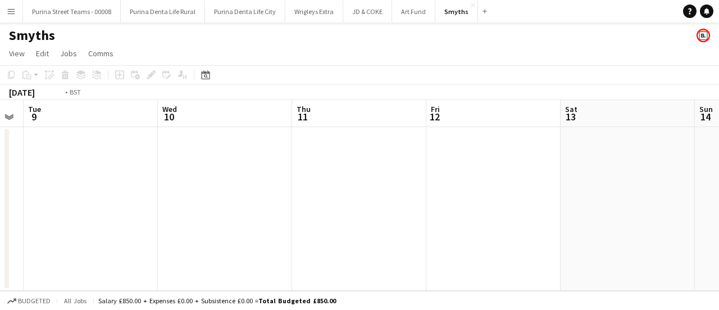
drag, startPoint x: 568, startPoint y: 216, endPoint x: 290, endPoint y: 188, distance: 278.9
click at [214, 190] on app-calendar-viewport "Fri 5 Sat 6 Sun 7 Mon 8 Tue 9 Wed 10 Thu 11 Fri 12 Sat 13 Sun 14 Mon 15" at bounding box center [359, 195] width 719 height 190
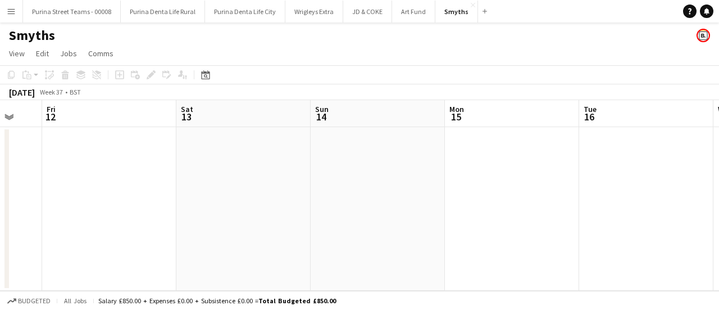
scroll to position [0, 383]
drag, startPoint x: 570, startPoint y: 197, endPoint x: 326, endPoint y: 192, distance: 243.9
click at [326, 192] on app-calendar-viewport "Tue 9 Wed 10 Thu 11 Fri 12 Sat 13 Sun 14 Mon 15 Tue 16 Wed 17 Thu 18 Fri 19" at bounding box center [359, 195] width 719 height 190
drag, startPoint x: 317, startPoint y: 188, endPoint x: 435, endPoint y: 189, distance: 118.5
click at [145, 186] on app-calendar-viewport "Tue 9 Wed 10 Thu 11 Fri 12 Sat 13 Sun 14 Mon 15 Tue 16 Wed 17 Thu 18 Fri 19" at bounding box center [359, 195] width 719 height 190
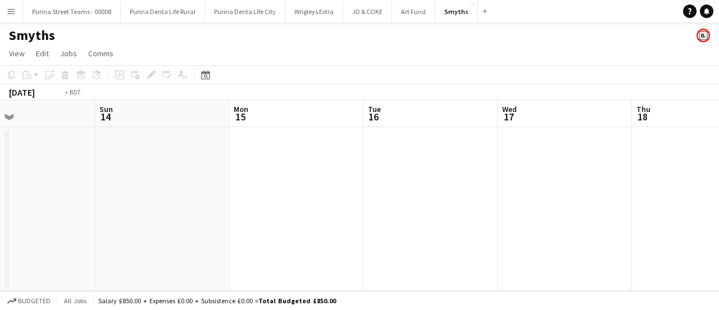
drag, startPoint x: 181, startPoint y: 188, endPoint x: 298, endPoint y: 192, distance: 116.3
click at [178, 188] on app-calendar-viewport "Thu 11 Fri 12 Sat 13 Sun 14 Mon 15 Tue 16 Wed 17 Thu 18 Fri 19 Sat 20 Sun 21" at bounding box center [359, 195] width 719 height 190
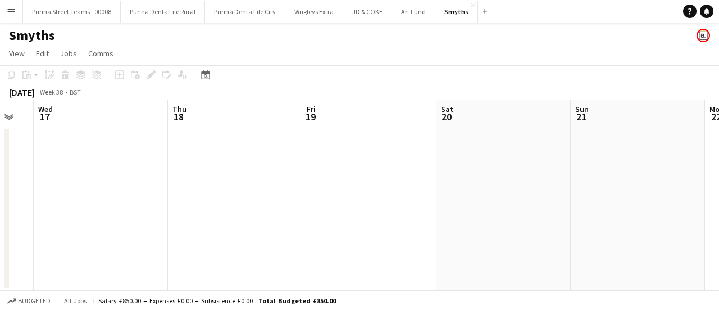
drag, startPoint x: 581, startPoint y: 199, endPoint x: 122, endPoint y: 212, distance: 458.6
click at [122, 212] on app-calendar-viewport "Sat 13 Sun 14 Mon 15 Tue 16 Wed 17 Thu 18 Fri 19 Sat 20 Sun 21 Mon 22 Tue 23" at bounding box center [359, 195] width 719 height 190
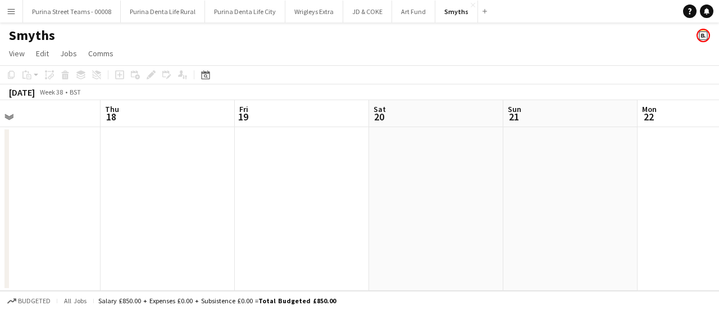
drag, startPoint x: 478, startPoint y: 217, endPoint x: 385, endPoint y: 196, distance: 94.6
click at [127, 197] on app-calendar-viewport "Mon 15 Tue 16 Wed 17 Thu 18 Fri 19 Sat 20 Sun 21 Mon 22 Tue 23 Wed 24 Thu 25" at bounding box center [359, 195] width 719 height 190
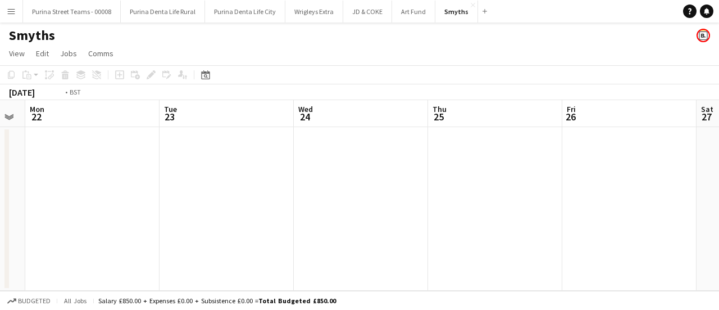
drag, startPoint x: 437, startPoint y: 197, endPoint x: 135, endPoint y: 197, distance: 302.2
click at [111, 198] on app-calendar-viewport "Fri 19 Sat 20 Sun 21 Mon 22 Tue 23 Wed 24 Thu 25 Fri 26 Sat 27 Sun 28 Mon 29" at bounding box center [359, 195] width 719 height 190
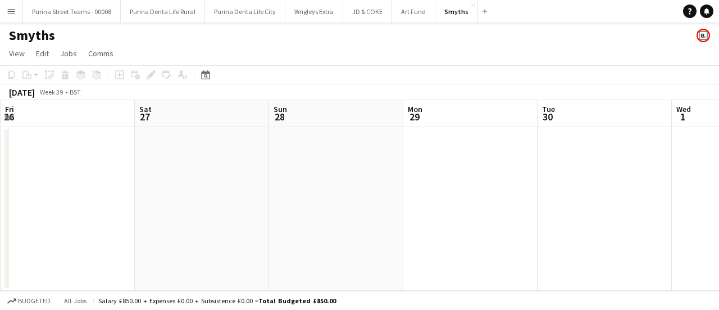
drag, startPoint x: 448, startPoint y: 210, endPoint x: 138, endPoint y: 201, distance: 309.7
click at [138, 201] on app-calendar-viewport "Tue 23 Wed 24 Thu 25 Fri 26 Sat 27 Sun 28 Mon 29 Tue 30 Wed 1 Thu 2 Fri 3" at bounding box center [359, 195] width 719 height 190
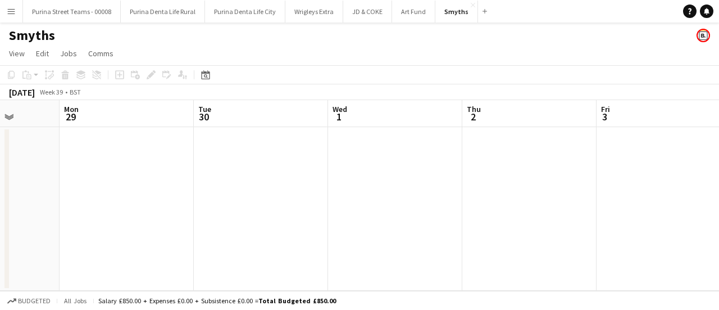
drag, startPoint x: 324, startPoint y: 211, endPoint x: 91, endPoint y: 190, distance: 233.5
click at [72, 190] on app-calendar-viewport "Thu 25 Fri 26 Sat 27 Sun 28 Mon 29 Tue 30 Wed 1 Thu 2 Fri 3 Sat 4 Sun 5" at bounding box center [359, 195] width 719 height 190
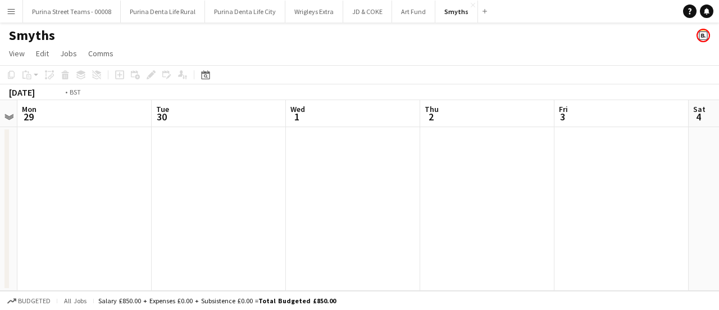
drag, startPoint x: 454, startPoint y: 204, endPoint x: 69, endPoint y: 198, distance: 386.0
click at [69, 198] on app-calendar-viewport "Thu 25 Fri 26 Sat 27 Sun 28 Mon 29 Tue 30 Wed 1 Thu 2 Fri 3 Sat 4 Sun 5" at bounding box center [359, 195] width 719 height 190
drag, startPoint x: 528, startPoint y: 201, endPoint x: 123, endPoint y: 210, distance: 404.6
click at [113, 212] on app-calendar-viewport "Mon 29 Tue 30 Wed 1 Thu 2 Fri 3 Sat 4 Sun 5 Mon 6 Tue 7 Wed 8 Thu 9" at bounding box center [359, 195] width 719 height 190
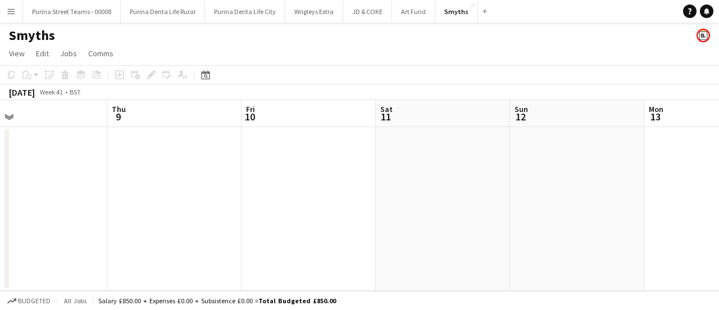
drag, startPoint x: 552, startPoint y: 202, endPoint x: 528, endPoint y: 207, distance: 24.0
click at [72, 211] on app-calendar-viewport "Mon 6 Tue 7 Wed 8 Thu 9 Fri 10 Sat 11 Sun 12 Mon 13 Tue 14 Wed 15 Thu 16" at bounding box center [359, 195] width 719 height 190
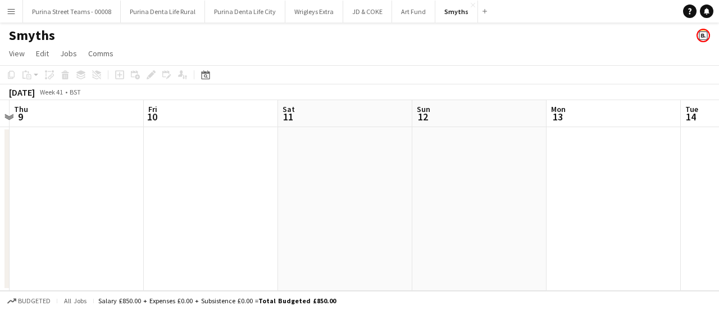
drag, startPoint x: 467, startPoint y: 211, endPoint x: 217, endPoint y: 212, distance: 250.0
click at [56, 211] on app-calendar-viewport "Mon 6 Tue 7 Wed 8 Thu 9 Fri 10 Sat 11 Sun 12 Mon 13 Tue 14 Wed 15 Thu 16" at bounding box center [359, 195] width 719 height 190
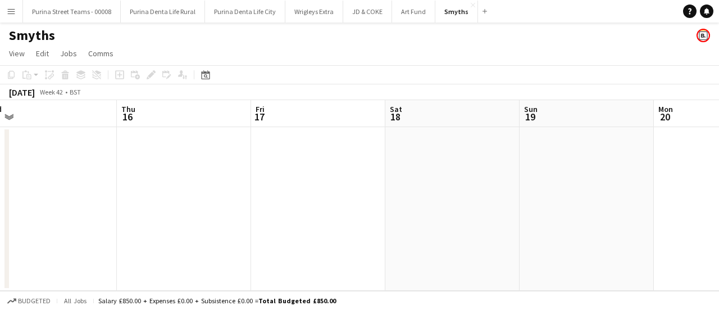
drag, startPoint x: 454, startPoint y: 214, endPoint x: 127, endPoint y: 207, distance: 327.0
click at [127, 206] on app-calendar-viewport "Sun 12 Mon 13 Tue 14 Wed 15 Thu 16 Fri 17 Sat 18 Sun 19 Mon 20 Tue 21 Wed 22" at bounding box center [359, 195] width 719 height 190
drag, startPoint x: 535, startPoint y: 205, endPoint x: 146, endPoint y: 209, distance: 389.3
click at [121, 211] on app-calendar-viewport "Sun 12 Mon 13 Tue 14 Wed 15 Thu 16 Fri 17 Sat 18 Sun 19 Mon 20 Tue 21 Wed 22" at bounding box center [359, 195] width 719 height 190
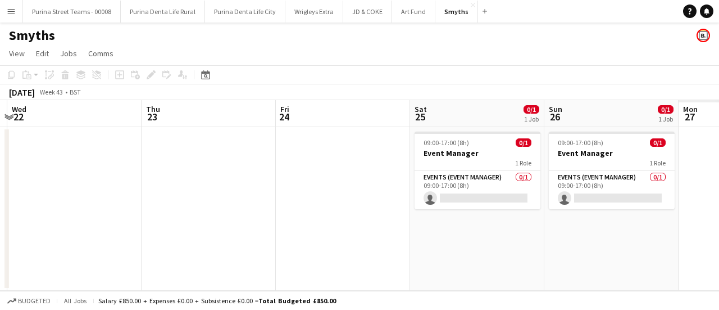
drag, startPoint x: 312, startPoint y: 195, endPoint x: 54, endPoint y: 185, distance: 258.6
click at [43, 187] on app-calendar-viewport "Sat 18 Sun 19 Mon 20 Tue 21 Wed 22 Thu 23 Fri 24 Sat 25 0/1 1 Job Sun 26 0/1 1 …" at bounding box center [359, 195] width 719 height 190
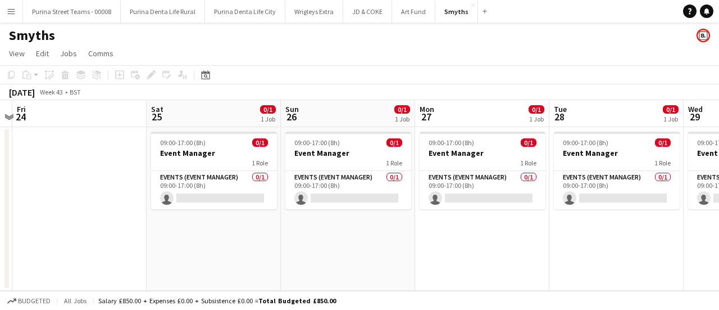
drag, startPoint x: 269, startPoint y: 200, endPoint x: 245, endPoint y: 204, distance: 24.5
click at [246, 204] on app-calendar-viewport "Mon 20 Tue 21 Wed 22 Thu 23 Fri 24 Sat 25 0/1 1 Job Sun 26 0/1 1 Job Mon 27 0/1…" at bounding box center [359, 195] width 719 height 190
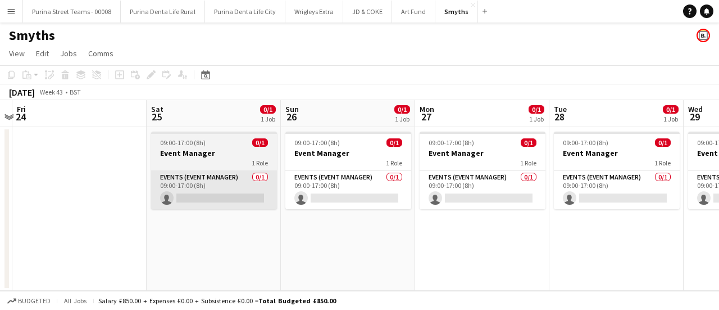
scroll to position [0, 525]
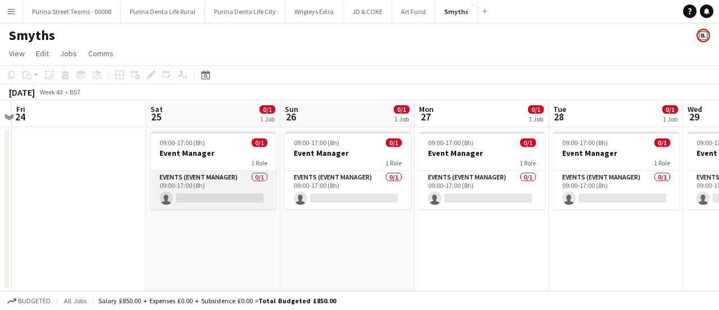
click at [173, 202] on app-card-role "Events (Event Manager) 0/1 09:00-17:00 (8h) single-neutral-actions" at bounding box center [214, 190] width 126 height 38
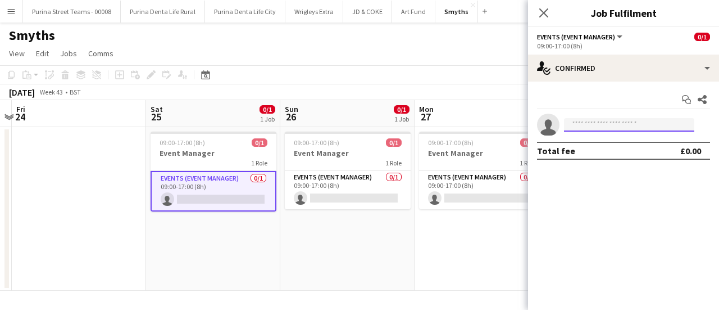
click at [616, 126] on input at bounding box center [629, 124] width 130 height 13
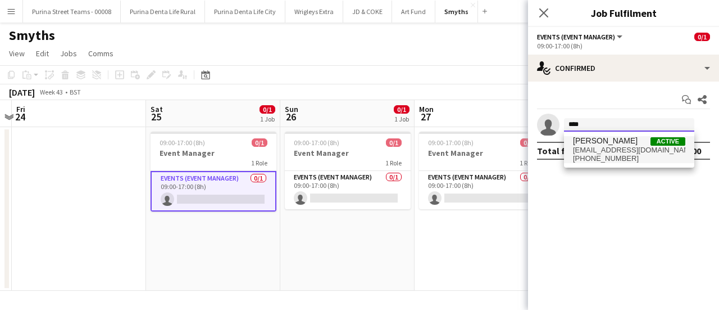
type input "****"
click at [615, 146] on span "[EMAIL_ADDRESS][DOMAIN_NAME]" at bounding box center [629, 150] width 112 height 9
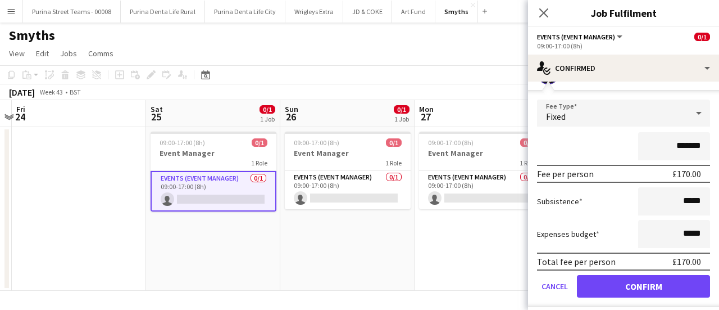
scroll to position [81, 0]
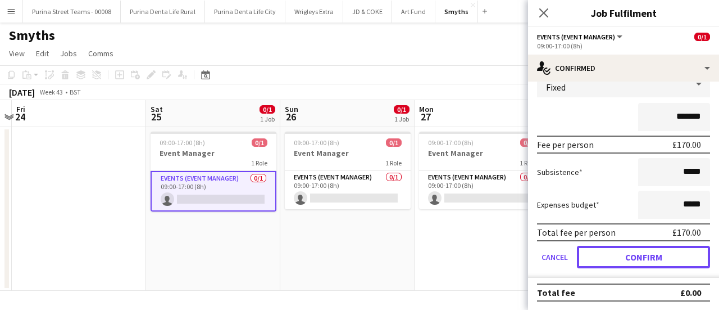
drag, startPoint x: 629, startPoint y: 263, endPoint x: 576, endPoint y: 240, distance: 57.3
click at [628, 263] on button "Confirm" at bounding box center [643, 257] width 133 height 22
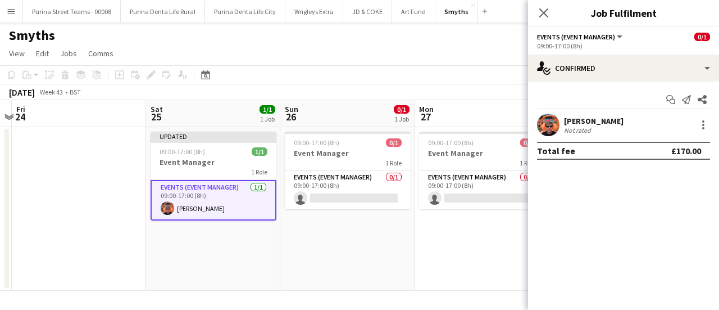
scroll to position [0, 0]
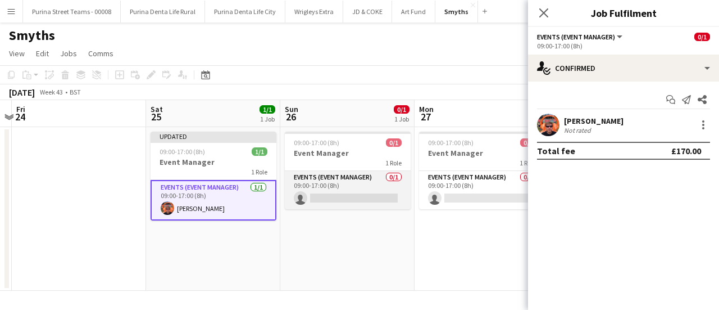
click at [381, 201] on app-card-role "Events (Event Manager) 0/1 09:00-17:00 (8h) single-neutral-actions" at bounding box center [348, 190] width 126 height 38
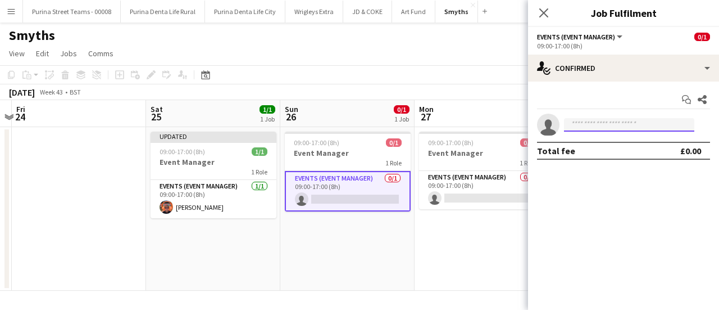
click at [585, 126] on input at bounding box center [629, 124] width 130 height 13
click at [589, 118] on input "****" at bounding box center [629, 124] width 130 height 13
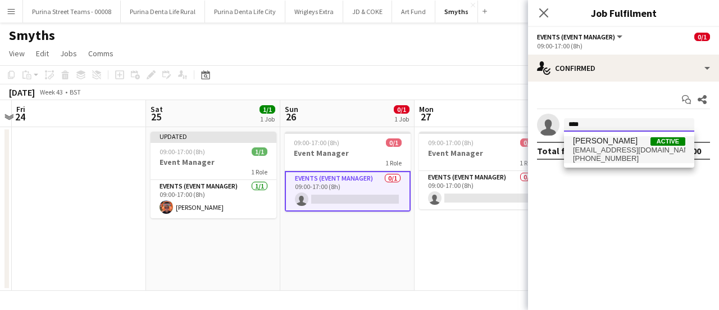
type input "****"
click at [602, 157] on span "[PHONE_NUMBER]" at bounding box center [629, 158] width 112 height 9
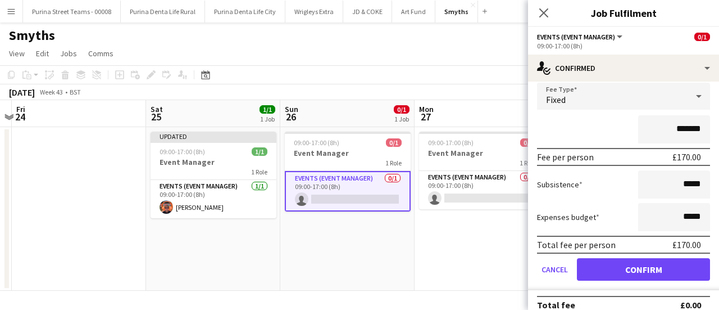
scroll to position [81, 0]
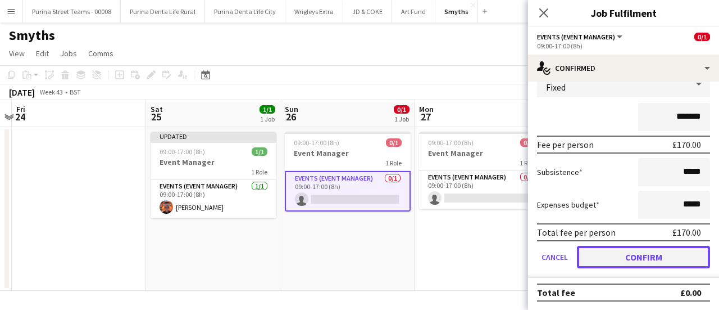
drag, startPoint x: 660, startPoint y: 261, endPoint x: 645, endPoint y: 256, distance: 15.5
click at [660, 261] on button "Confirm" at bounding box center [643, 257] width 133 height 22
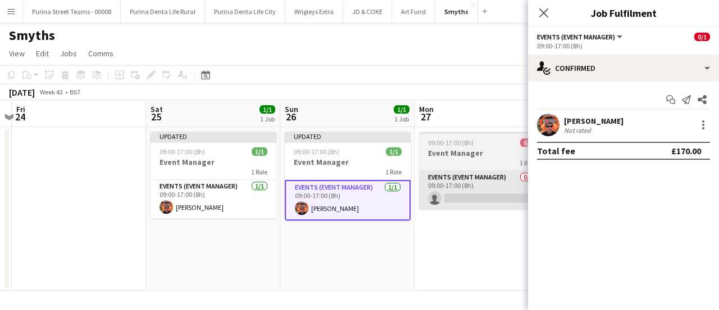
scroll to position [0, 0]
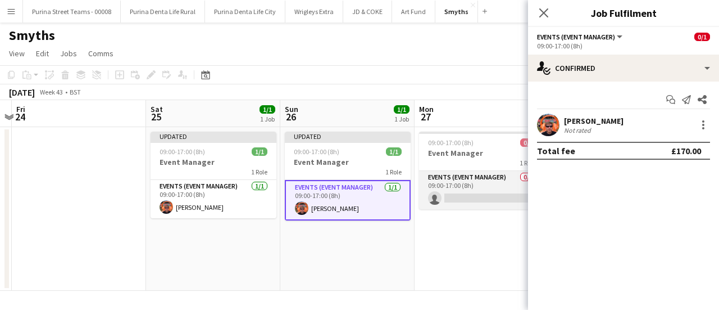
click at [495, 199] on app-card-role "Events (Event Manager) 0/1 09:00-17:00 (8h) single-neutral-actions" at bounding box center [482, 190] width 126 height 38
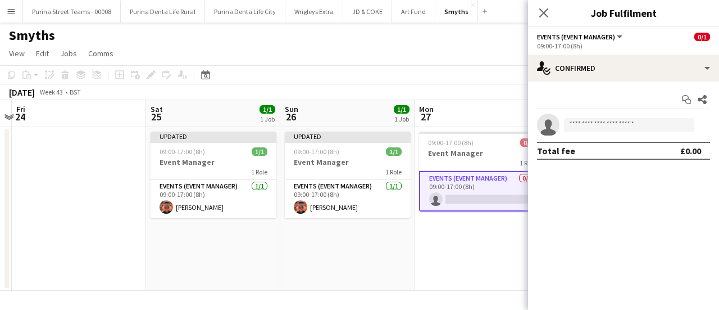
click at [594, 131] on app-invite-slot "single-neutral-actions" at bounding box center [623, 124] width 191 height 22
click at [589, 125] on input at bounding box center [629, 124] width 130 height 13
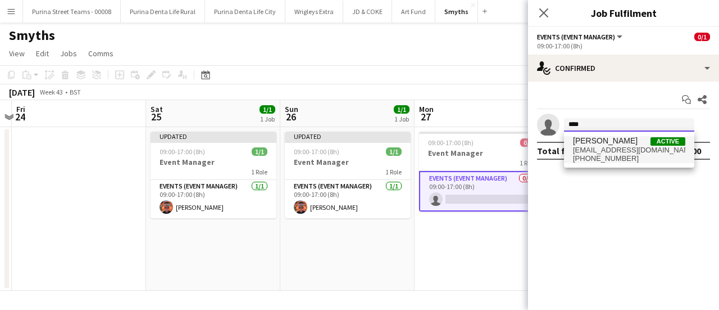
type input "****"
click at [624, 139] on span "[PERSON_NAME]" at bounding box center [605, 141] width 65 height 10
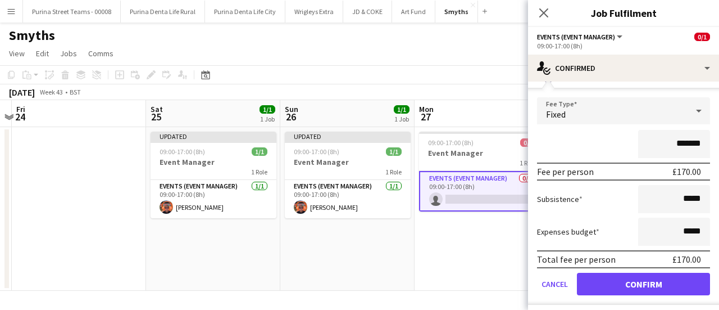
scroll to position [81, 0]
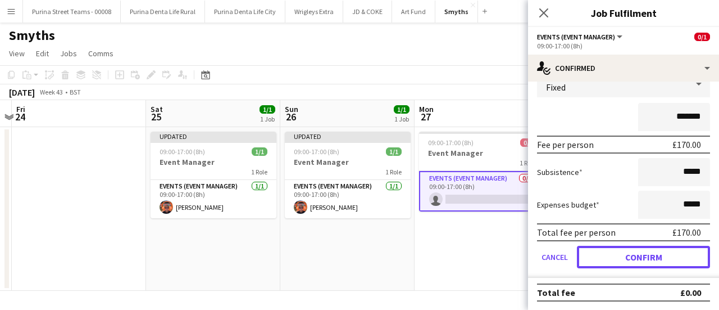
click at [649, 260] on button "Confirm" at bounding box center [643, 257] width 133 height 22
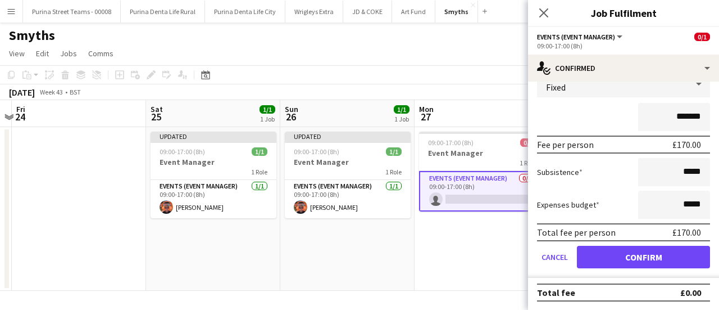
scroll to position [0, 0]
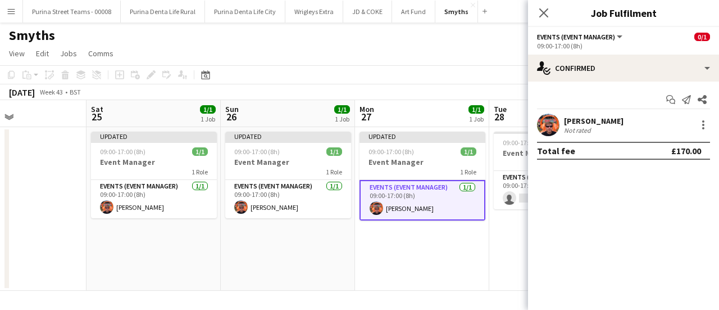
drag, startPoint x: 457, startPoint y: 253, endPoint x: 129, endPoint y: 242, distance: 328.9
click at [129, 242] on app-calendar-viewport "Wed 22 Thu 23 Fri 24 Sat 25 1/1 1 Job Sun 26 1/1 1 Job Mon 27 1/1 1 Job Tue 28 …" at bounding box center [359, 195] width 719 height 190
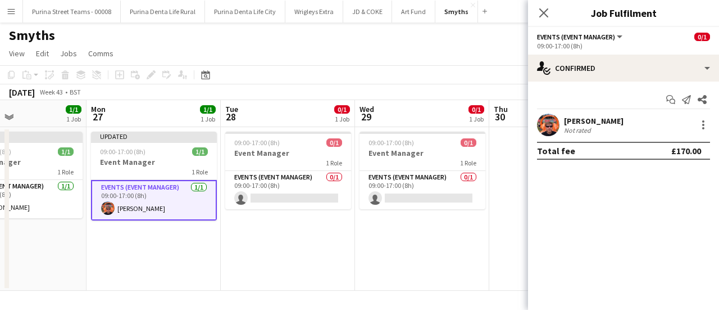
scroll to position [0, 317]
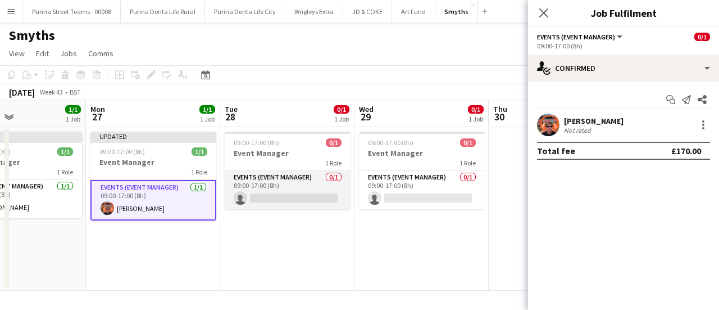
click at [253, 197] on app-card-role "Events (Event Manager) 0/1 09:00-17:00 (8h) single-neutral-actions" at bounding box center [288, 190] width 126 height 38
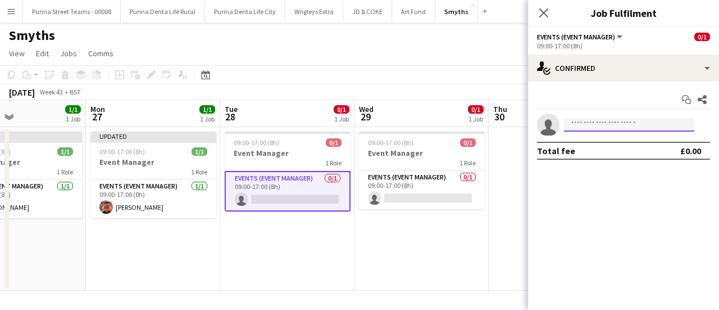
click at [660, 118] on input at bounding box center [629, 124] width 130 height 13
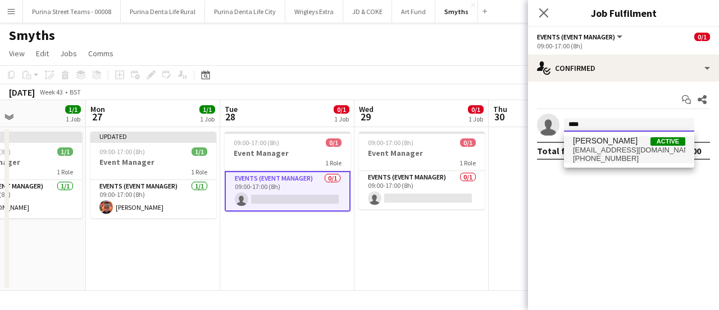
type input "****"
click at [653, 152] on span "[EMAIL_ADDRESS][DOMAIN_NAME]" at bounding box center [629, 150] width 112 height 9
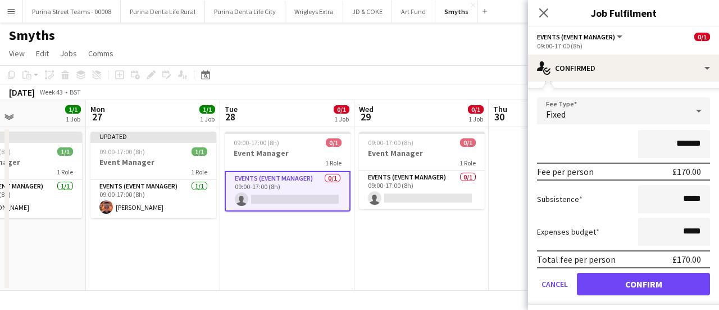
scroll to position [81, 0]
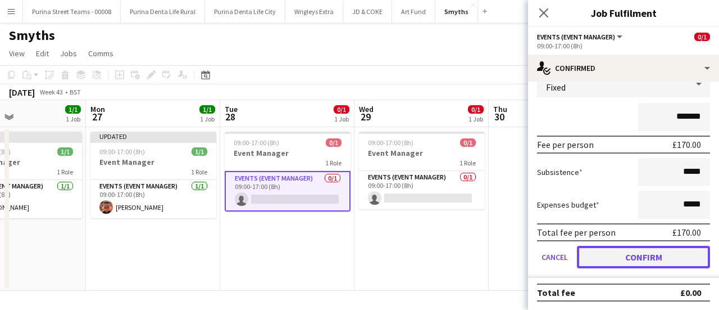
click at [653, 249] on button "Confirm" at bounding box center [643, 257] width 133 height 22
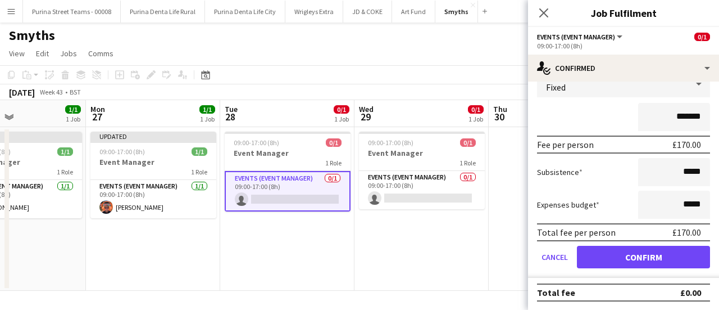
scroll to position [0, 0]
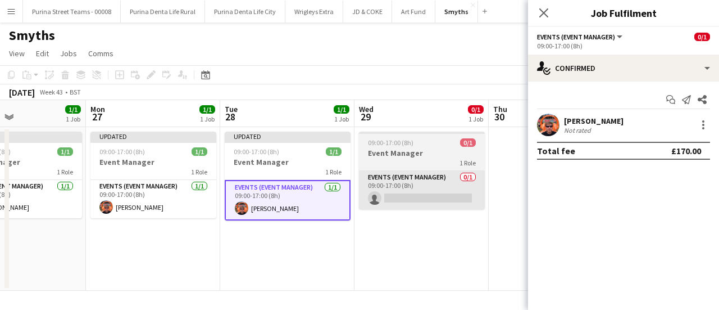
click at [402, 196] on app-card-role "Events (Event Manager) 0/1 09:00-17:00 (8h) single-neutral-actions" at bounding box center [422, 190] width 126 height 38
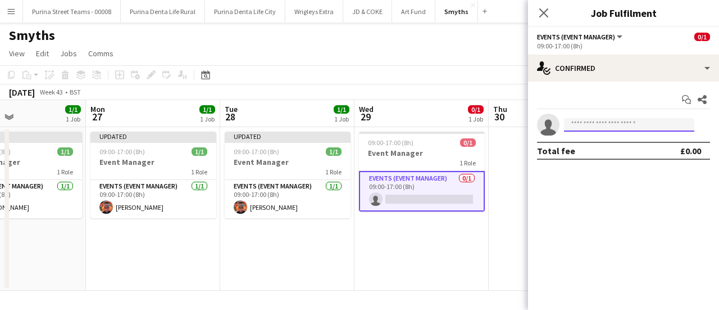
click at [603, 126] on input at bounding box center [629, 124] width 130 height 13
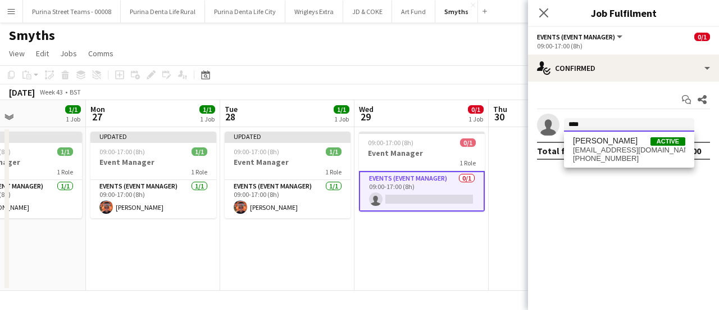
type input "****"
click at [601, 135] on div "[PERSON_NAME] Active [EMAIL_ADDRESS][DOMAIN_NAME] [PHONE_NUMBER]" at bounding box center [629, 149] width 130 height 36
click at [618, 162] on span "[PHONE_NUMBER]" at bounding box center [629, 158] width 112 height 9
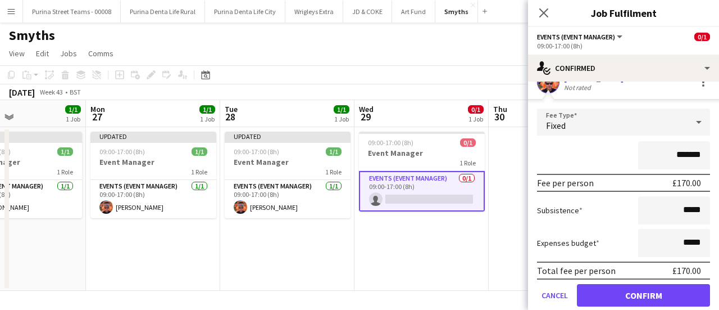
scroll to position [56, 0]
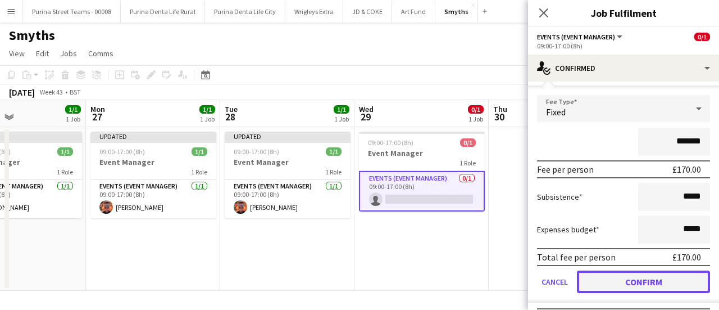
click at [670, 277] on button "Confirm" at bounding box center [643, 281] width 133 height 22
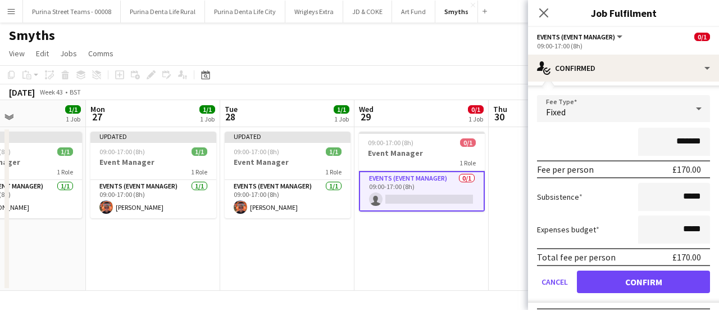
scroll to position [0, 0]
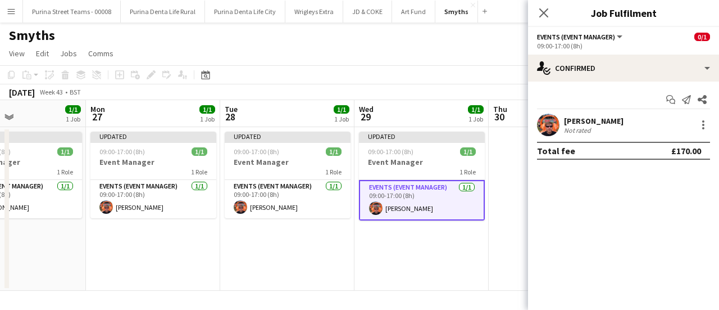
drag, startPoint x: 392, startPoint y: 272, endPoint x: 397, endPoint y: 276, distance: 6.4
click at [392, 271] on app-date-cell "Updated 09:00-17:00 (8h) 1/1 Event Manager 1 Role Events (Event Manager) [DATE]…" at bounding box center [421, 208] width 134 height 163
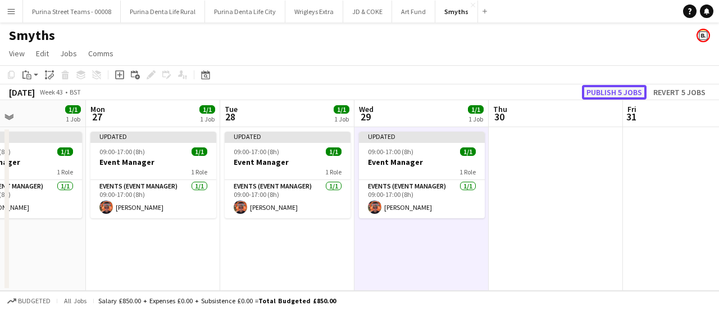
click at [619, 93] on button "Publish 5 jobs" at bounding box center [614, 92] width 65 height 15
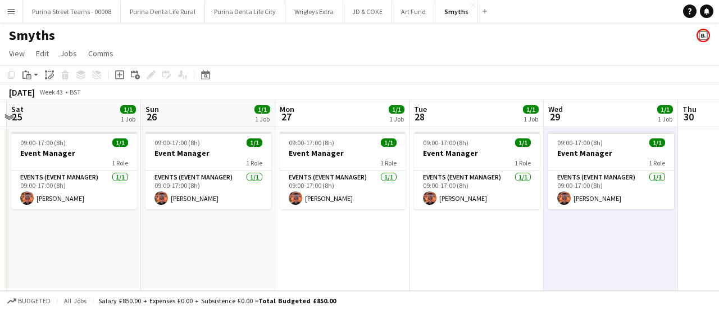
scroll to position [0, 262]
drag, startPoint x: 400, startPoint y: 261, endPoint x: 590, endPoint y: 221, distance: 194.0
click at [590, 221] on app-calendar-viewport "Thu 23 Fri 24 Sat 25 1/1 1 Job Sun 26 1/1 1 Job Mon 27 1/1 1 Job Tue 28 1/1 1 J…" at bounding box center [359, 195] width 719 height 190
